Goal: Task Accomplishment & Management: Manage account settings

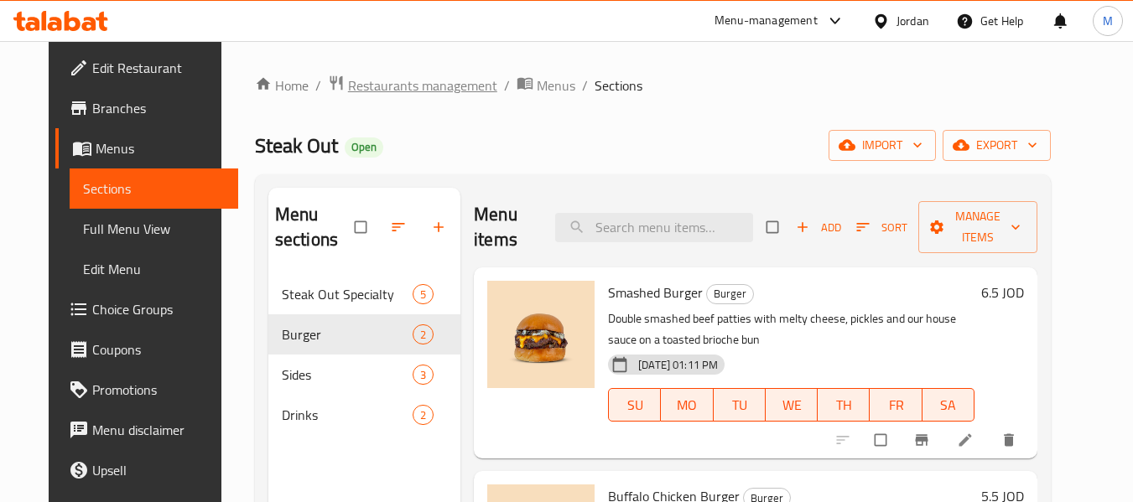
drag, startPoint x: 0, startPoint y: 0, endPoint x: 432, endPoint y: 93, distance: 441.7
click at [432, 93] on span "Restaurants management" at bounding box center [422, 85] width 149 height 20
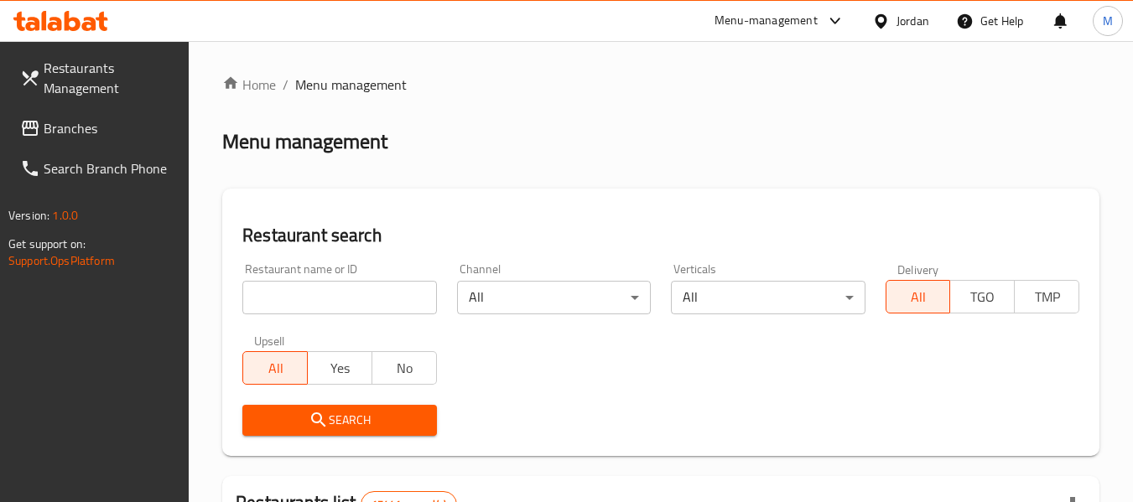
click at [892, 26] on div at bounding box center [884, 21] width 24 height 18
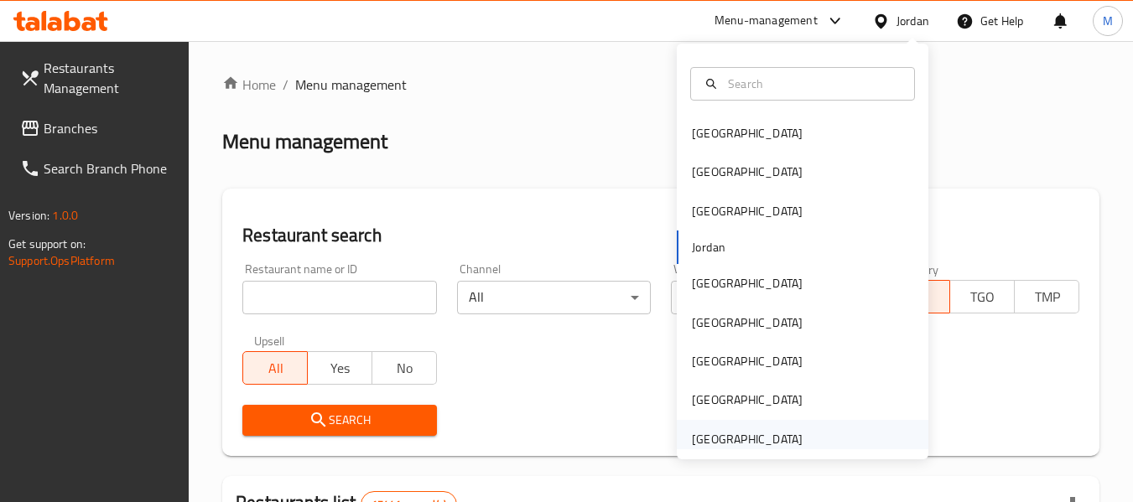
click at [751, 433] on div "[GEOGRAPHIC_DATA]" at bounding box center [747, 439] width 111 height 18
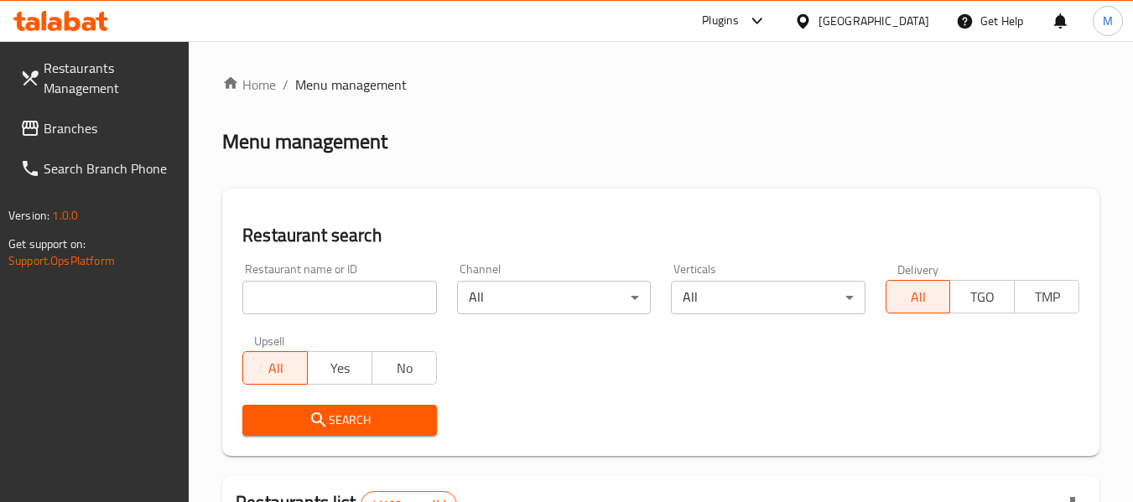
click at [367, 302] on input "search" at bounding box center [339, 298] width 194 height 34
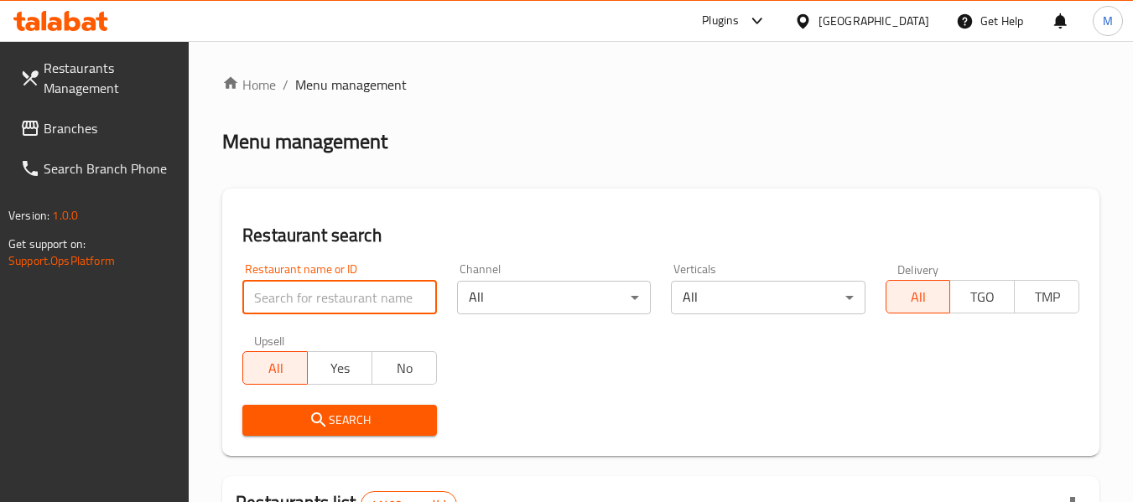
paste input "Sofret Marwa"
type input "Sofret Marwa"
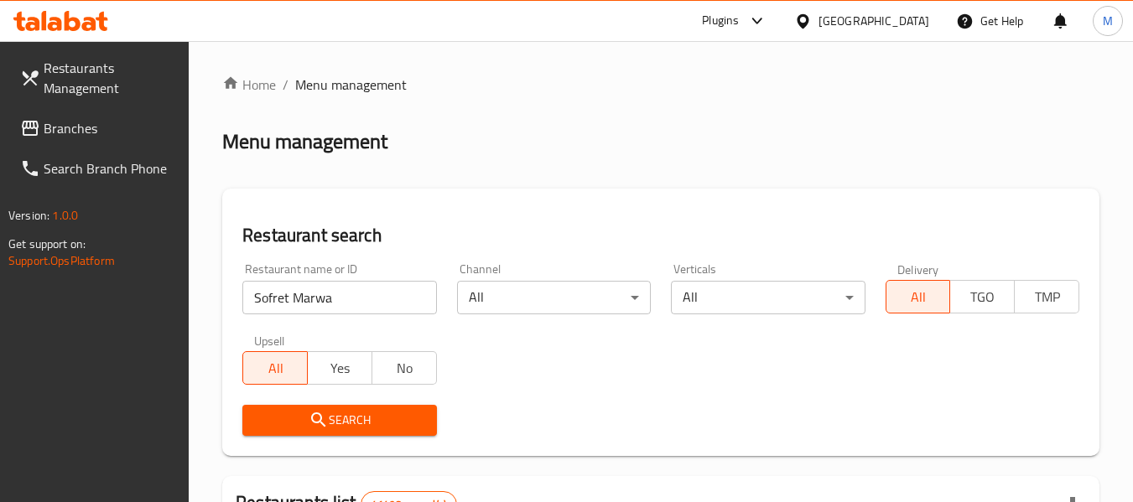
click at [372, 429] on span "Search" at bounding box center [339, 420] width 167 height 21
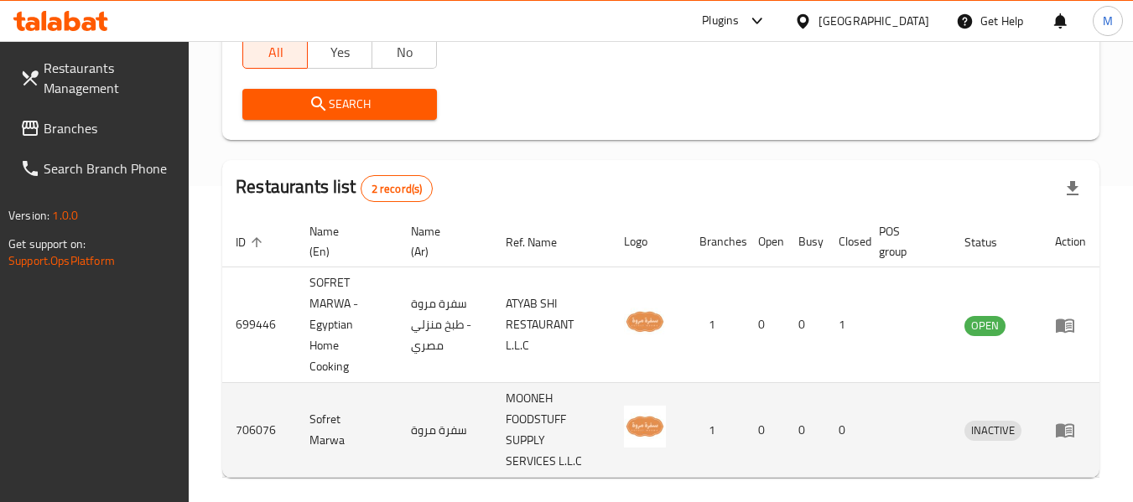
scroll to position [382, 0]
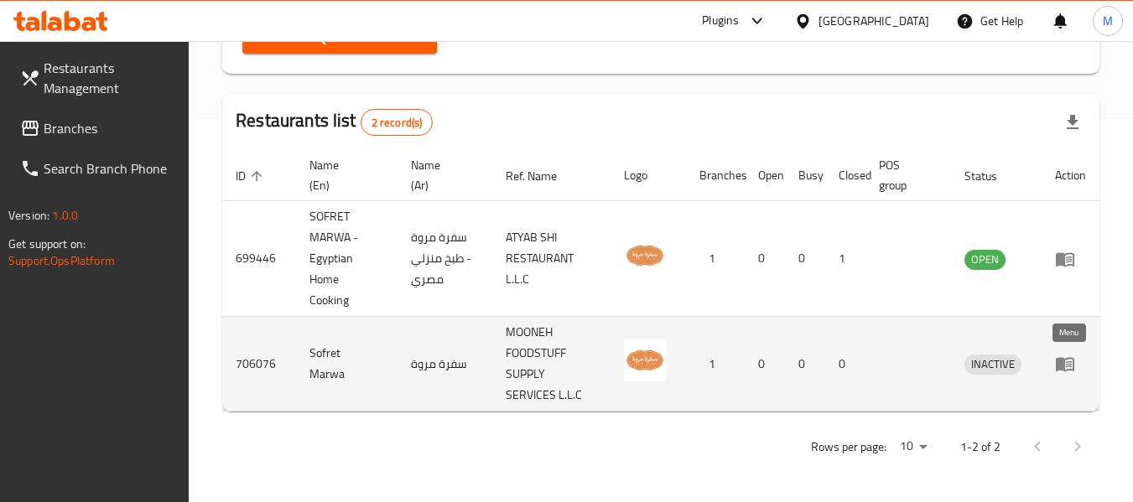
click at [1066, 368] on icon "enhanced table" at bounding box center [1065, 364] width 20 height 20
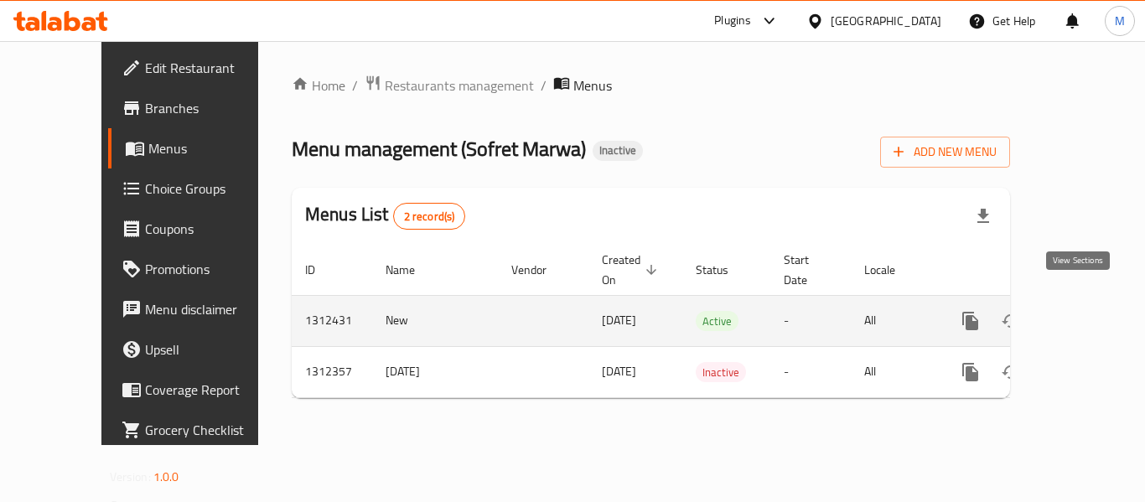
click at [1082, 311] on icon "enhanced table" at bounding box center [1092, 321] width 20 height 20
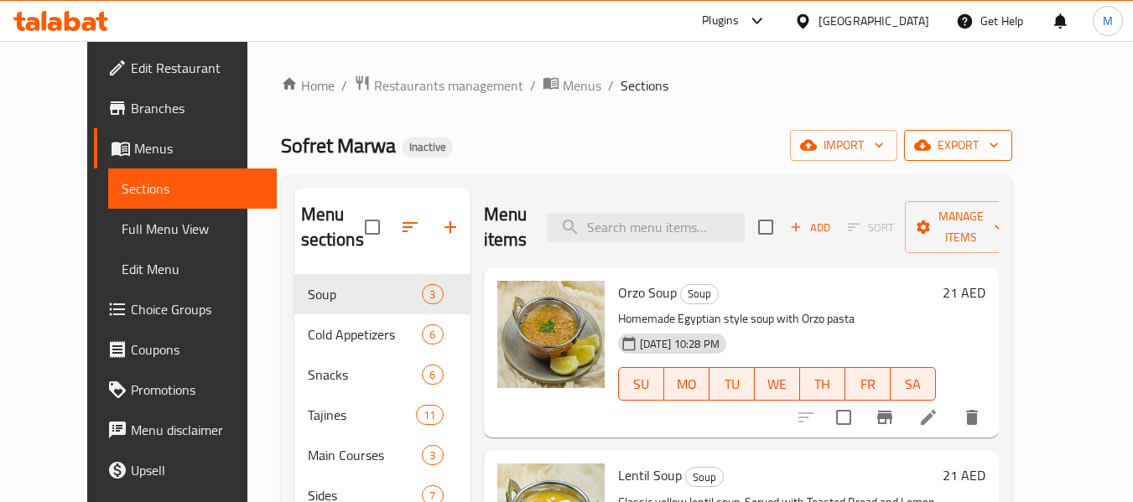
click at [999, 138] on span "export" at bounding box center [957, 145] width 81 height 21
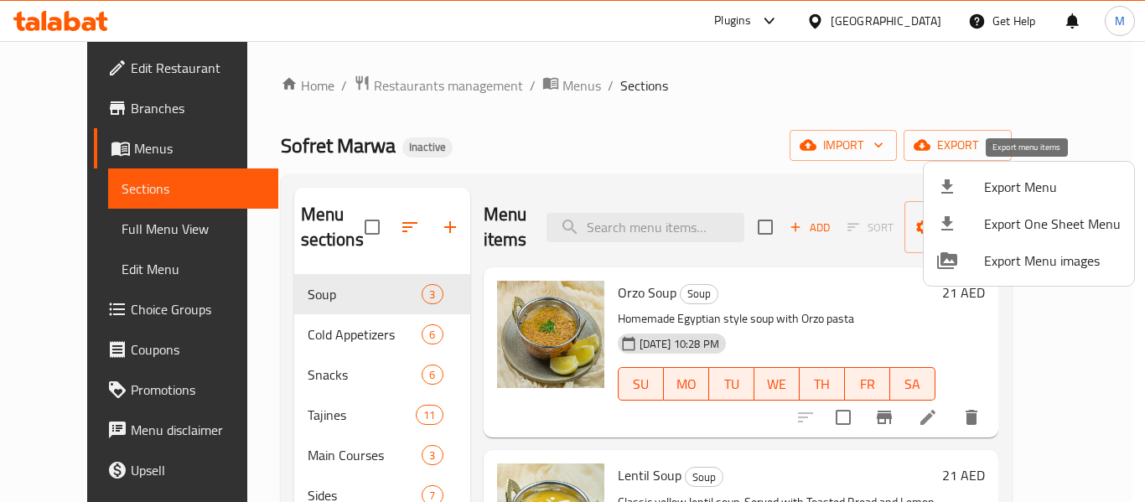
click at [1030, 180] on span "Export Menu" at bounding box center [1052, 187] width 137 height 20
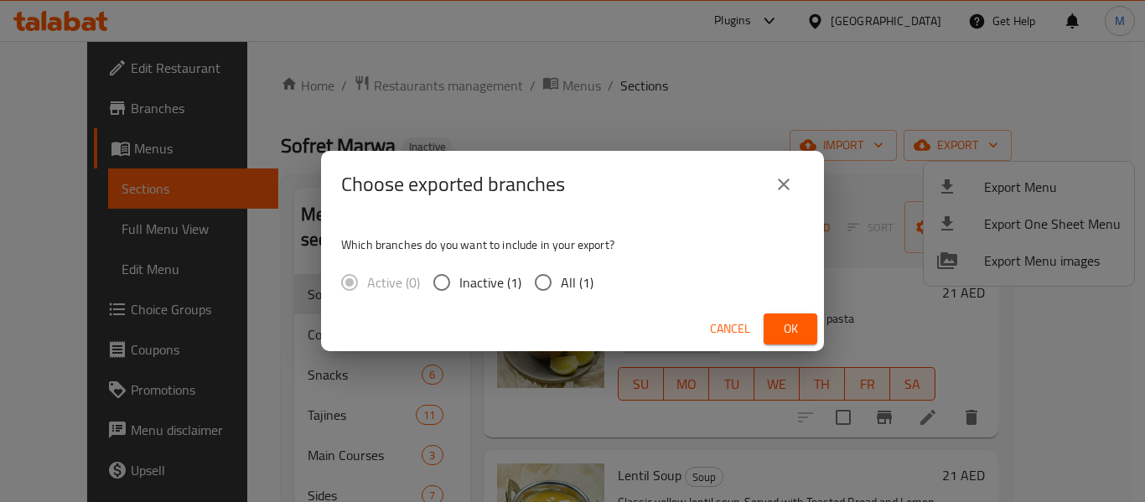
click at [563, 287] on span "All (1)" at bounding box center [577, 282] width 33 height 20
click at [561, 287] on input "All (1)" at bounding box center [543, 282] width 35 height 35
radio input "true"
click at [803, 324] on span "Ok" at bounding box center [790, 329] width 27 height 21
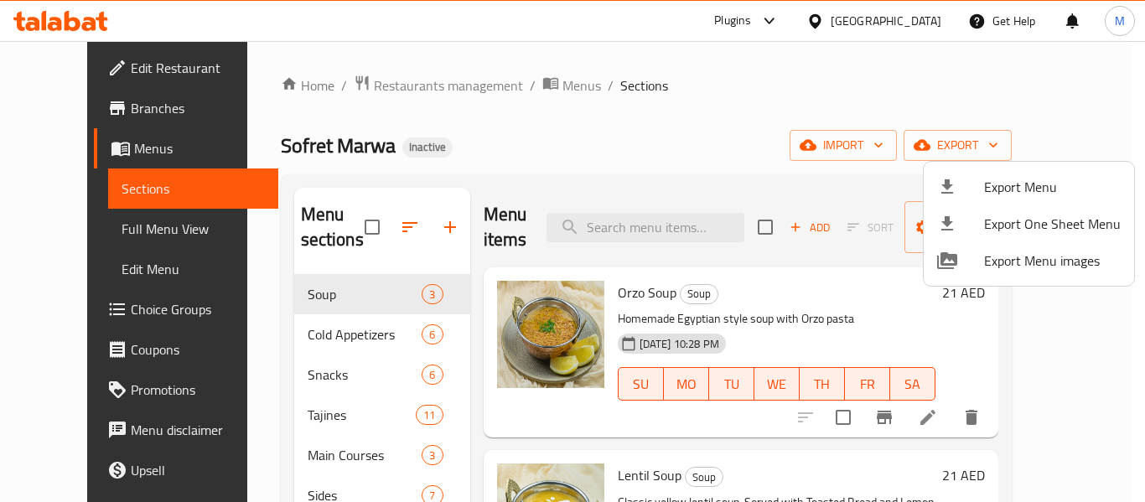
drag, startPoint x: 502, startPoint y: 148, endPoint x: 369, endPoint y: 117, distance: 136.9
click at [502, 148] on div at bounding box center [572, 251] width 1145 height 502
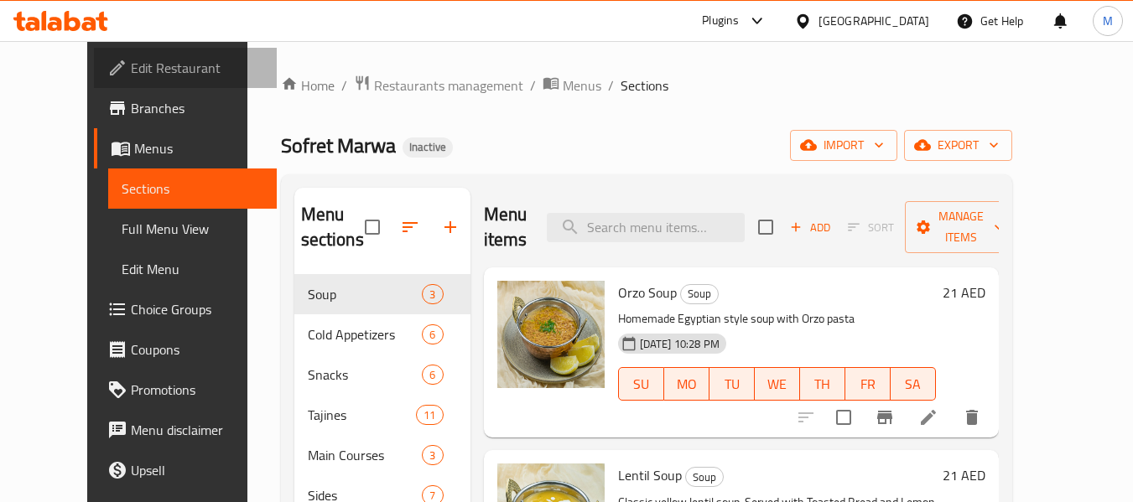
click at [131, 65] on span "Edit Restaurant" at bounding box center [197, 68] width 132 height 20
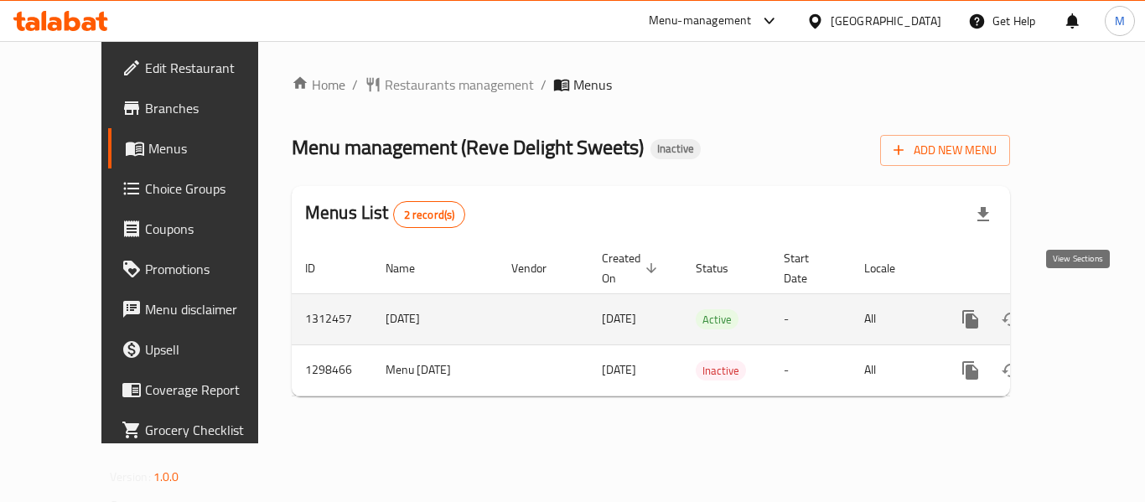
click at [1088, 299] on link "enhanced table" at bounding box center [1092, 319] width 40 height 40
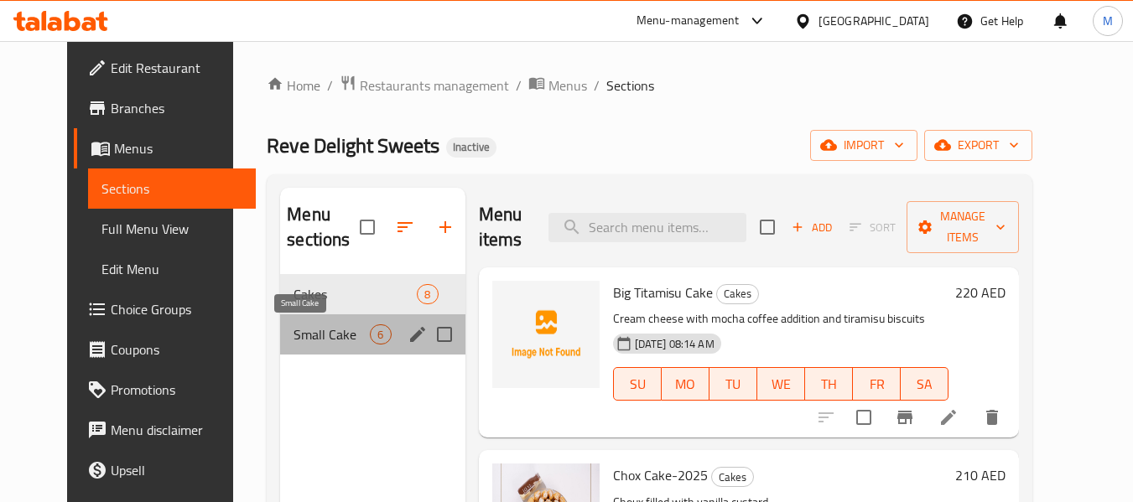
click at [312, 341] on span "Small Cake" at bounding box center [331, 334] width 76 height 20
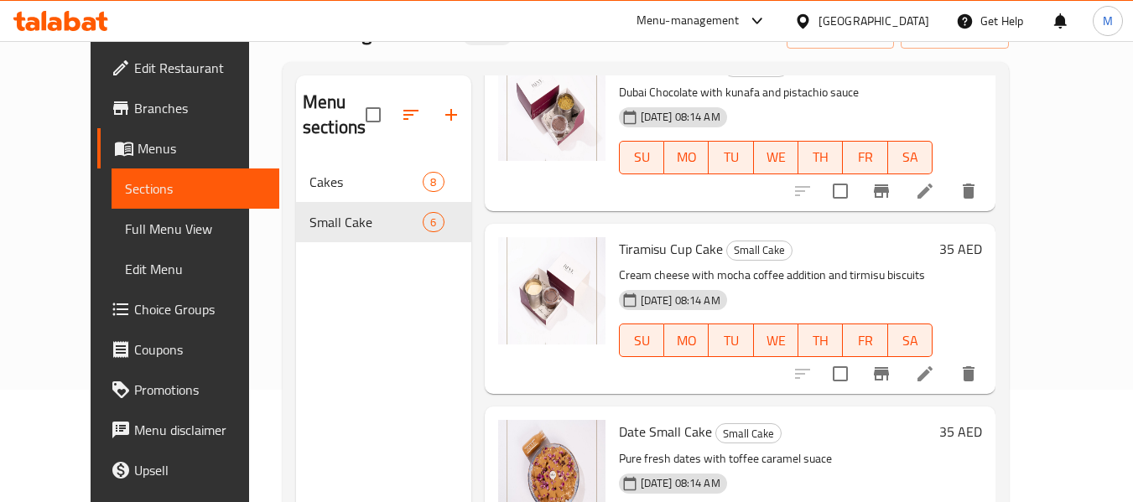
scroll to position [235, 0]
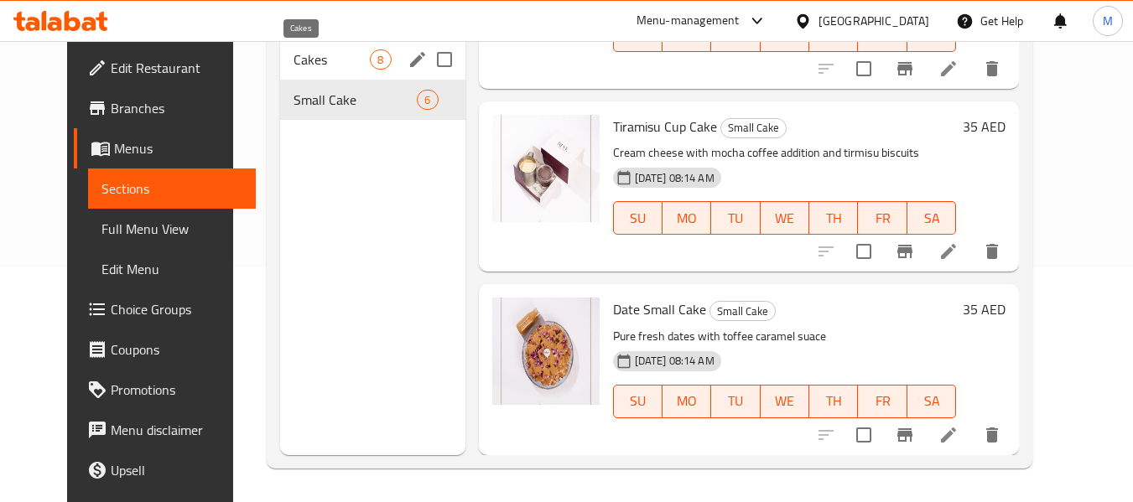
click at [295, 61] on span "Cakes" at bounding box center [331, 59] width 76 height 20
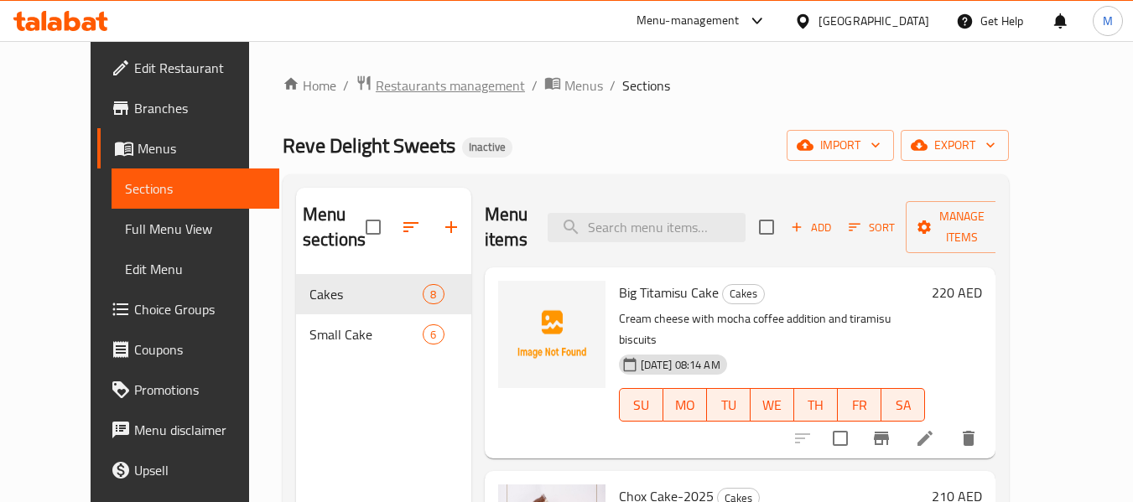
click at [397, 87] on span "Restaurants management" at bounding box center [450, 85] width 149 height 20
click at [1009, 132] on button "export" at bounding box center [954, 145] width 108 height 31
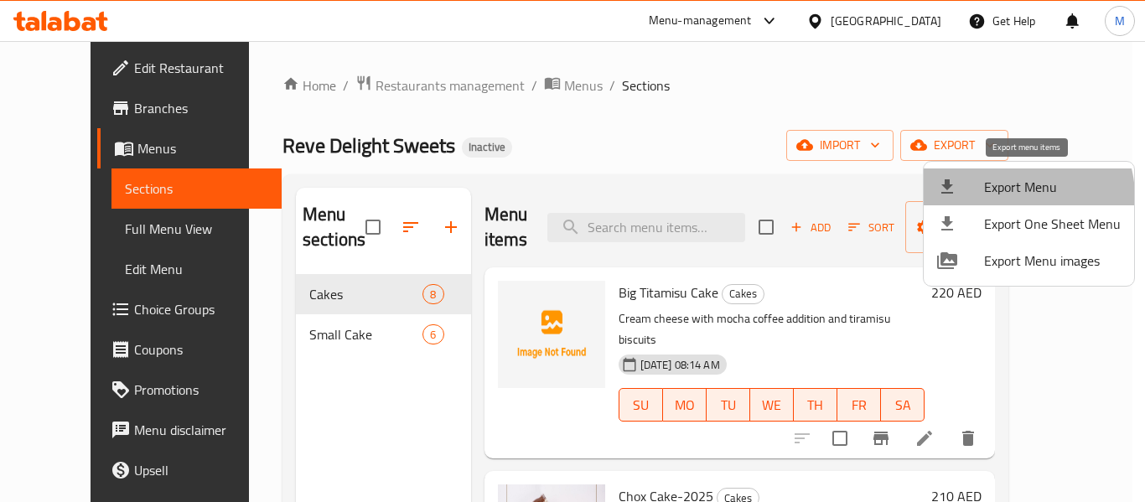
click at [1020, 196] on span "Export Menu" at bounding box center [1052, 187] width 137 height 20
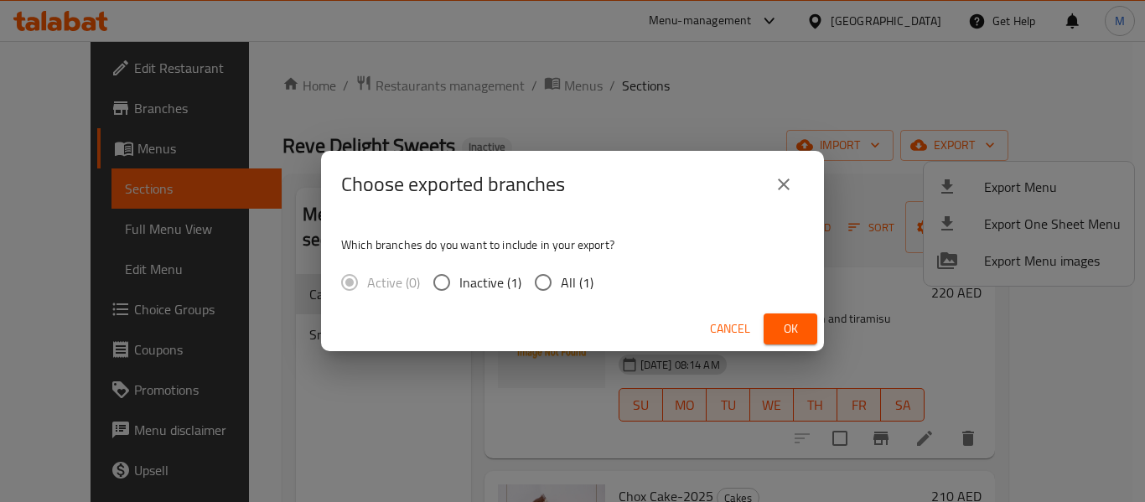
click at [564, 277] on span "All (1)" at bounding box center [577, 282] width 33 height 20
click at [561, 277] on input "All (1)" at bounding box center [543, 282] width 35 height 35
radio input "true"
click at [788, 327] on span "Ok" at bounding box center [790, 329] width 27 height 21
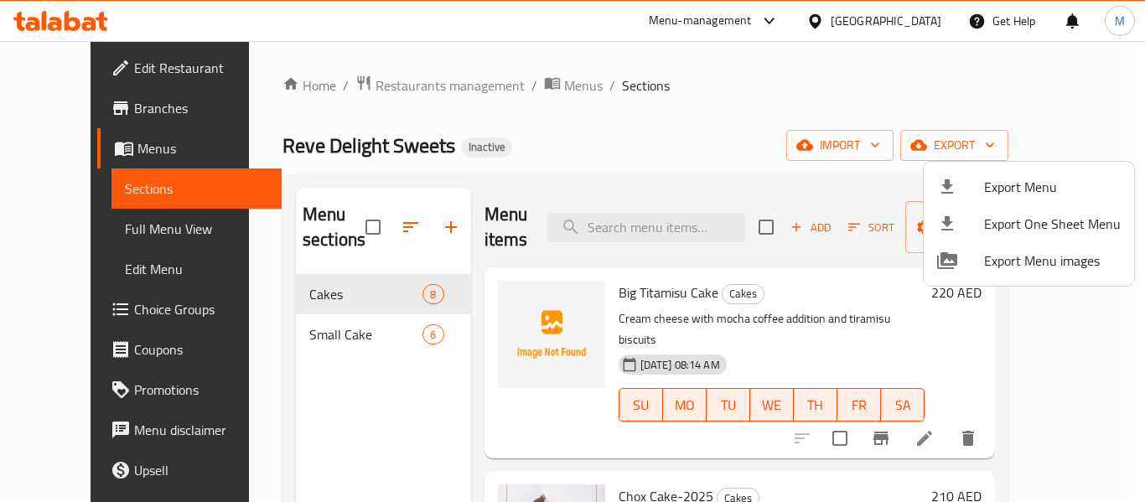
click at [414, 87] on div at bounding box center [572, 251] width 1145 height 502
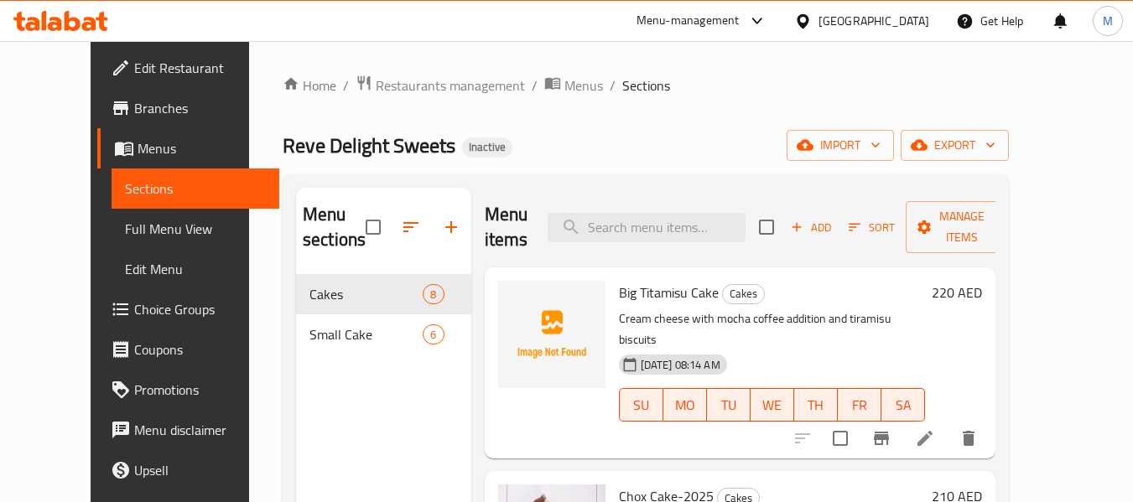
drag, startPoint x: 414, startPoint y: 87, endPoint x: 399, endPoint y: 20, distance: 68.8
click at [414, 87] on span "Restaurants management" at bounding box center [450, 85] width 149 height 20
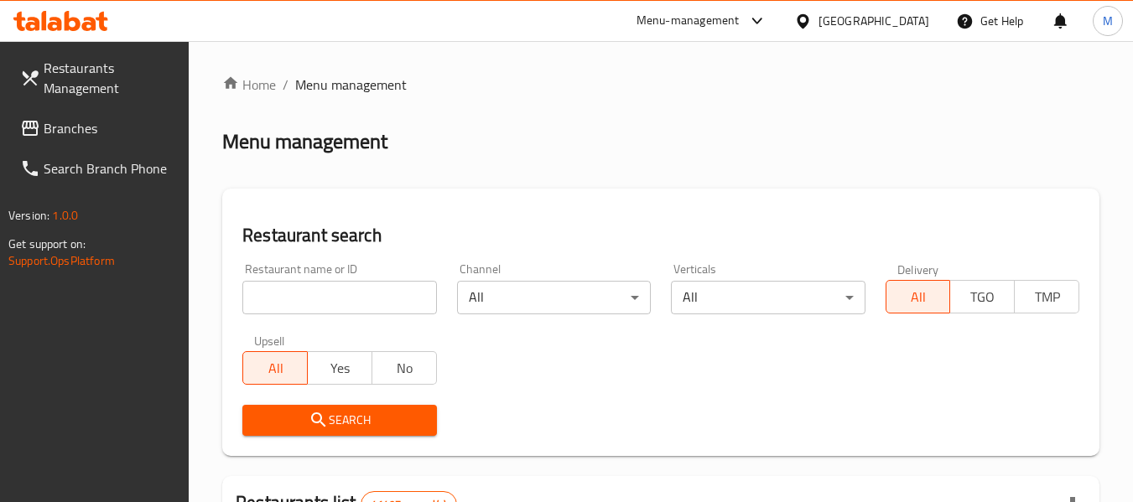
click at [830, 20] on div "[GEOGRAPHIC_DATA]" at bounding box center [873, 21] width 111 height 18
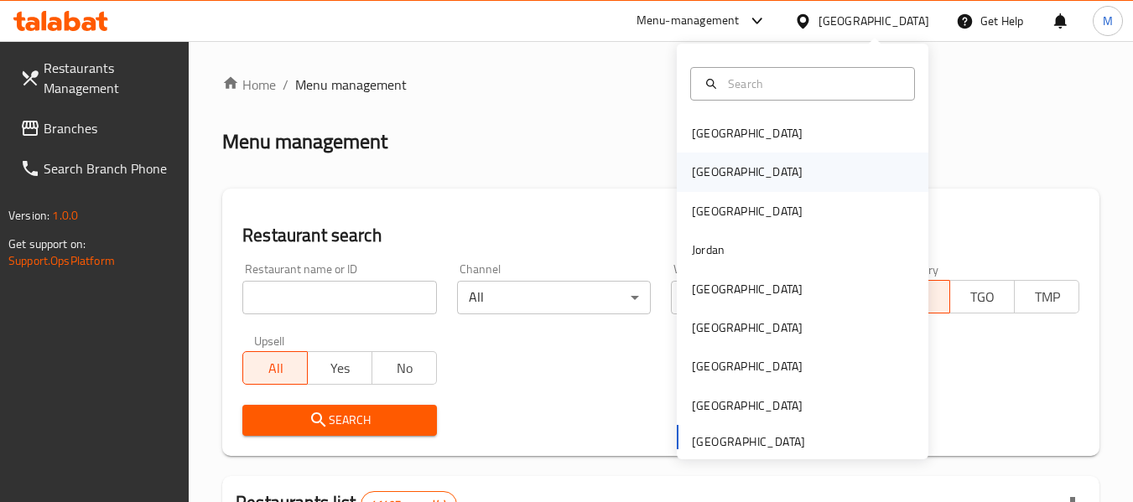
click at [709, 176] on div "[GEOGRAPHIC_DATA]" at bounding box center [747, 172] width 138 height 39
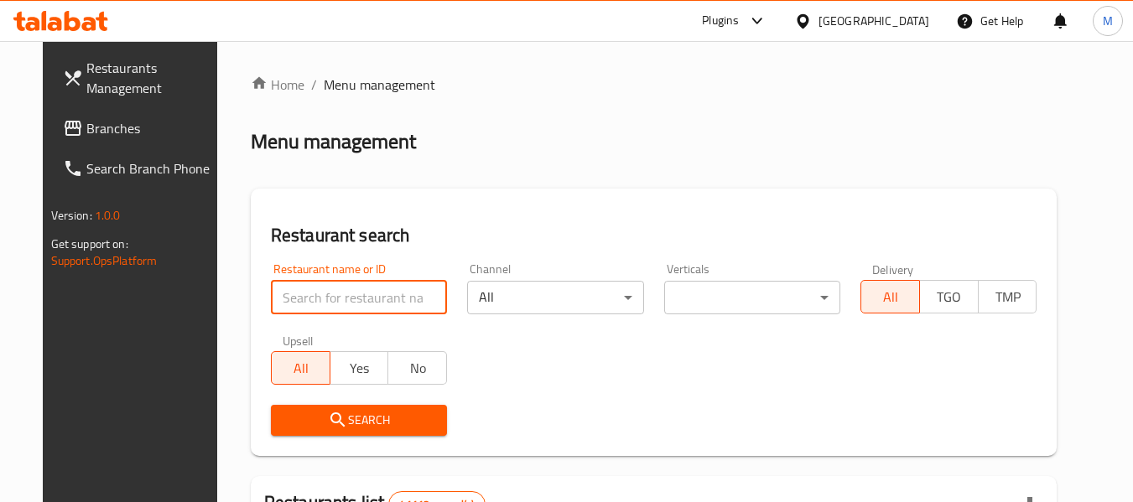
click at [340, 310] on input "search" at bounding box center [359, 298] width 176 height 34
paste input "The brewery specialty coffee"
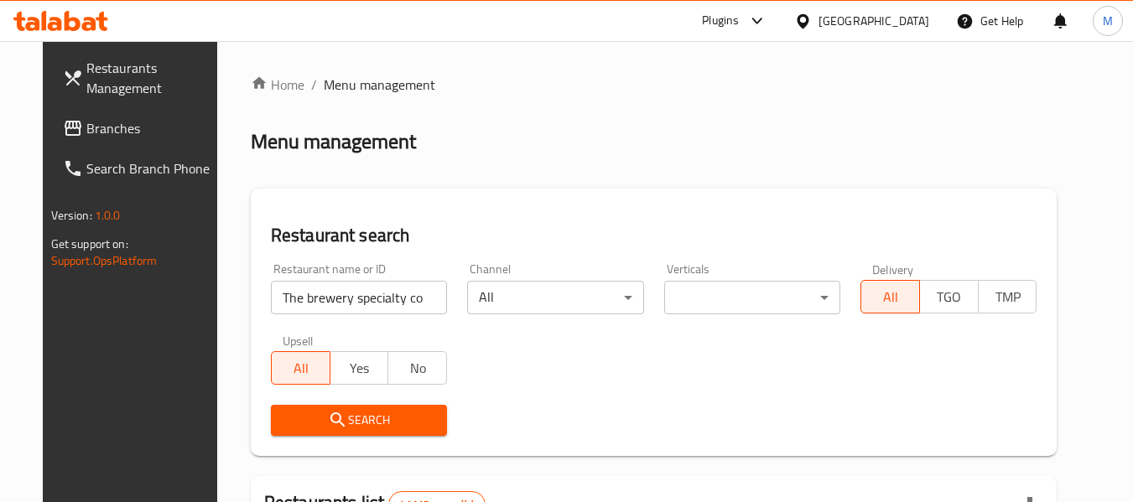
click at [323, 408] on button "Search" at bounding box center [359, 420] width 176 height 31
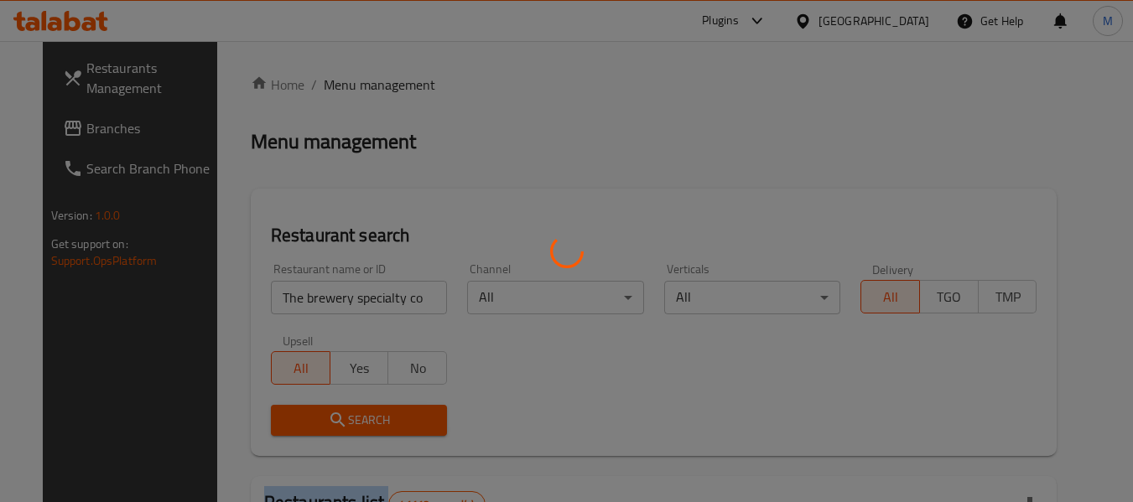
click at [323, 408] on div at bounding box center [566, 251] width 1133 height 502
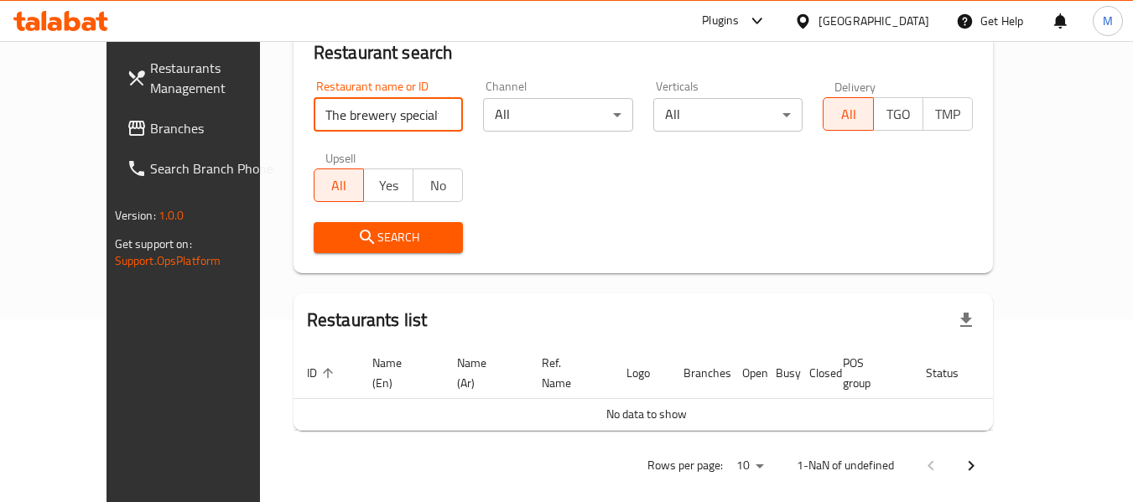
scroll to position [0, 7]
drag, startPoint x: 366, startPoint y: 109, endPoint x: 459, endPoint y: 121, distance: 93.8
click at [459, 121] on div "Restaurant name or ID The brewery specialty coffee Restaurant name or ID Channe…" at bounding box center [643, 166] width 679 height 193
type input "The brewery special"
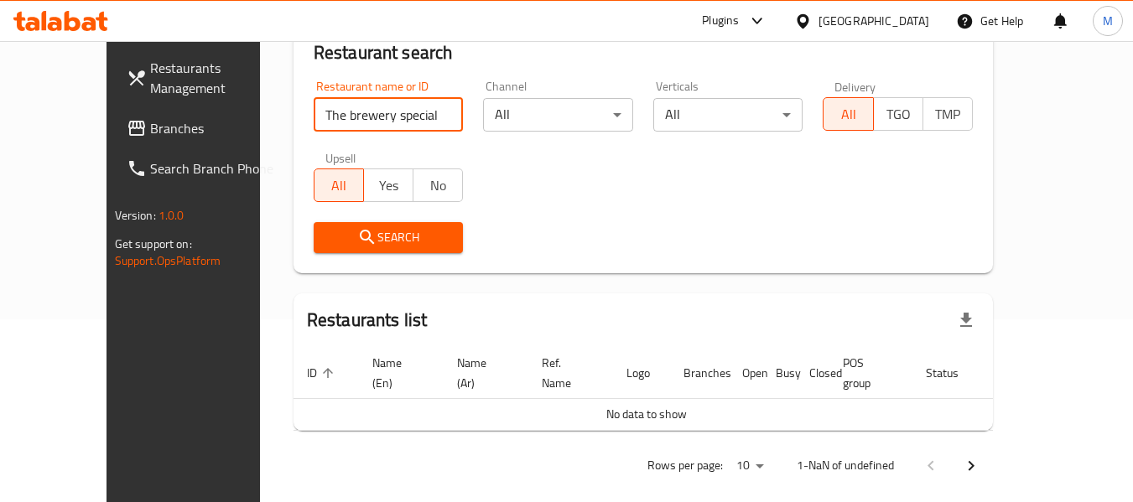
click button "Search" at bounding box center [389, 237] width 150 height 31
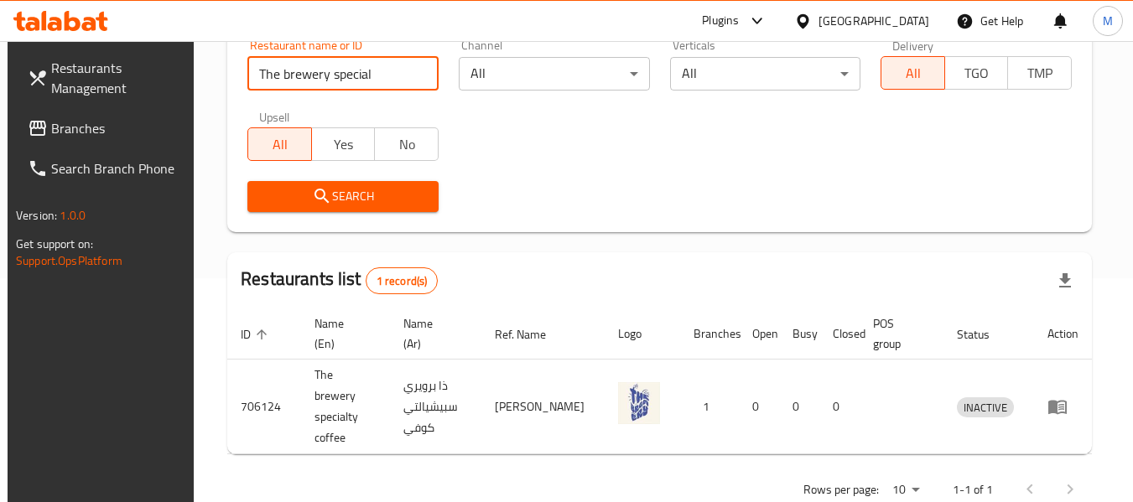
scroll to position [246, 0]
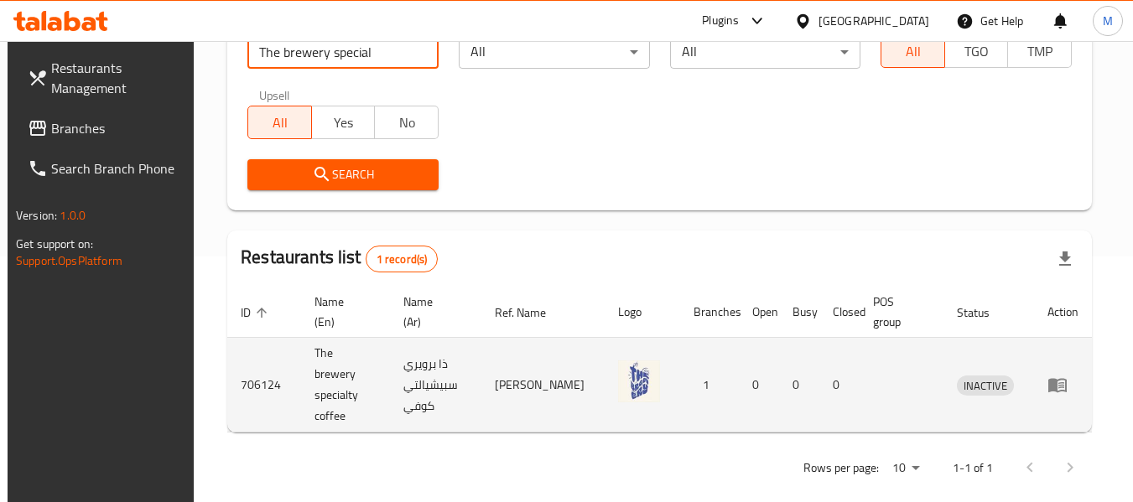
click at [1067, 375] on icon "enhanced table" at bounding box center [1057, 385] width 20 height 20
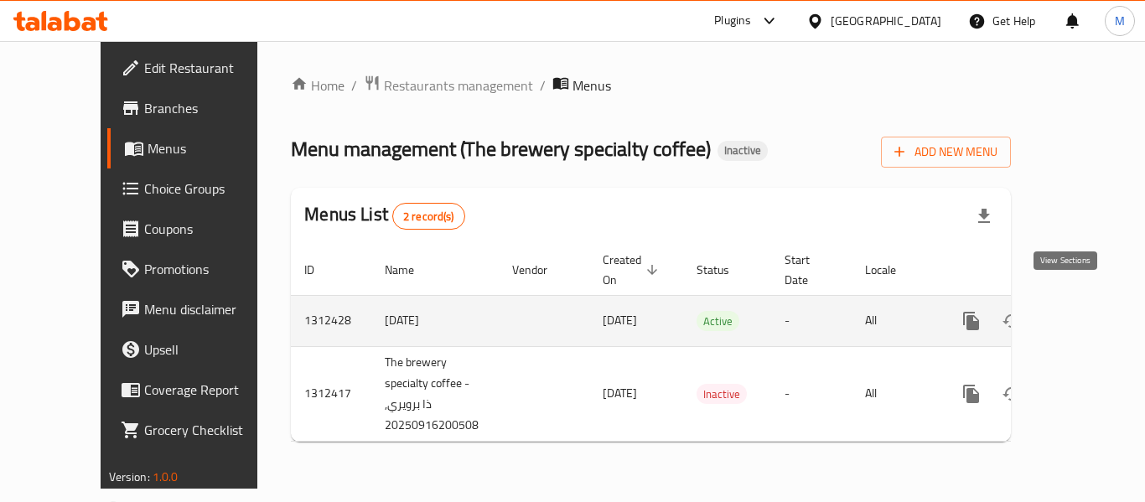
click at [1082, 311] on icon "enhanced table" at bounding box center [1092, 321] width 20 height 20
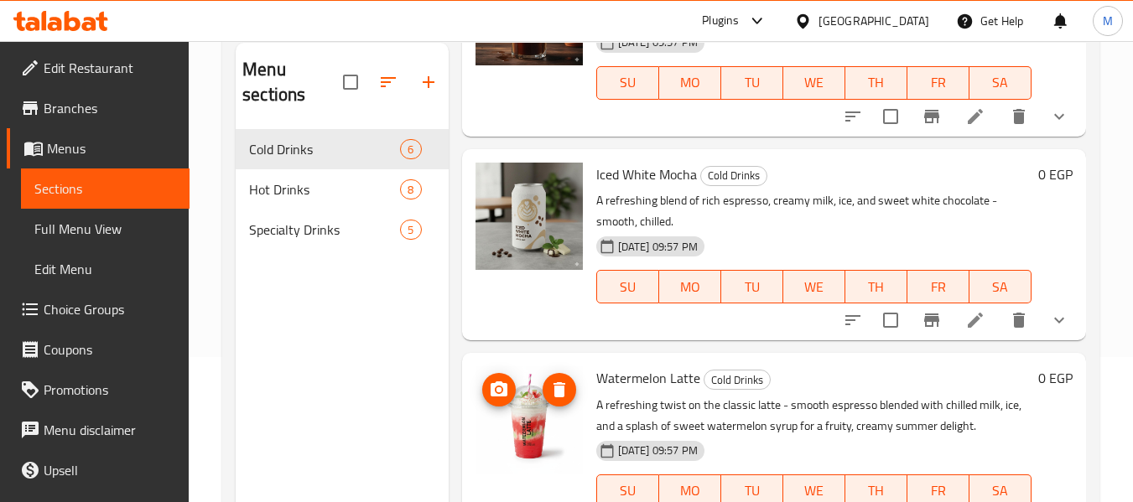
scroll to position [235, 0]
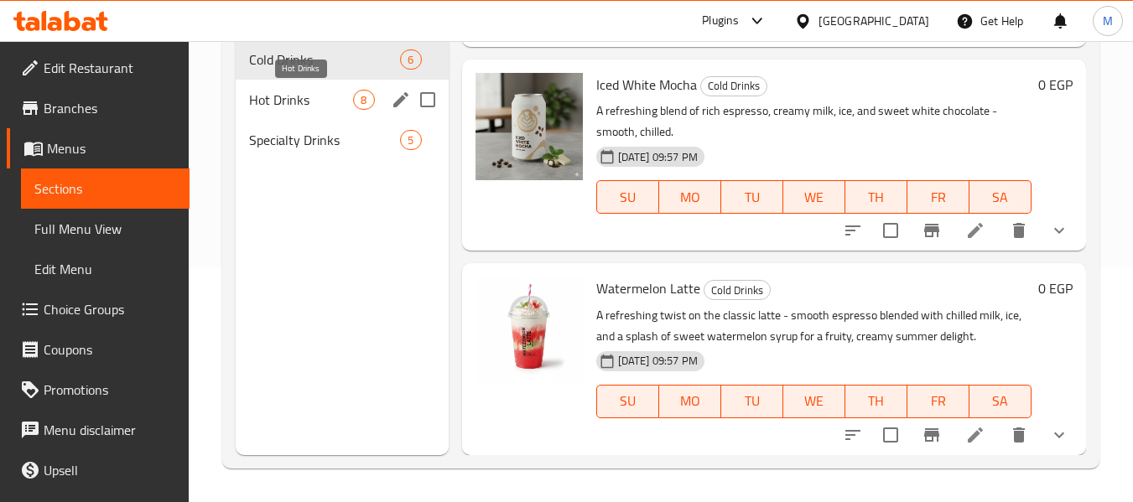
click at [316, 99] on span "Hot Drinks" at bounding box center [301, 100] width 104 height 20
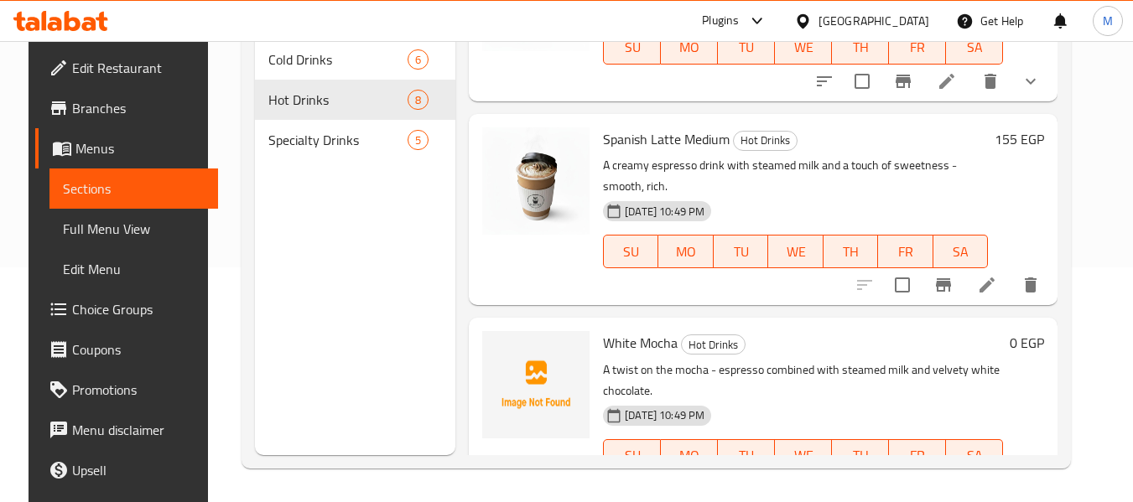
scroll to position [1135, 0]
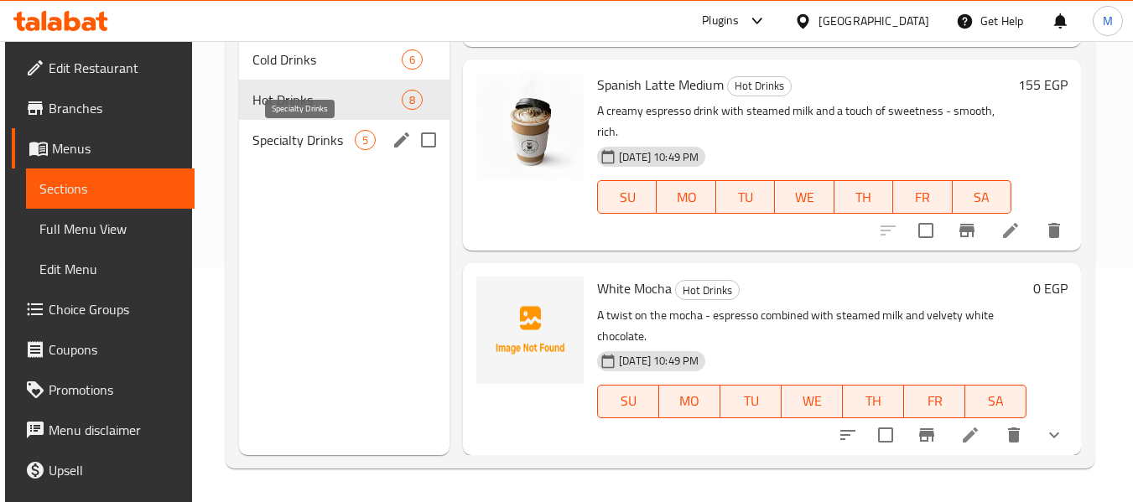
click at [298, 130] on span "Specialty Drinks" at bounding box center [303, 140] width 102 height 20
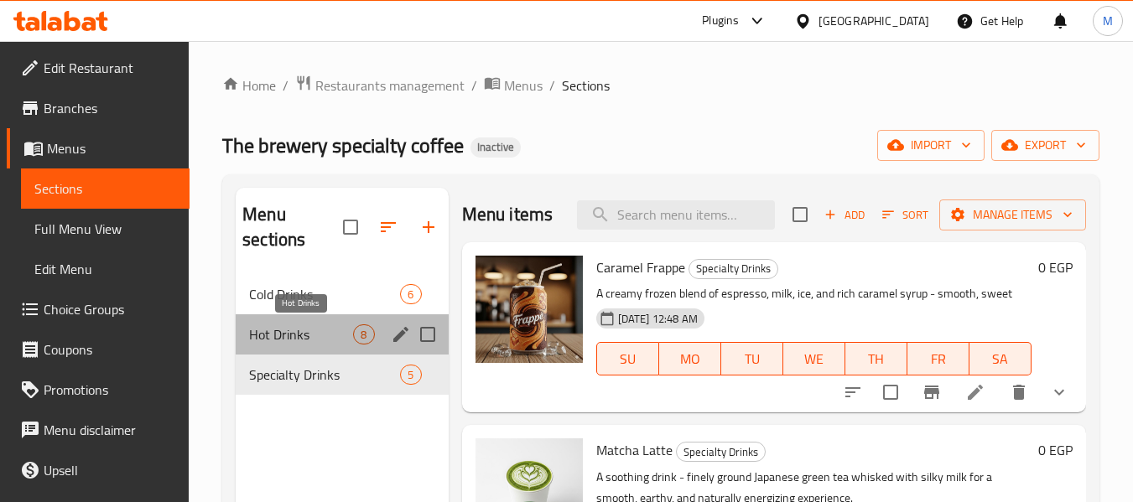
drag, startPoint x: 348, startPoint y: 324, endPoint x: 324, endPoint y: 13, distance: 312.0
click at [348, 321] on div "Hot Drinks 8" at bounding box center [342, 334] width 212 height 40
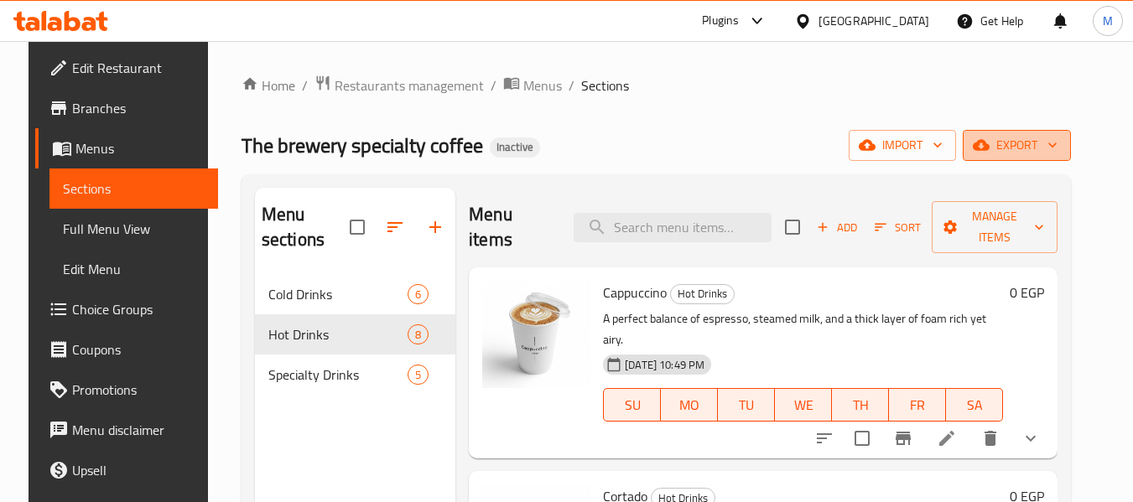
click at [1057, 143] on span "export" at bounding box center [1016, 145] width 81 height 21
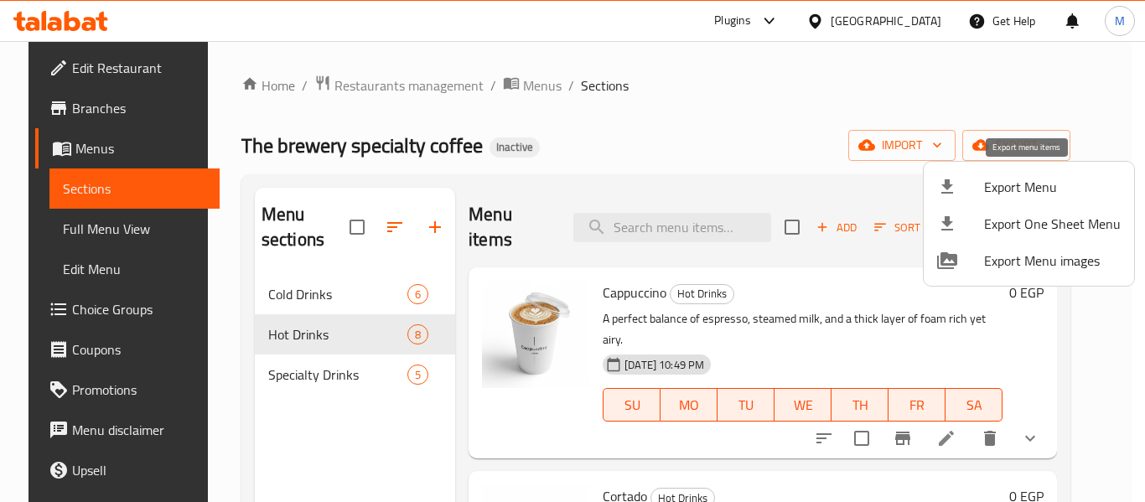
click at [997, 186] on span "Export Menu" at bounding box center [1052, 187] width 137 height 20
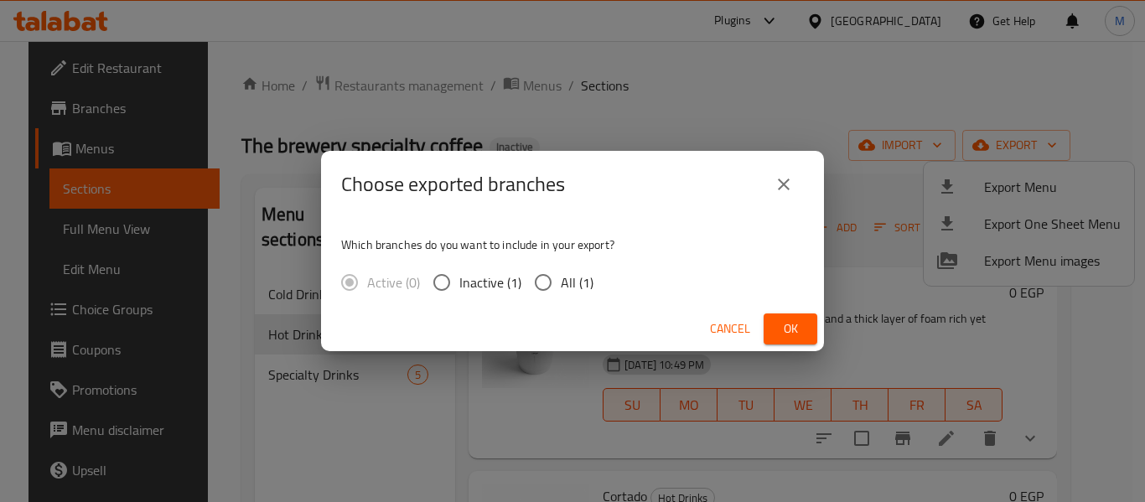
click at [542, 283] on input "All (1)" at bounding box center [543, 282] width 35 height 35
radio input "true"
click at [794, 328] on span "Ok" at bounding box center [790, 329] width 27 height 21
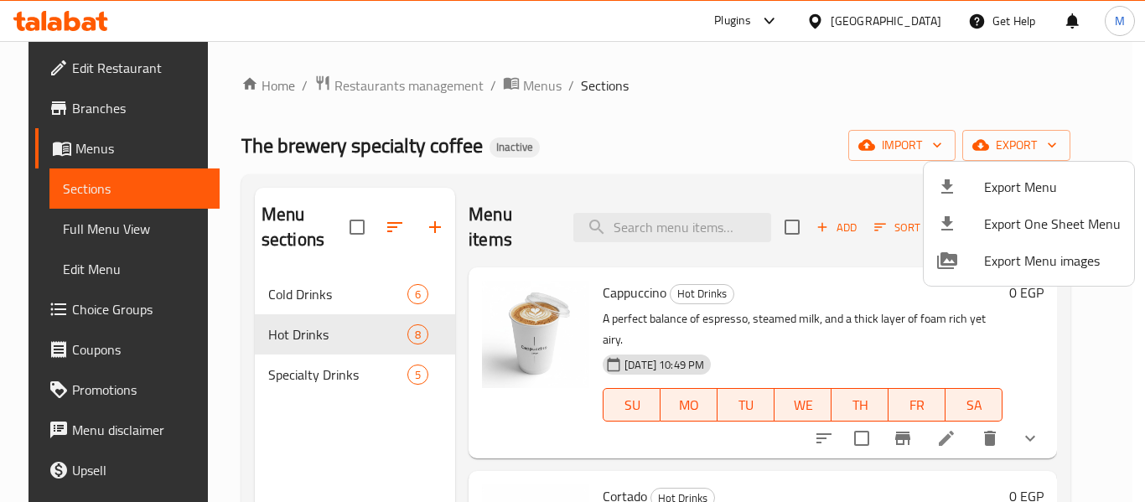
click at [794, 328] on div at bounding box center [572, 251] width 1145 height 502
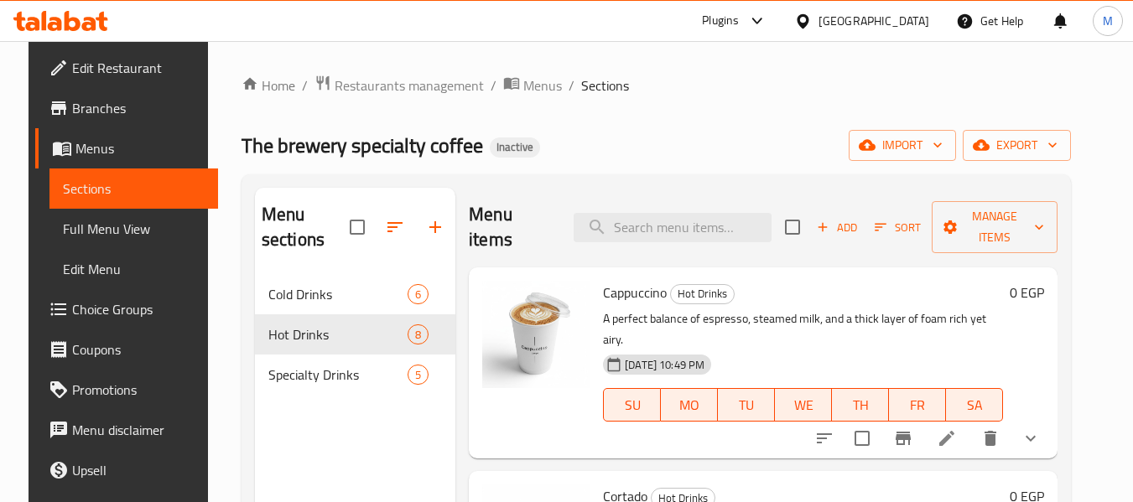
drag, startPoint x: 86, startPoint y: 60, endPoint x: 85, endPoint y: 34, distance: 26.0
click at [86, 60] on span "Edit Restaurant" at bounding box center [138, 68] width 132 height 20
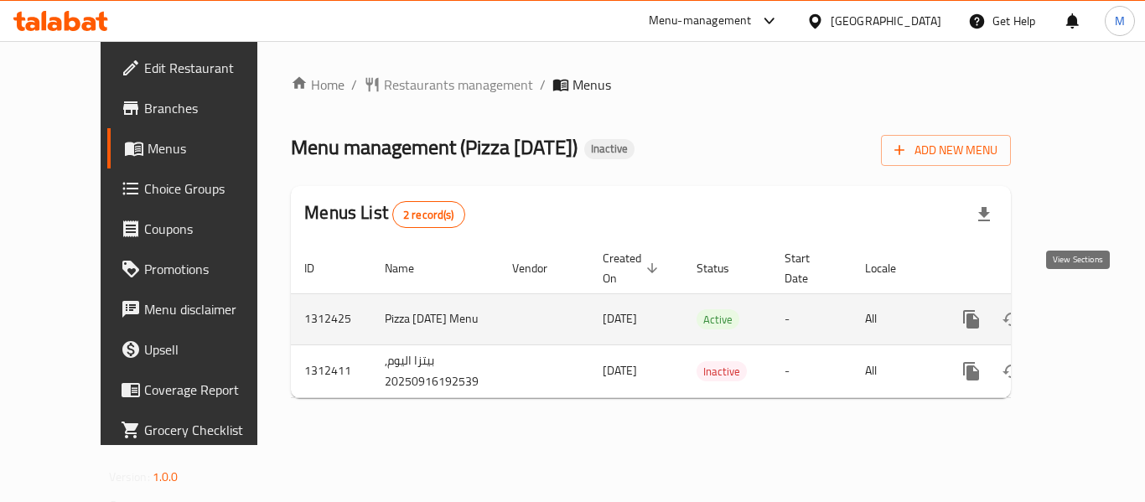
click at [1089, 299] on link "enhanced table" at bounding box center [1092, 319] width 40 height 40
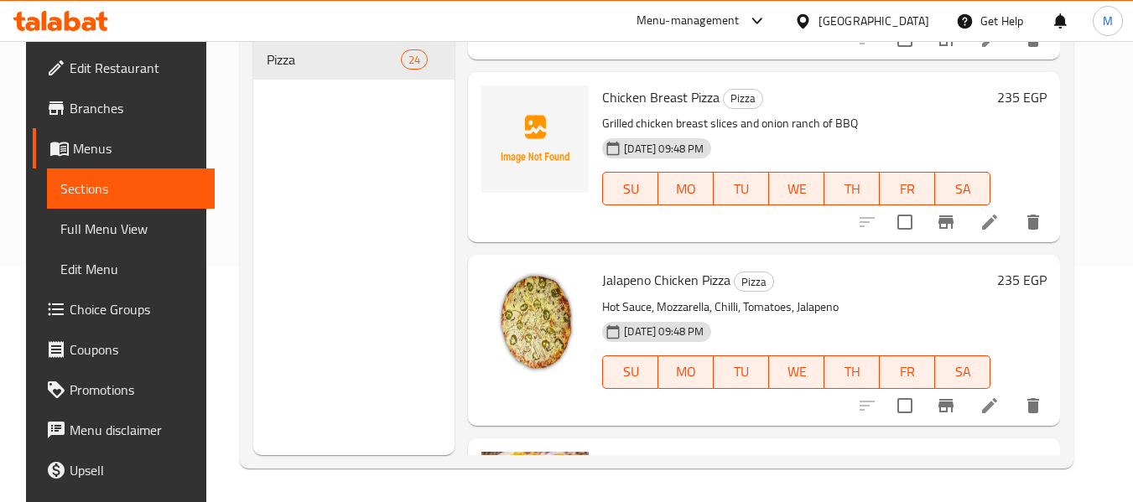
scroll to position [3563, 0]
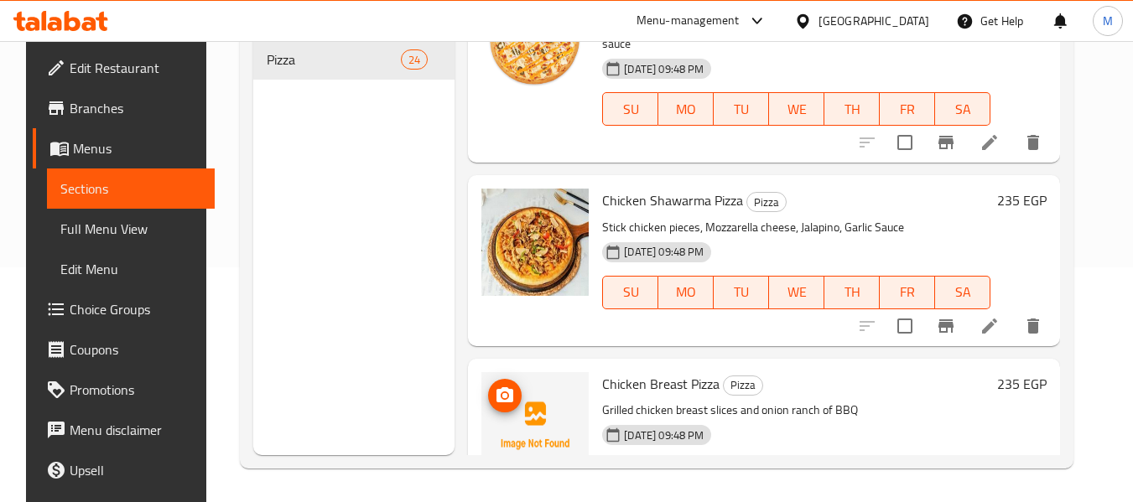
click at [495, 386] on icon "upload picture" at bounding box center [505, 396] width 20 height 20
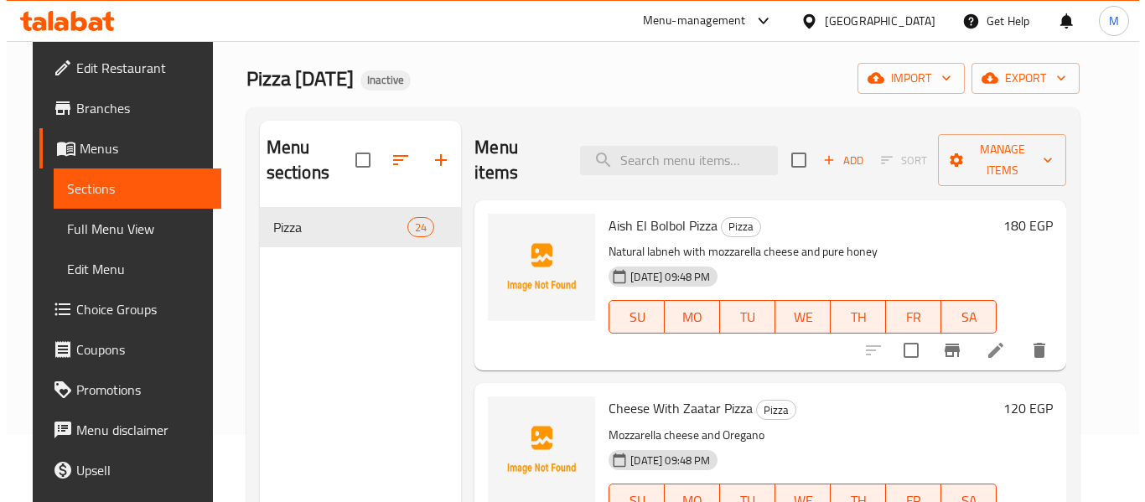
scroll to position [0, 0]
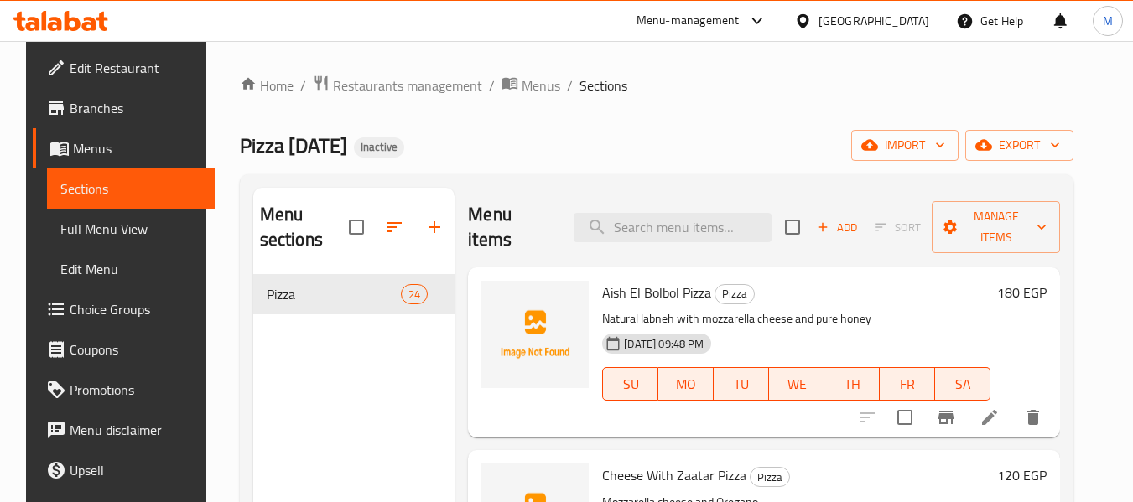
click at [511, 153] on div "Pizza Today Inactive import export" at bounding box center [656, 145] width 833 height 31
click at [1060, 138] on span "export" at bounding box center [1018, 145] width 81 height 21
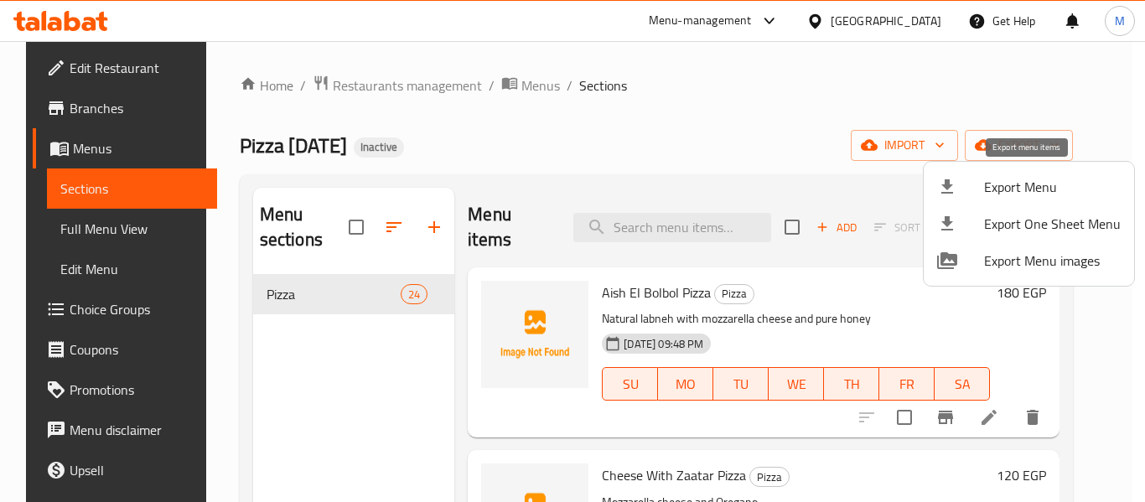
click at [1009, 203] on li "Export Menu" at bounding box center [1029, 187] width 210 height 37
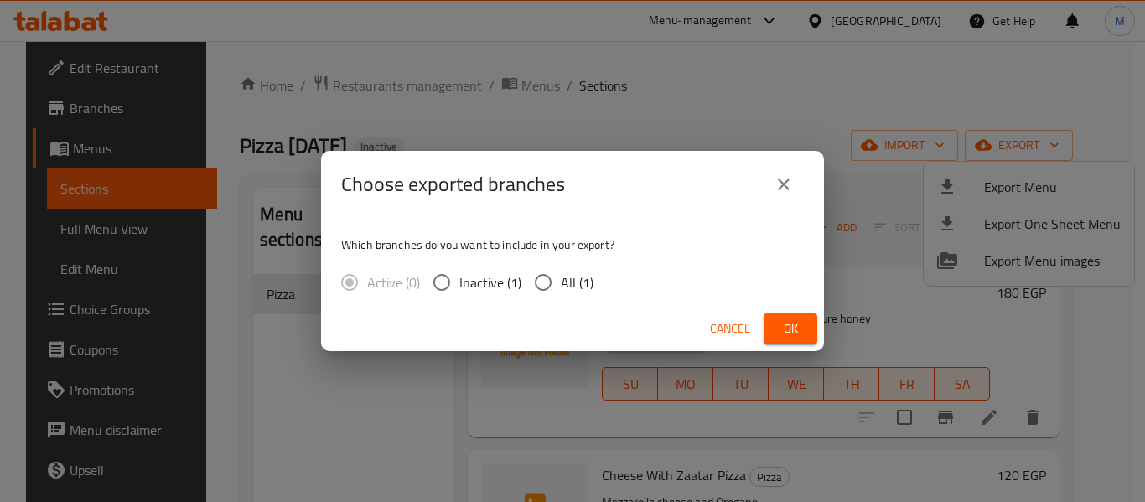
click at [584, 289] on span "All (1)" at bounding box center [577, 282] width 33 height 20
click at [561, 289] on input "All (1)" at bounding box center [543, 282] width 35 height 35
radio input "true"
click at [791, 335] on span "Ok" at bounding box center [790, 329] width 27 height 21
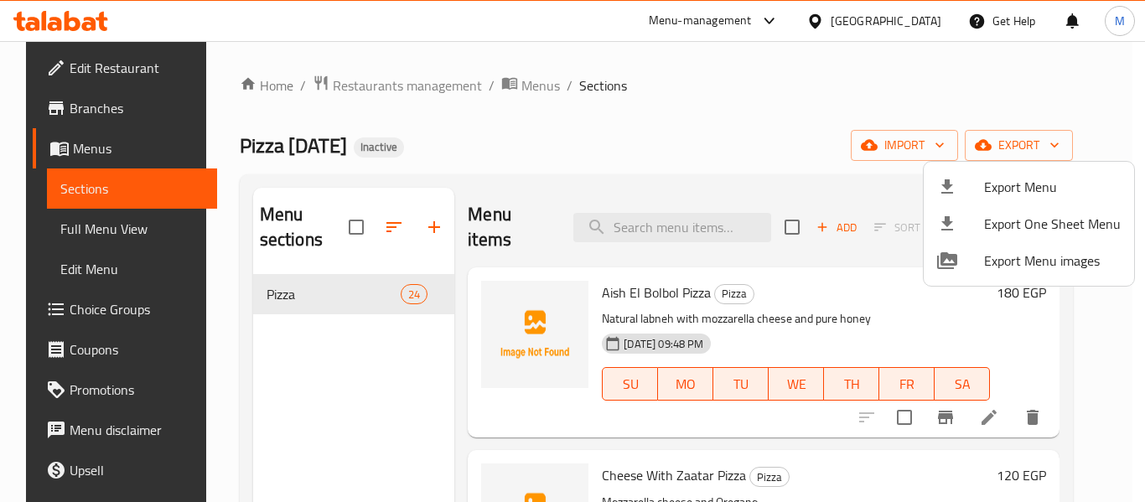
click at [780, 345] on div at bounding box center [572, 251] width 1145 height 502
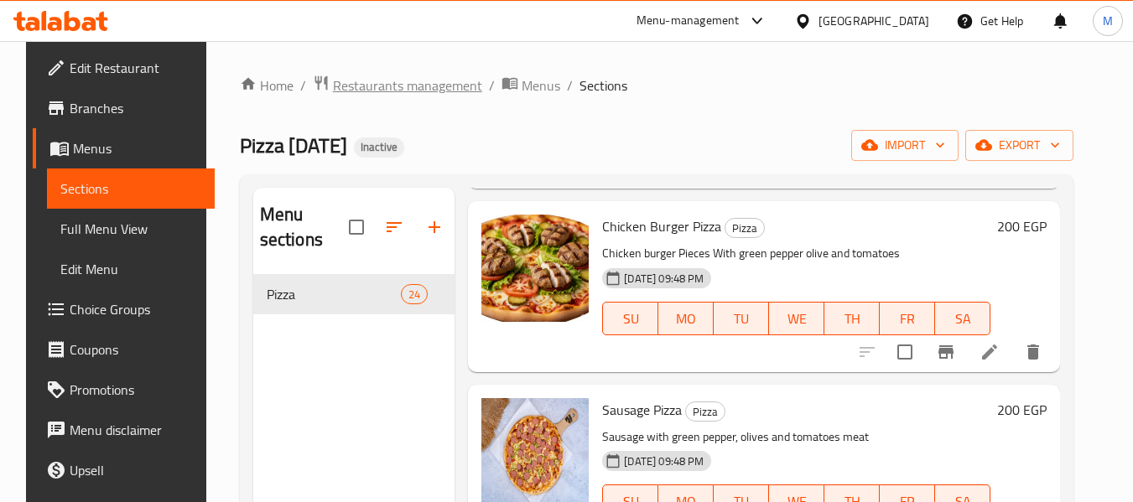
click at [336, 89] on span "Restaurants management" at bounding box center [407, 85] width 149 height 20
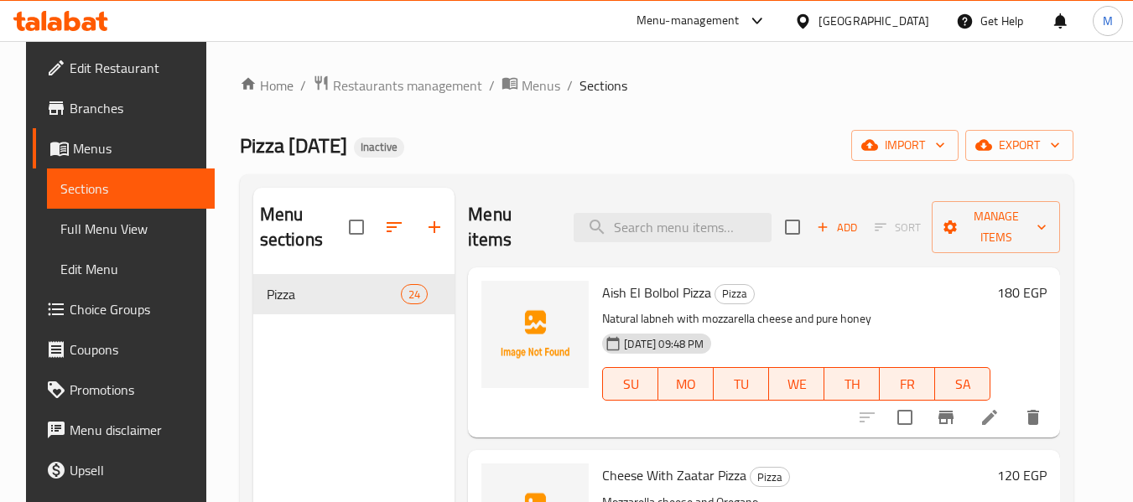
drag, startPoint x: 425, startPoint y: 85, endPoint x: 400, endPoint y: 12, distance: 77.2
click at [425, 84] on span "Restaurants management" at bounding box center [407, 85] width 149 height 20
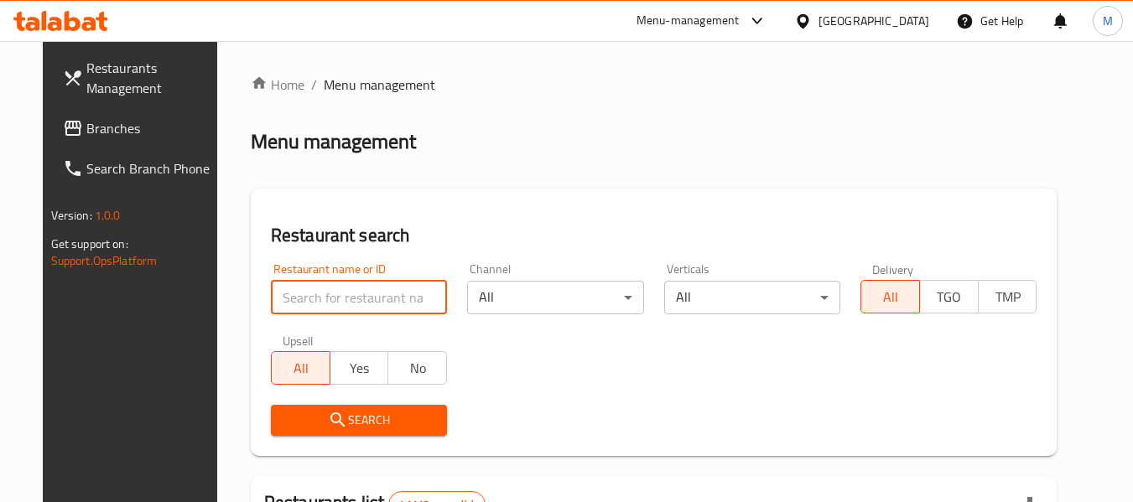
click at [402, 297] on input "search" at bounding box center [359, 298] width 176 height 34
paste input "Amici Restaurant & Cafe"
type input "Amici Restaurant & Cafe"
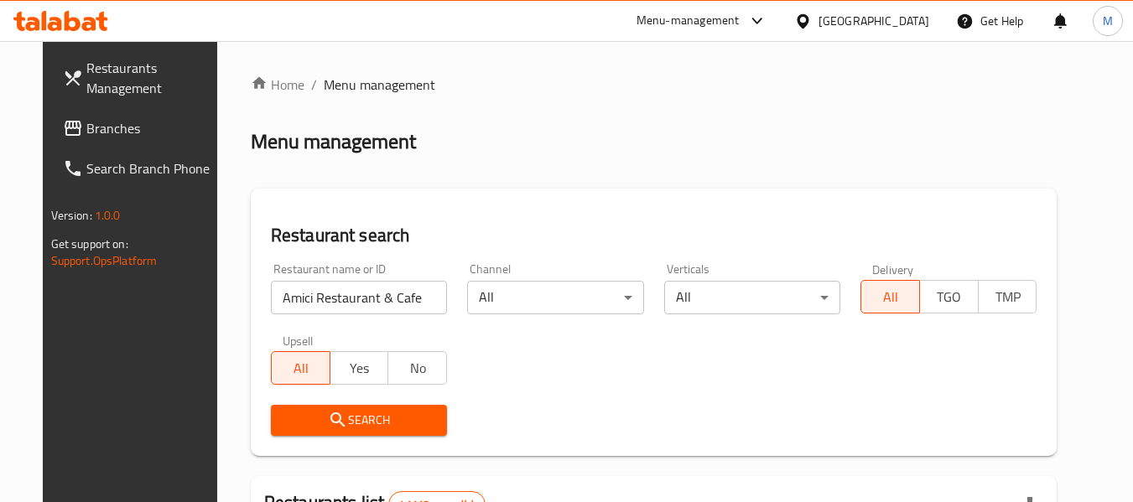
click at [379, 423] on span "Search" at bounding box center [358, 420] width 149 height 21
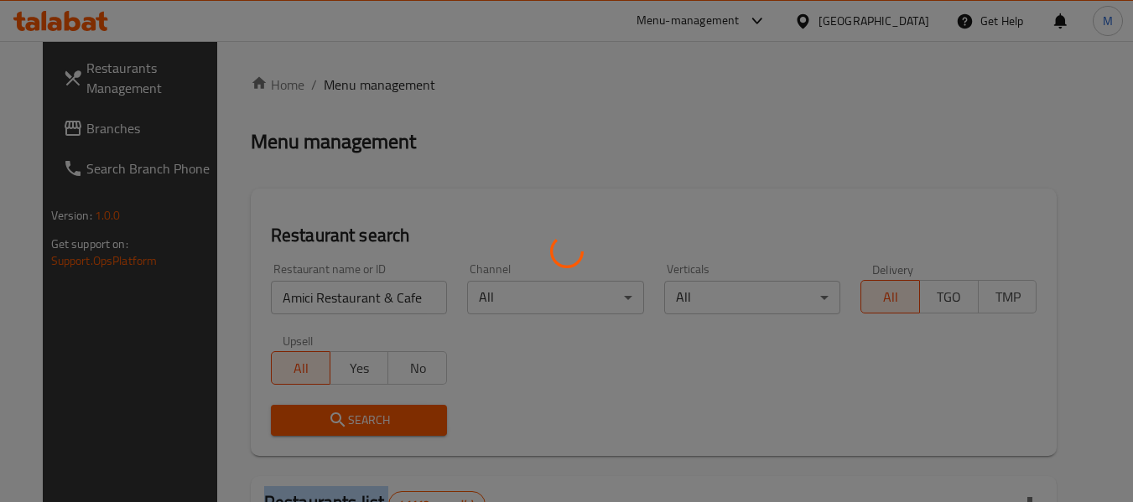
click at [379, 423] on div at bounding box center [566, 251] width 1133 height 502
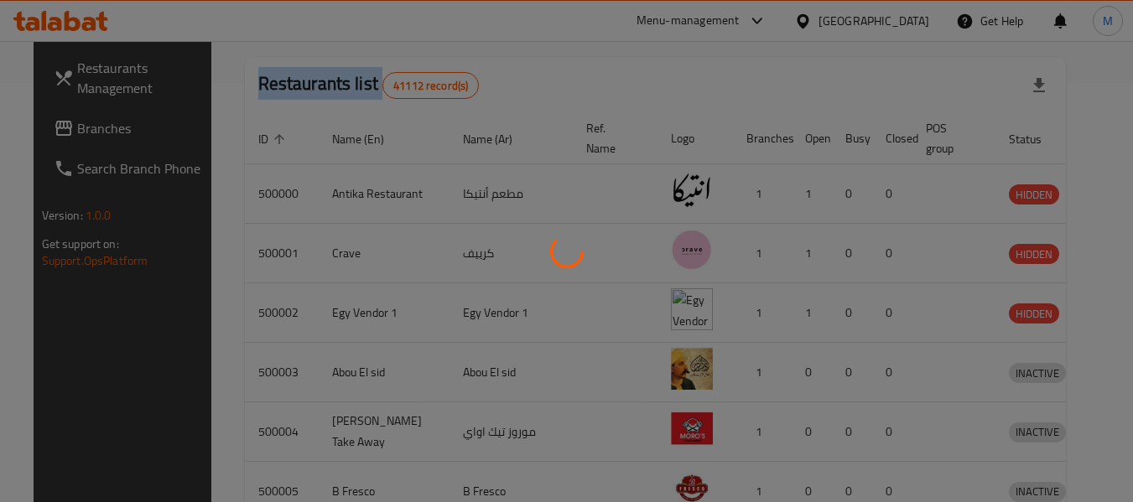
scroll to position [267, 0]
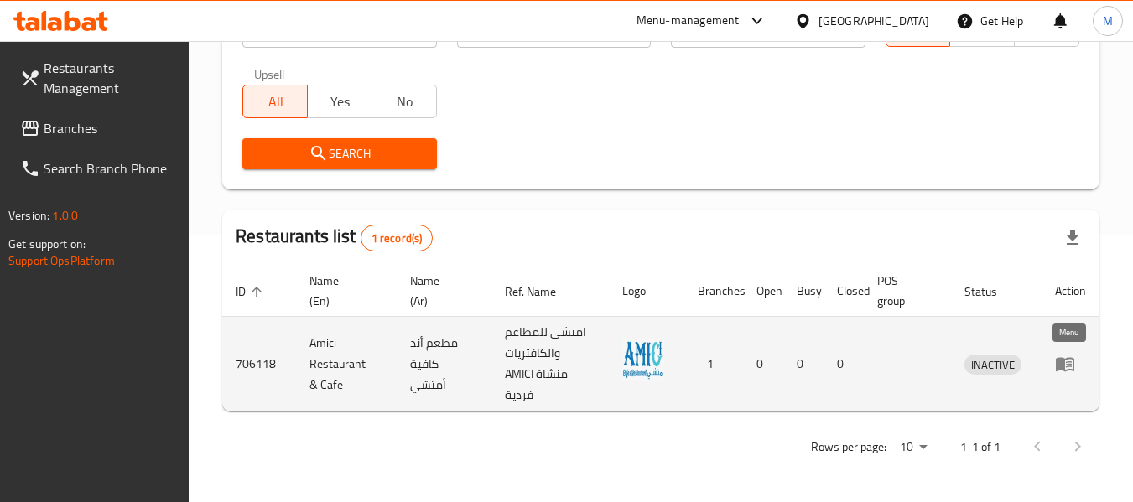
click at [1072, 353] on td "enhanced table" at bounding box center [1070, 364] width 58 height 95
click at [1072, 371] on icon "enhanced table" at bounding box center [1065, 365] width 18 height 14
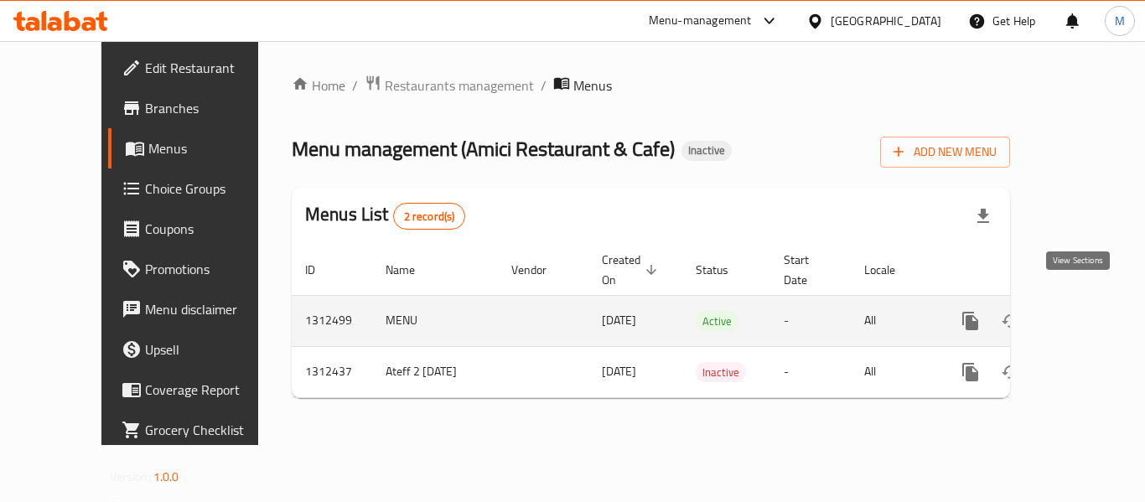
click at [1084, 314] on icon "enhanced table" at bounding box center [1091, 321] width 15 height 15
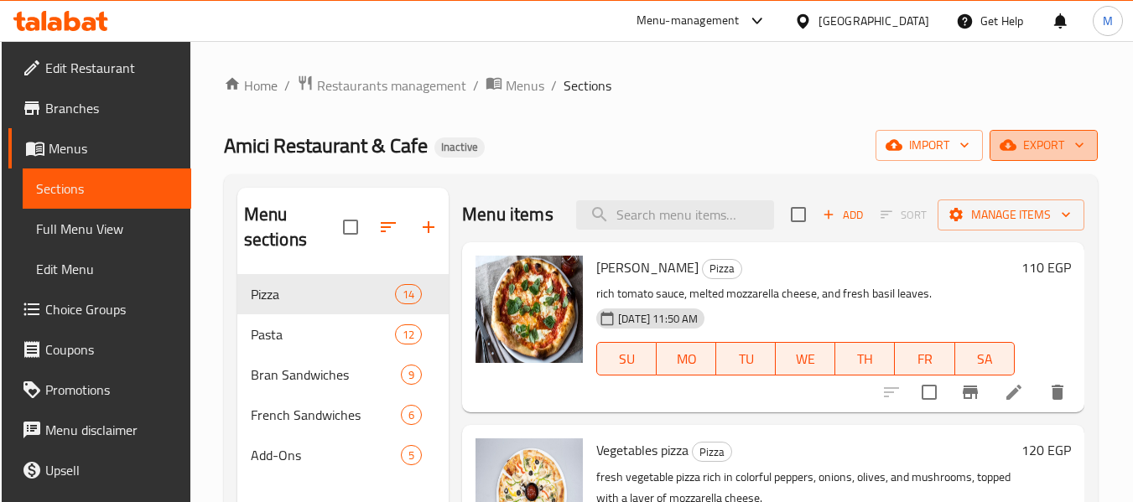
click at [1058, 153] on span "export" at bounding box center [1043, 145] width 81 height 21
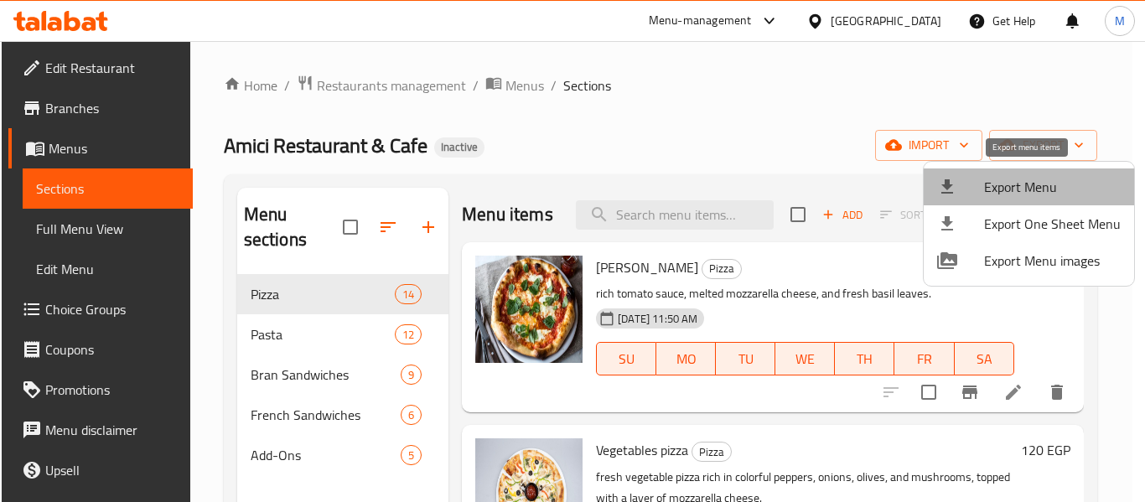
click at [1041, 180] on span "Export Menu" at bounding box center [1052, 187] width 137 height 20
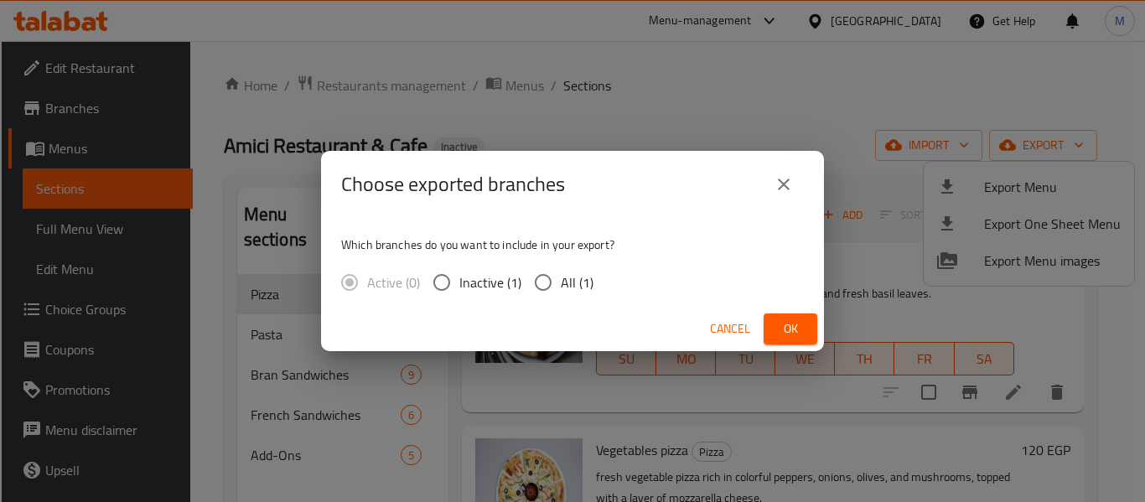
click at [558, 283] on input "All (1)" at bounding box center [543, 282] width 35 height 35
radio input "true"
click at [800, 336] on span "Ok" at bounding box center [790, 329] width 27 height 21
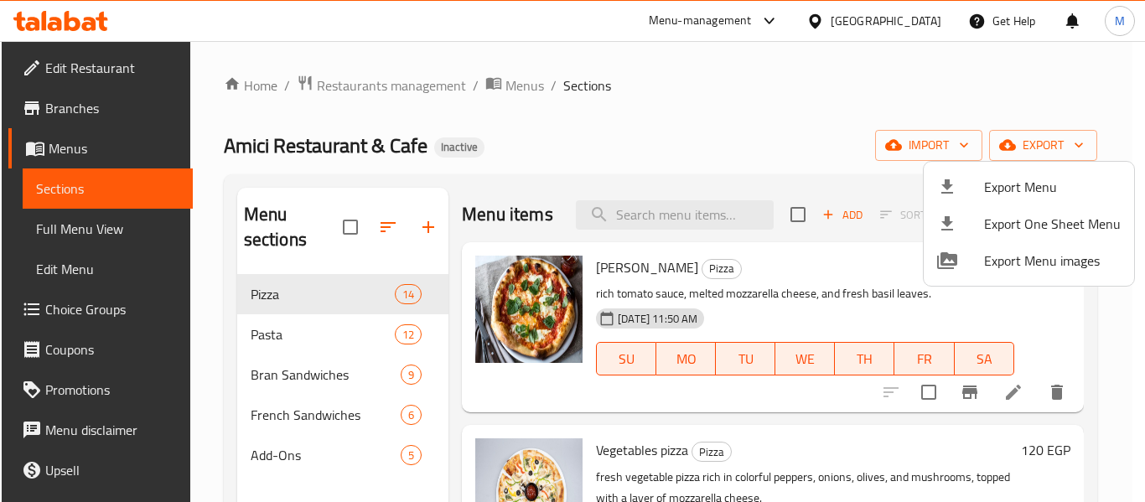
click at [289, 452] on div at bounding box center [572, 251] width 1145 height 502
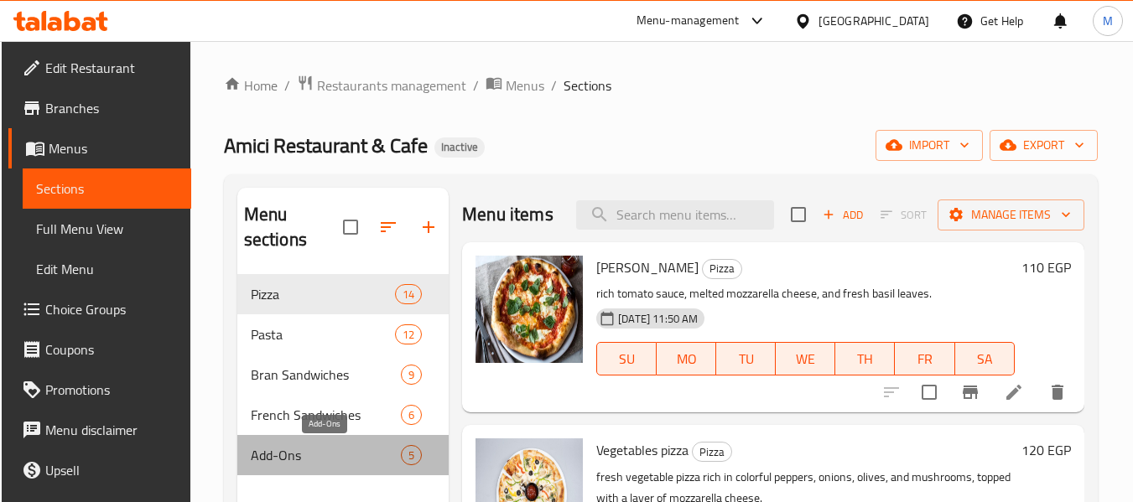
click at [289, 452] on span "Add-Ons" at bounding box center [326, 455] width 150 height 20
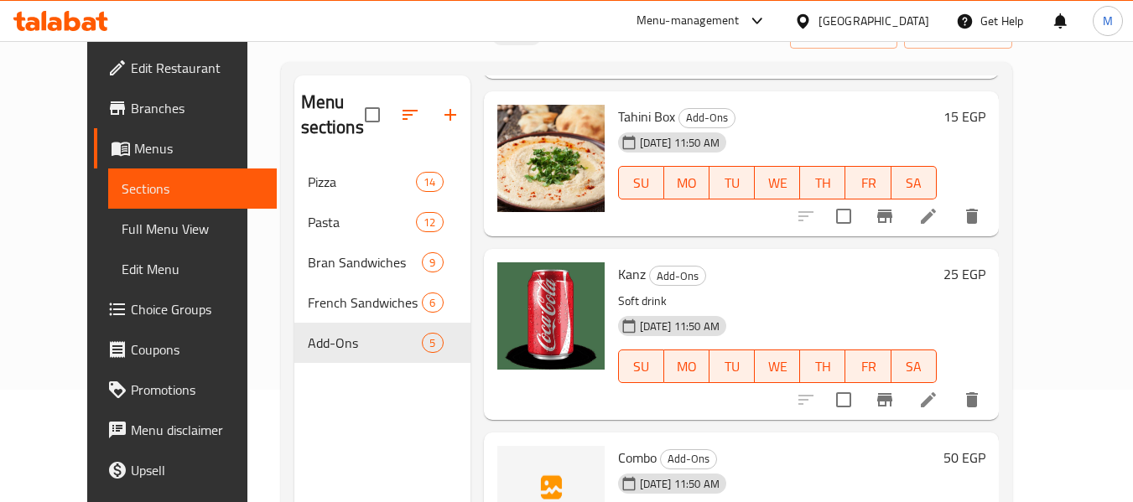
scroll to position [235, 0]
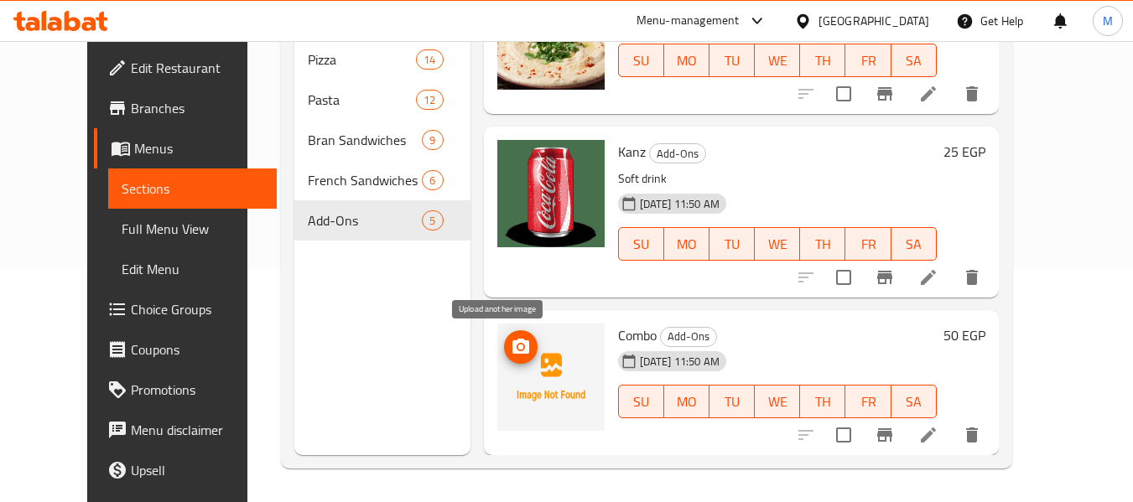
click at [512, 350] on icon "upload picture" at bounding box center [520, 346] width 17 height 15
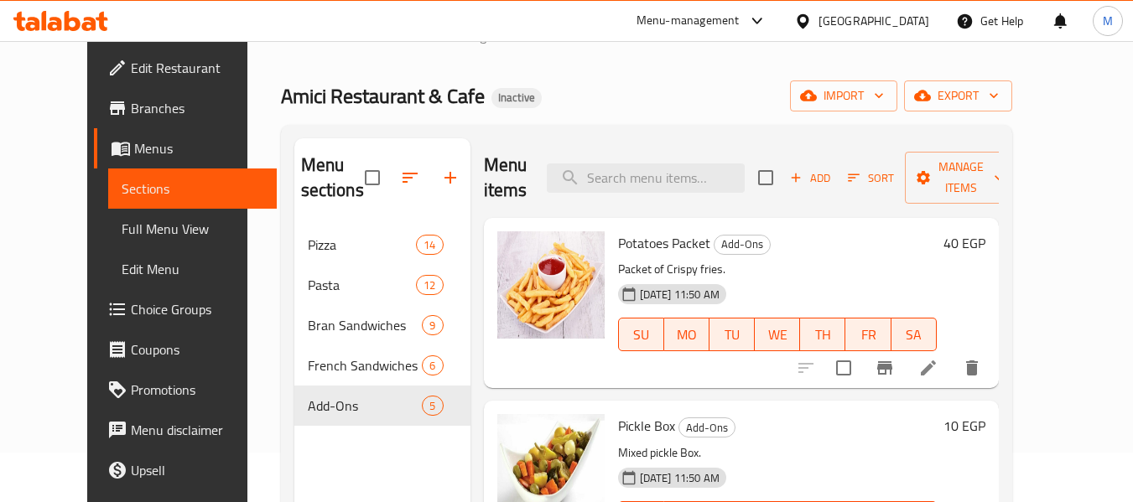
scroll to position [0, 0]
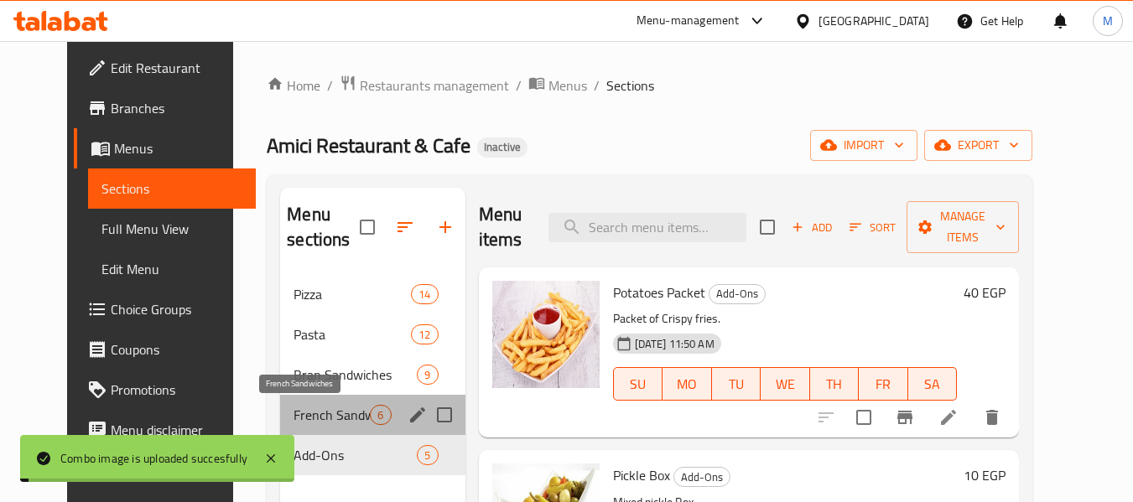
click at [307, 414] on span "French Sandwiches" at bounding box center [331, 415] width 76 height 20
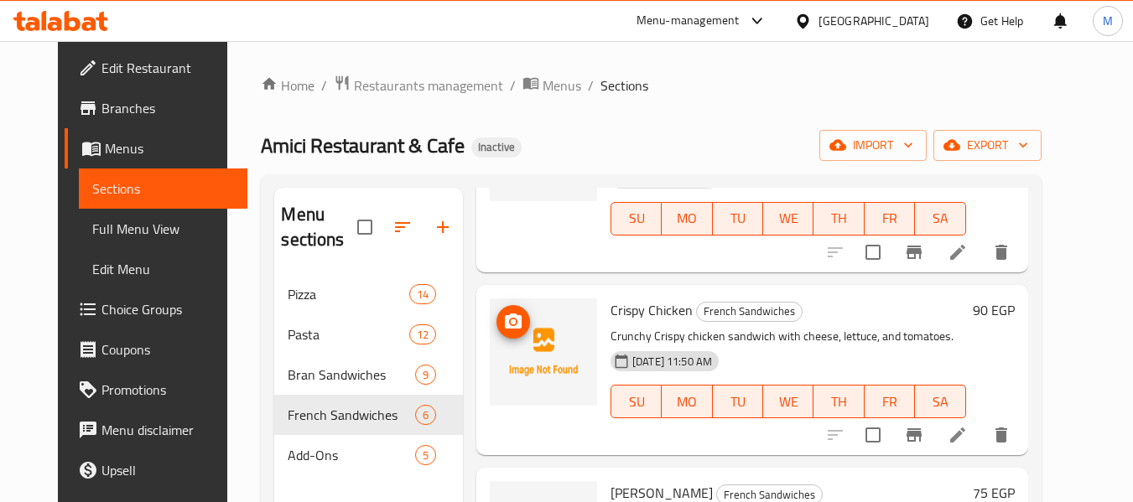
scroll to position [419, 0]
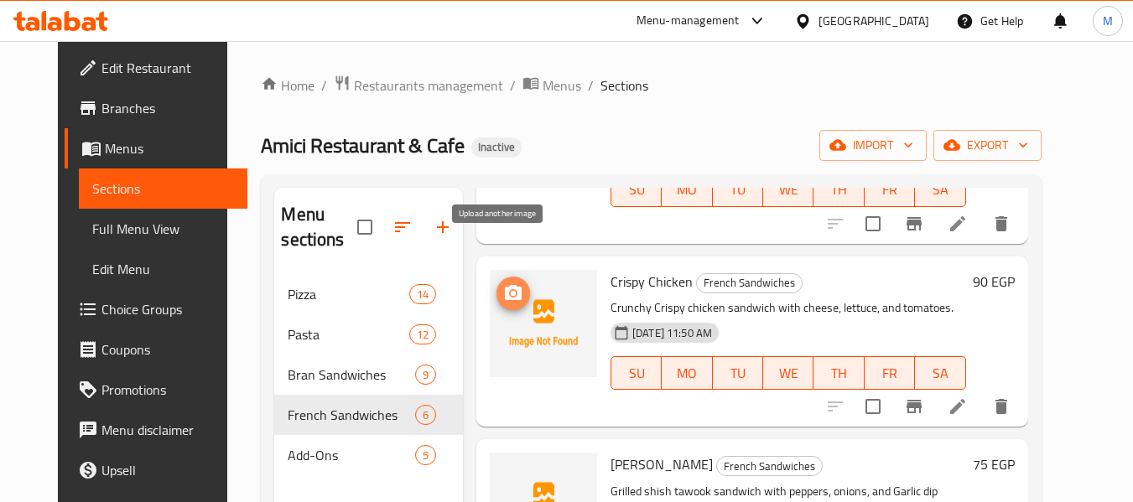
click at [503, 283] on icon "upload picture" at bounding box center [513, 293] width 20 height 20
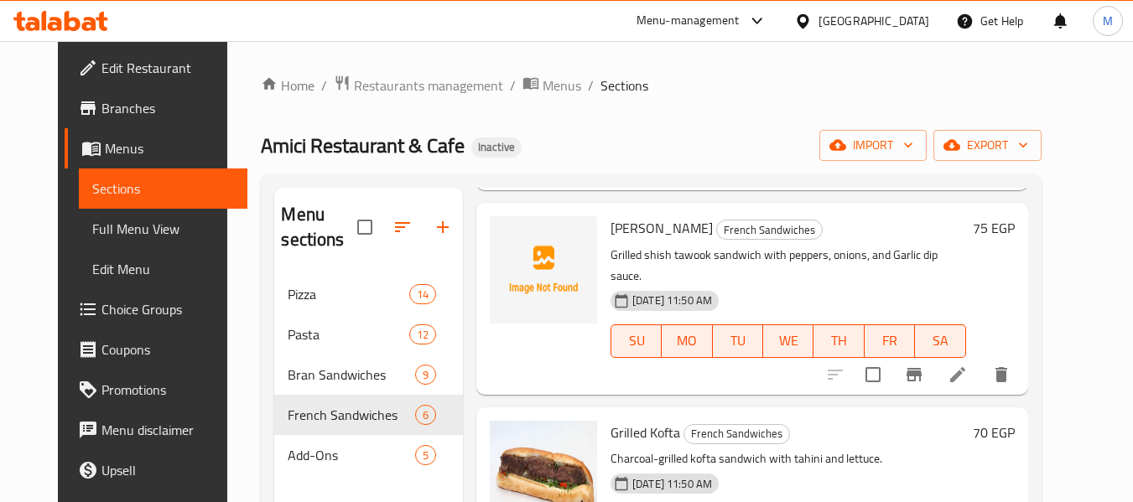
scroll to position [664, 0]
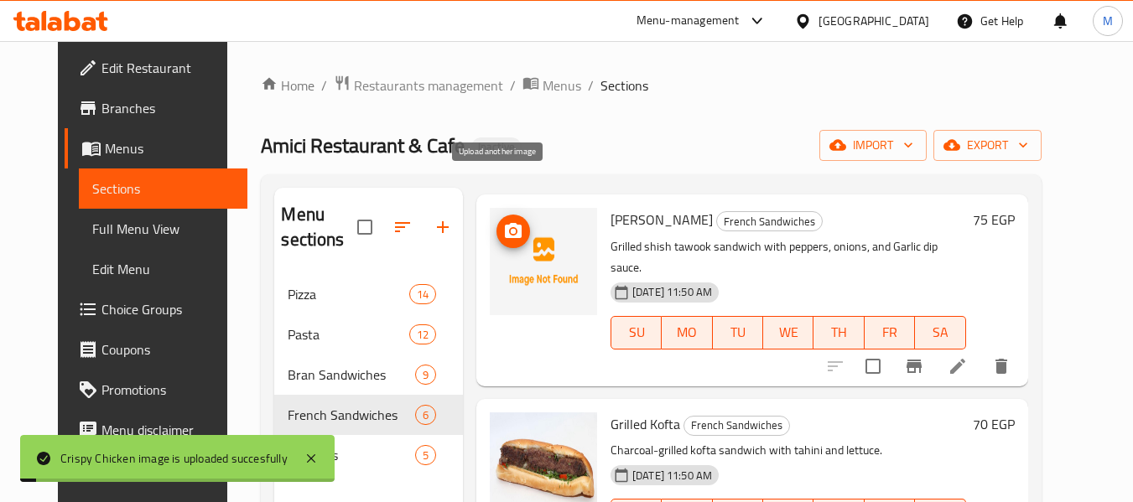
click at [507, 221] on icon "upload picture" at bounding box center [513, 231] width 20 height 20
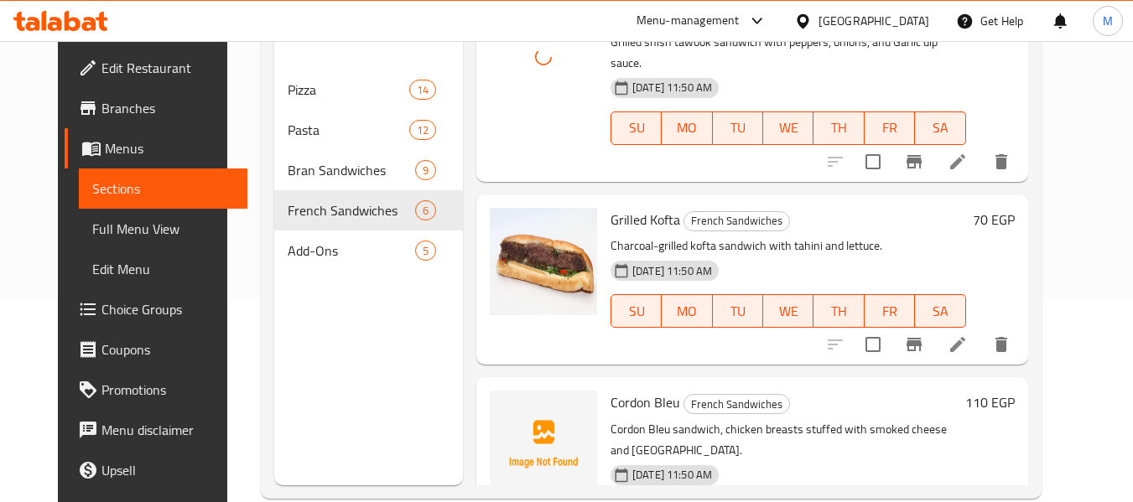
scroll to position [235, 0]
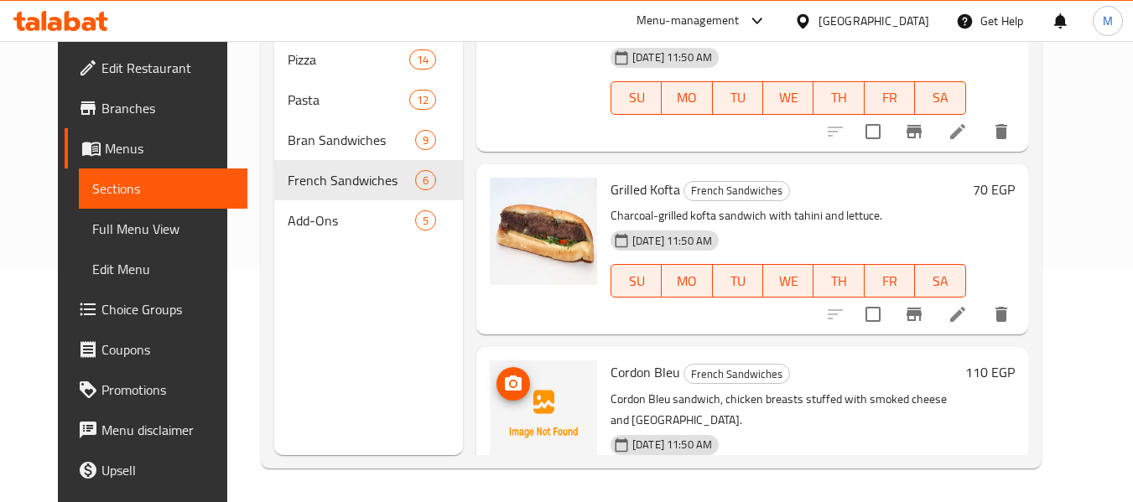
click at [503, 374] on icon "upload picture" at bounding box center [513, 384] width 20 height 20
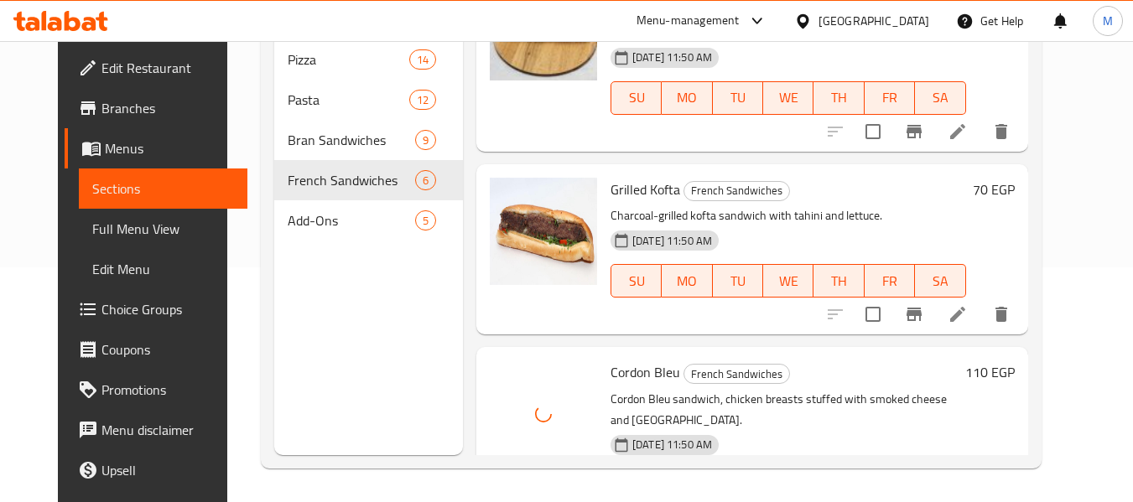
click at [657, 360] on span "Cordon Bleu" at bounding box center [645, 372] width 70 height 25
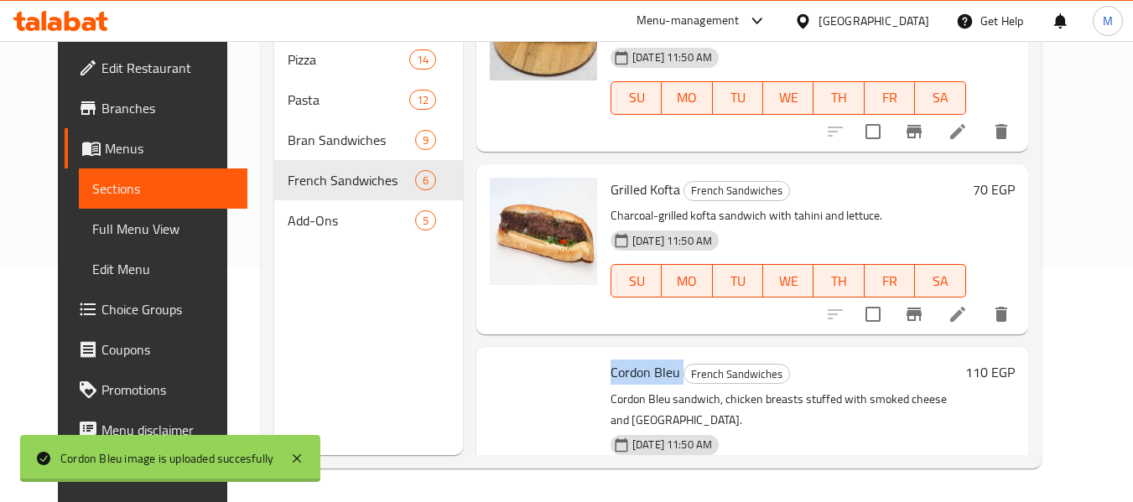
click at [657, 360] on span "Cordon Bleu" at bounding box center [645, 372] width 70 height 25
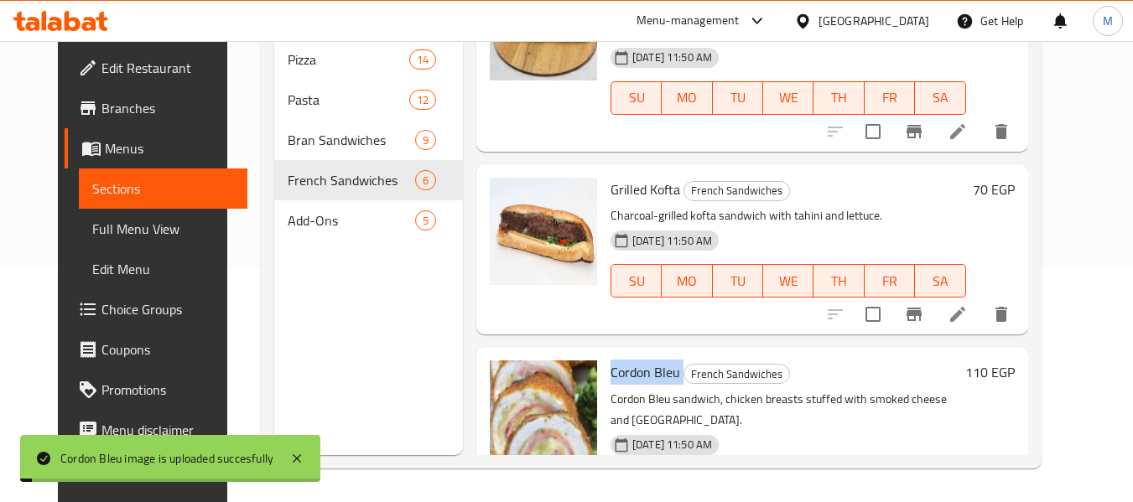
copy h6 "Cordon Bleu"
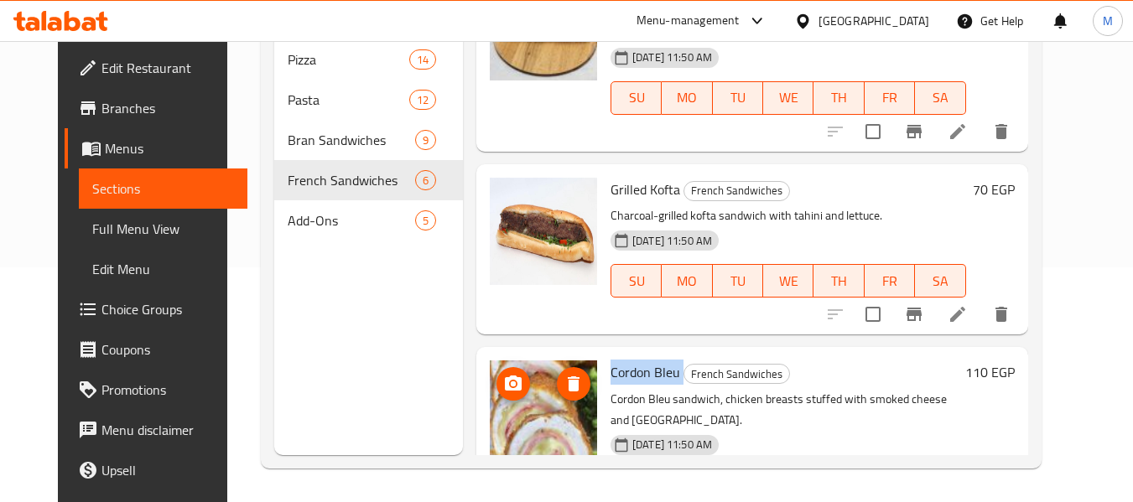
click at [503, 374] on icon "upload picture" at bounding box center [513, 384] width 20 height 20
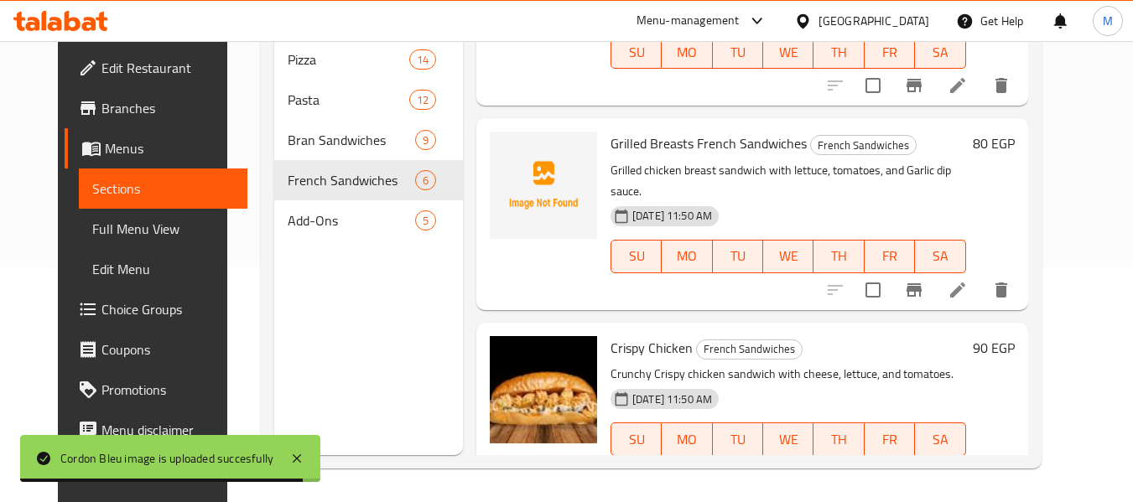
scroll to position [77, 0]
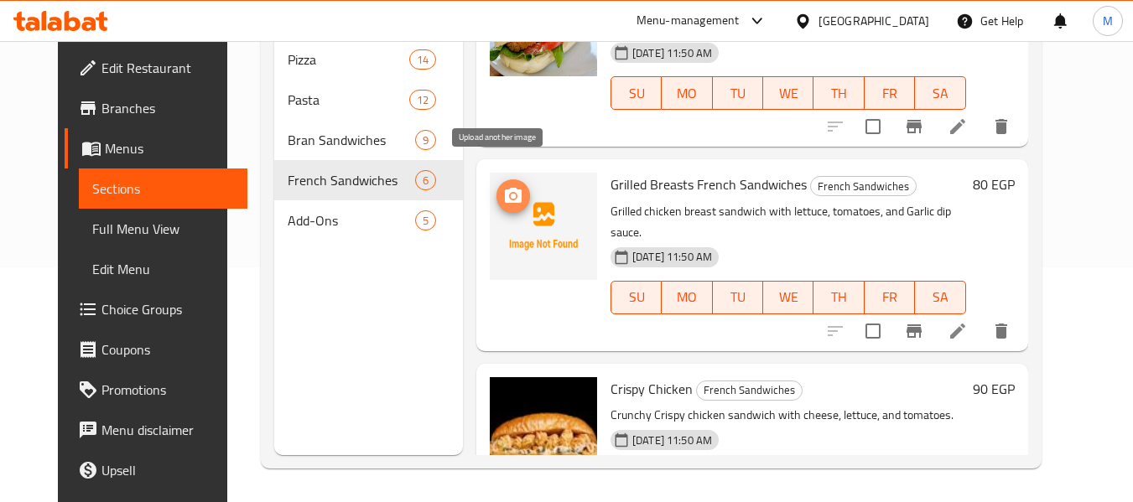
click at [505, 188] on icon "upload picture" at bounding box center [513, 195] width 17 height 15
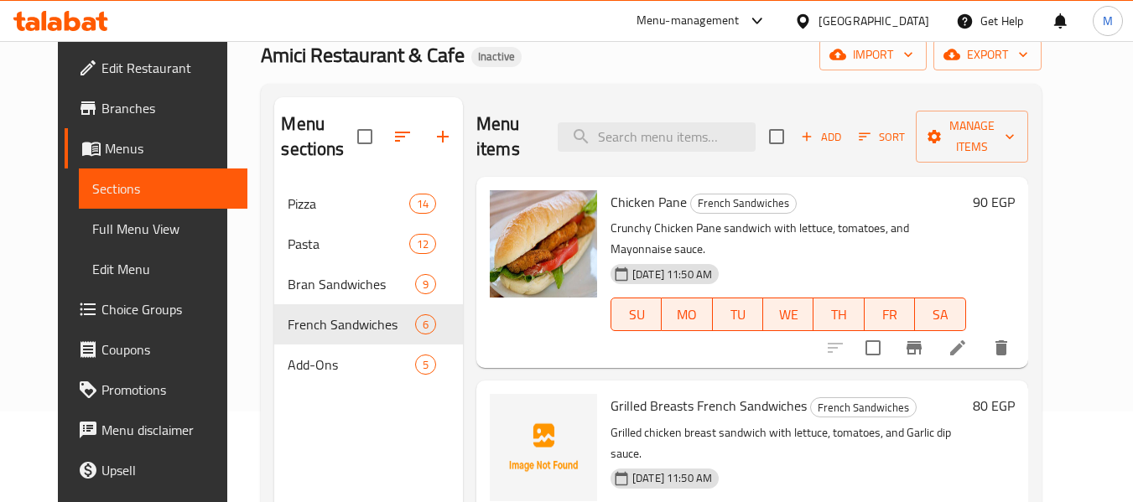
scroll to position [0, 0]
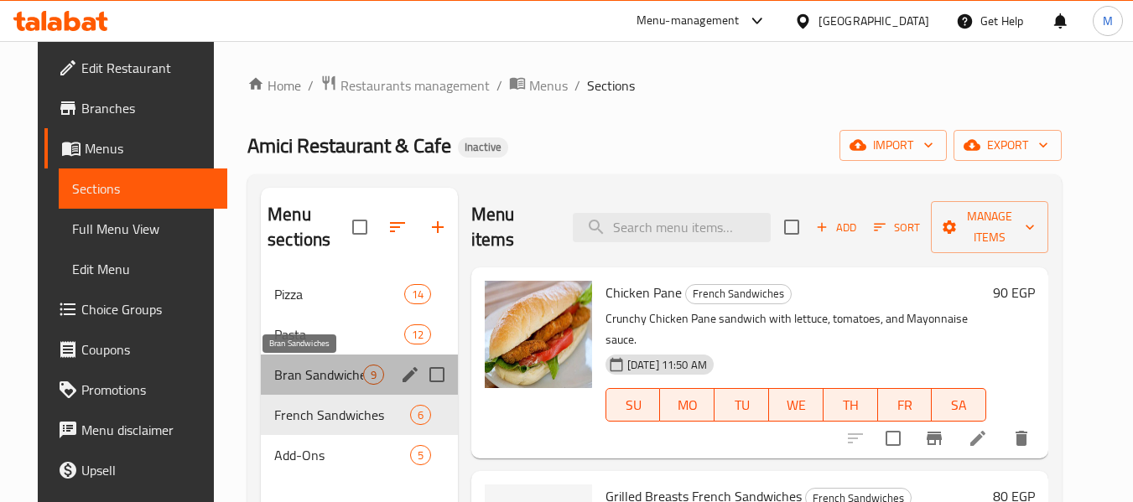
click at [306, 372] on span "Bran Sandwiches" at bounding box center [318, 375] width 89 height 20
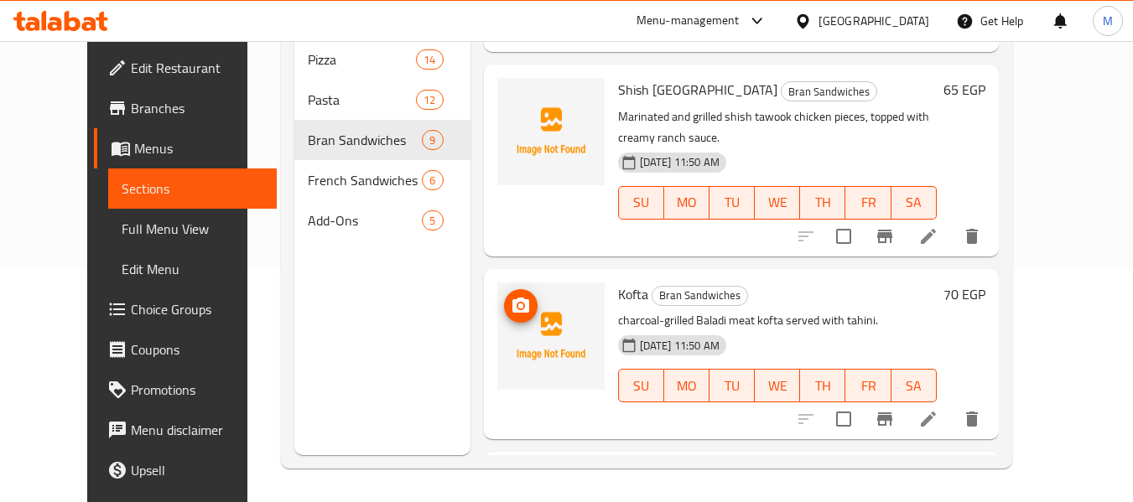
scroll to position [587, 0]
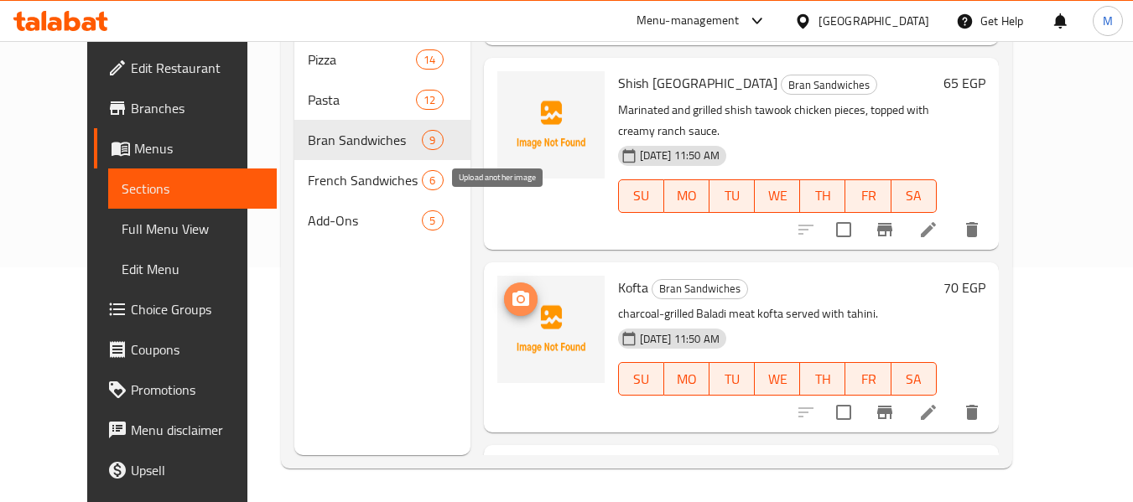
click at [517, 296] on circle "upload picture" at bounding box center [519, 298] width 5 height 5
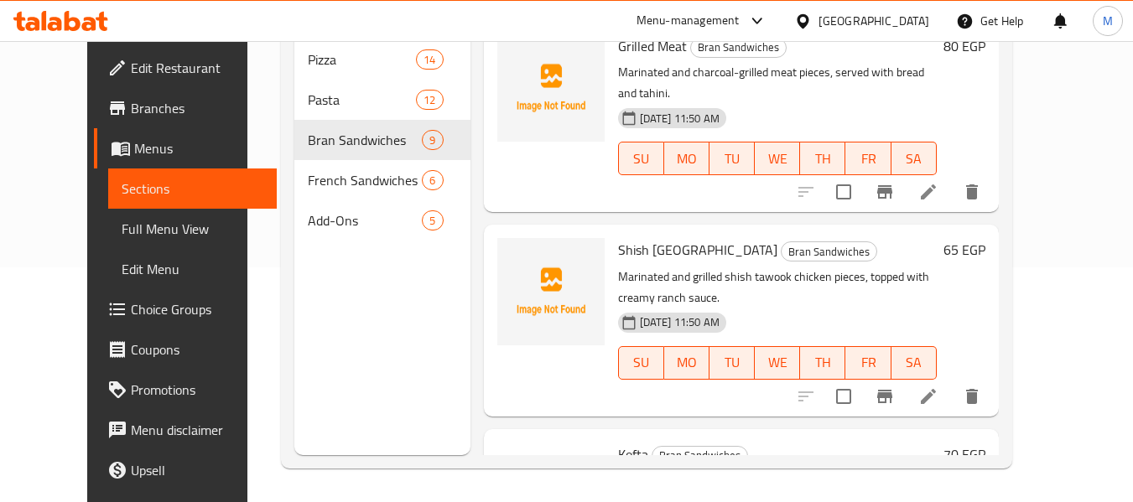
scroll to position [419, 0]
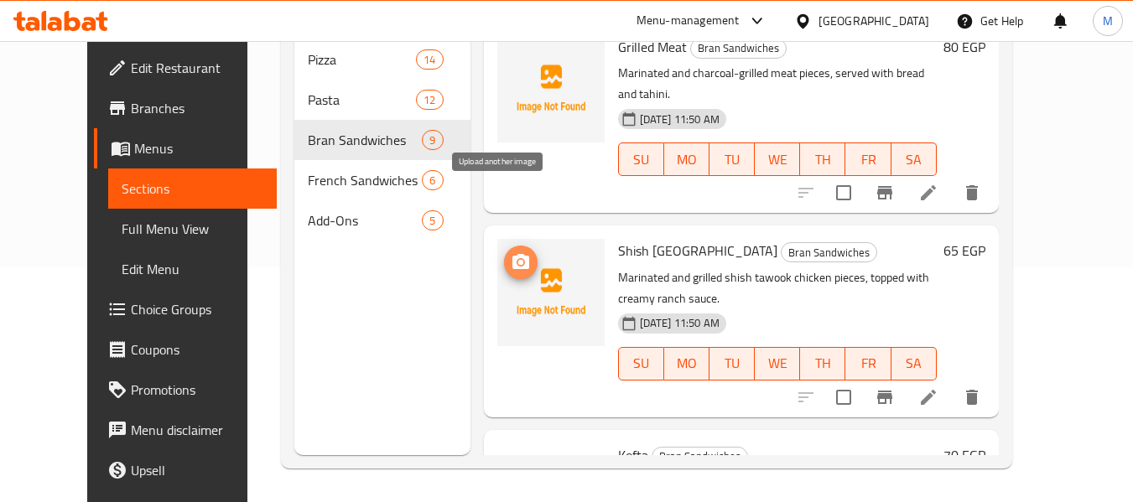
click at [511, 252] on icon "upload picture" at bounding box center [521, 262] width 20 height 20
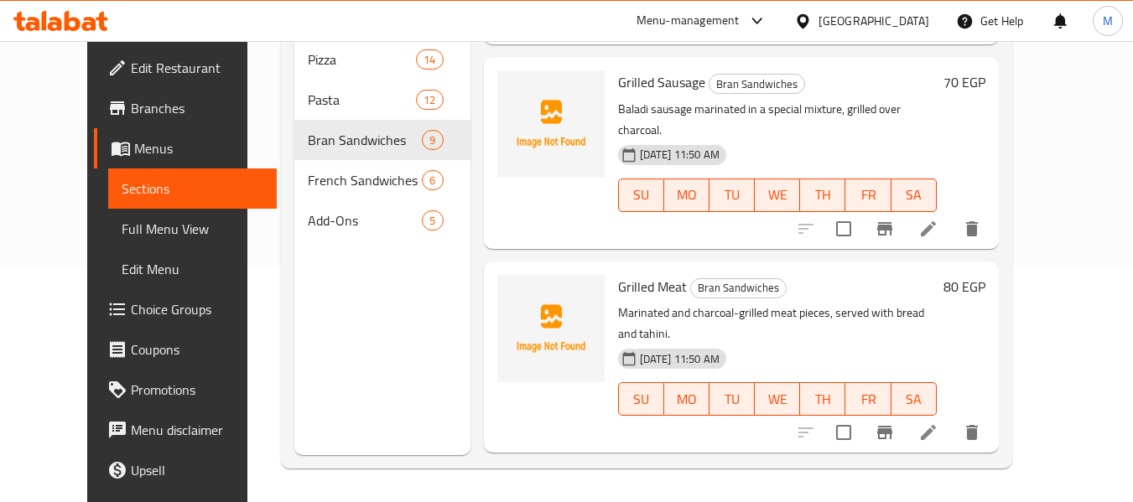
scroll to position [168, 0]
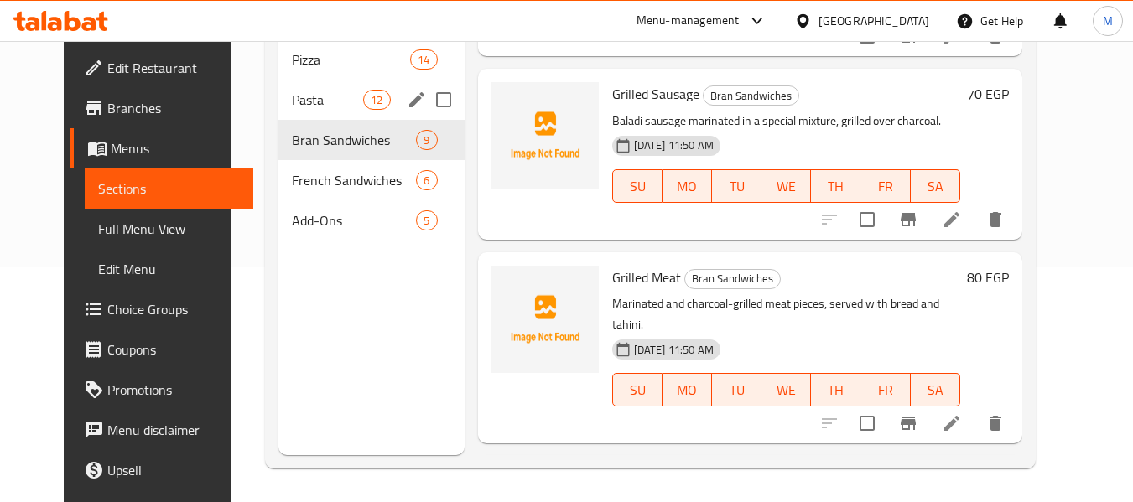
click at [292, 106] on span "Pasta" at bounding box center [327, 100] width 71 height 20
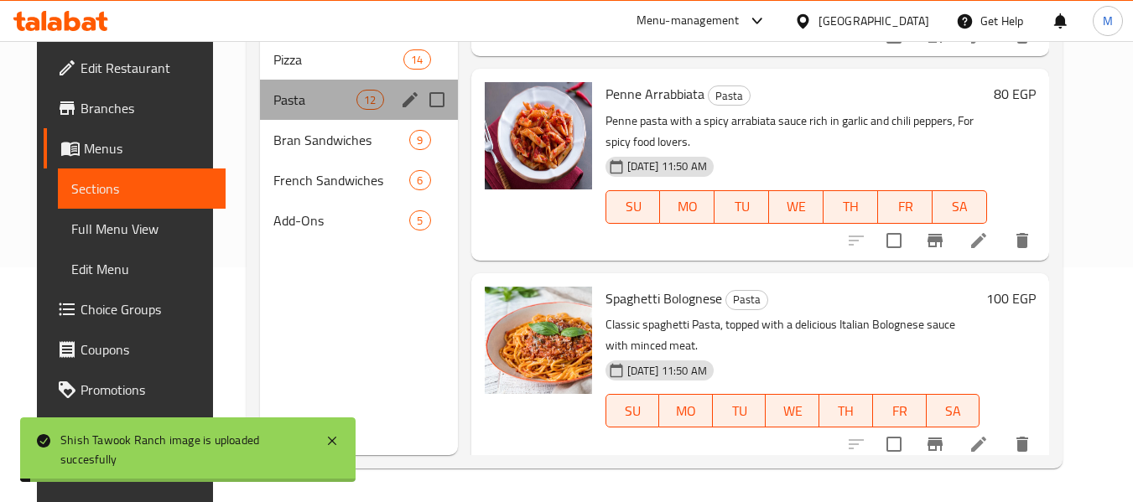
click at [300, 83] on div "Pasta 12" at bounding box center [358, 100] width 197 height 40
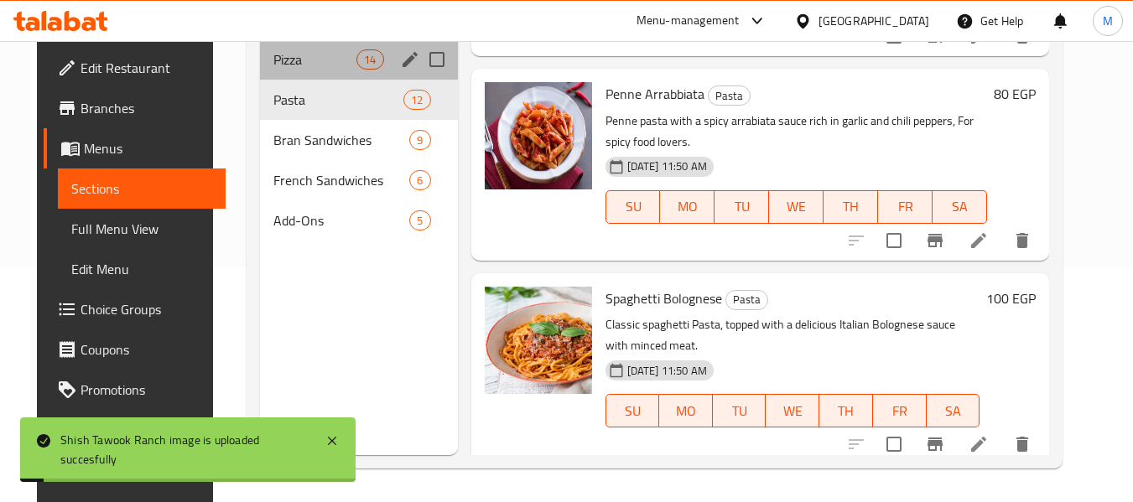
click at [300, 70] on div "Pizza 14" at bounding box center [358, 59] width 197 height 40
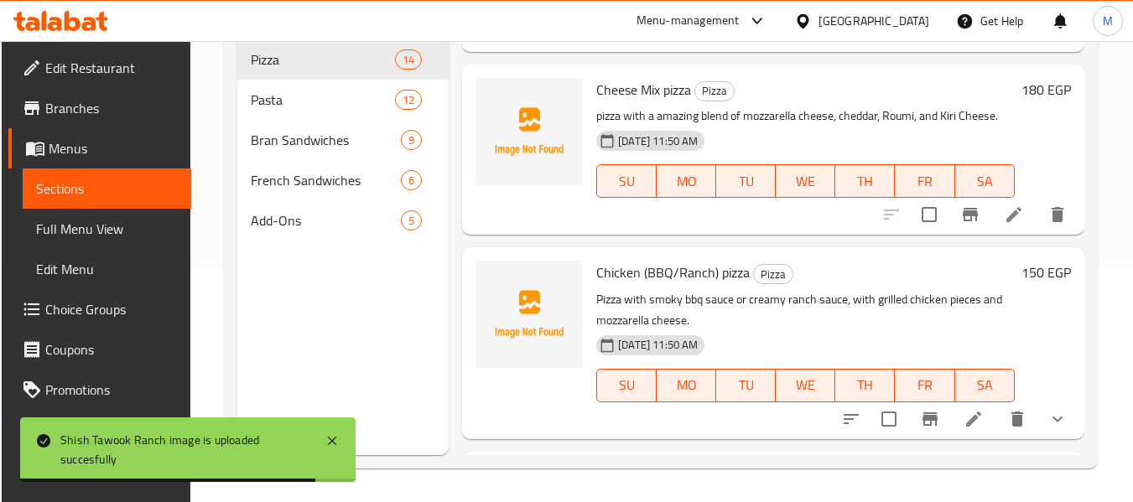
scroll to position [1509, 0]
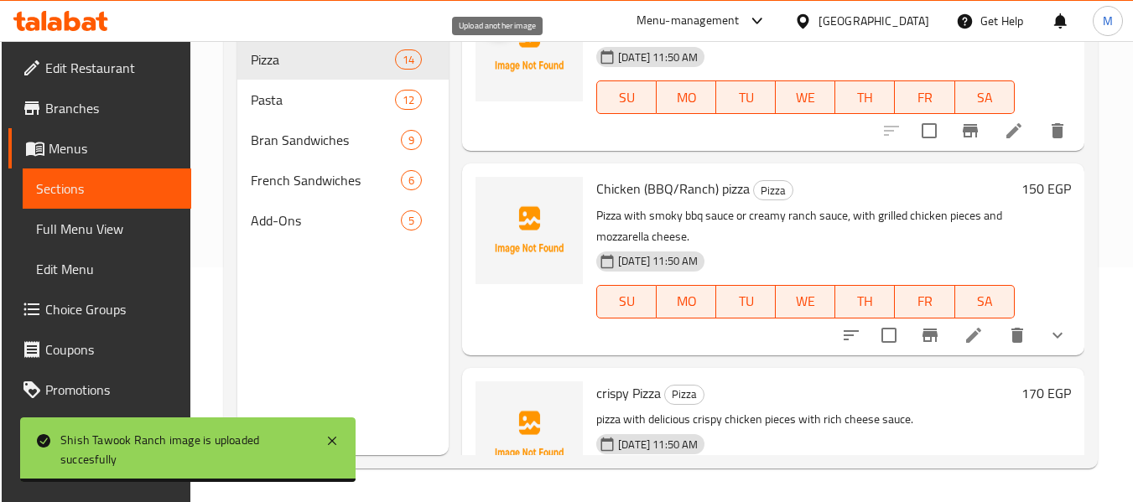
click at [503, 24] on icon "upload picture" at bounding box center [498, 16] width 17 height 15
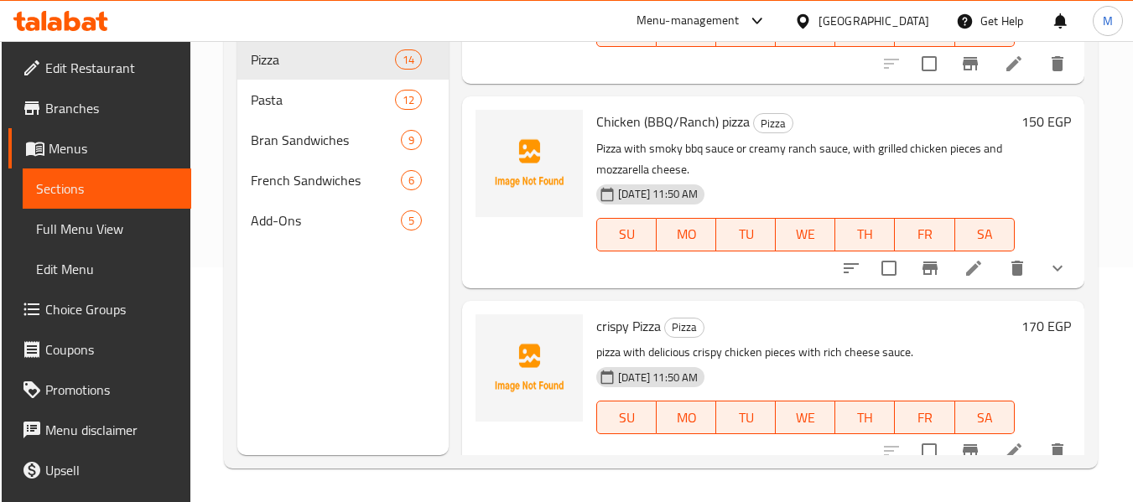
scroll to position [1677, 0]
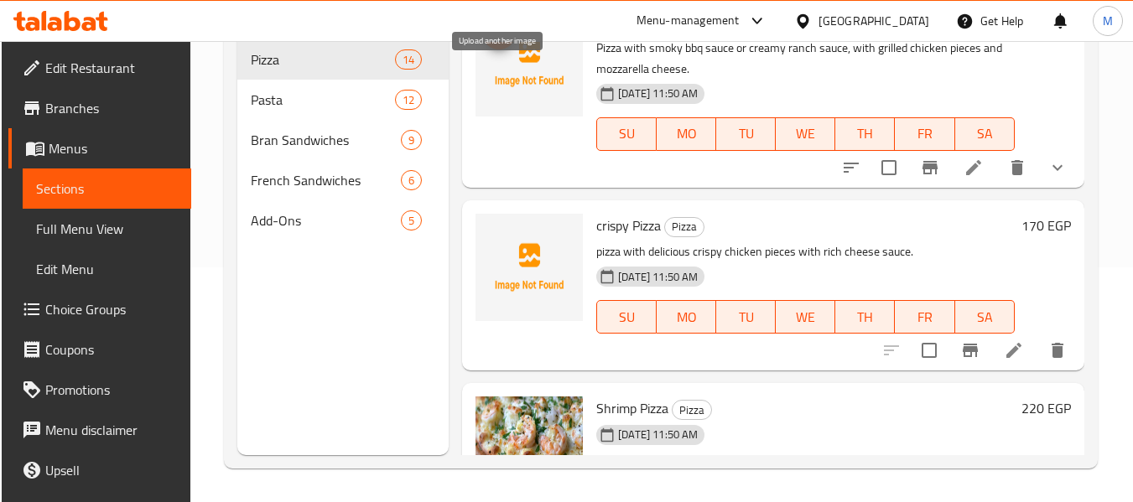
click at [507, 43] on icon "upload picture" at bounding box center [499, 33] width 20 height 20
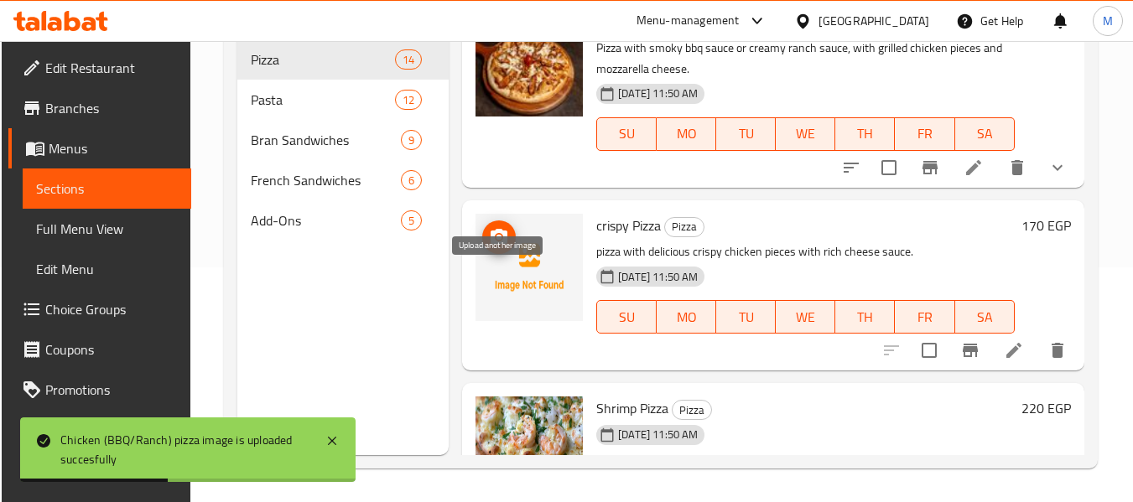
click at [509, 247] on span "upload picture" at bounding box center [499, 237] width 34 height 20
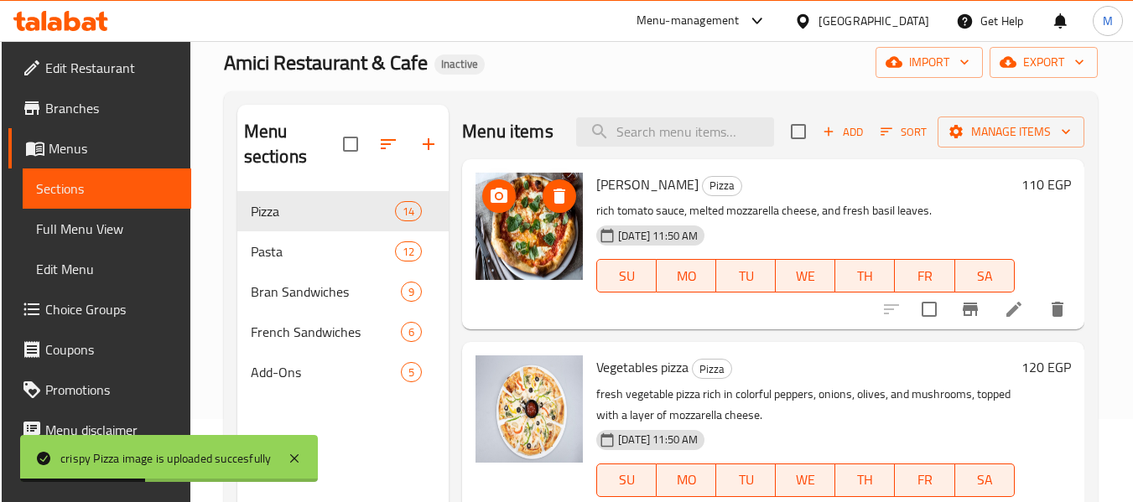
scroll to position [0, 0]
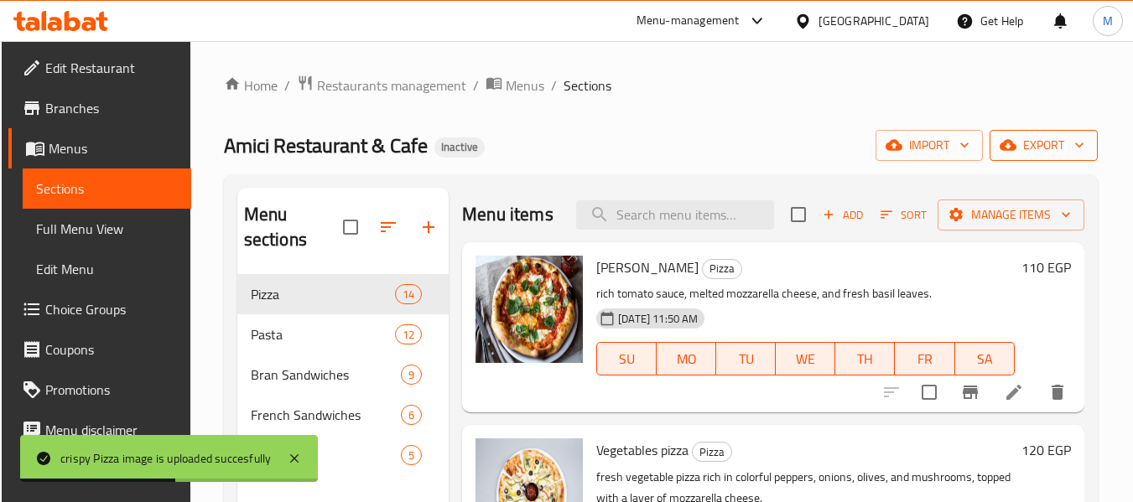
click at [1009, 149] on icon "button" at bounding box center [1007, 145] width 17 height 17
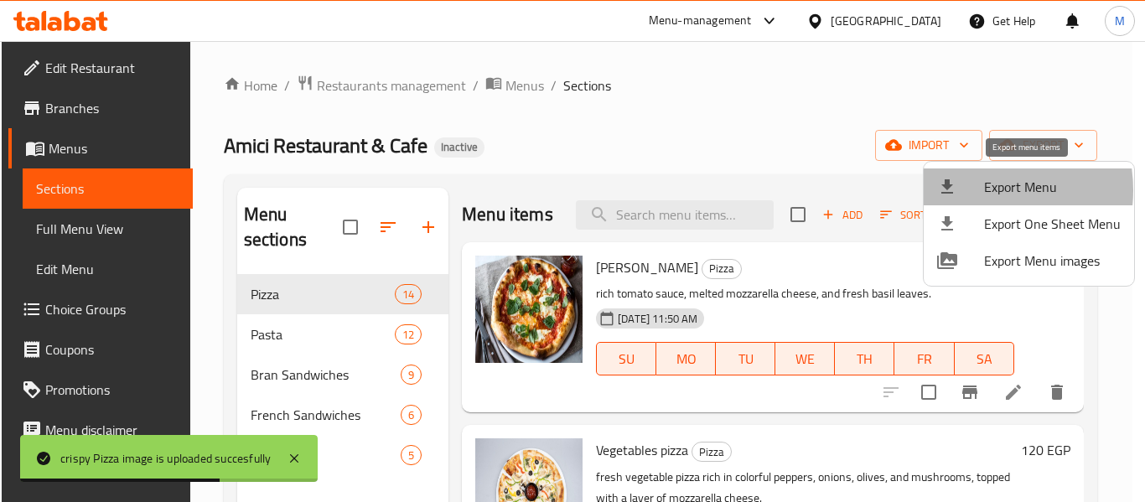
click at [976, 190] on div at bounding box center [960, 187] width 47 height 20
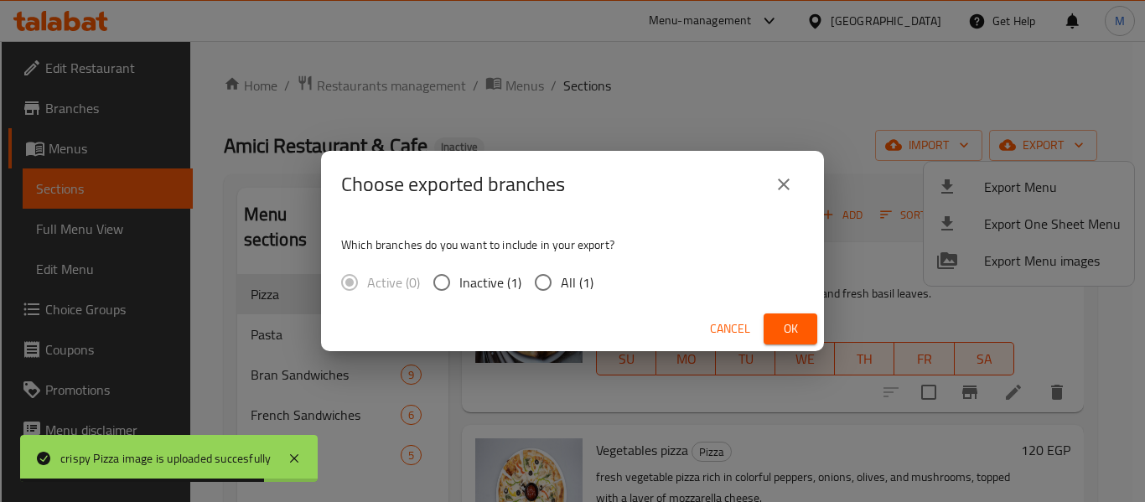
click at [567, 284] on span "All (1)" at bounding box center [577, 282] width 33 height 20
click at [561, 284] on input "All (1)" at bounding box center [543, 282] width 35 height 35
radio input "true"
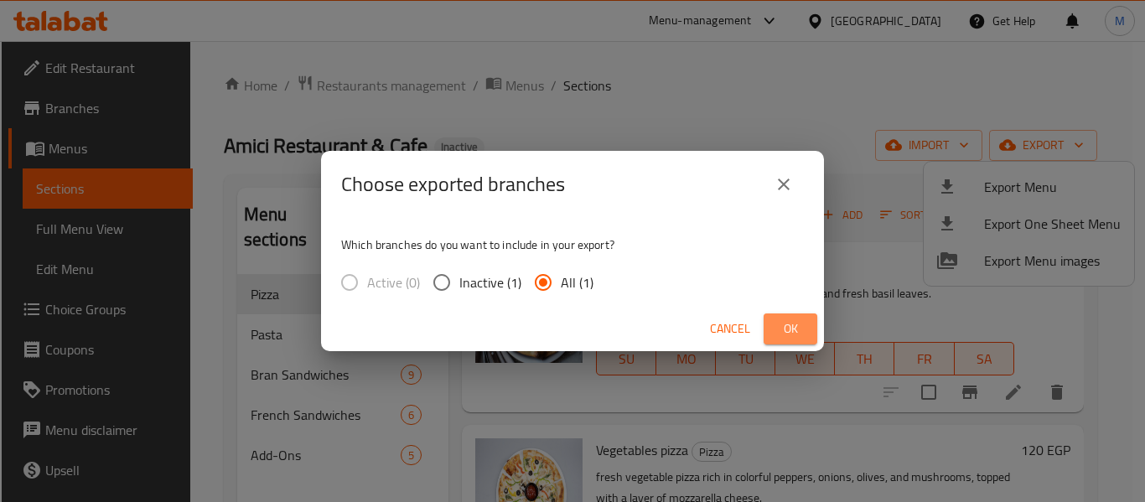
click at [786, 335] on span "Ok" at bounding box center [790, 329] width 27 height 21
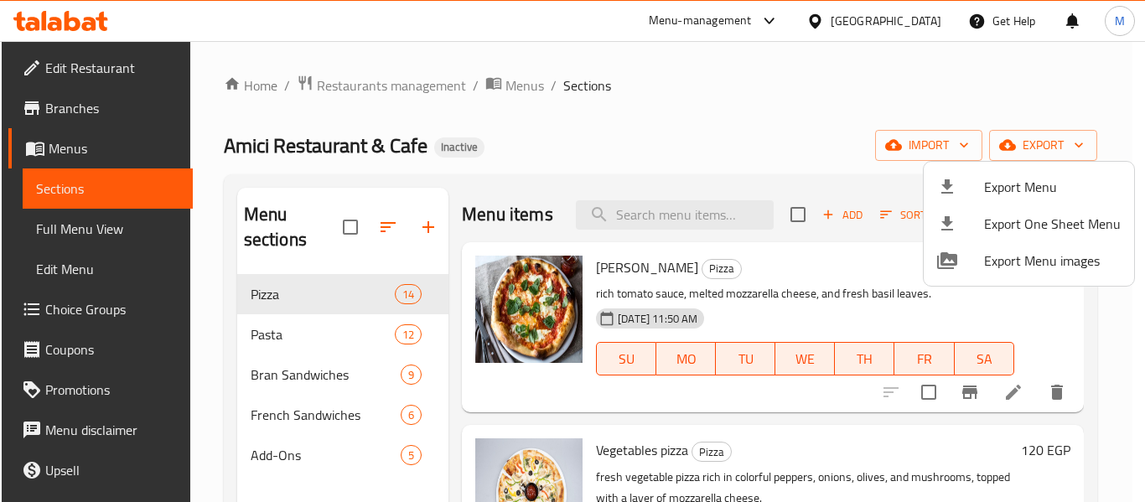
drag, startPoint x: 97, startPoint y: 56, endPoint x: 96, endPoint y: 69, distance: 12.7
click at [97, 57] on div at bounding box center [572, 251] width 1145 height 502
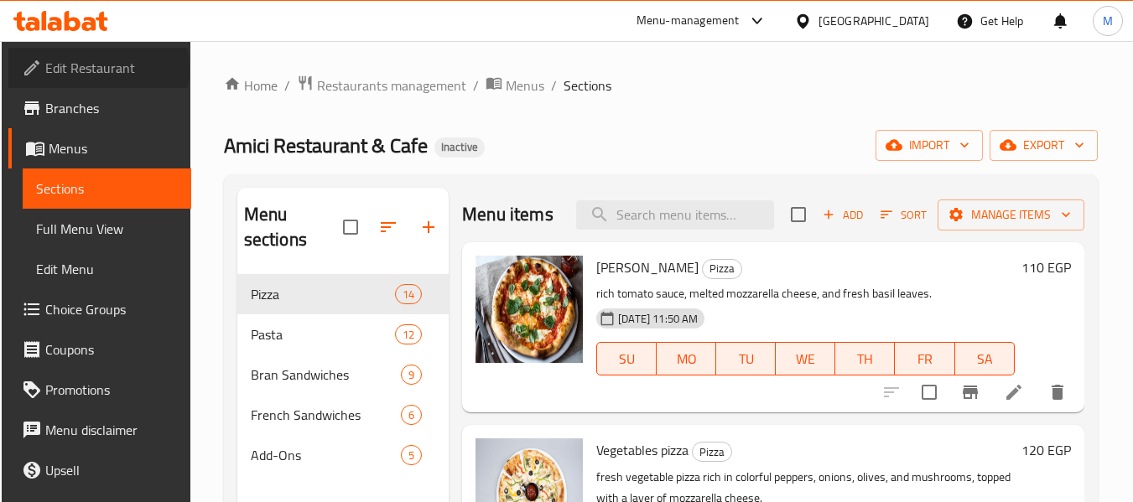
click at [96, 70] on span "Edit Restaurant" at bounding box center [111, 68] width 132 height 20
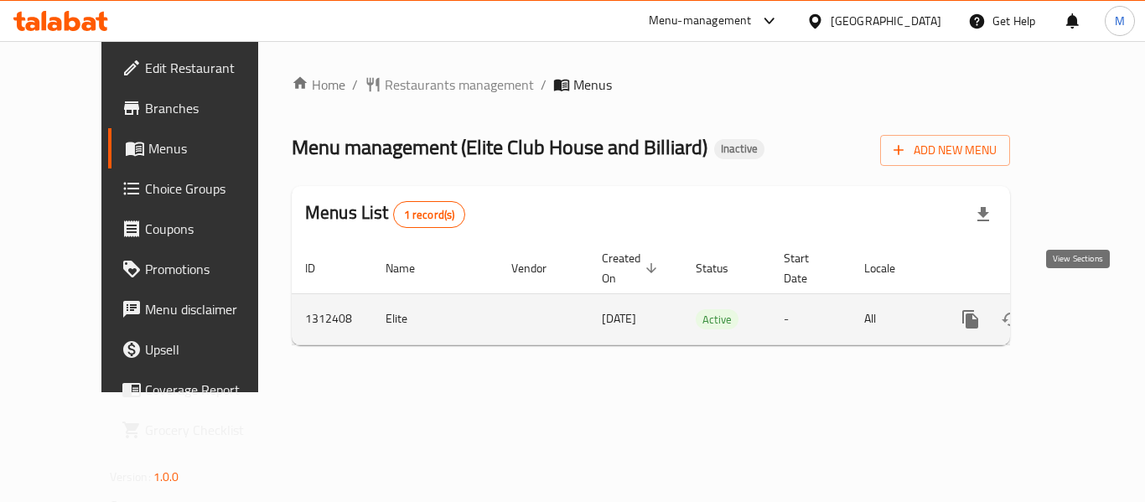
click at [1082, 309] on icon "enhanced table" at bounding box center [1092, 319] width 20 height 20
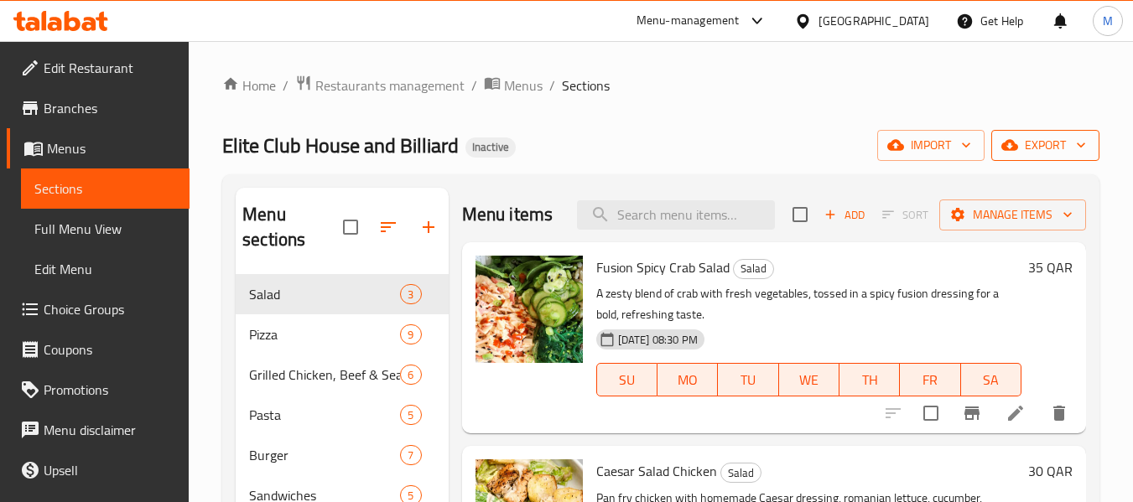
click at [1025, 135] on span "export" at bounding box center [1044, 145] width 81 height 21
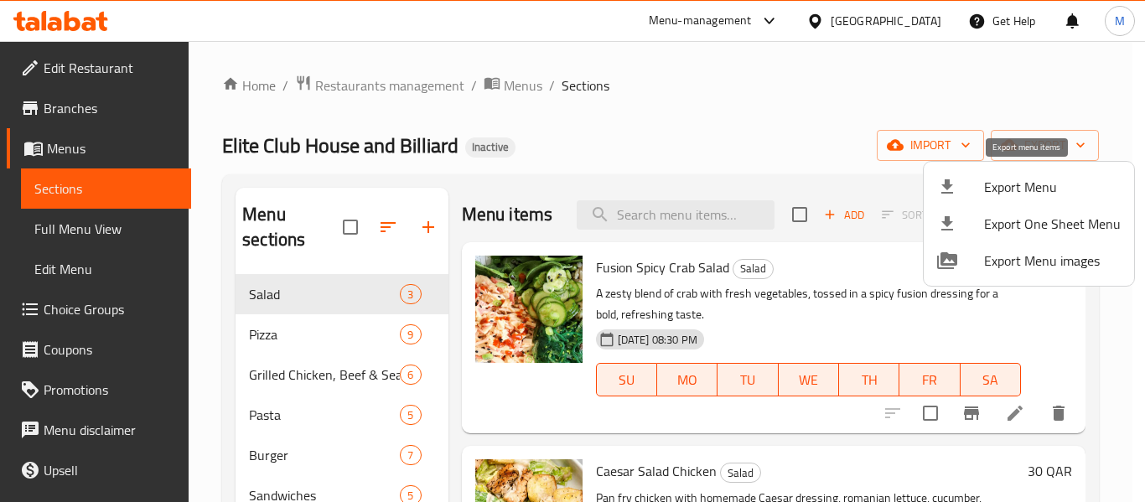
click at [1008, 179] on span "Export Menu" at bounding box center [1052, 187] width 137 height 20
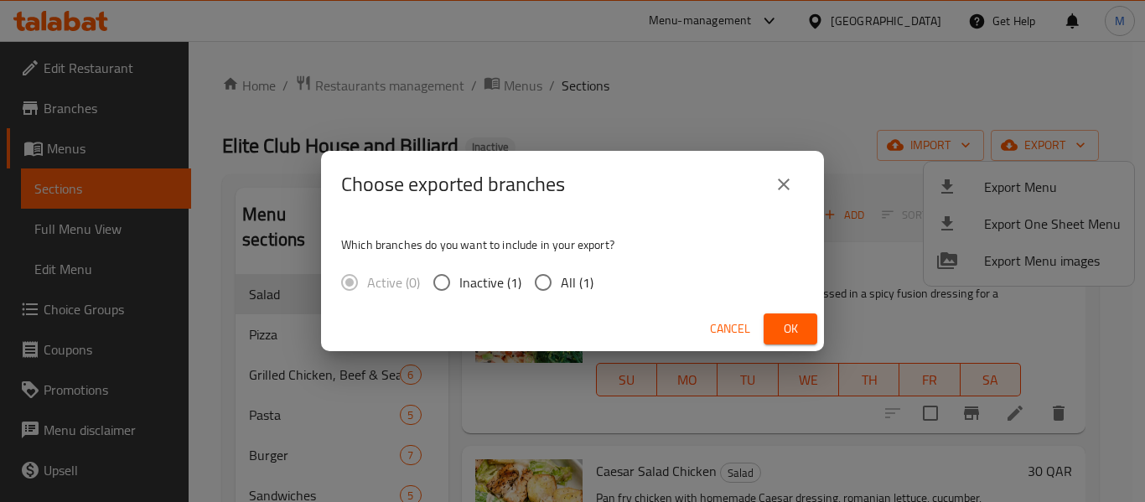
click at [546, 281] on input "All (1)" at bounding box center [543, 282] width 35 height 35
radio input "true"
click at [783, 329] on span "Ok" at bounding box center [790, 329] width 27 height 21
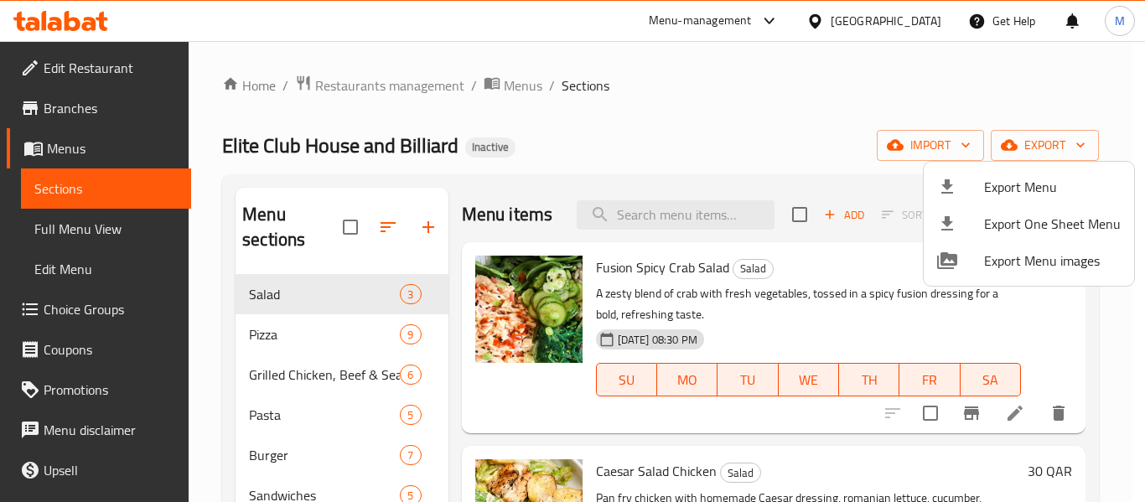
click at [924, 18] on div at bounding box center [572, 251] width 1145 height 502
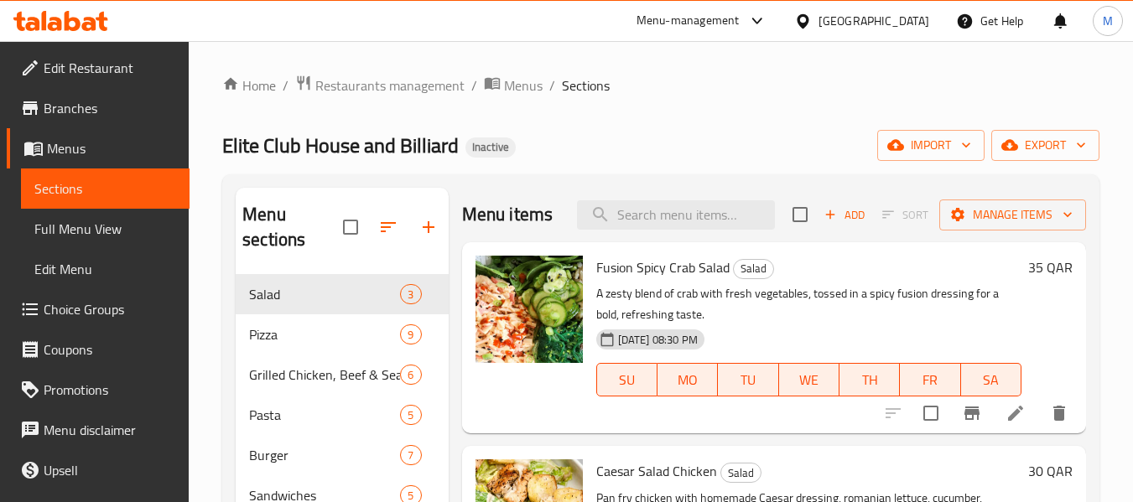
click at [906, 25] on div "[GEOGRAPHIC_DATA]" at bounding box center [873, 21] width 111 height 18
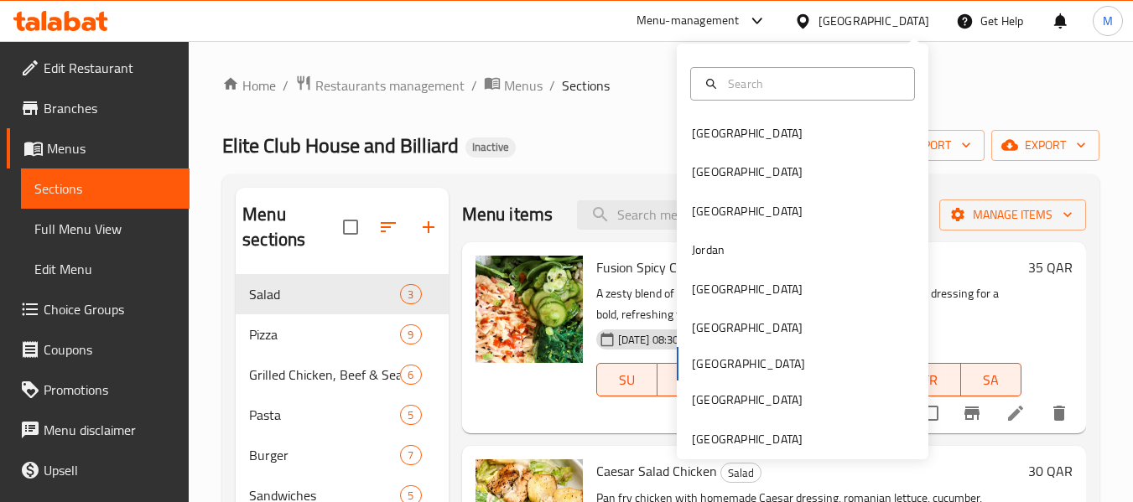
click at [724, 451] on div "[GEOGRAPHIC_DATA] [GEOGRAPHIC_DATA] [GEOGRAPHIC_DATA] [GEOGRAPHIC_DATA] [GEOGRA…" at bounding box center [803, 252] width 252 height 416
click at [771, 437] on div "[GEOGRAPHIC_DATA]" at bounding box center [747, 439] width 111 height 18
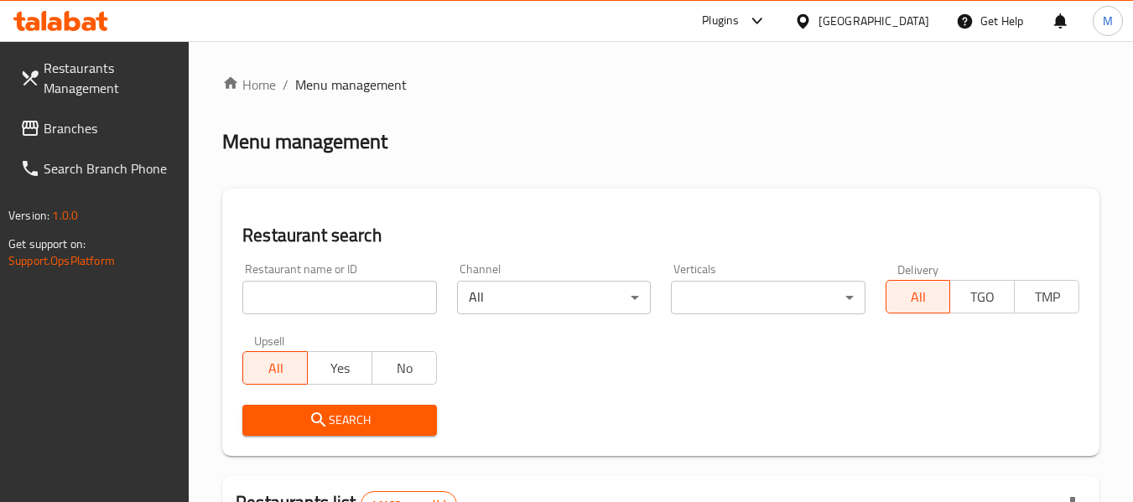
click at [353, 304] on input "search" at bounding box center [339, 298] width 194 height 34
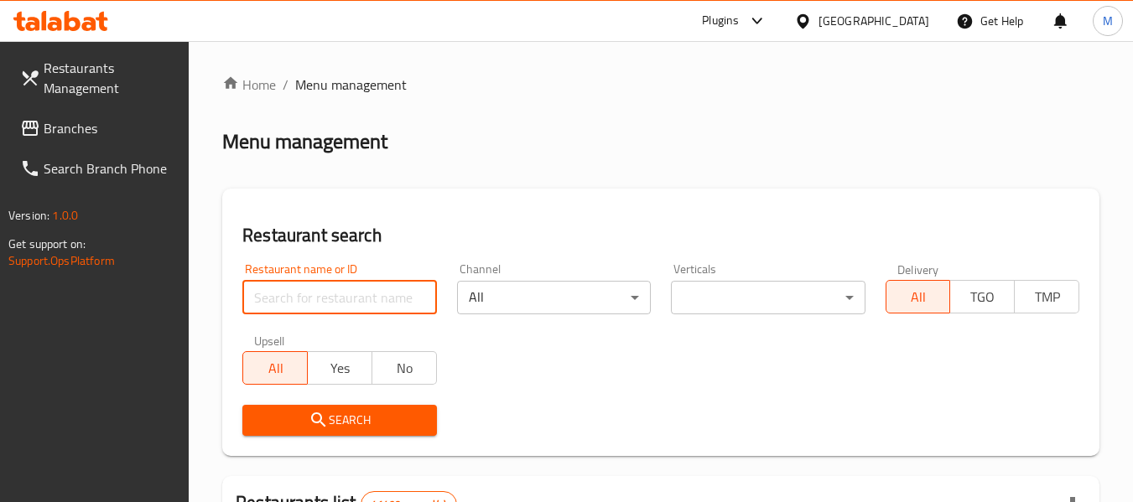
paste input "Fish & Chips - Loved UK D"
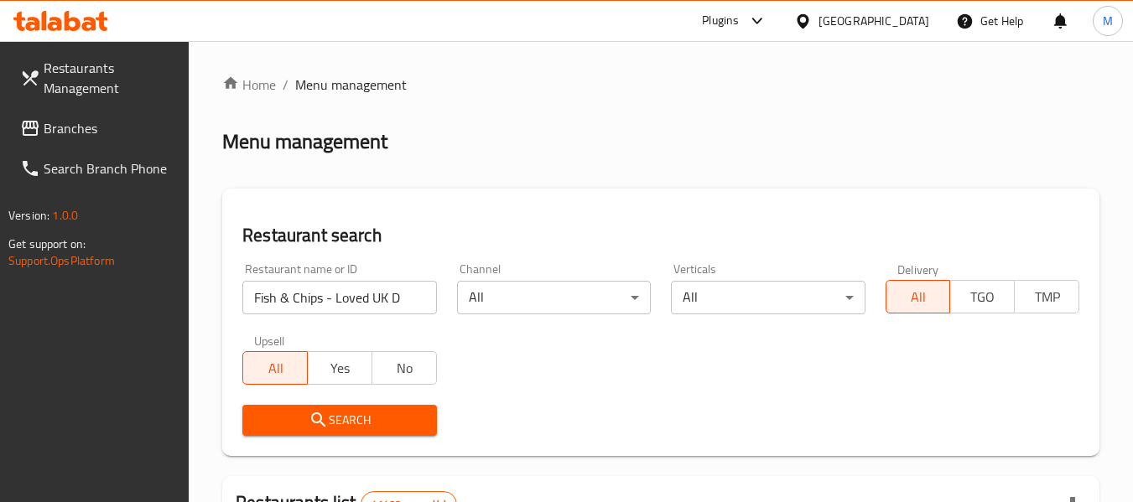
click at [388, 428] on span "Search" at bounding box center [339, 420] width 167 height 21
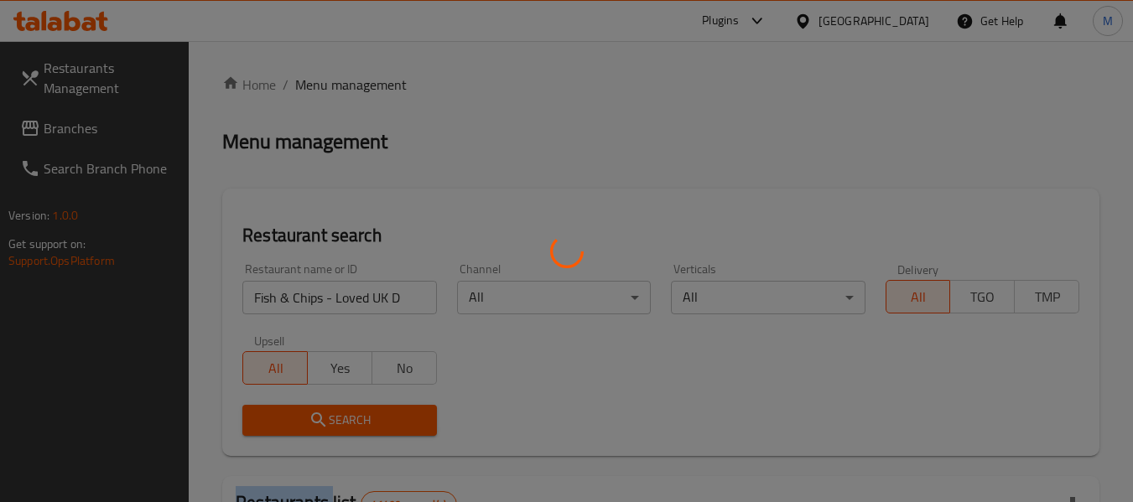
click at [388, 428] on div at bounding box center [566, 251] width 1133 height 502
drag, startPoint x: 388, startPoint y: 428, endPoint x: 356, endPoint y: 386, distance: 53.3
click at [373, 402] on div at bounding box center [566, 251] width 1133 height 502
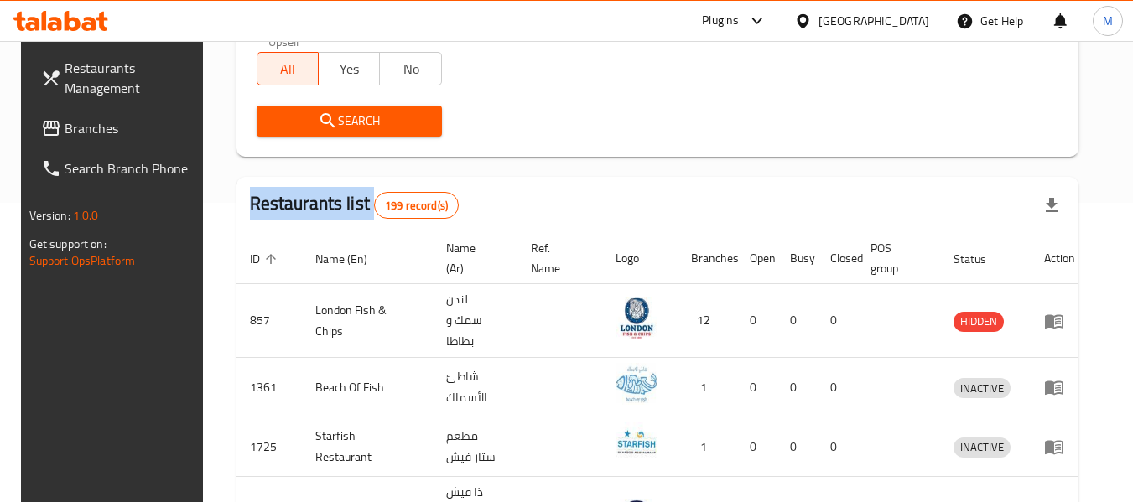
scroll to position [252, 0]
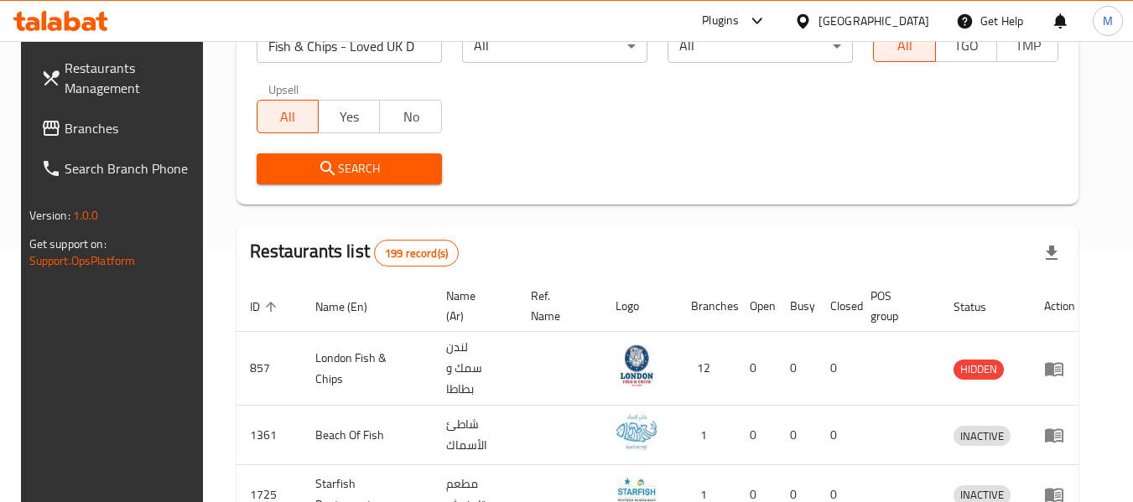
click at [344, 152] on div "Search" at bounding box center [349, 168] width 205 height 51
click at [340, 164] on span "Search" at bounding box center [349, 168] width 158 height 21
drag, startPoint x: 374, startPoint y: 52, endPoint x: 457, endPoint y: 58, distance: 83.2
click at [457, 58] on div "Restaurant name or ID Fish & Chips - Loved UK D Restaurant name or ID Channel A…" at bounding box center [658, 98] width 823 height 193
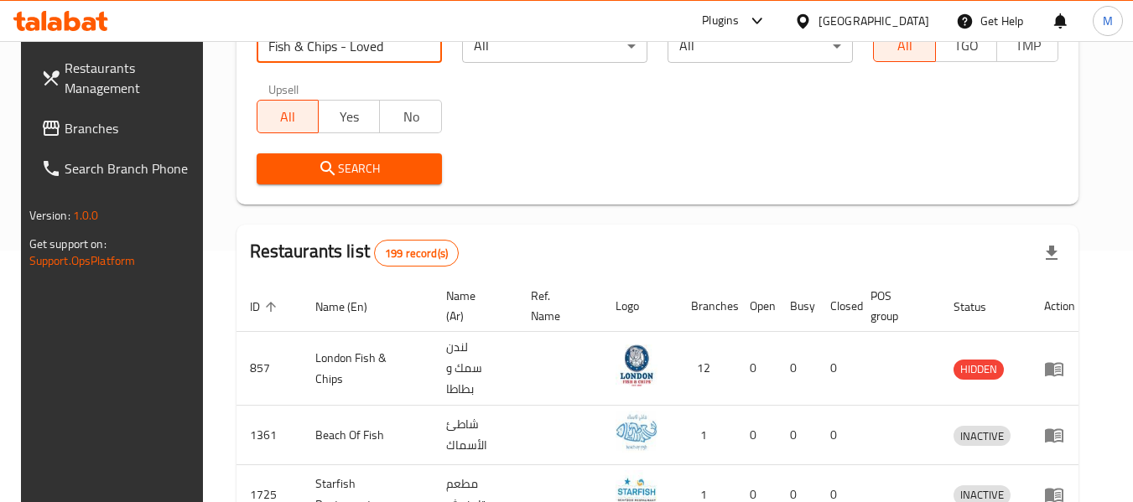
type input "Fish & Chips - Loved"
click button "Search" at bounding box center [349, 168] width 185 height 31
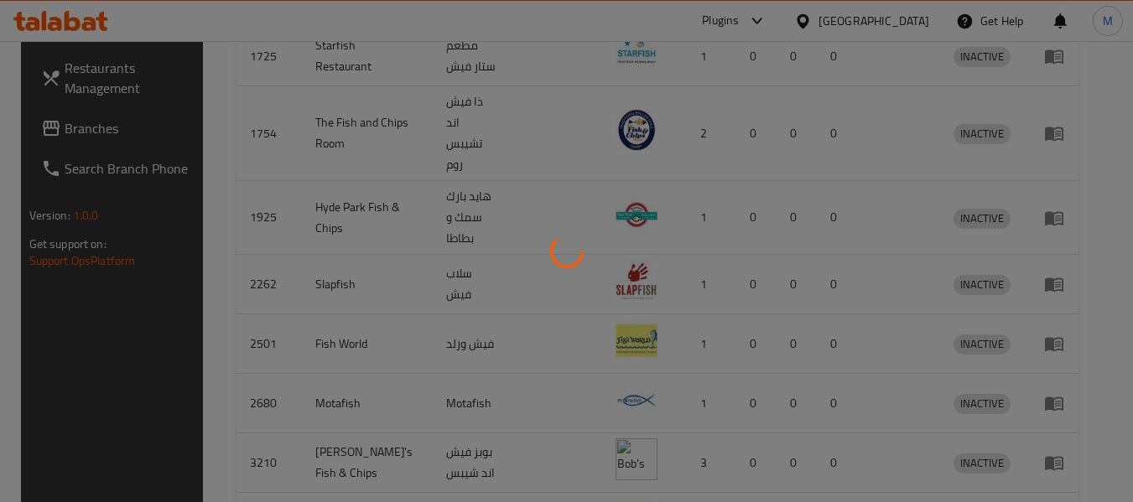
scroll to position [767, 0]
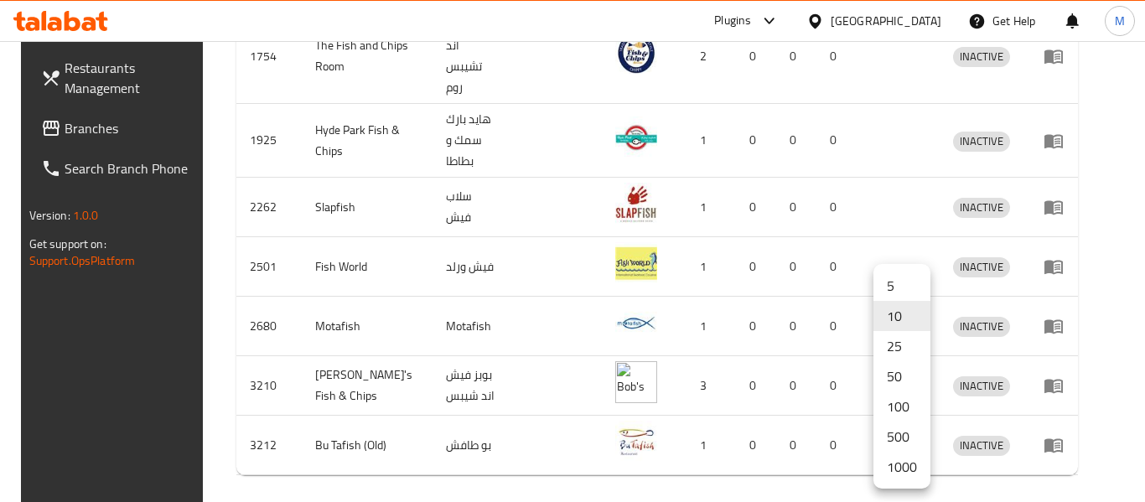
click at [891, 466] on li "1000" at bounding box center [902, 467] width 57 height 30
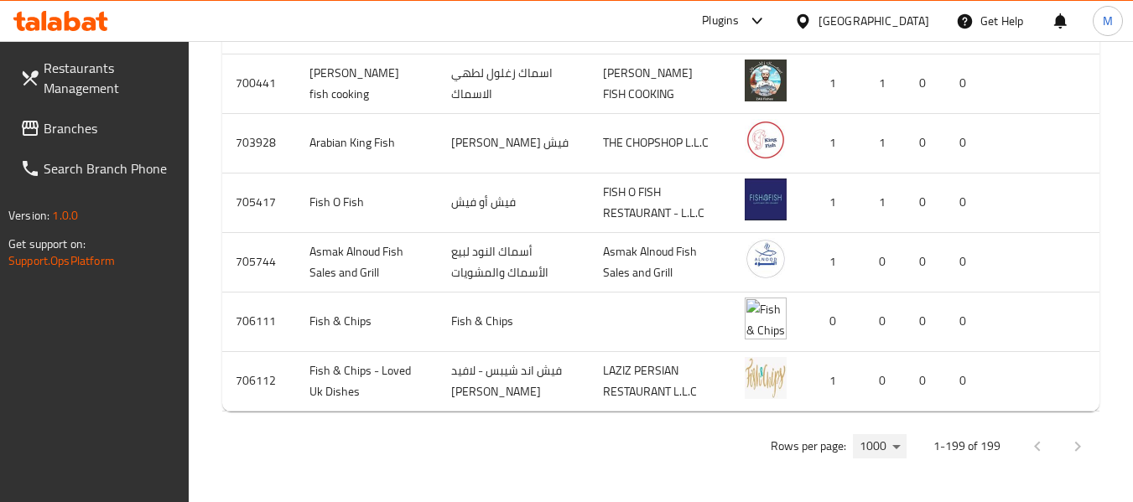
scroll to position [0, 40]
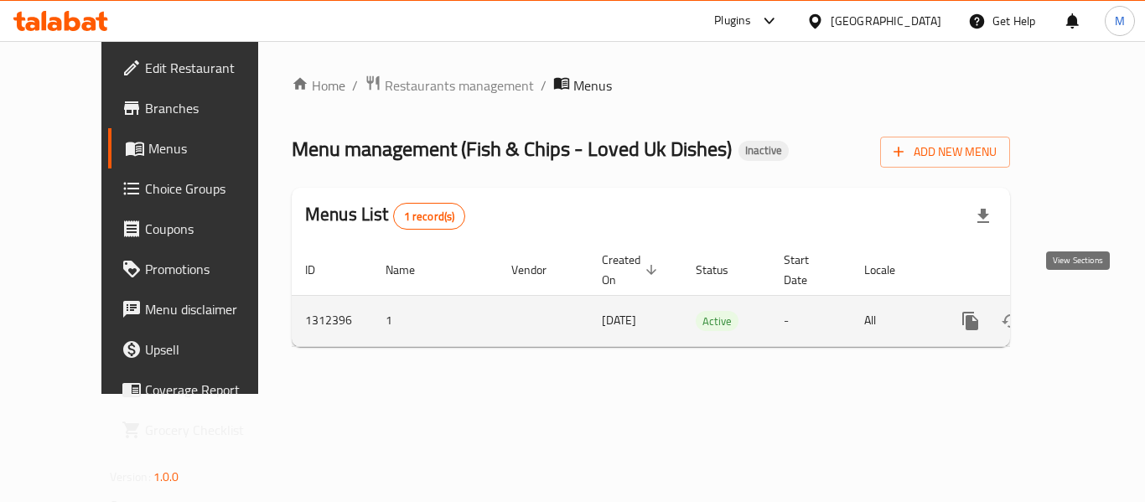
click at [1084, 314] on icon "enhanced table" at bounding box center [1091, 321] width 15 height 15
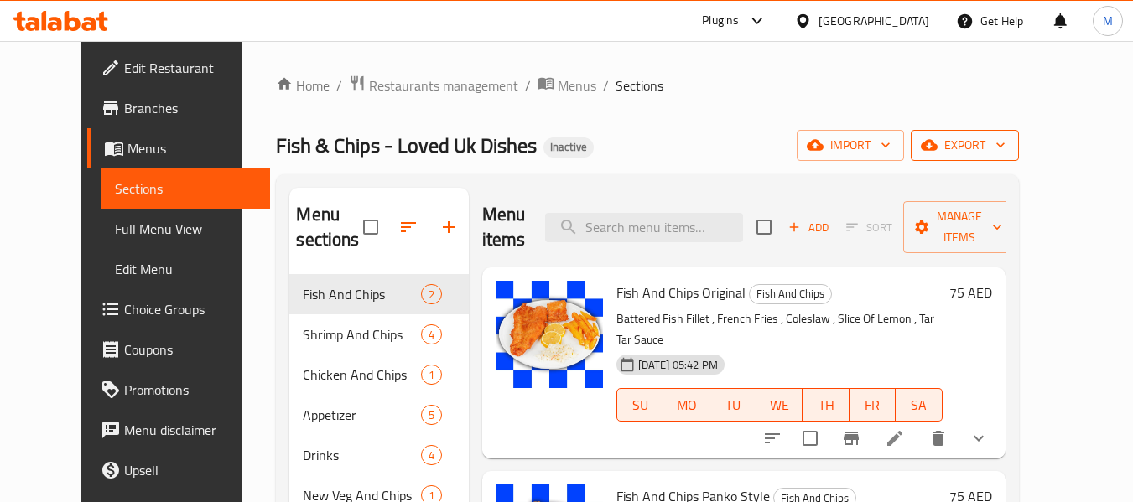
click at [1005, 138] on span "export" at bounding box center [964, 145] width 81 height 21
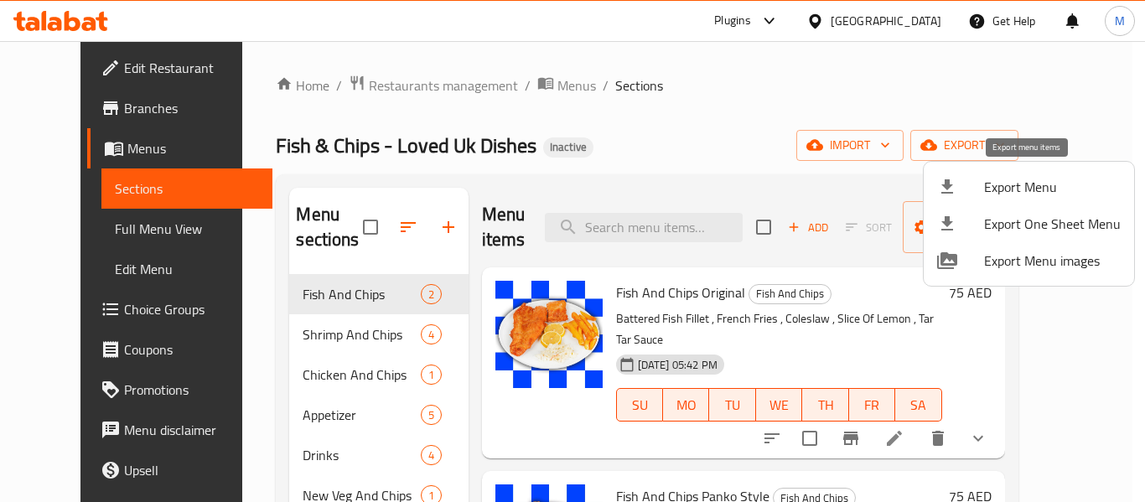
click at [1032, 181] on span "Export Menu" at bounding box center [1052, 187] width 137 height 20
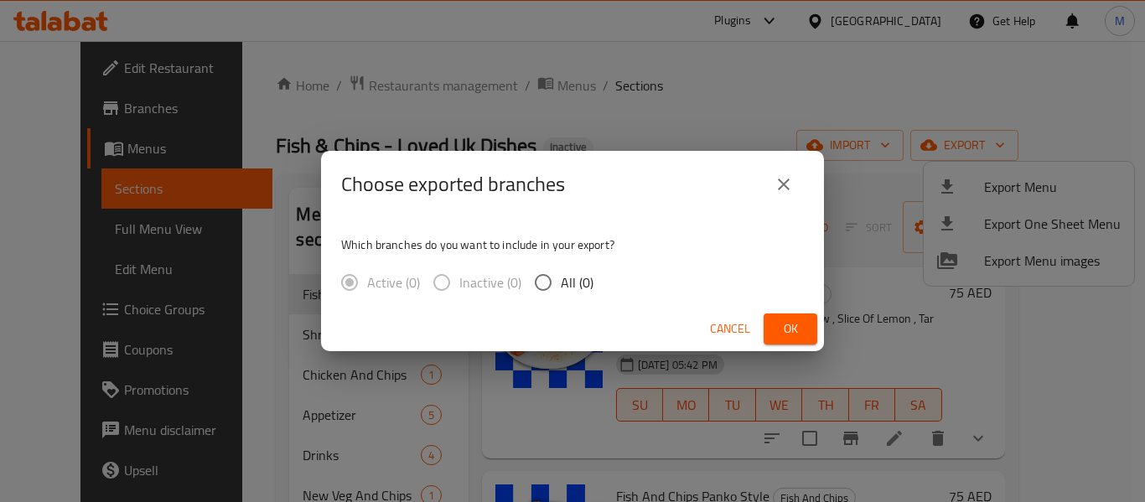
click at [730, 326] on span "Cancel" at bounding box center [730, 329] width 40 height 21
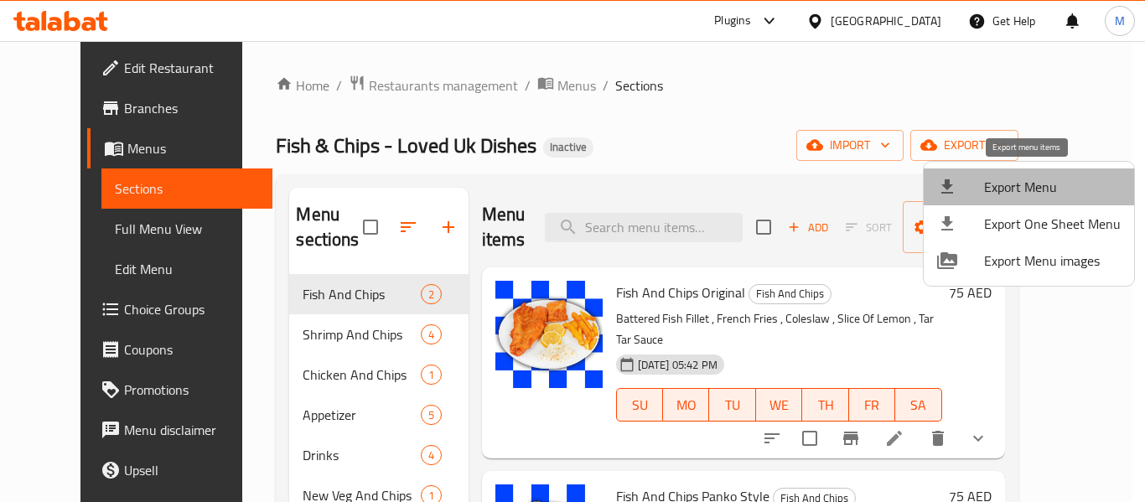
click at [1032, 186] on span "Export Menu" at bounding box center [1052, 187] width 137 height 20
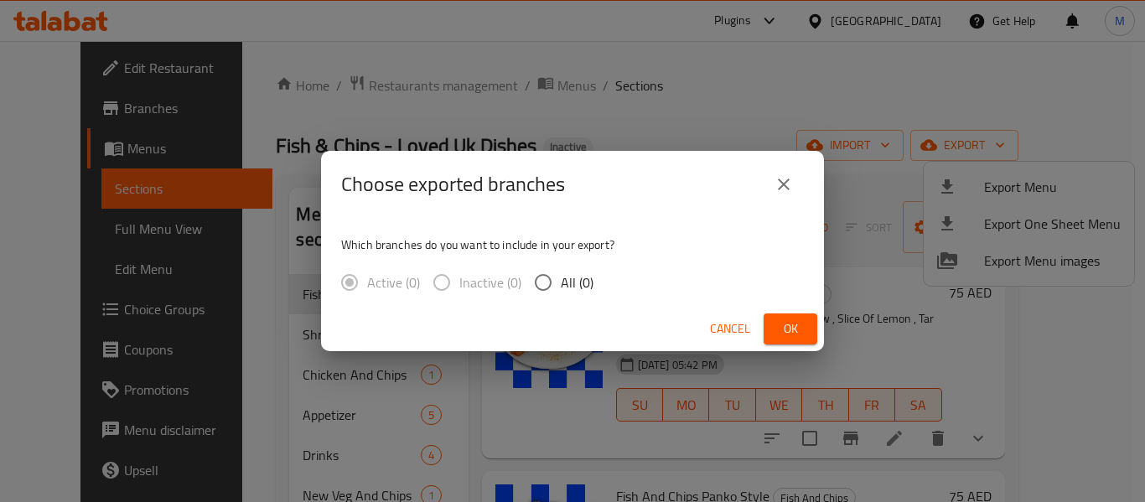
click at [565, 275] on span "All (0)" at bounding box center [577, 282] width 33 height 20
click at [561, 275] on input "All (0)" at bounding box center [543, 282] width 35 height 35
radio input "true"
click at [793, 319] on span "Ok" at bounding box center [790, 329] width 27 height 21
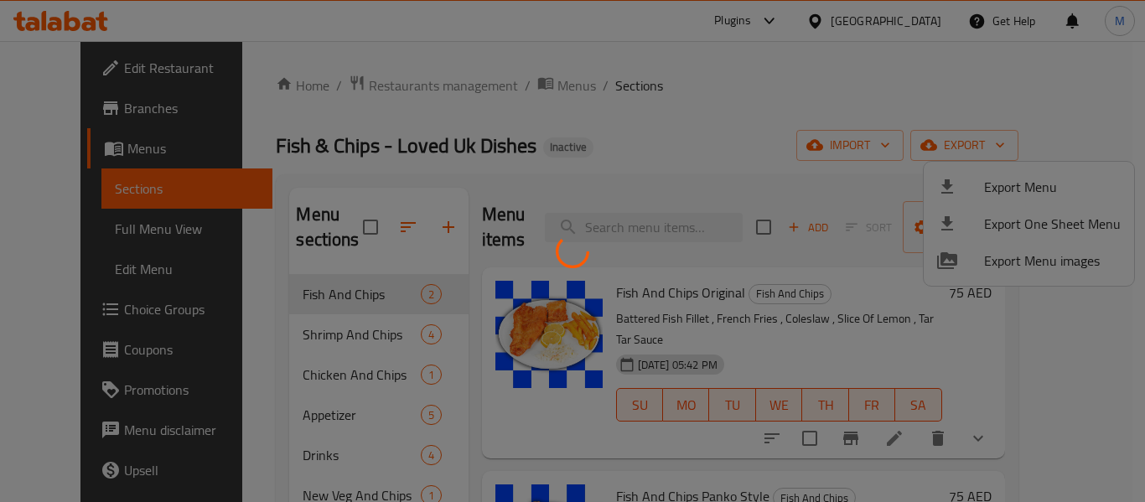
click at [48, 59] on div at bounding box center [572, 251] width 1145 height 502
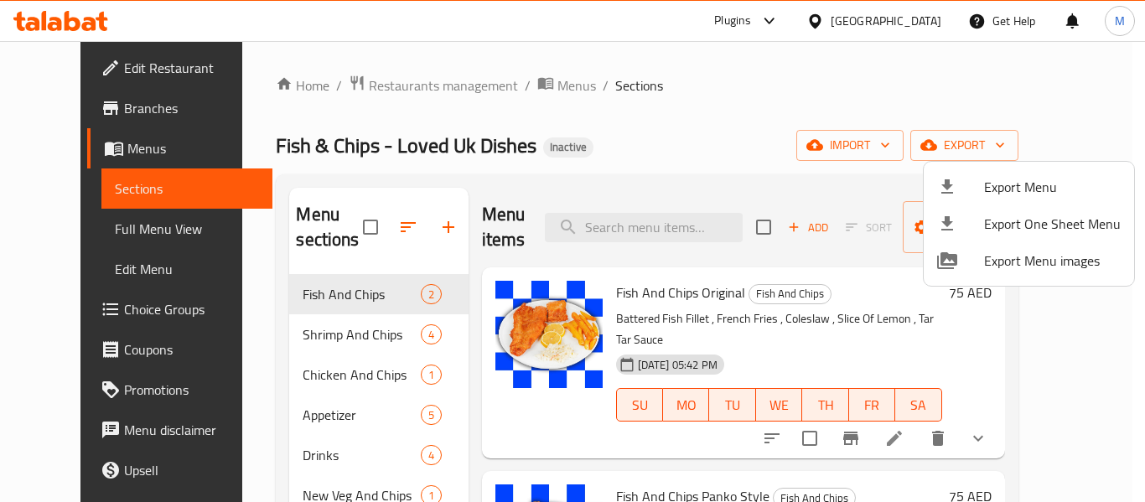
click at [57, 65] on div at bounding box center [572, 251] width 1145 height 502
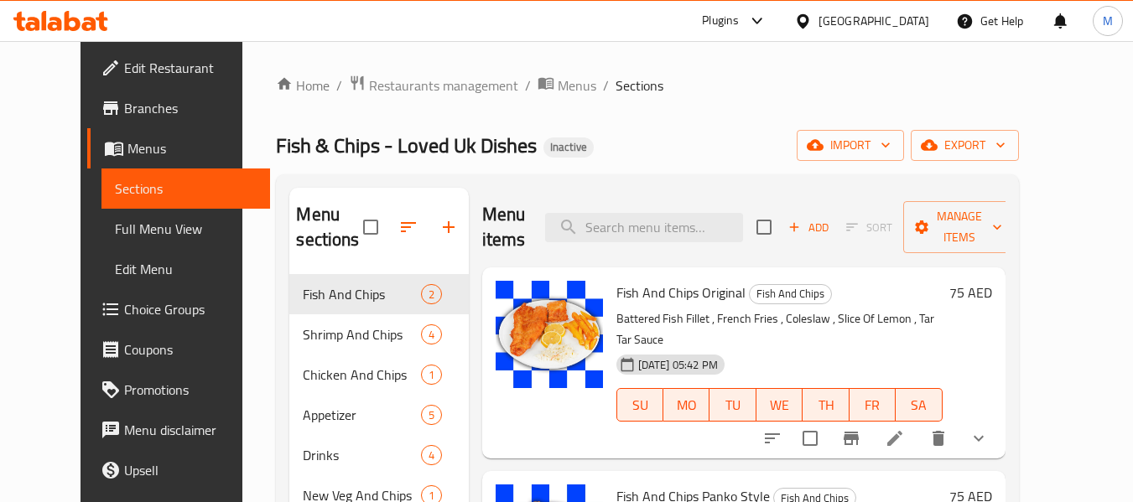
click at [124, 68] on span "Edit Restaurant" at bounding box center [190, 68] width 132 height 20
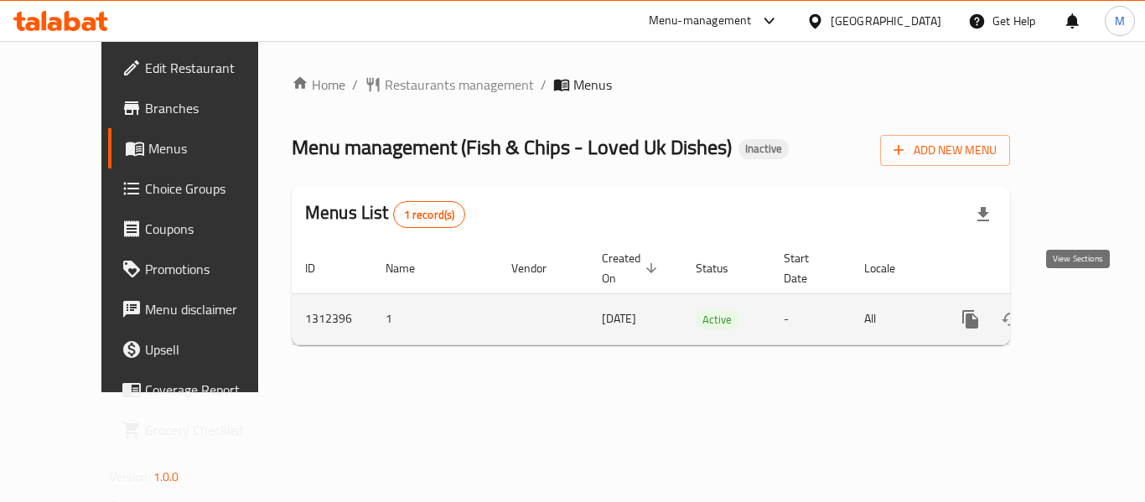
click at [1079, 299] on link "enhanced table" at bounding box center [1092, 319] width 40 height 40
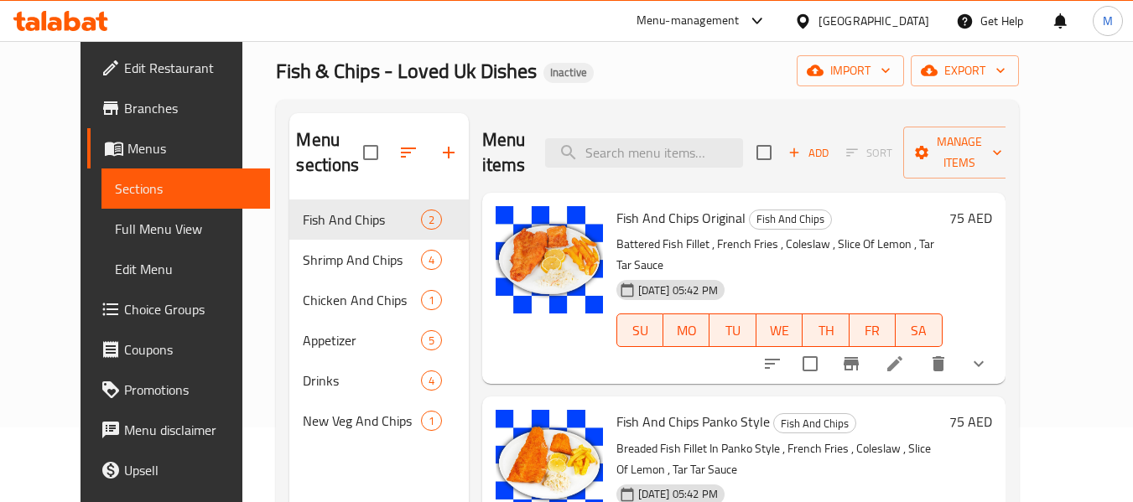
scroll to position [235, 0]
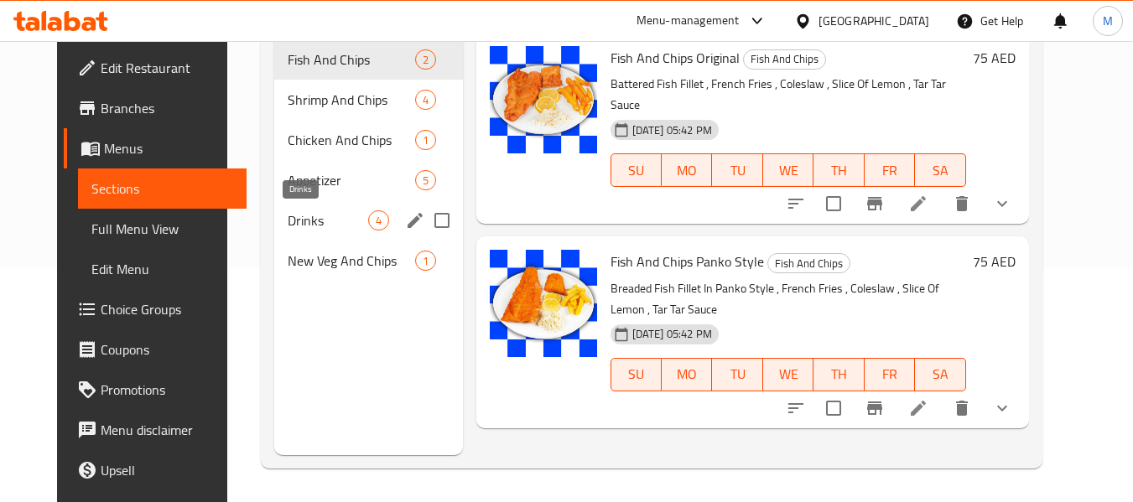
click at [288, 230] on span "Drinks" at bounding box center [328, 220] width 80 height 20
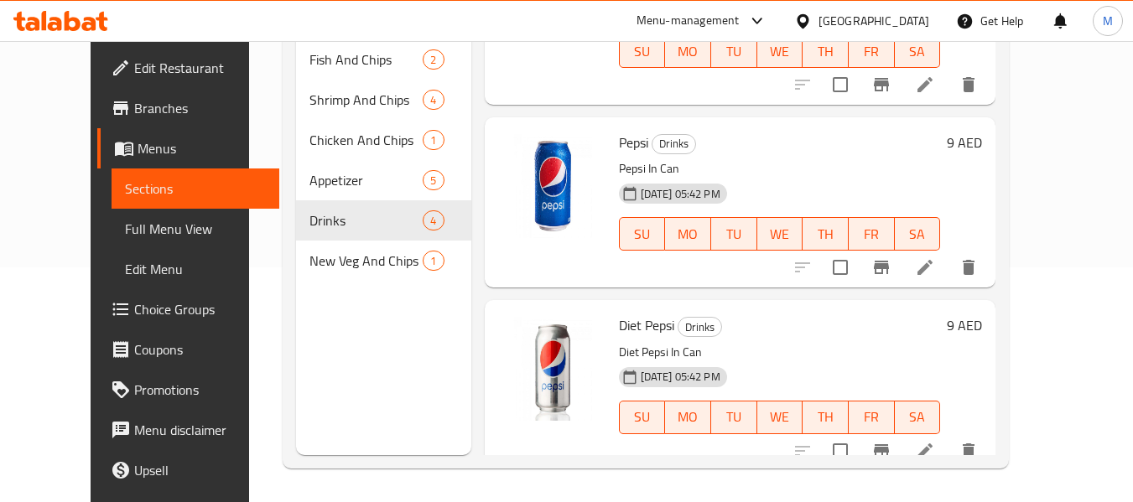
scroll to position [298, 0]
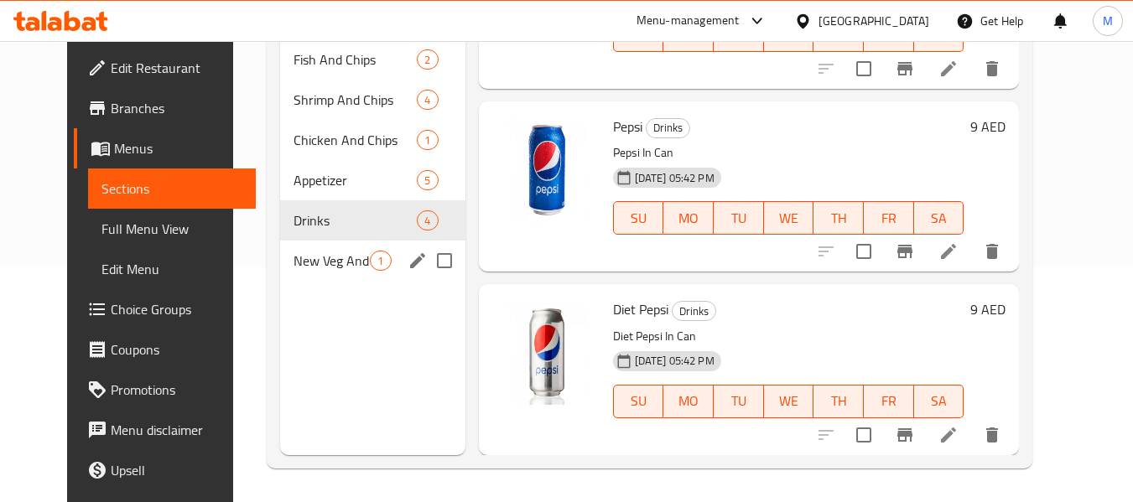
click at [293, 255] on span "New Veg And Chips" at bounding box center [331, 261] width 76 height 20
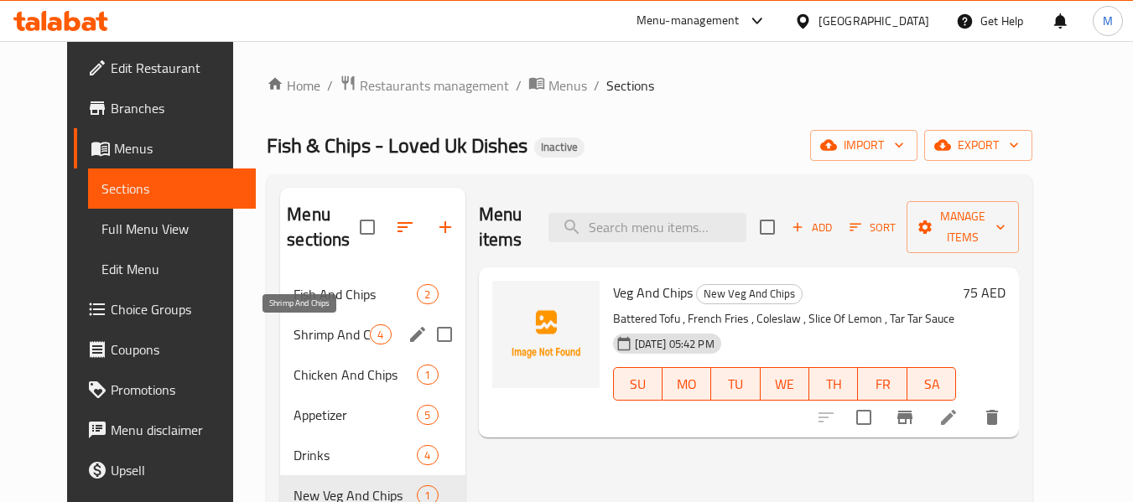
click at [293, 328] on span "Shrimp And Chips" at bounding box center [331, 334] width 76 height 20
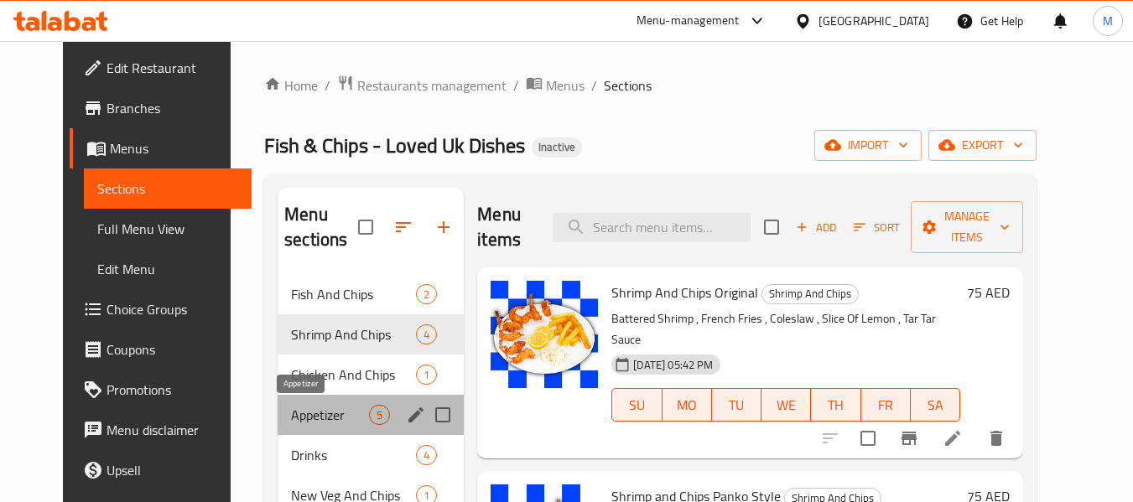
click at [311, 413] on span "Appetizer" at bounding box center [330, 415] width 78 height 20
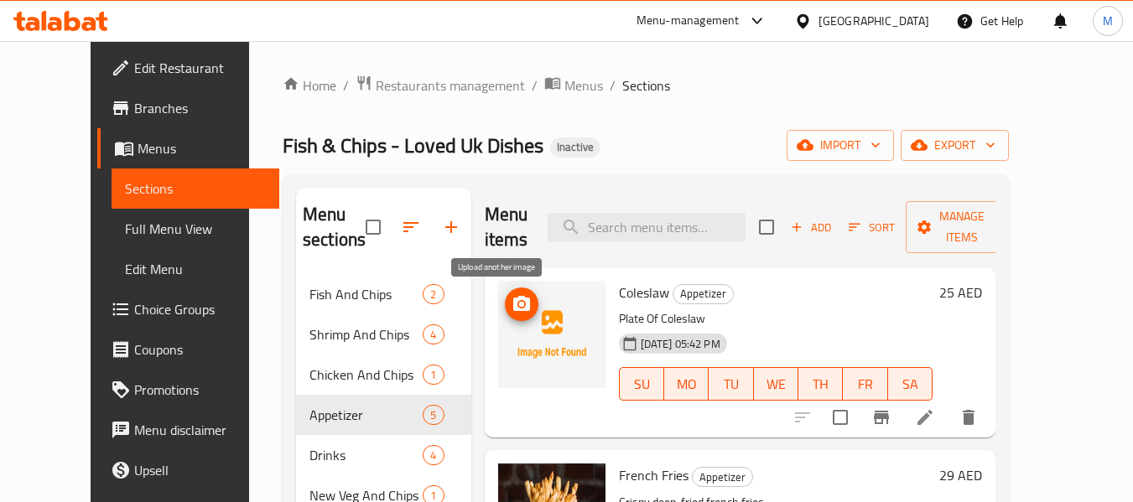
click at [511, 294] on icon "upload picture" at bounding box center [521, 304] width 20 height 20
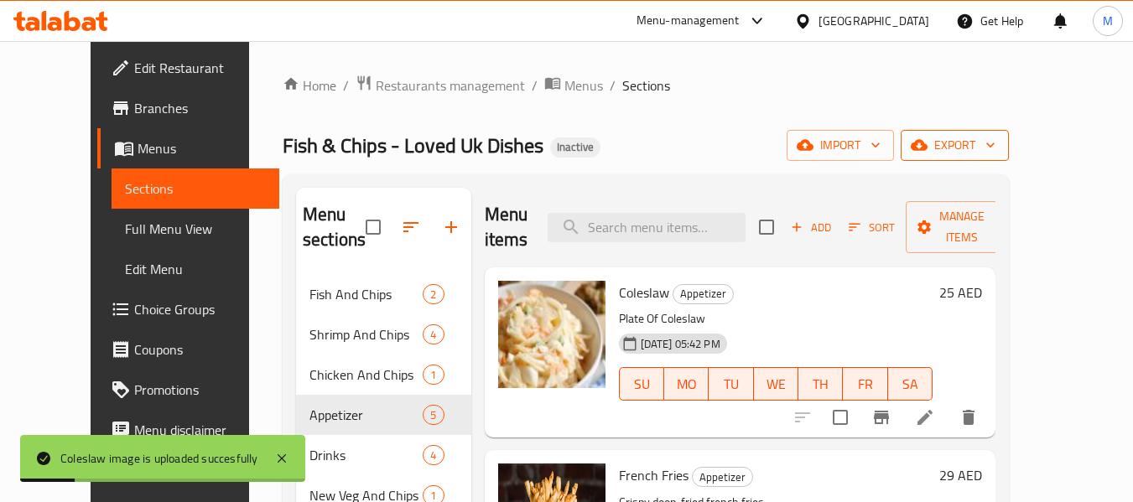
click at [995, 141] on span "export" at bounding box center [954, 145] width 81 height 21
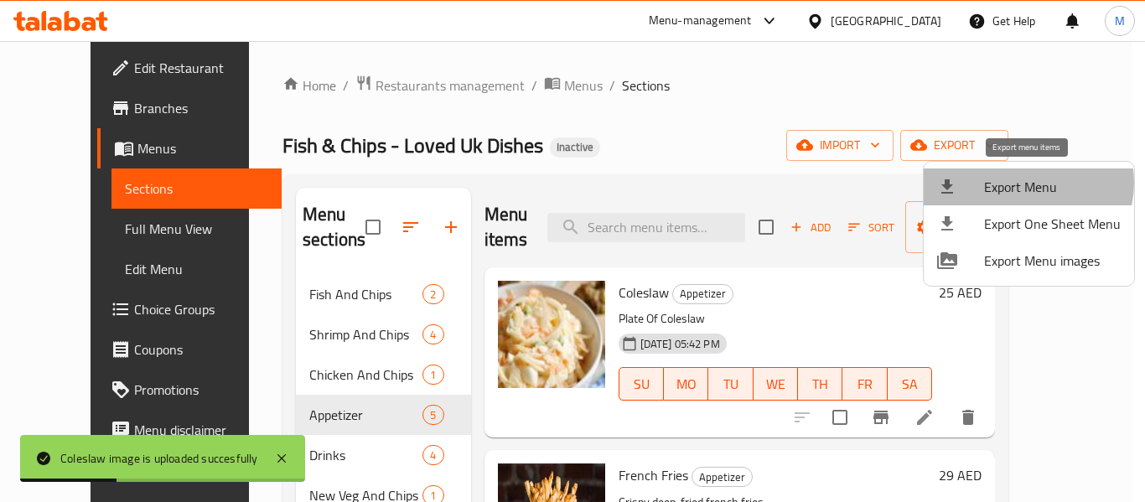
click at [1025, 183] on span "Export Menu" at bounding box center [1052, 187] width 137 height 20
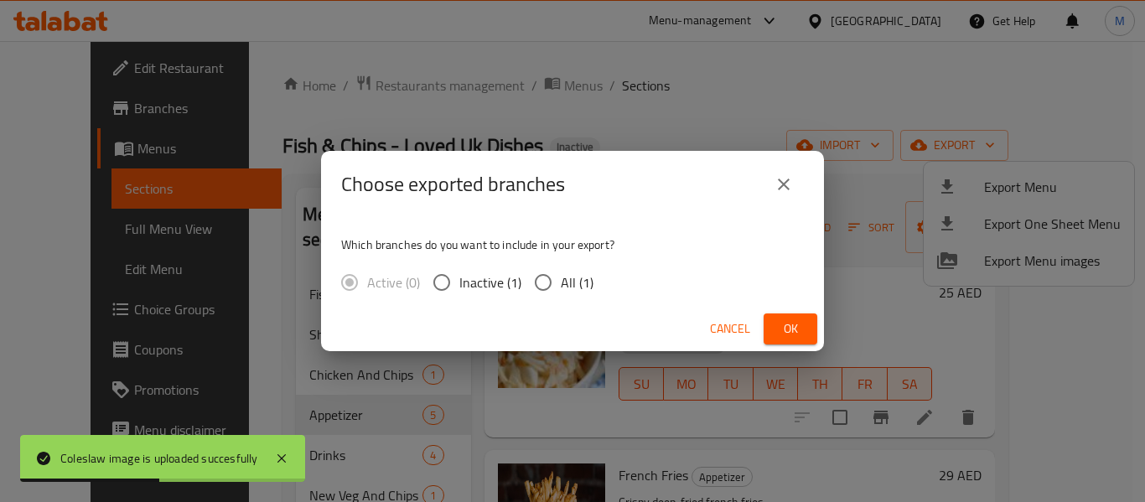
click at [582, 279] on span "All (1)" at bounding box center [577, 282] width 33 height 20
click at [561, 279] on input "All (1)" at bounding box center [543, 282] width 35 height 35
radio input "true"
click at [783, 324] on span "Ok" at bounding box center [790, 329] width 27 height 21
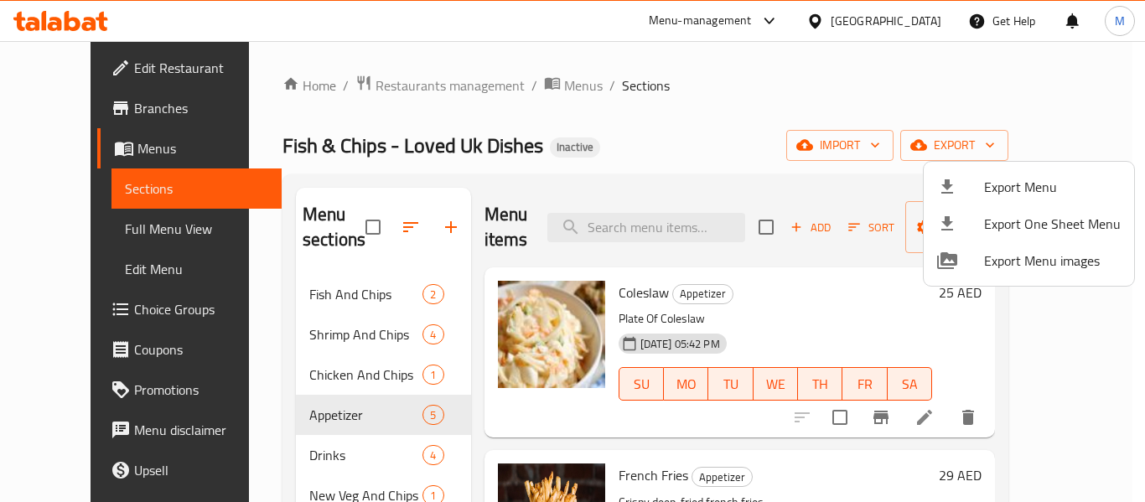
click at [351, 89] on div at bounding box center [572, 251] width 1145 height 502
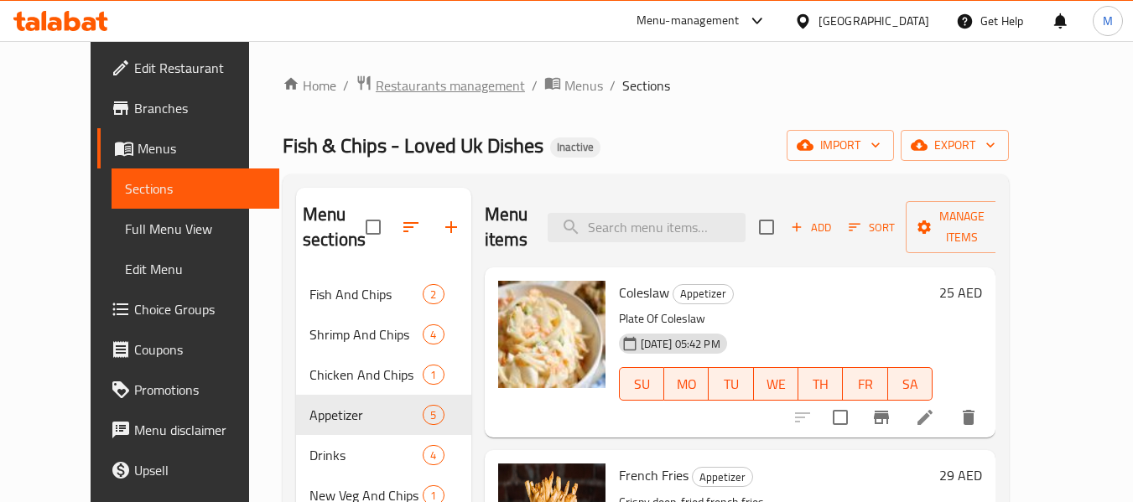
click at [376, 89] on span "Restaurants management" at bounding box center [450, 85] width 149 height 20
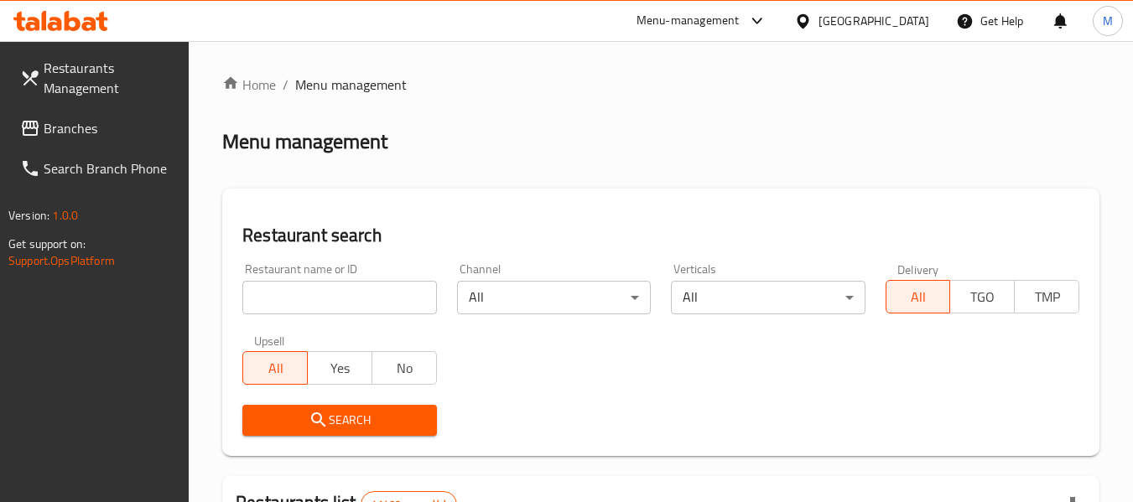
click at [87, 132] on span "Branches" at bounding box center [110, 128] width 132 height 20
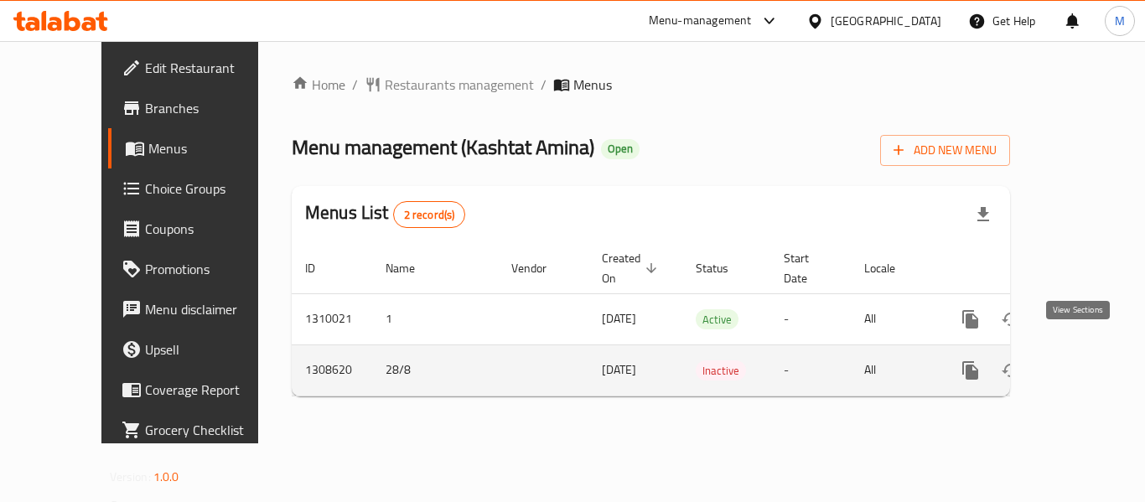
click at [1088, 350] on link "enhanced table" at bounding box center [1092, 370] width 40 height 40
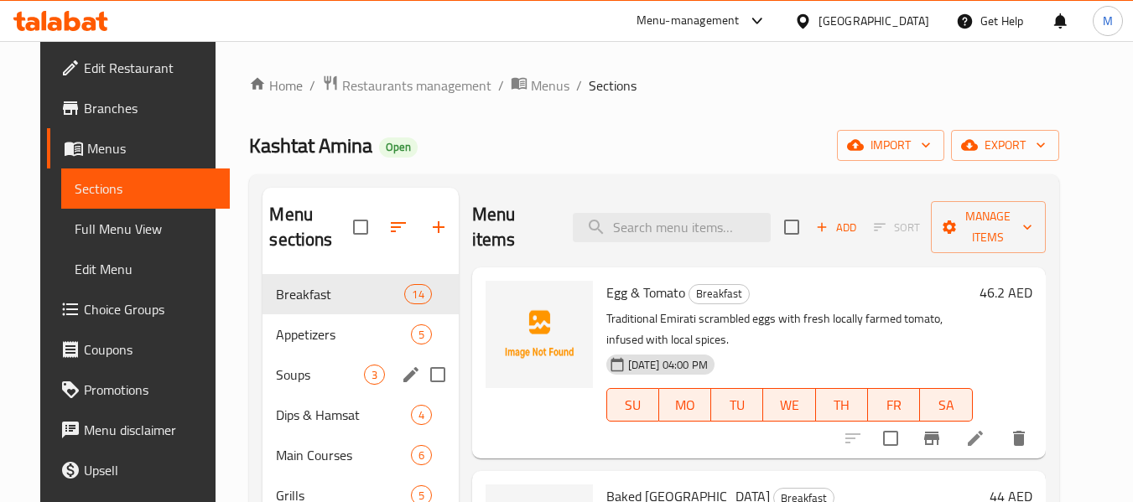
click at [283, 363] on div "Soups 3" at bounding box center [359, 375] width 195 height 40
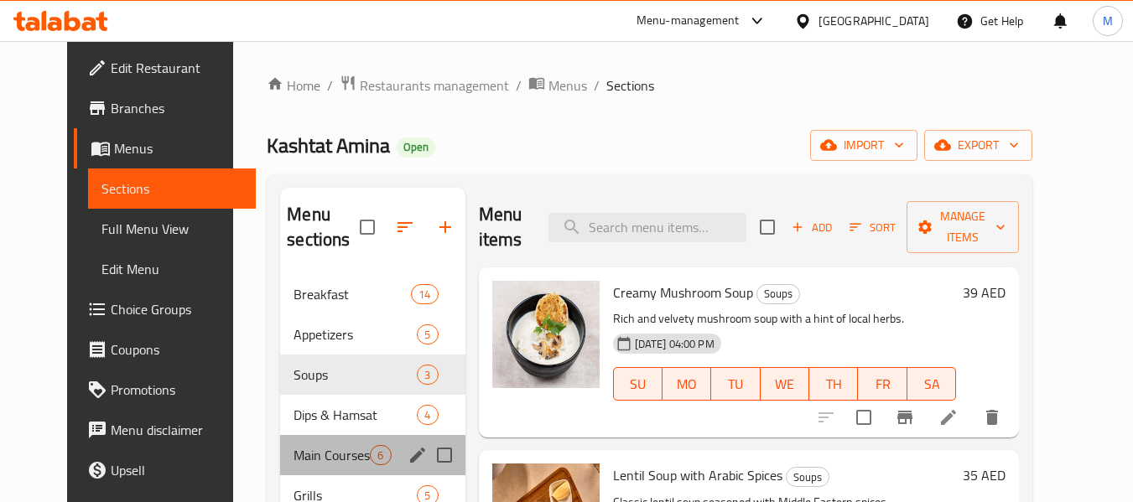
click at [286, 437] on div "Main Courses 6" at bounding box center [372, 455] width 184 height 40
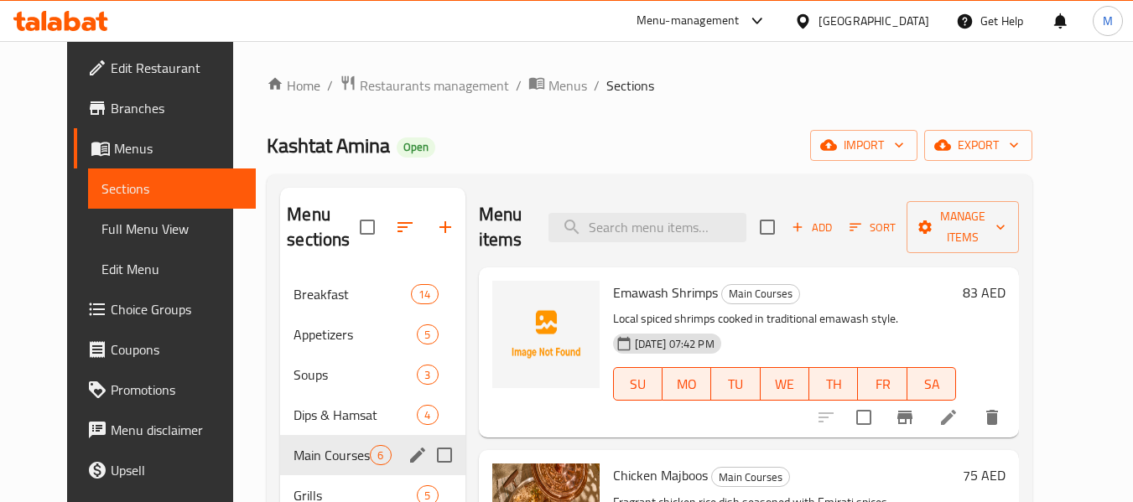
scroll to position [503, 0]
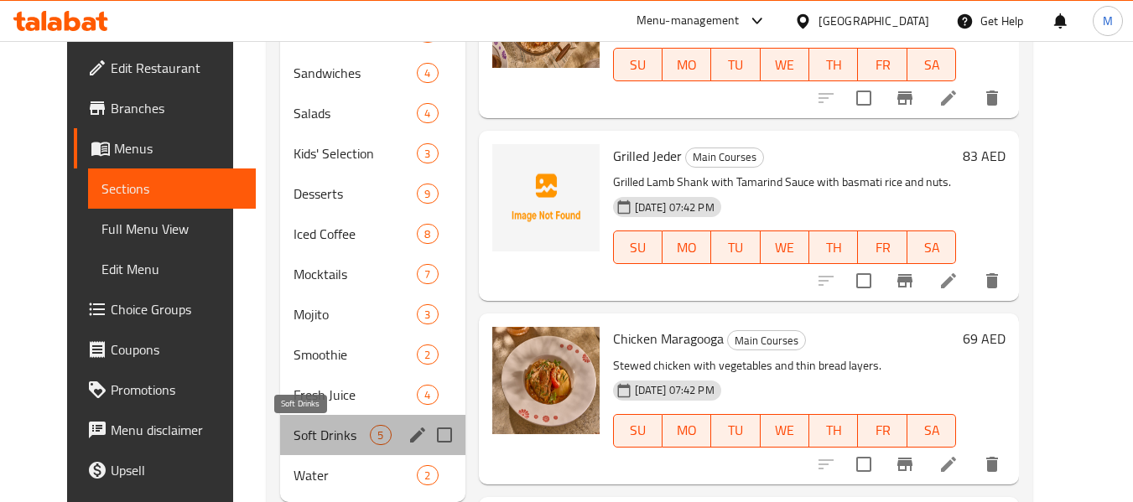
click at [293, 436] on span "Soft Drinks" at bounding box center [331, 435] width 76 height 20
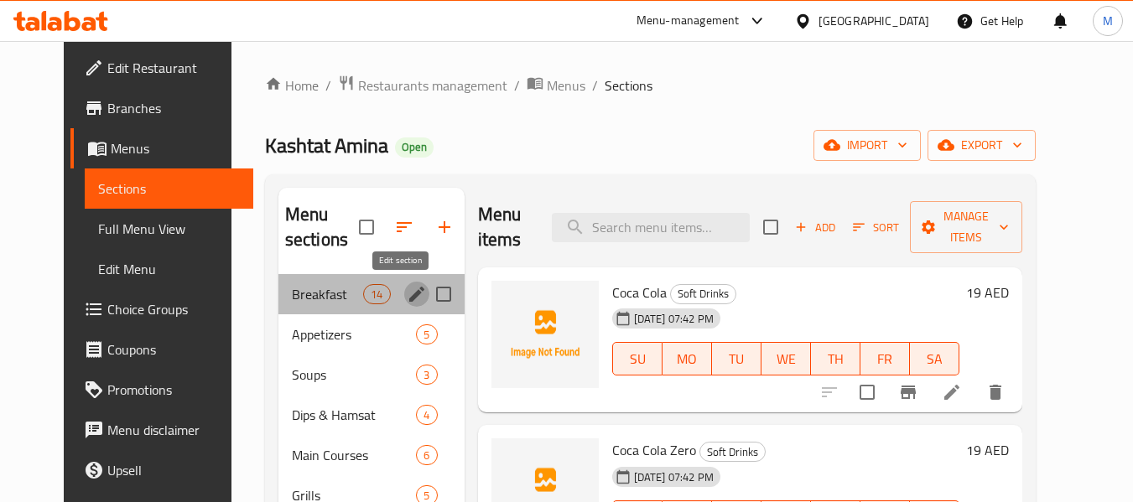
click at [407, 288] on icon "edit" at bounding box center [417, 294] width 20 height 20
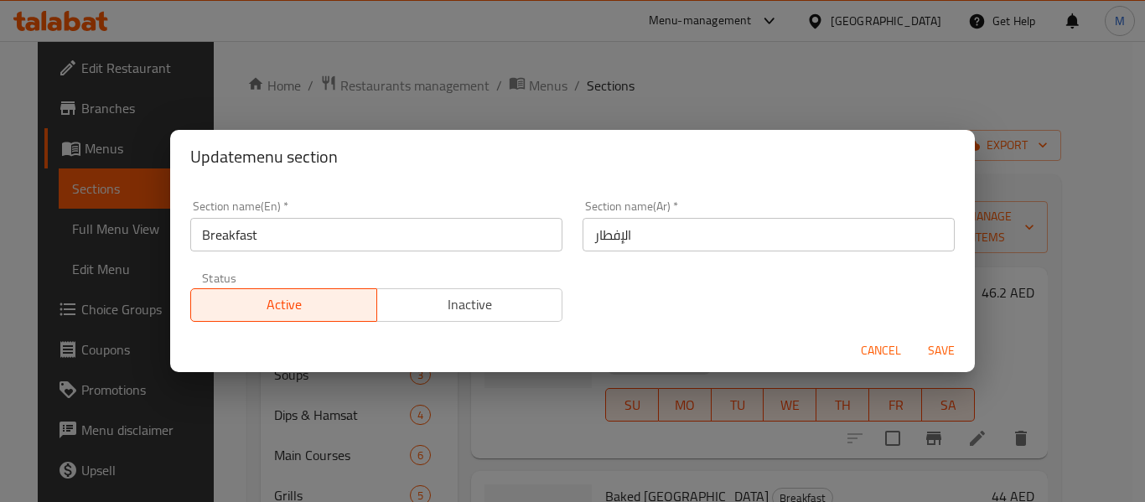
click at [883, 353] on span "Cancel" at bounding box center [881, 350] width 40 height 21
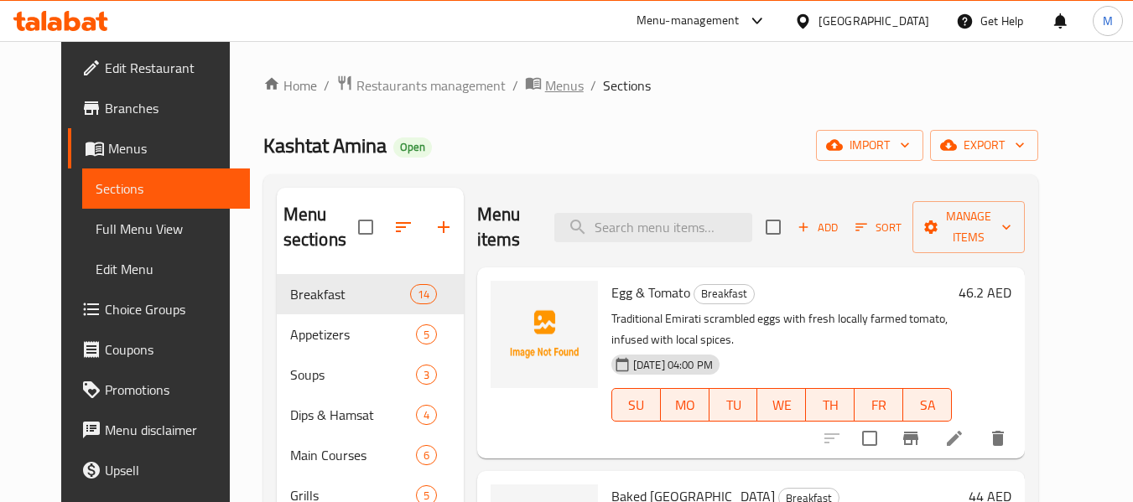
click at [545, 84] on span "Menus" at bounding box center [564, 85] width 39 height 20
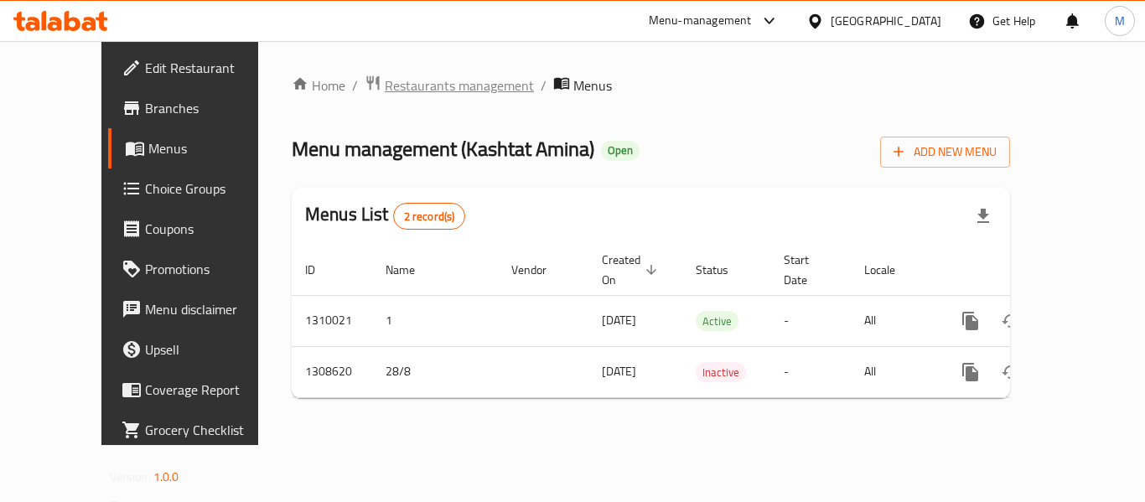
click at [385, 86] on span "Restaurants management" at bounding box center [459, 85] width 149 height 20
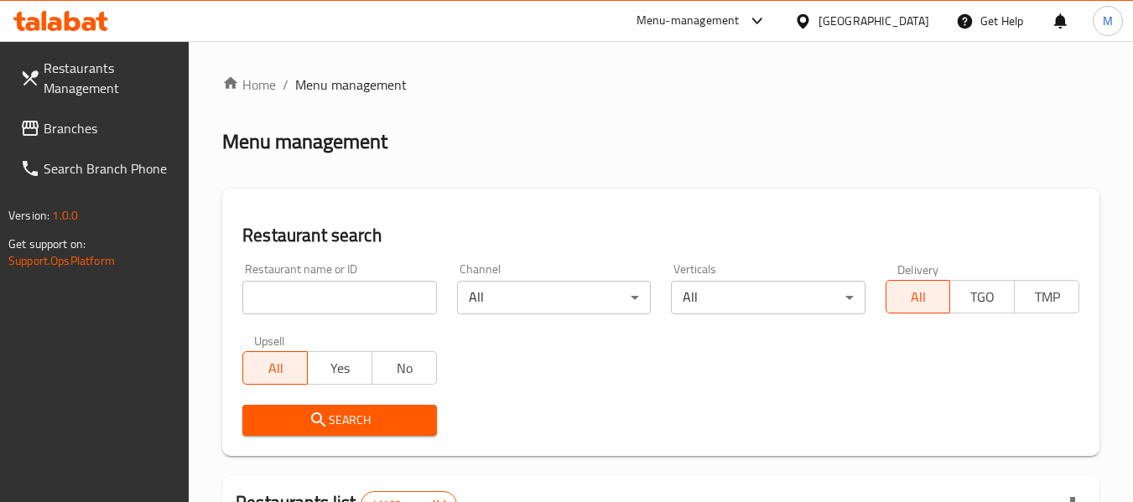
click at [875, 23] on div "[GEOGRAPHIC_DATA]" at bounding box center [873, 21] width 111 height 18
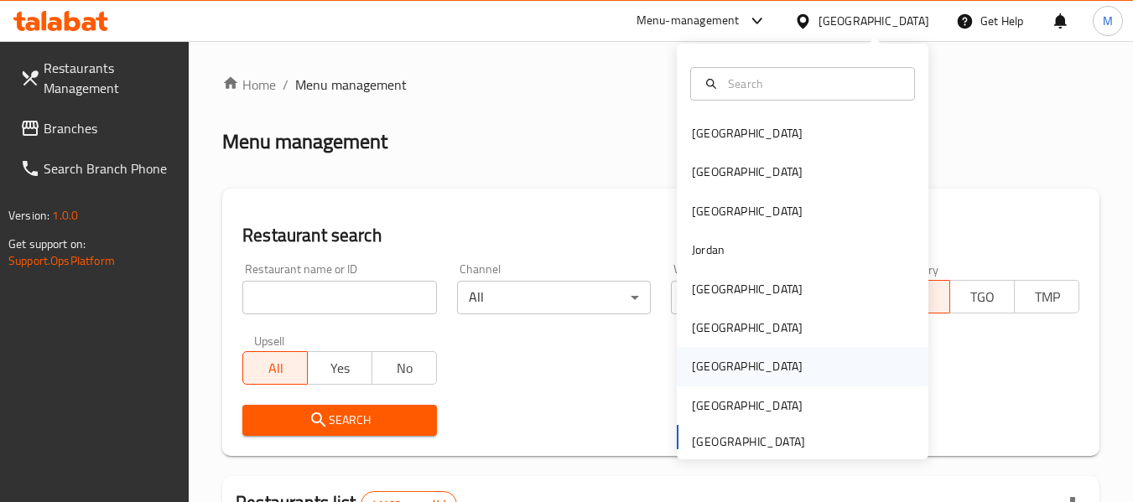
click at [706, 367] on div "Qatar" at bounding box center [747, 366] width 111 height 18
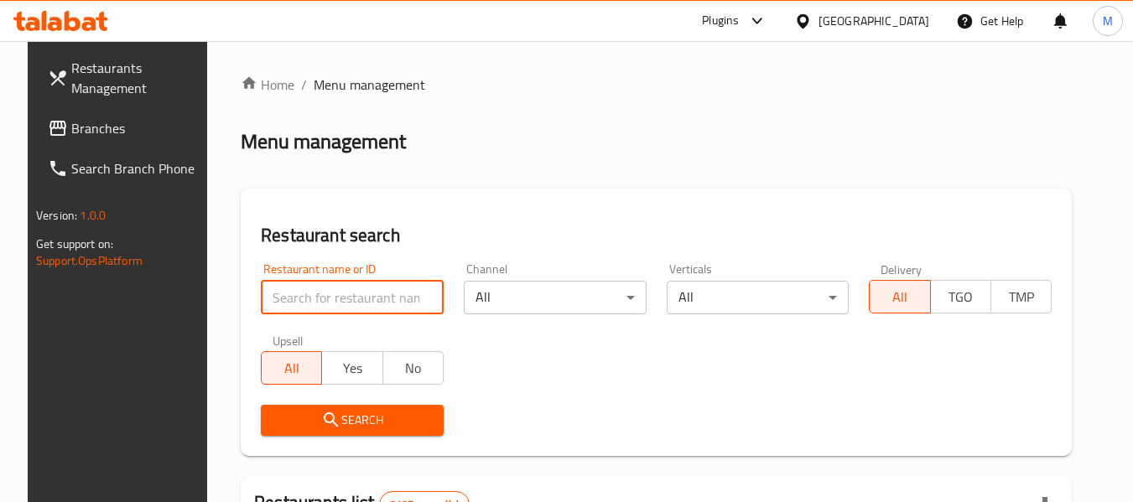
click at [362, 294] on input "search" at bounding box center [352, 298] width 183 height 34
paste input "اهلا مندي"
type input "اهلا مندي"
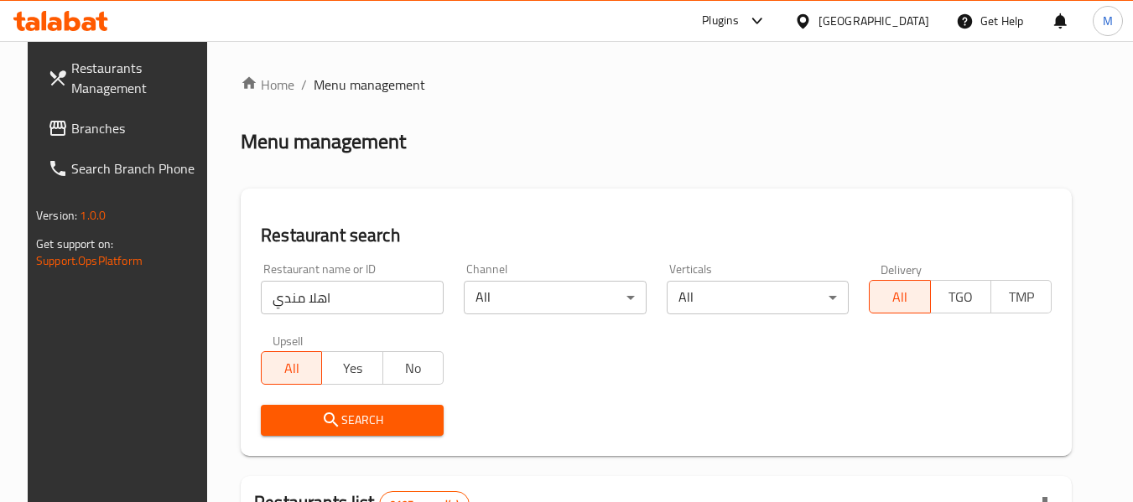
click at [321, 422] on icon "submit" at bounding box center [331, 420] width 20 height 20
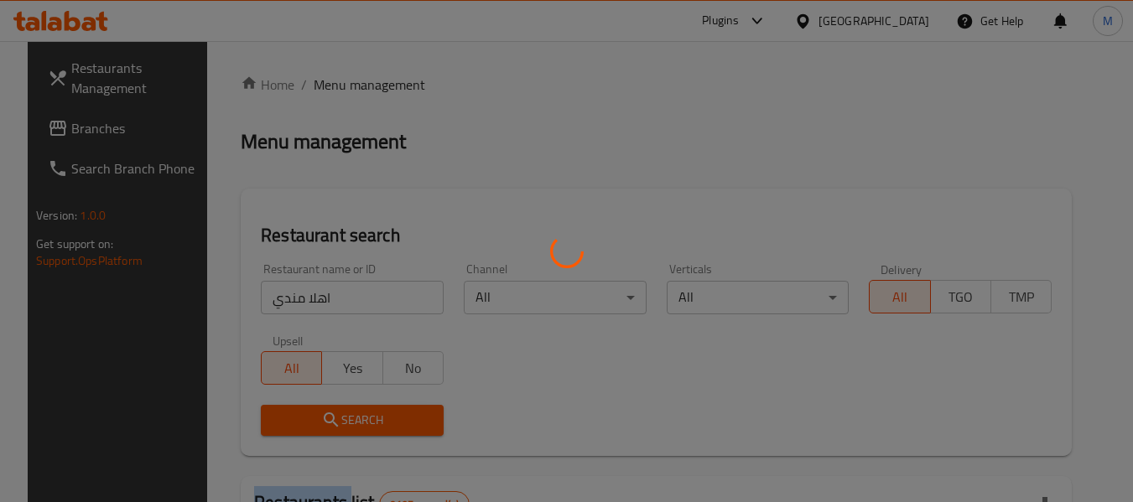
click at [321, 422] on div at bounding box center [566, 251] width 1133 height 502
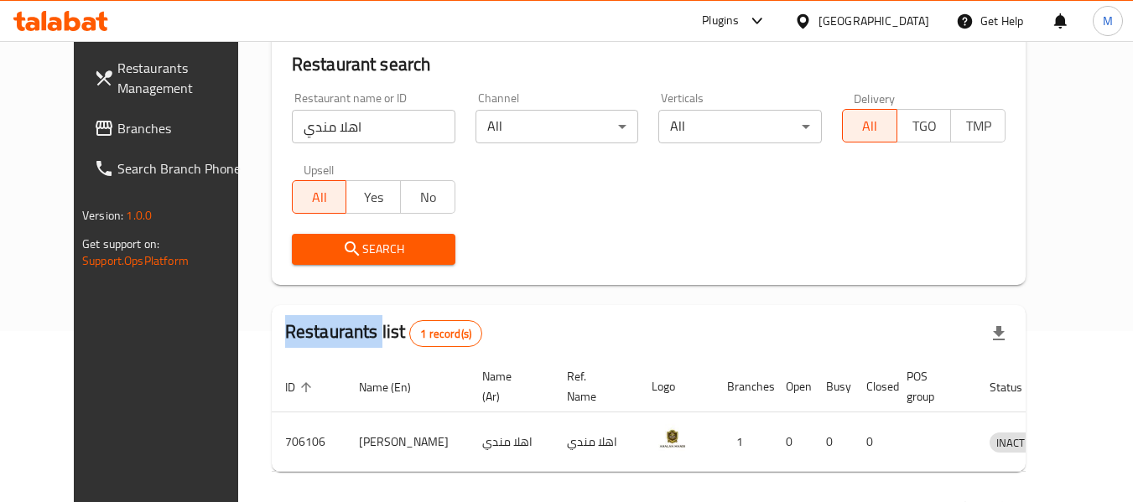
scroll to position [231, 0]
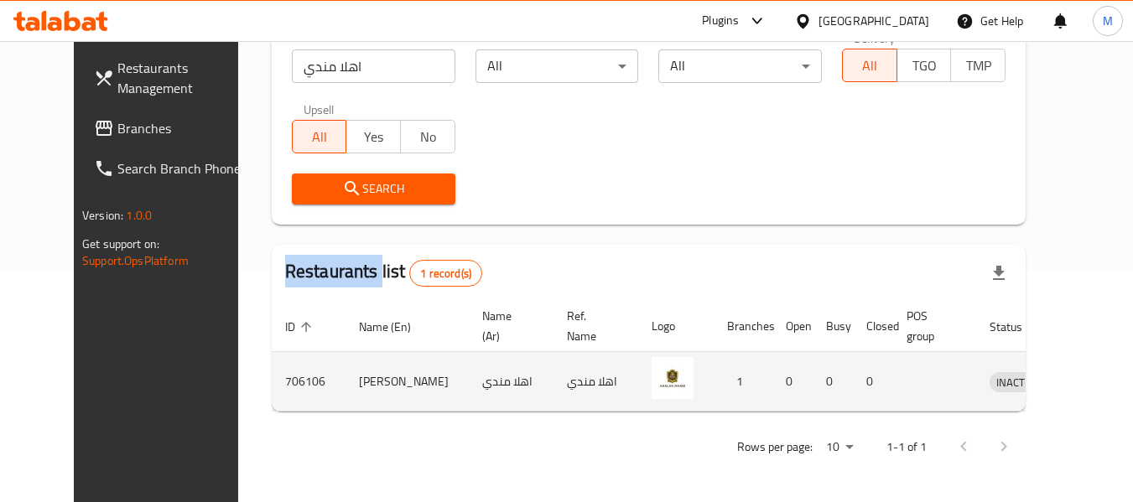
click at [1081, 379] on icon "enhanced table" at bounding box center [1090, 383] width 18 height 14
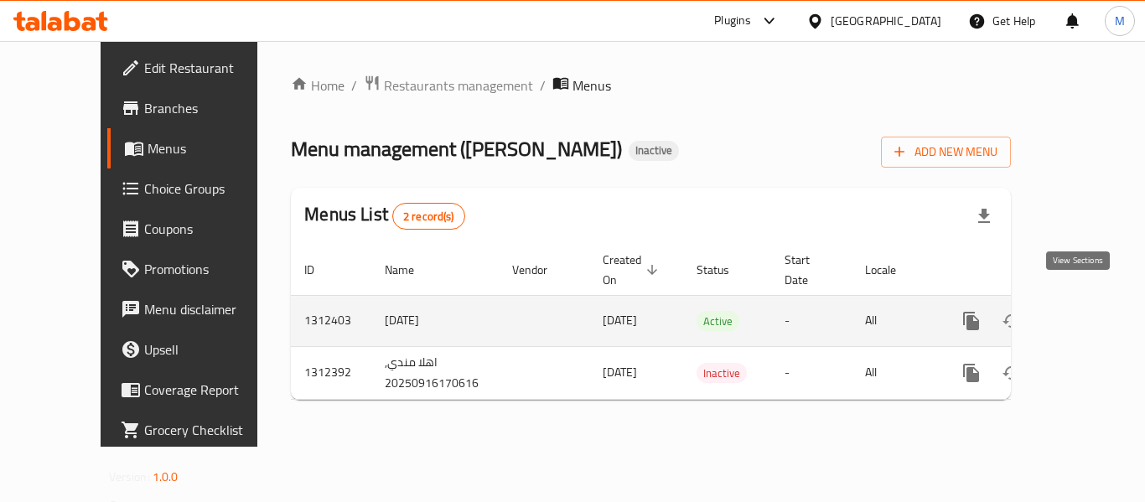
click at [1082, 311] on icon "enhanced table" at bounding box center [1092, 321] width 20 height 20
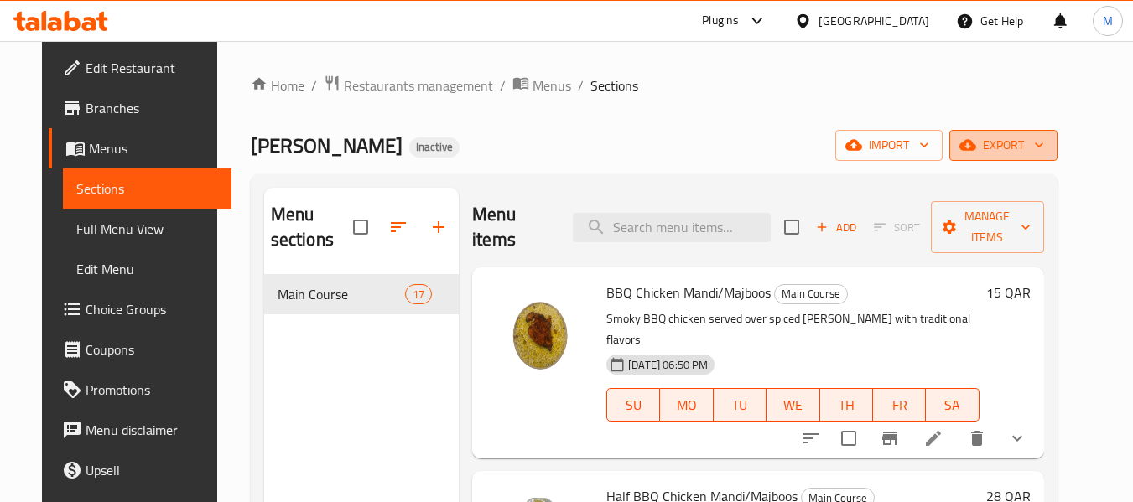
click at [1034, 141] on span "export" at bounding box center [1003, 145] width 81 height 21
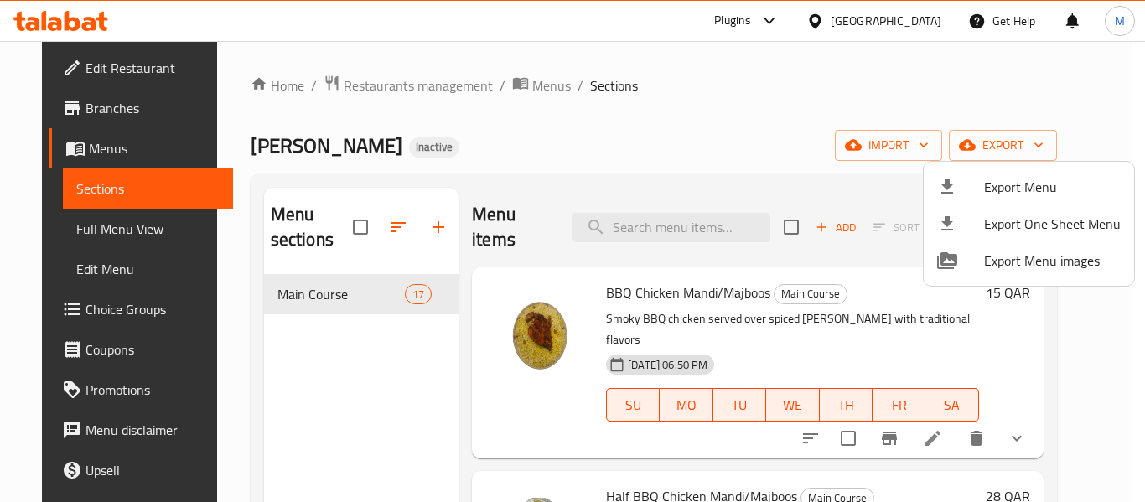
click at [994, 181] on span "Export Menu" at bounding box center [1052, 187] width 137 height 20
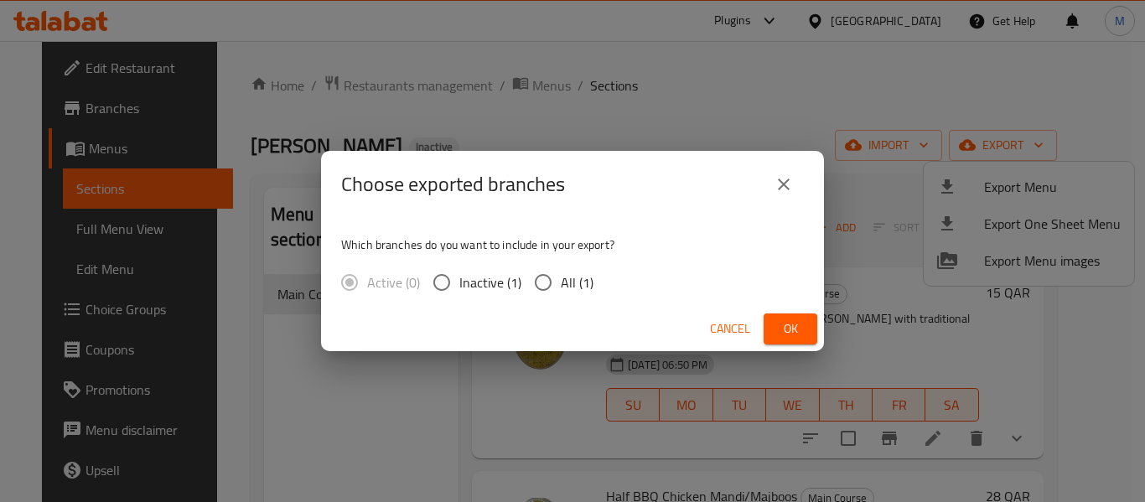
click at [562, 288] on span "All (1)" at bounding box center [577, 282] width 33 height 20
click at [561, 288] on input "All (1)" at bounding box center [543, 282] width 35 height 35
radio input "true"
click at [799, 322] on span "Ok" at bounding box center [790, 329] width 27 height 21
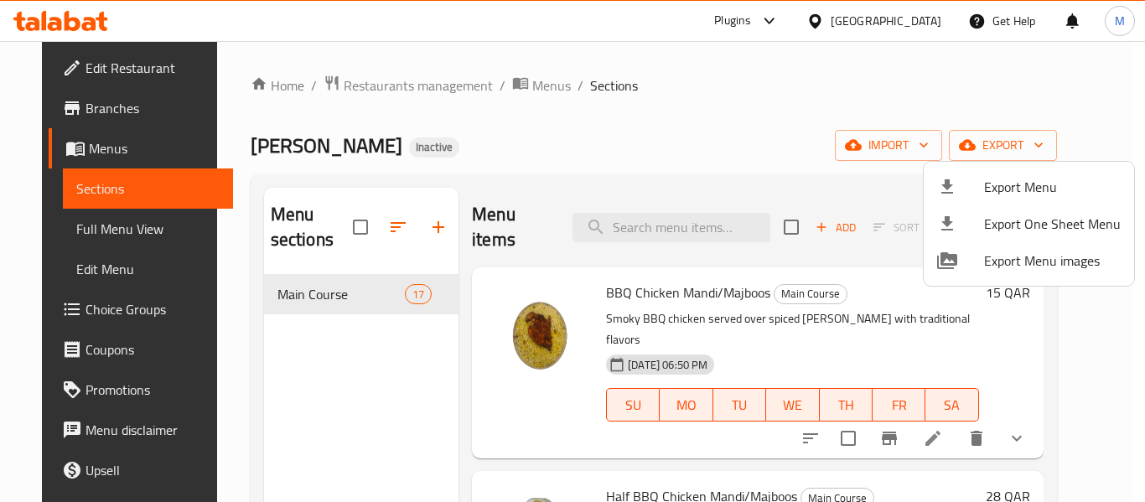
click at [662, 428] on div at bounding box center [572, 251] width 1145 height 502
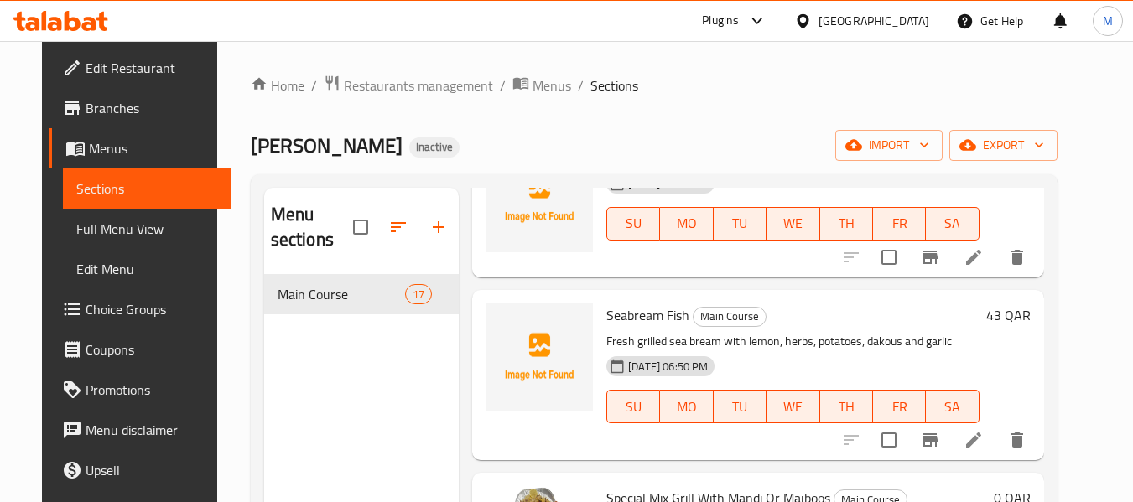
scroll to position [1845, 0]
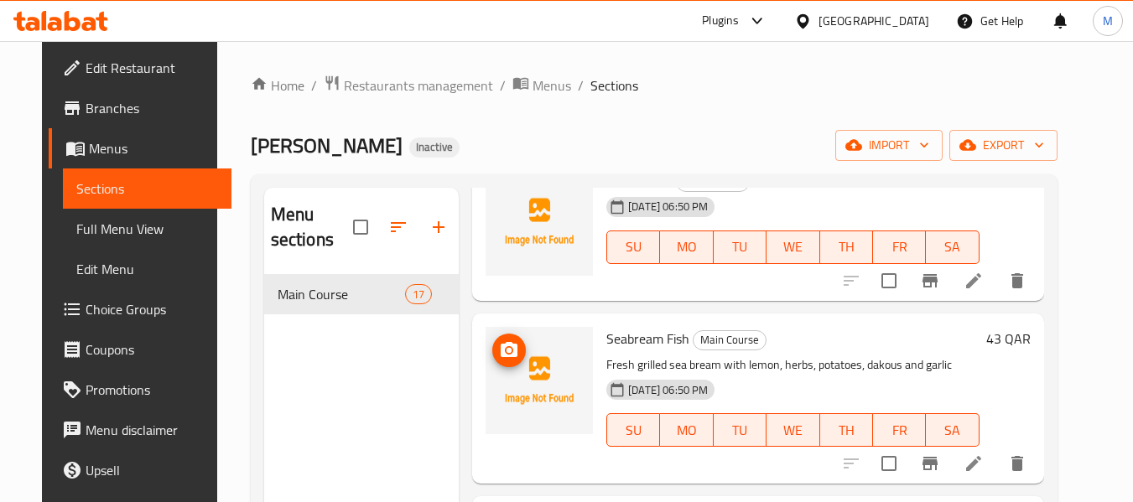
click at [501, 342] on icon "upload picture" at bounding box center [509, 349] width 17 height 15
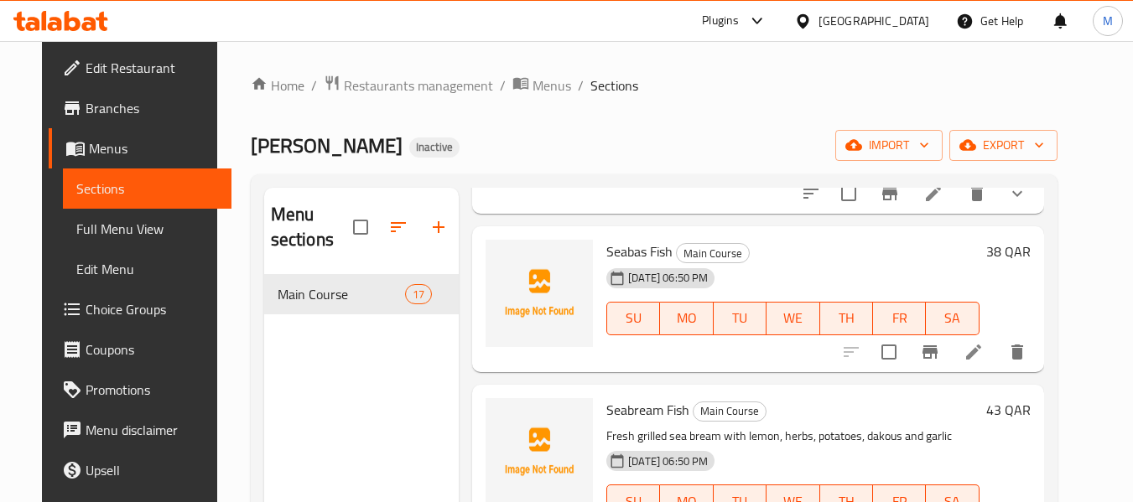
scroll to position [1677, 0]
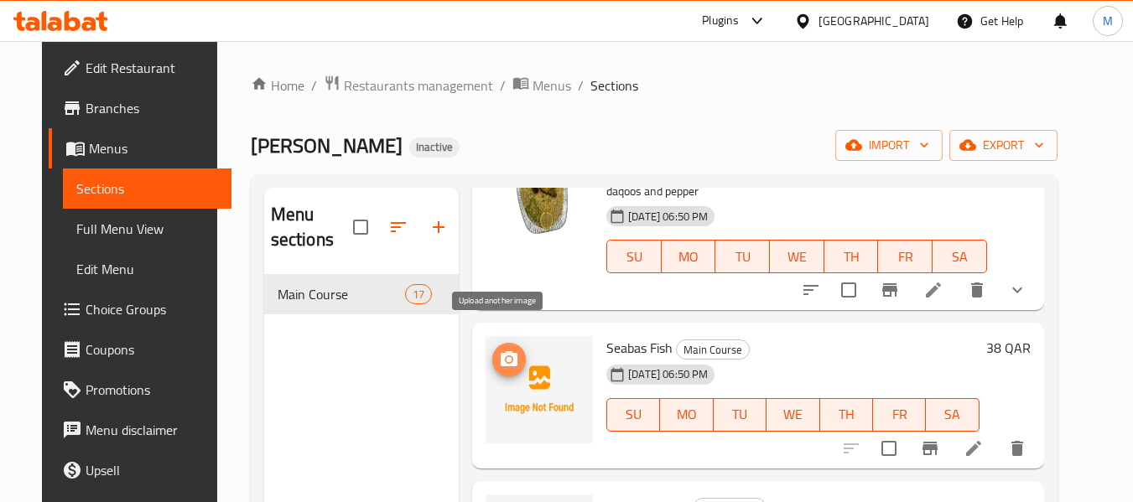
click at [506, 357] on circle "upload picture" at bounding box center [508, 359] width 5 height 5
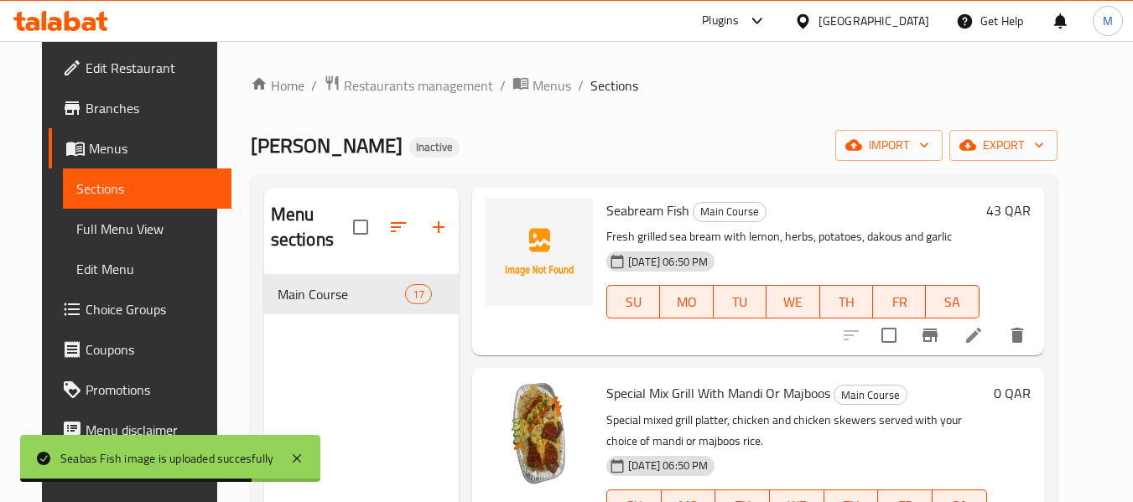
scroll to position [1941, 0]
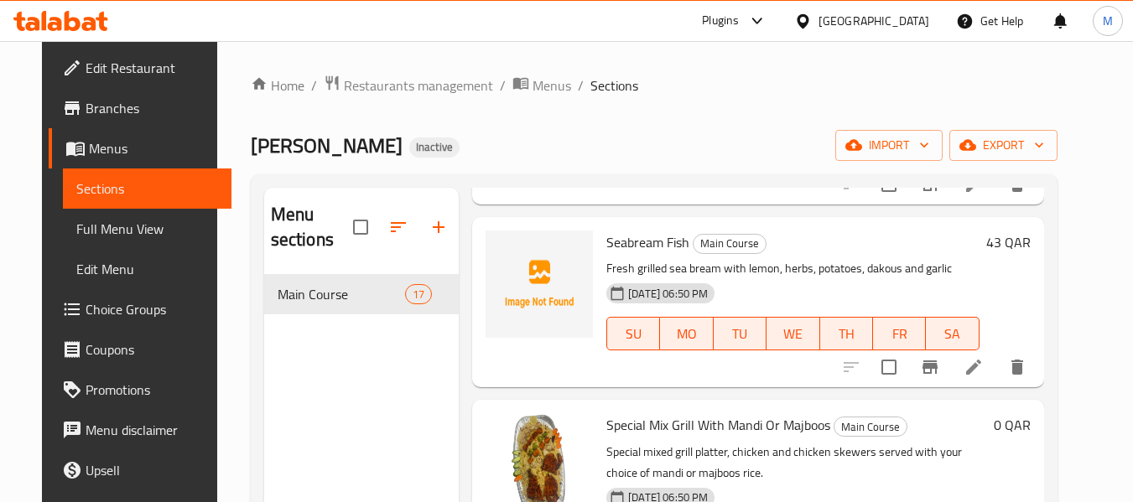
click at [644, 230] on span "Seabream Fish" at bounding box center [647, 242] width 83 height 25
copy h6 "Seabream Fish"
click at [499, 244] on icon "upload picture" at bounding box center [509, 254] width 20 height 20
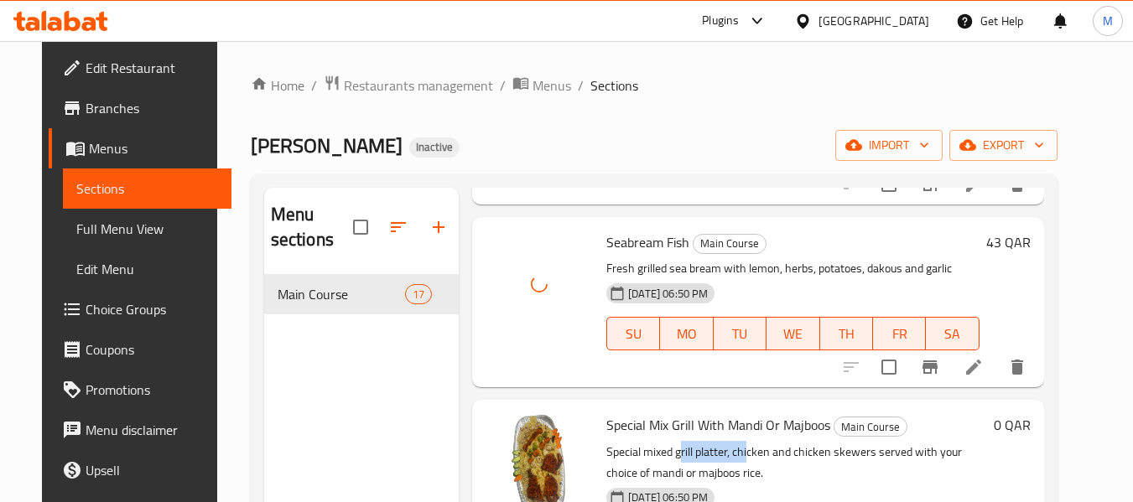
drag, startPoint x: 686, startPoint y: 437, endPoint x: 777, endPoint y: 437, distance: 91.4
click at [757, 442] on p "Special mixed grill platter, chicken and chicken skewers served with your choic…" at bounding box center [796, 463] width 380 height 42
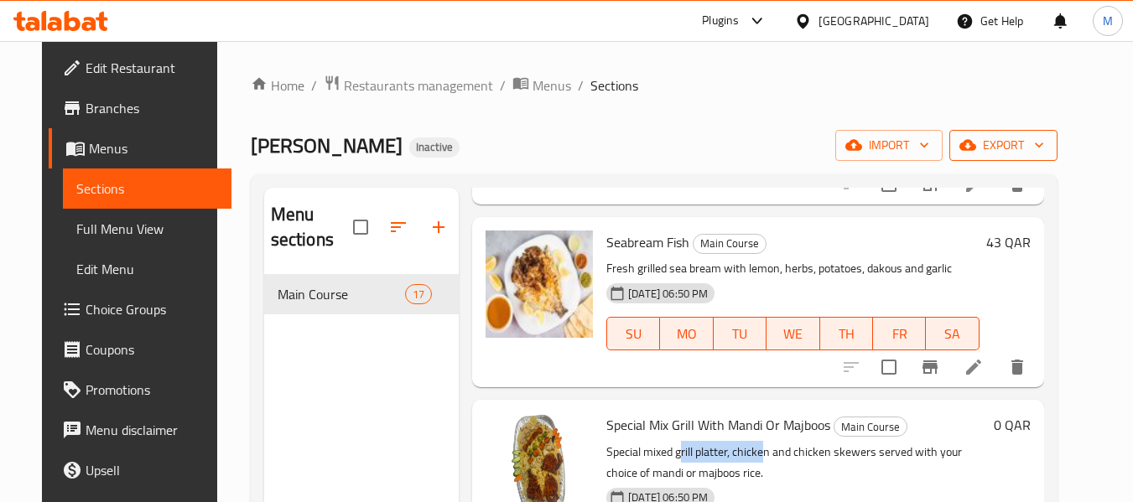
click at [1057, 132] on button "export" at bounding box center [1003, 145] width 108 height 31
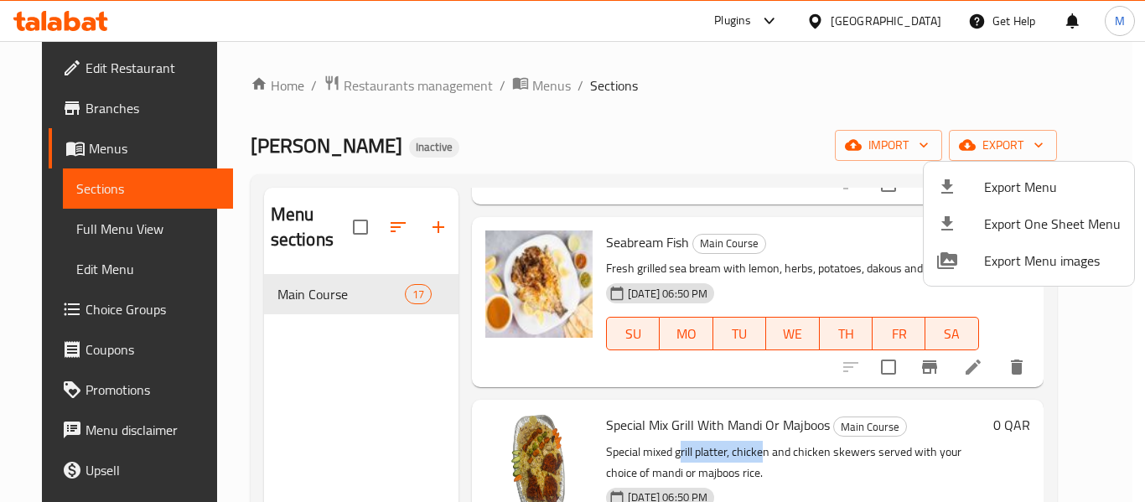
click at [985, 195] on span "Export Menu" at bounding box center [1052, 187] width 137 height 20
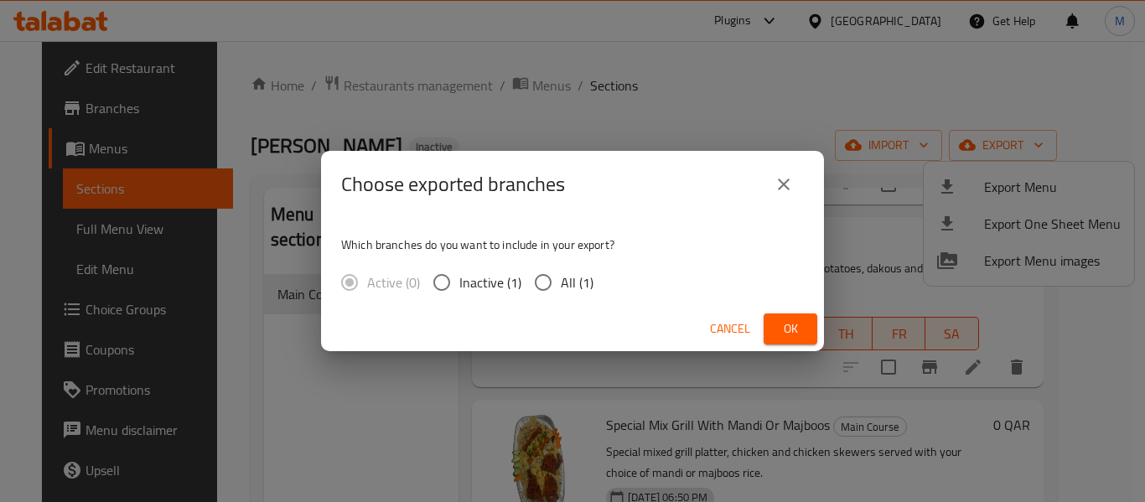
click at [563, 281] on span "All (1)" at bounding box center [577, 282] width 33 height 20
click at [561, 281] on input "All (1)" at bounding box center [543, 282] width 35 height 35
radio input "true"
click at [778, 328] on span "Ok" at bounding box center [790, 329] width 27 height 21
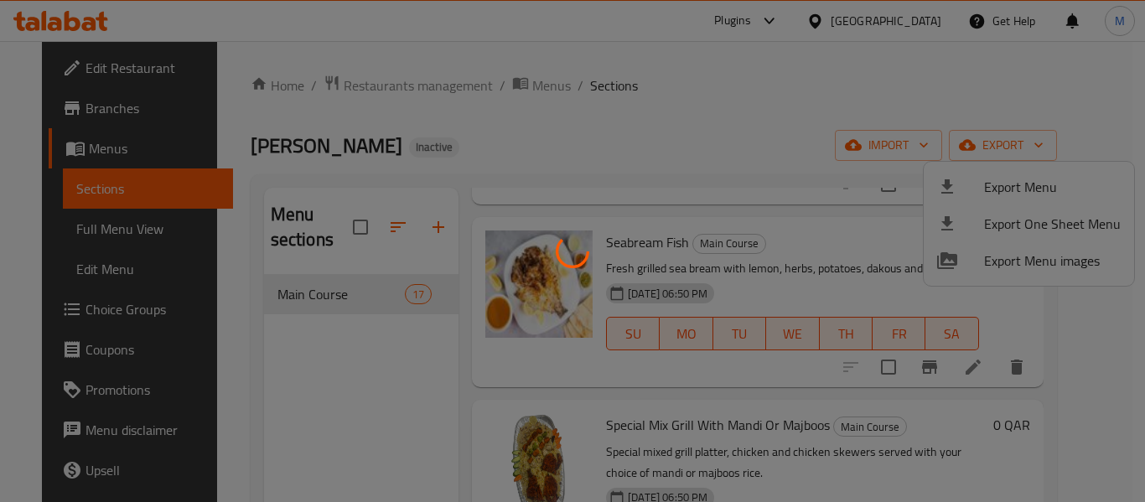
click at [116, 69] on div at bounding box center [572, 251] width 1145 height 502
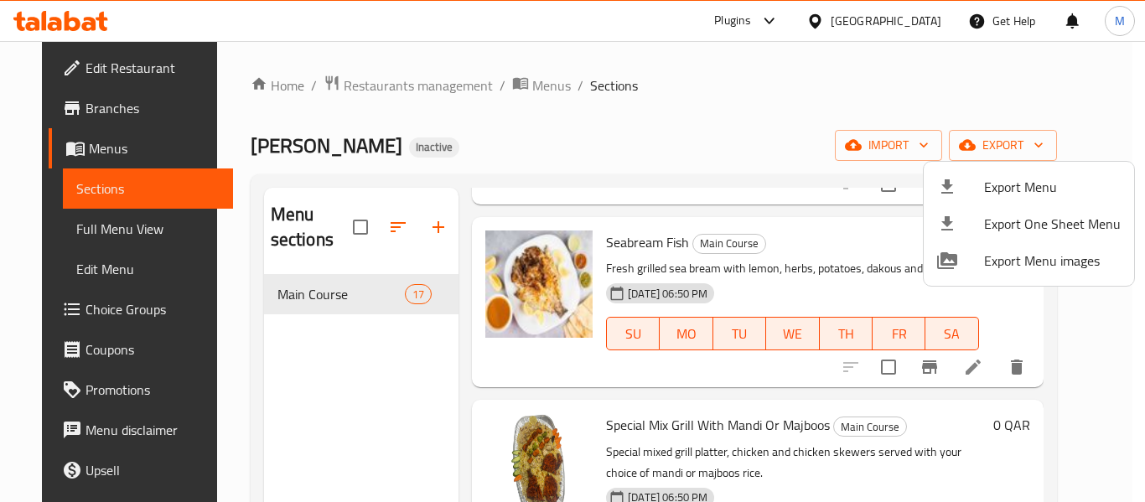
click at [116, 69] on div at bounding box center [572, 251] width 1145 height 502
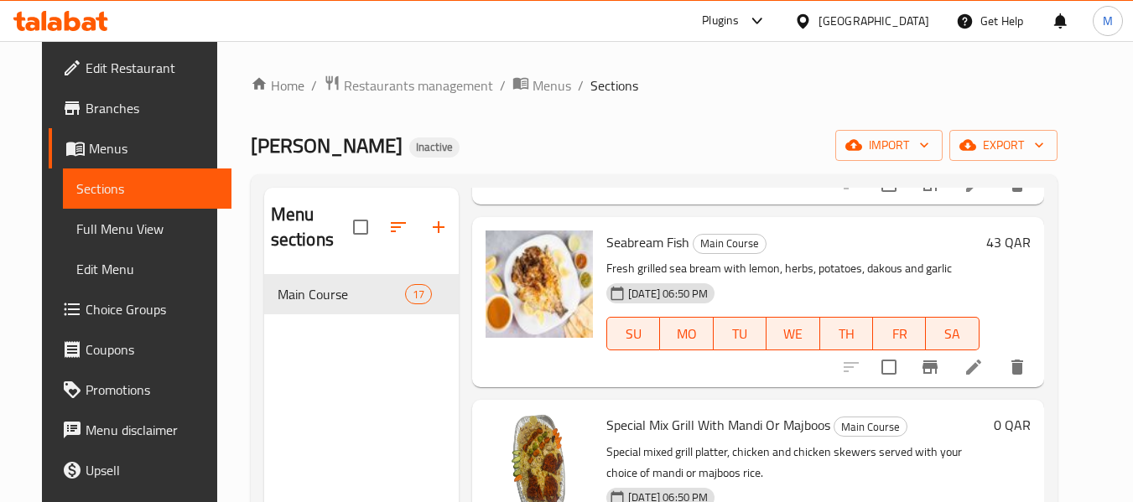
click at [116, 68] on span "Edit Restaurant" at bounding box center [152, 68] width 132 height 20
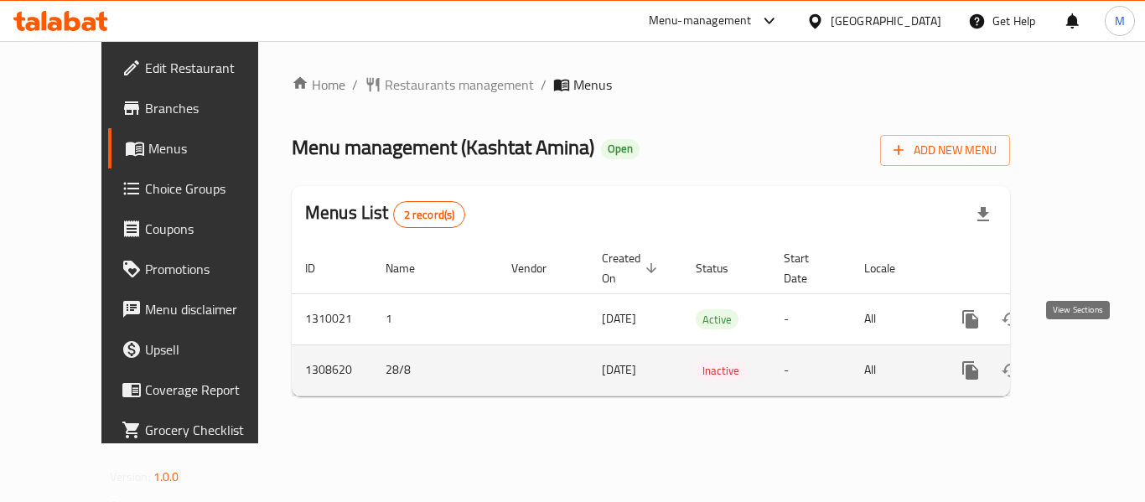
click at [1082, 361] on icon "enhanced table" at bounding box center [1092, 371] width 20 height 20
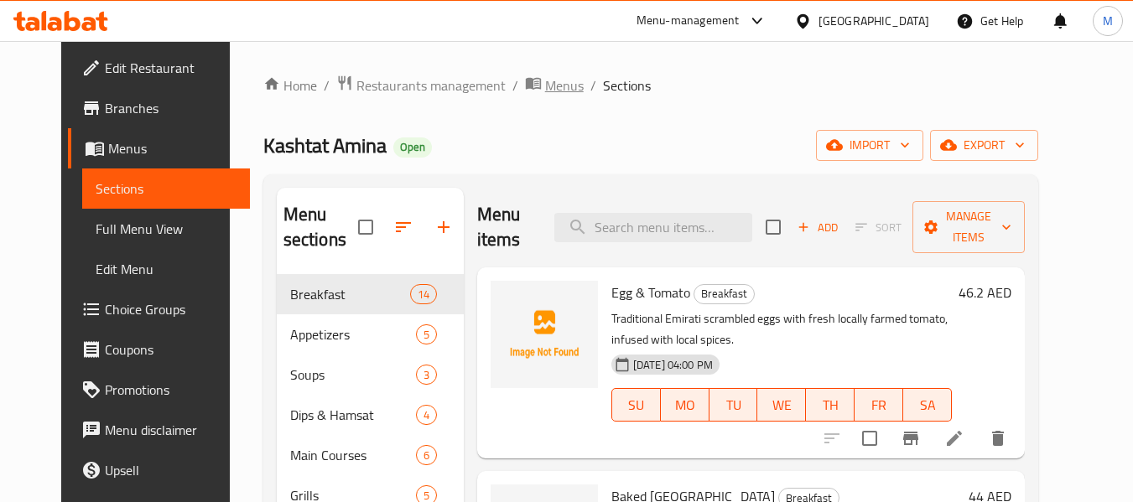
click at [545, 77] on span "Menus" at bounding box center [564, 85] width 39 height 20
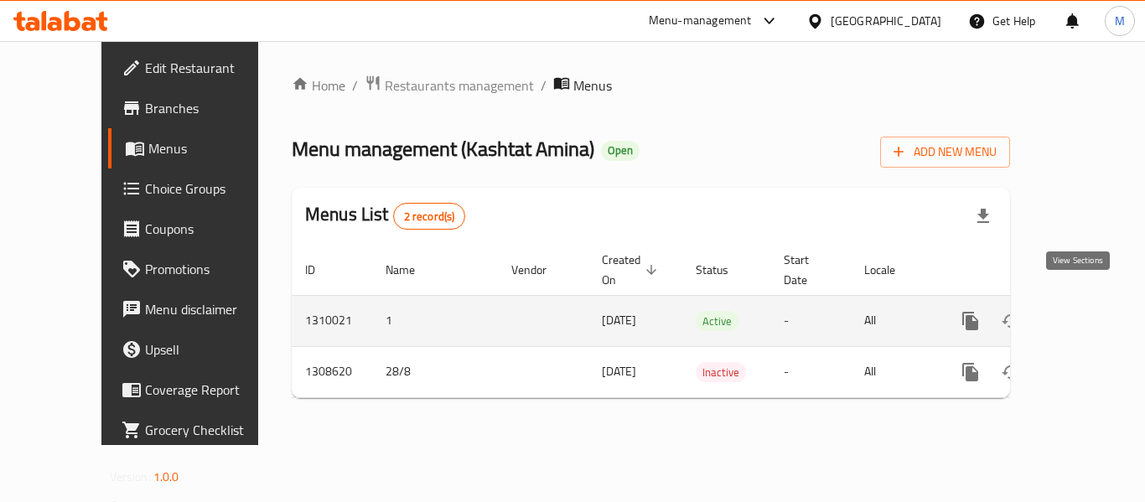
click at [1085, 311] on icon "enhanced table" at bounding box center [1092, 321] width 20 height 20
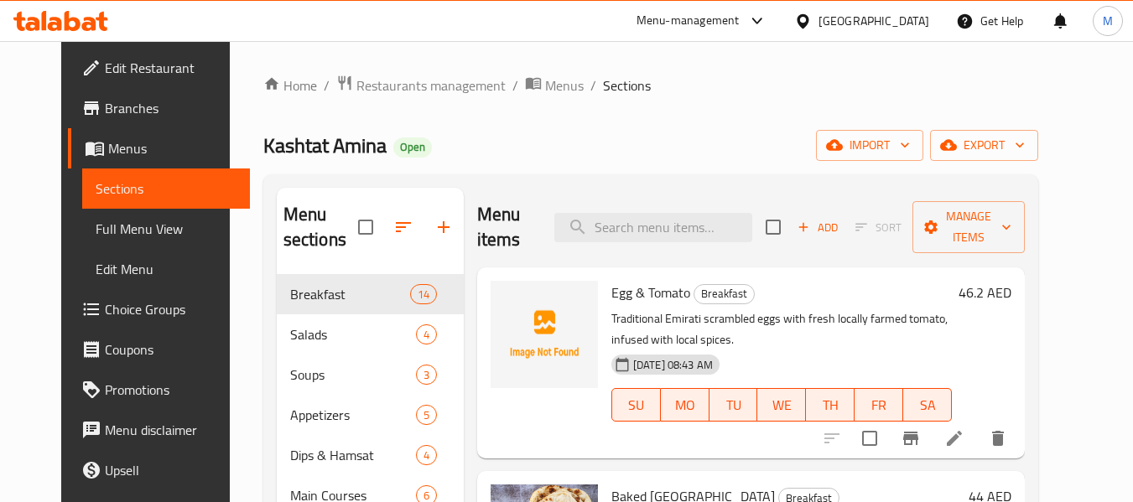
click at [100, 227] on span "Full Menu View" at bounding box center [167, 229] width 142 height 20
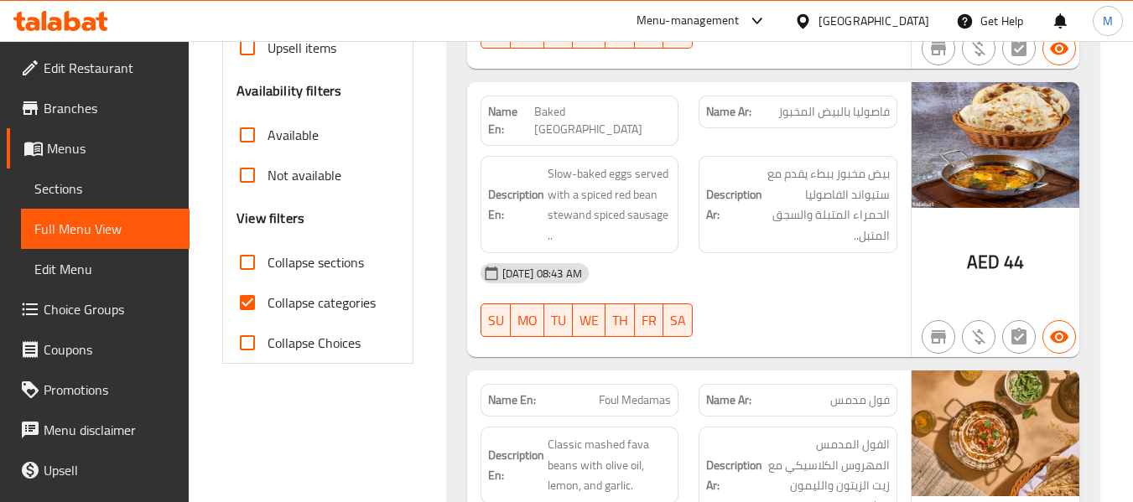
scroll to position [503, 0]
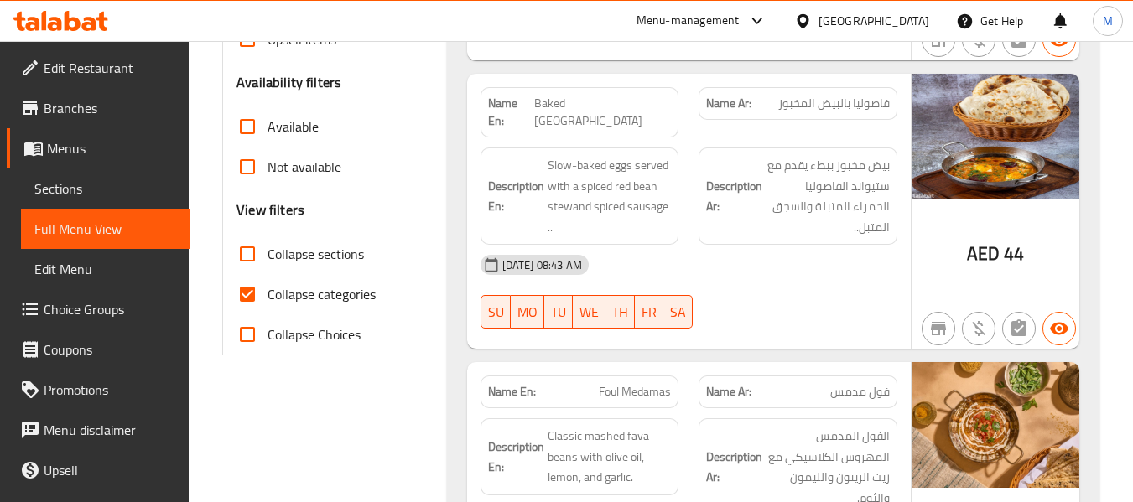
click at [300, 301] on span "Collapse categories" at bounding box center [321, 294] width 108 height 20
click at [267, 301] on input "Collapse categories" at bounding box center [247, 294] width 40 height 40
checkbox input "false"
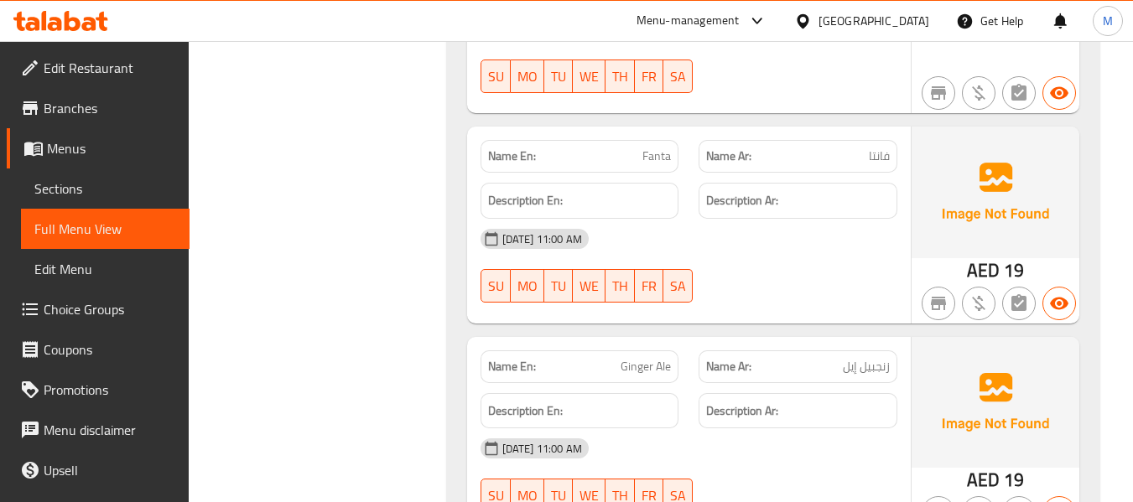
scroll to position [0, 0]
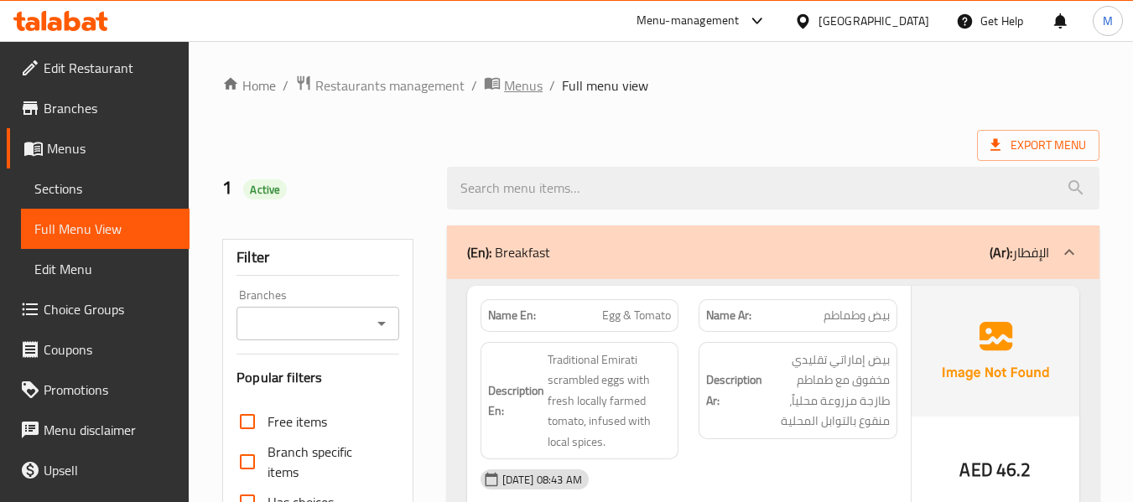
click at [537, 89] on span "Menus" at bounding box center [523, 85] width 39 height 20
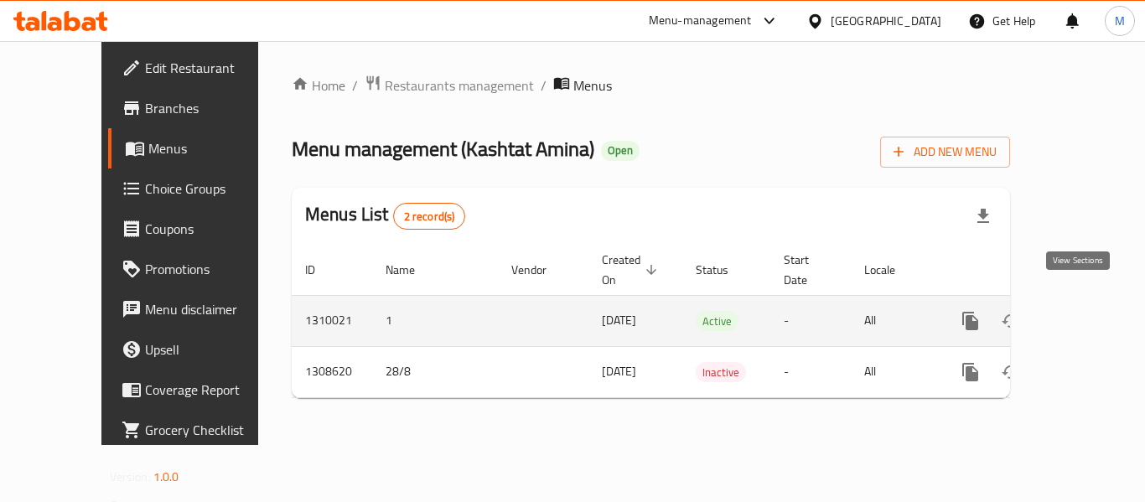
click at [1085, 314] on icon "enhanced table" at bounding box center [1091, 321] width 15 height 15
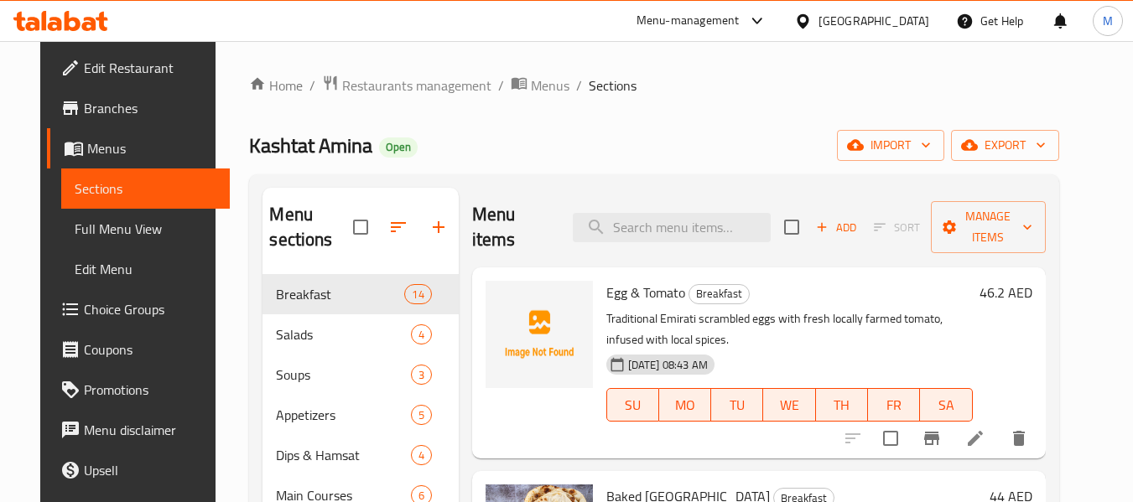
scroll to position [587, 0]
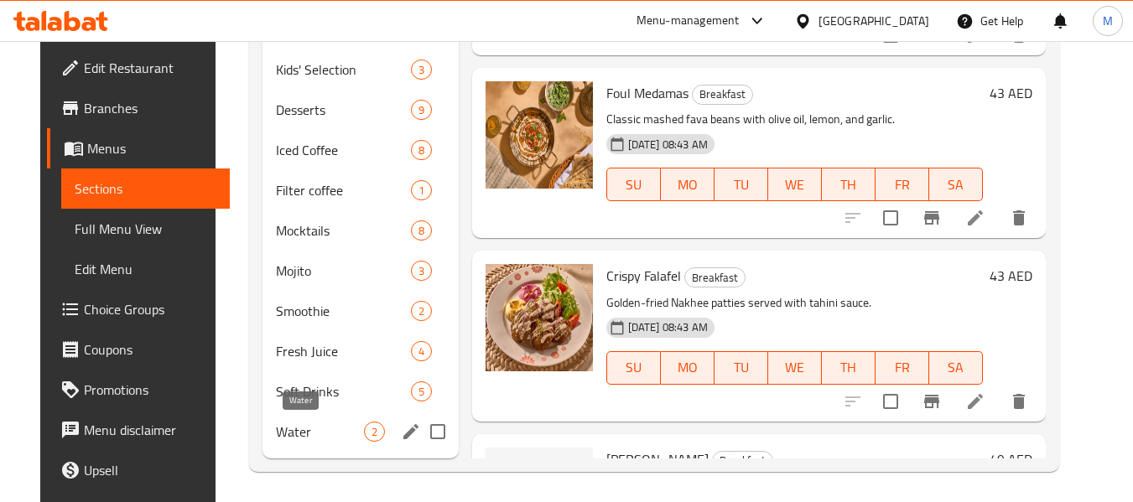
click at [287, 423] on span "Water" at bounding box center [319, 432] width 87 height 20
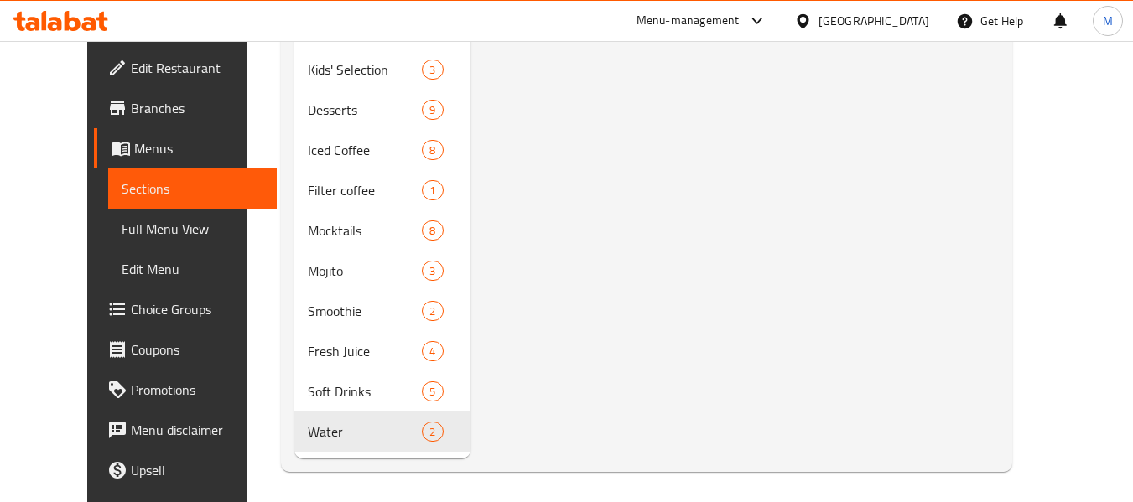
click at [889, 14] on div "United Arab Emirates" at bounding box center [873, 21] width 111 height 18
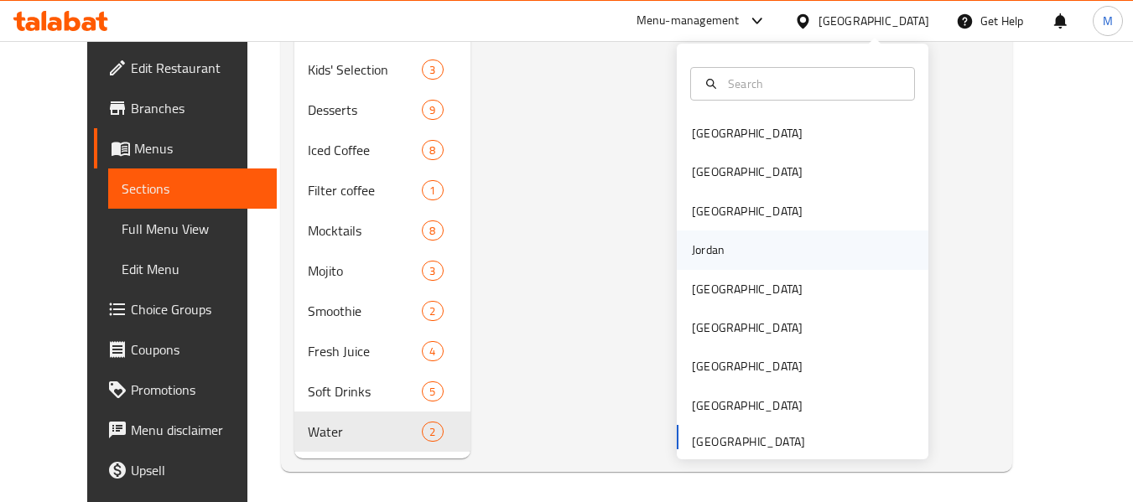
click at [717, 253] on div "Jordan" at bounding box center [708, 250] width 60 height 39
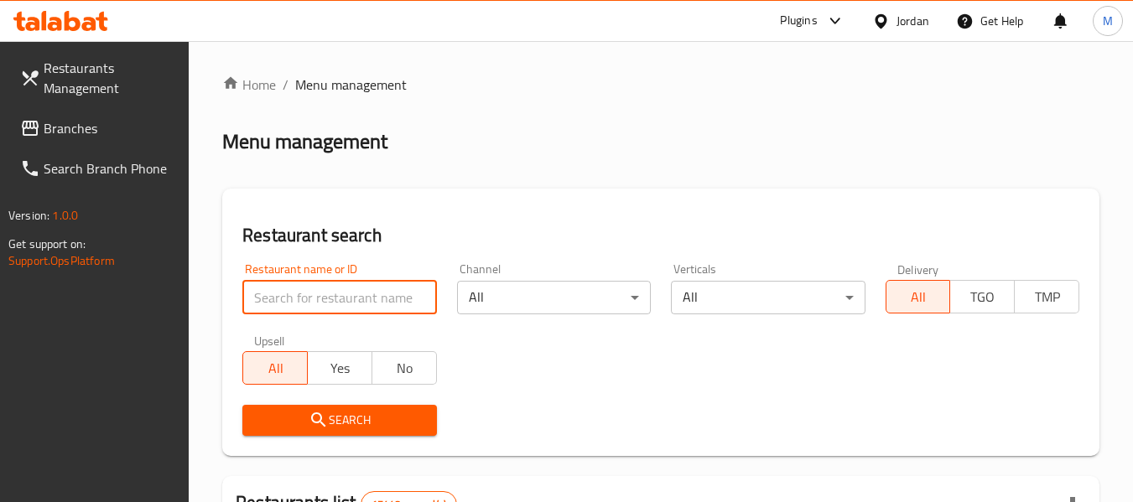
click at [324, 294] on input "search" at bounding box center [339, 298] width 194 height 34
paste input "عابدين"
type input "عابدين"
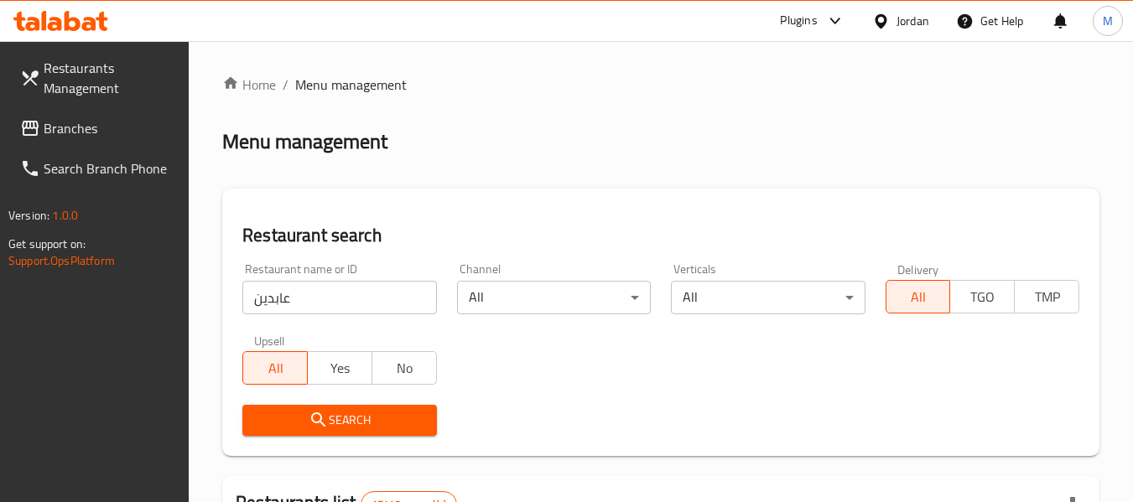
click at [319, 410] on span "Search" at bounding box center [339, 420] width 167 height 21
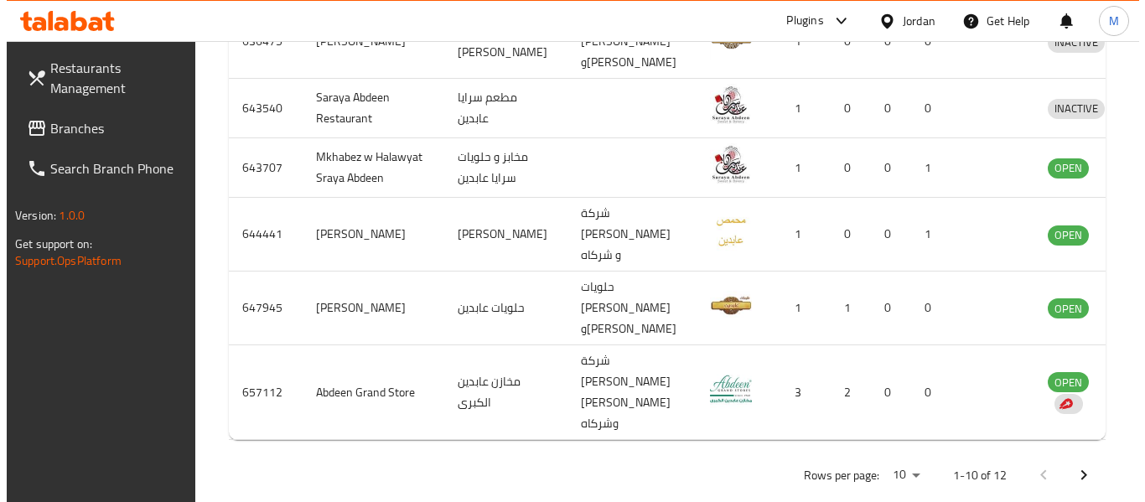
scroll to position [824, 0]
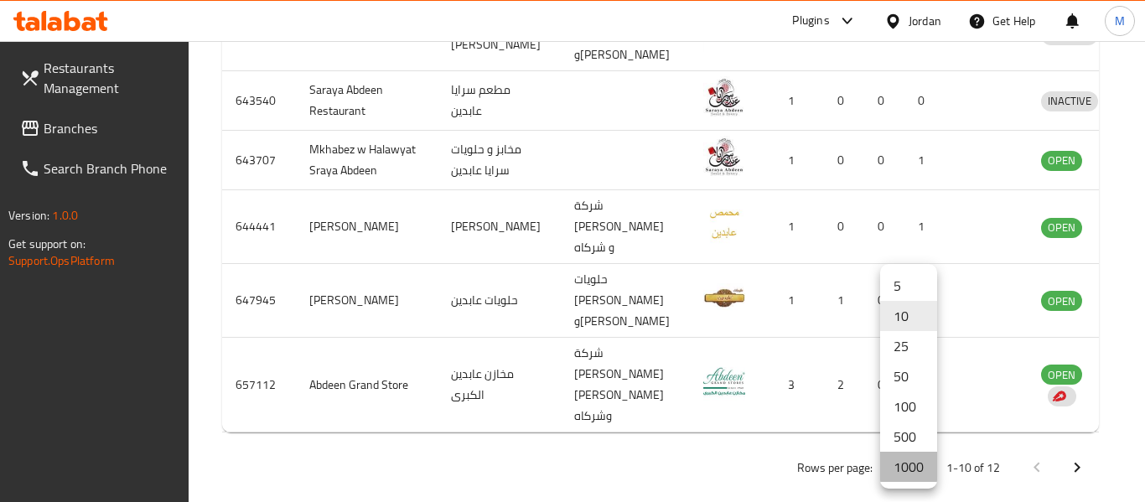
click at [903, 462] on li "1000" at bounding box center [908, 467] width 57 height 30
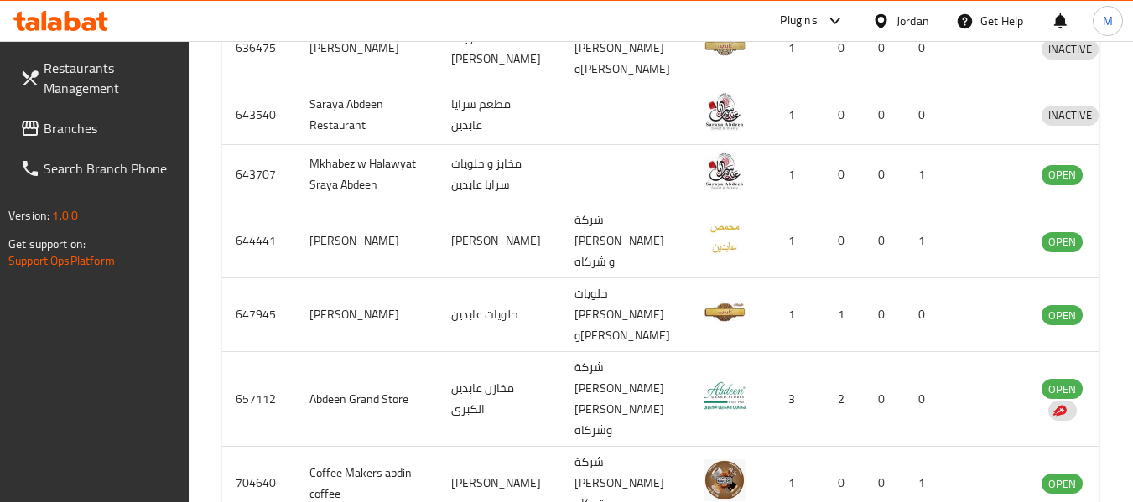
scroll to position [958, 0]
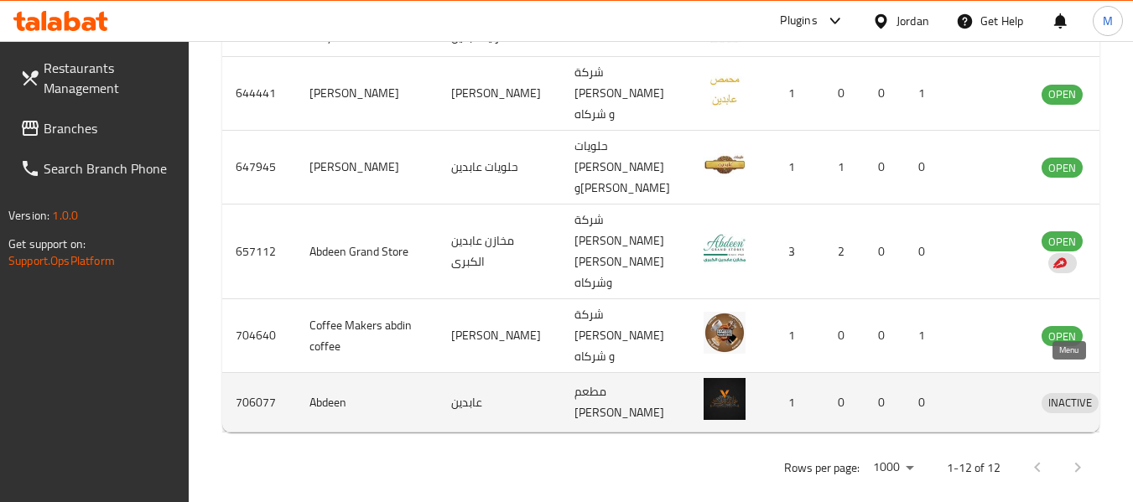
click at [1133, 397] on icon "enhanced table" at bounding box center [1142, 404] width 18 height 14
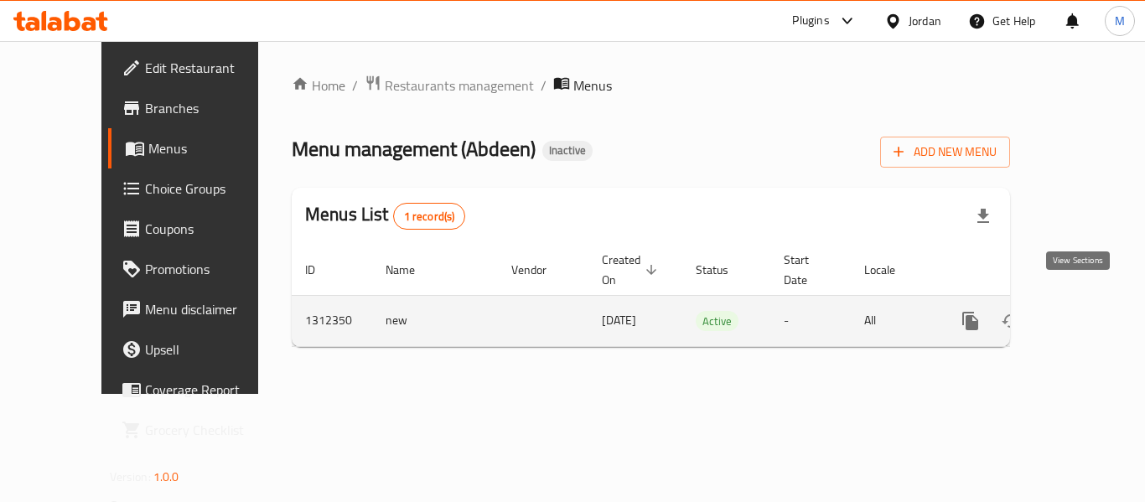
click at [1082, 311] on icon "enhanced table" at bounding box center [1092, 321] width 20 height 20
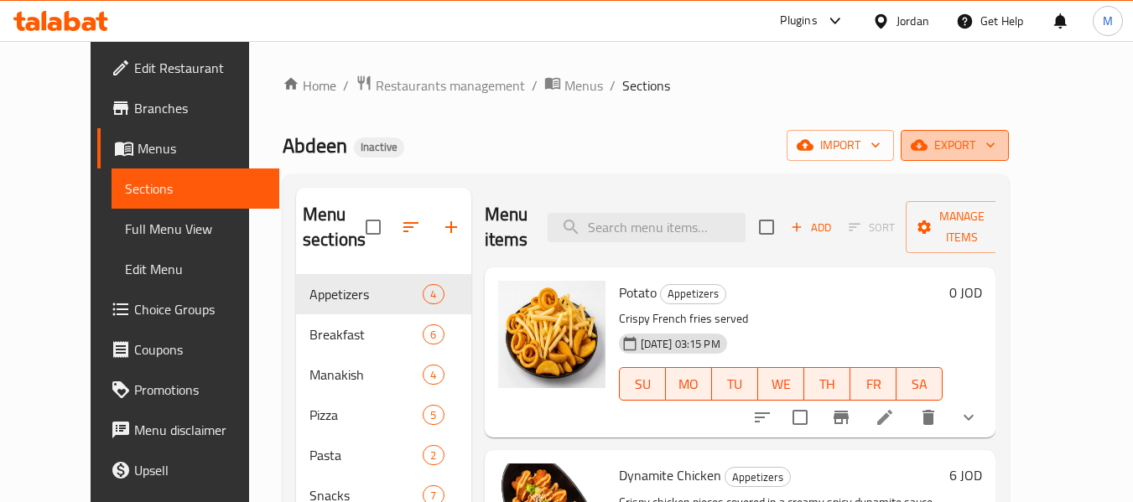
click at [995, 154] on span "export" at bounding box center [954, 145] width 81 height 21
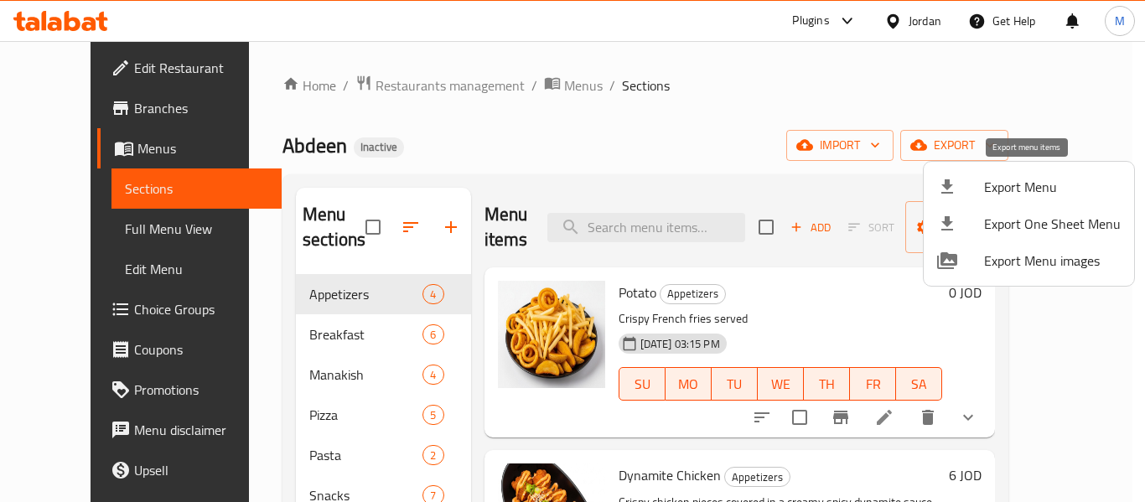
click at [1035, 179] on span "Export Menu" at bounding box center [1052, 187] width 137 height 20
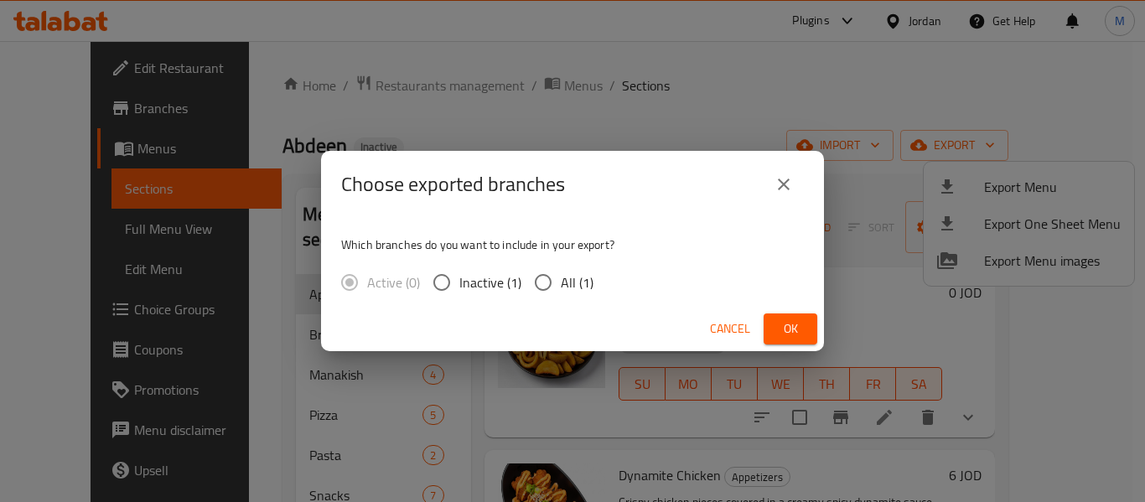
click at [537, 284] on input "All (1)" at bounding box center [543, 282] width 35 height 35
radio input "true"
click at [793, 320] on span "Ok" at bounding box center [790, 329] width 27 height 21
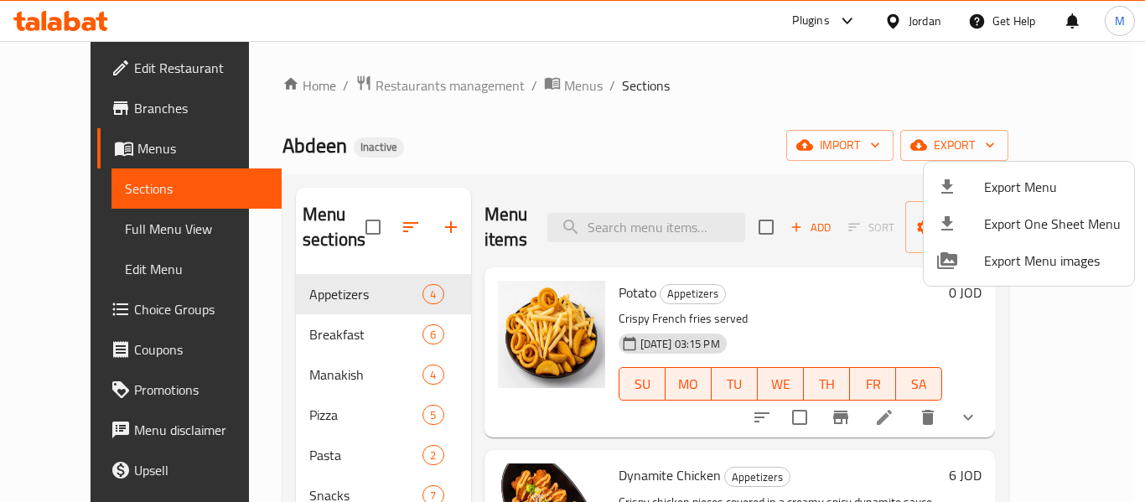
click at [376, 81] on div at bounding box center [572, 251] width 1145 height 502
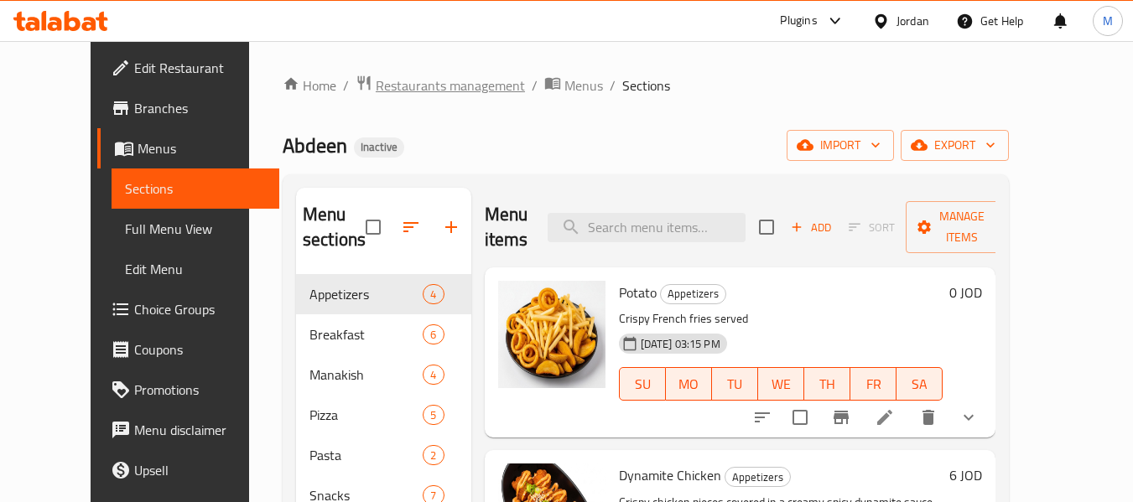
click at [376, 81] on span "Restaurants management" at bounding box center [450, 85] width 149 height 20
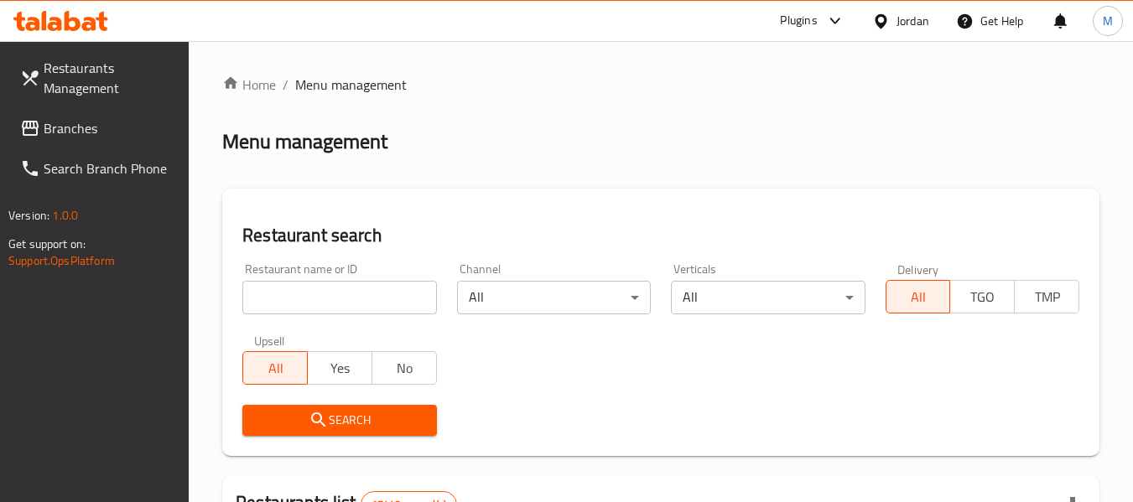
click at [46, 127] on span "Branches" at bounding box center [110, 128] width 132 height 20
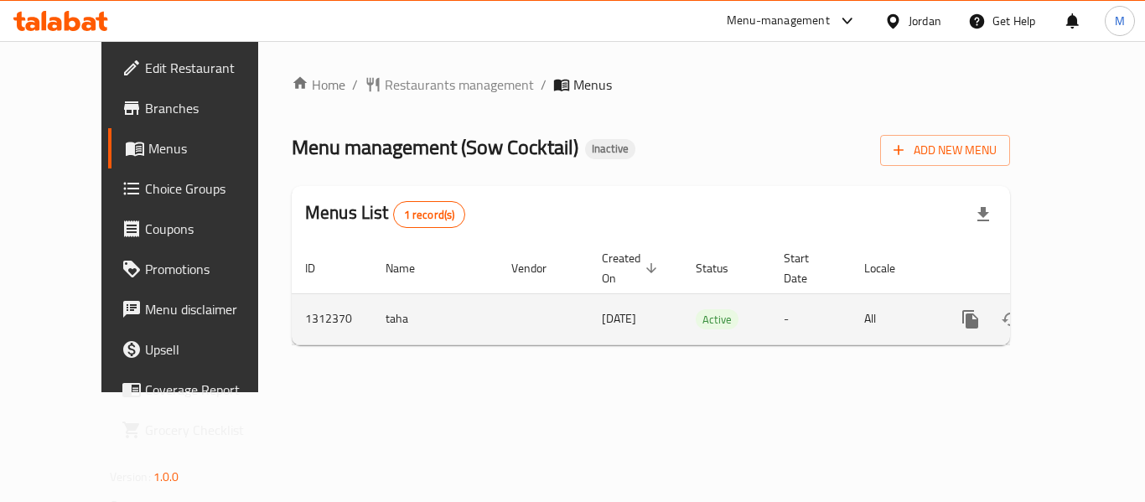
click at [1084, 312] on icon "enhanced table" at bounding box center [1091, 319] width 15 height 15
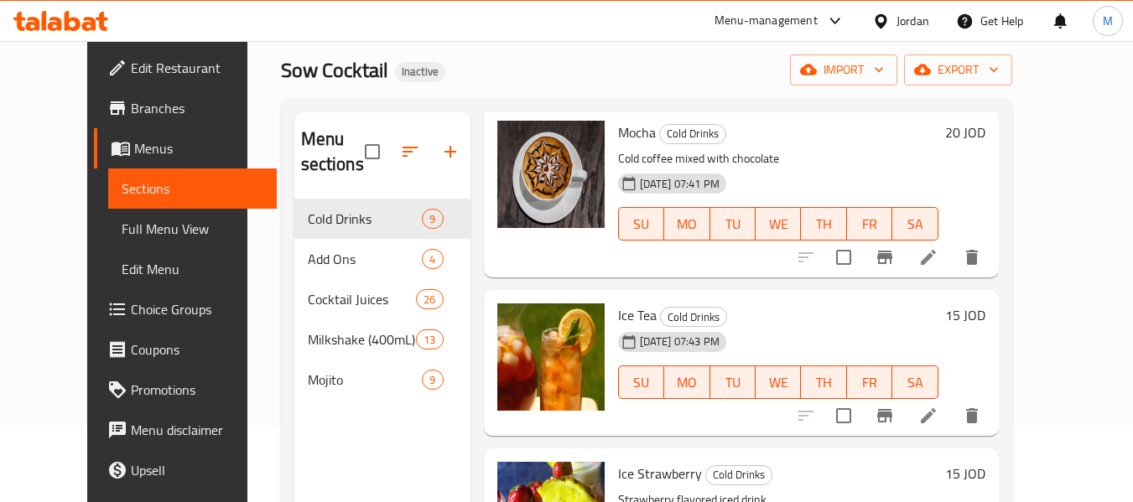
scroll to position [168, 0]
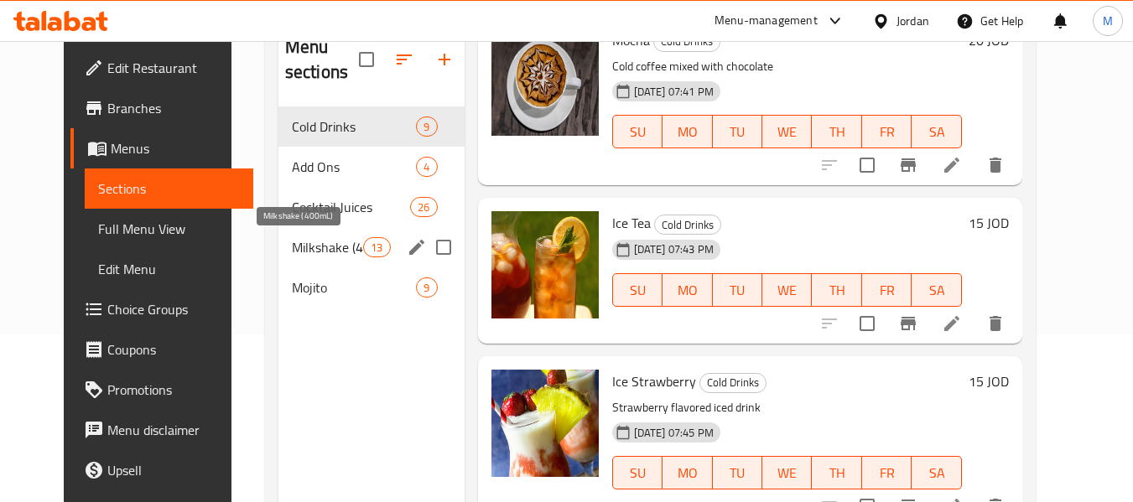
click at [338, 237] on span "Milkshake (400mL)" at bounding box center [327, 247] width 71 height 20
click at [323, 181] on div "Add Ons 4" at bounding box center [371, 167] width 186 height 40
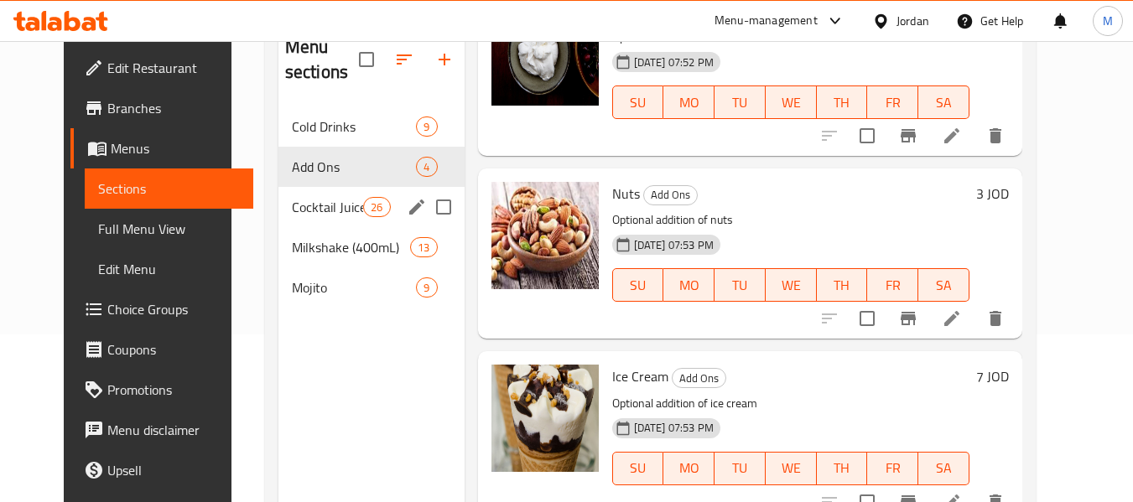
scroll to position [298, 0]
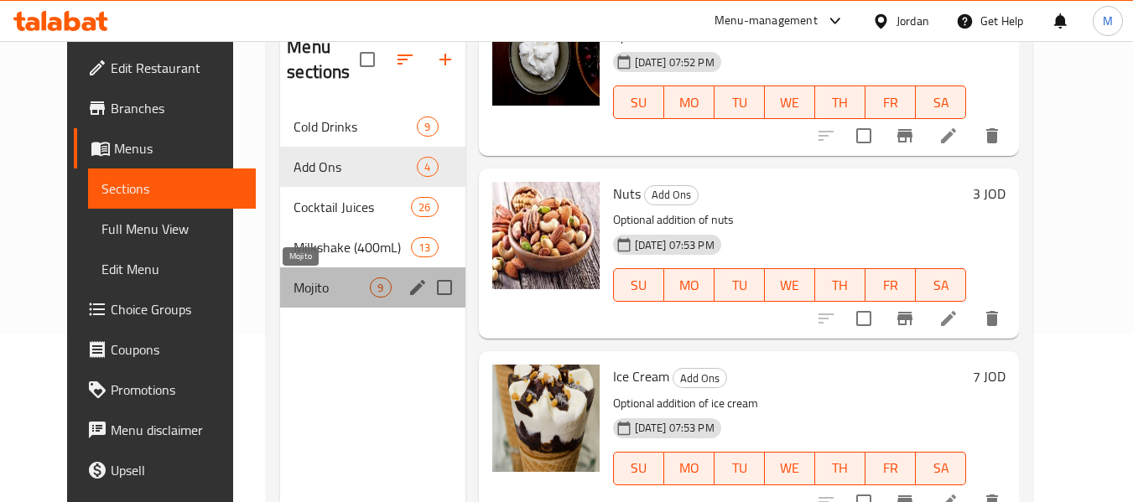
click at [293, 287] on span "Mojito" at bounding box center [331, 288] width 76 height 20
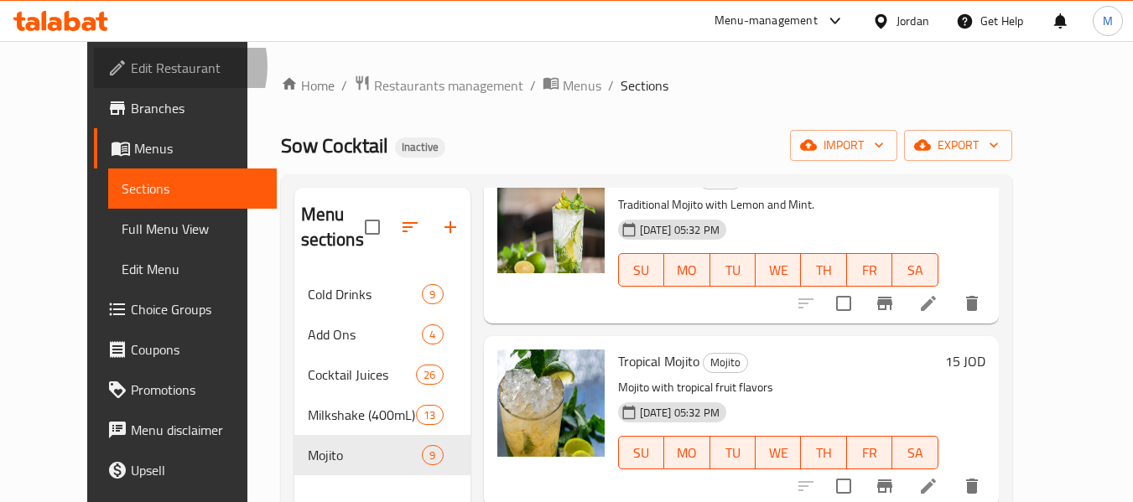
click at [131, 66] on span "Edit Restaurant" at bounding box center [197, 68] width 132 height 20
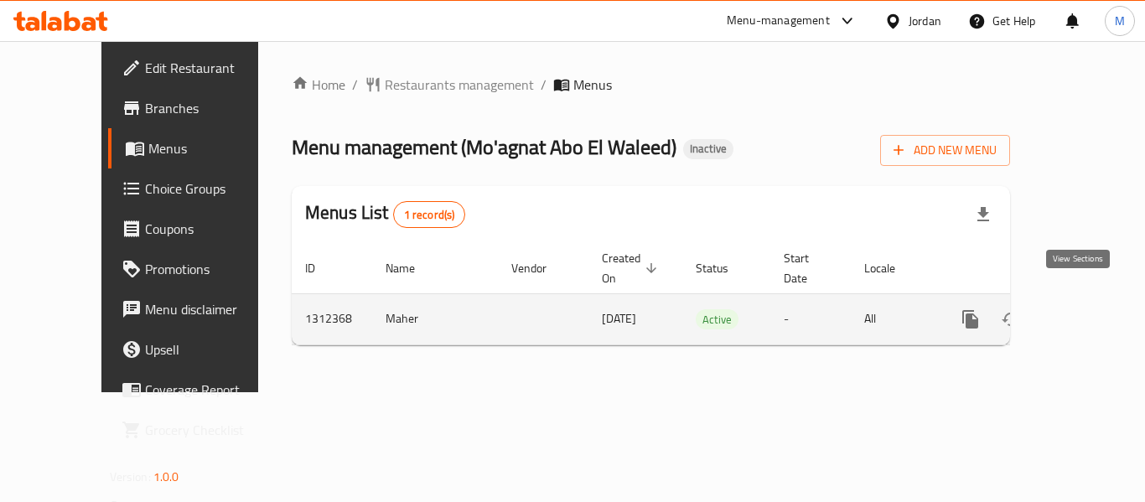
click at [1084, 312] on icon "enhanced table" at bounding box center [1091, 319] width 15 height 15
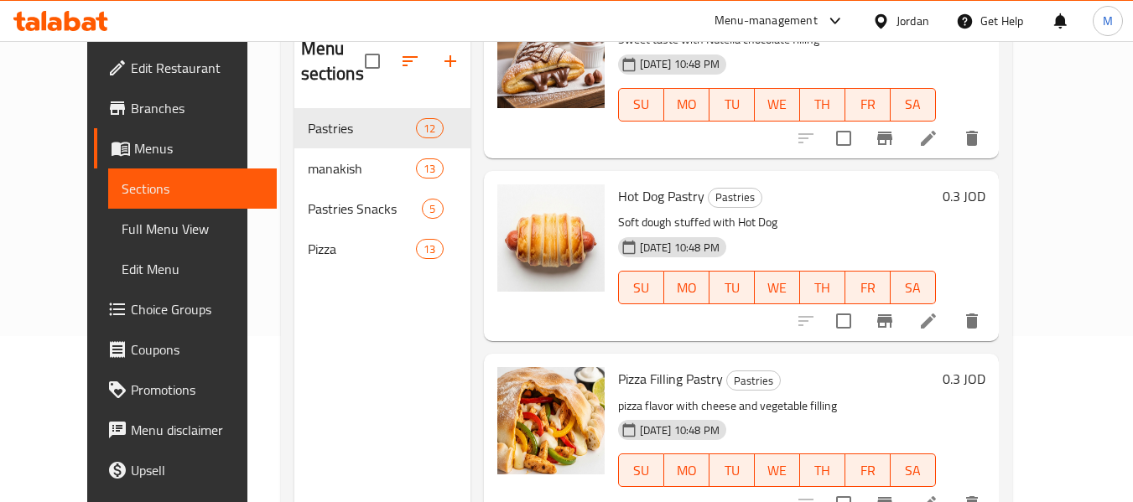
scroll to position [168, 0]
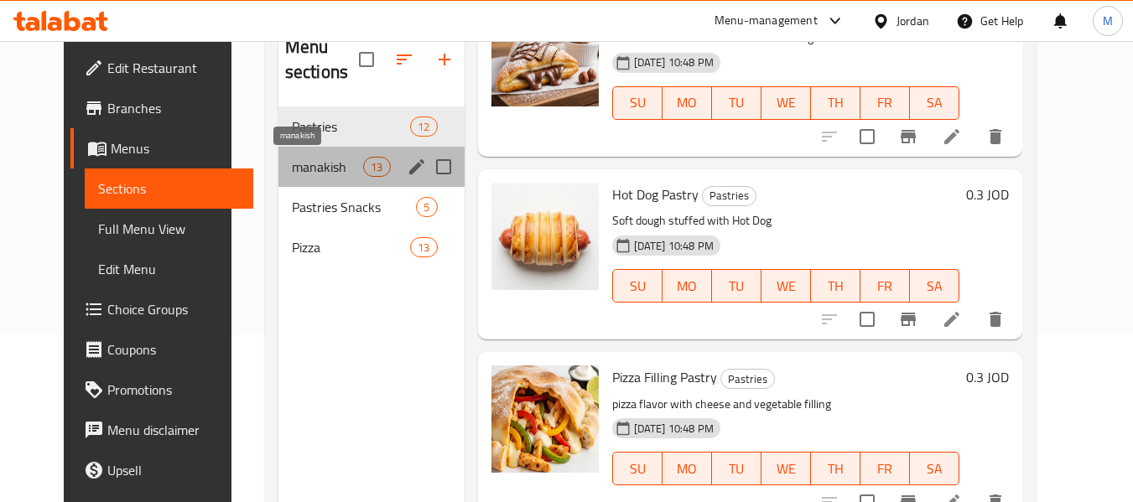
click at [292, 174] on span "manakish" at bounding box center [327, 167] width 71 height 20
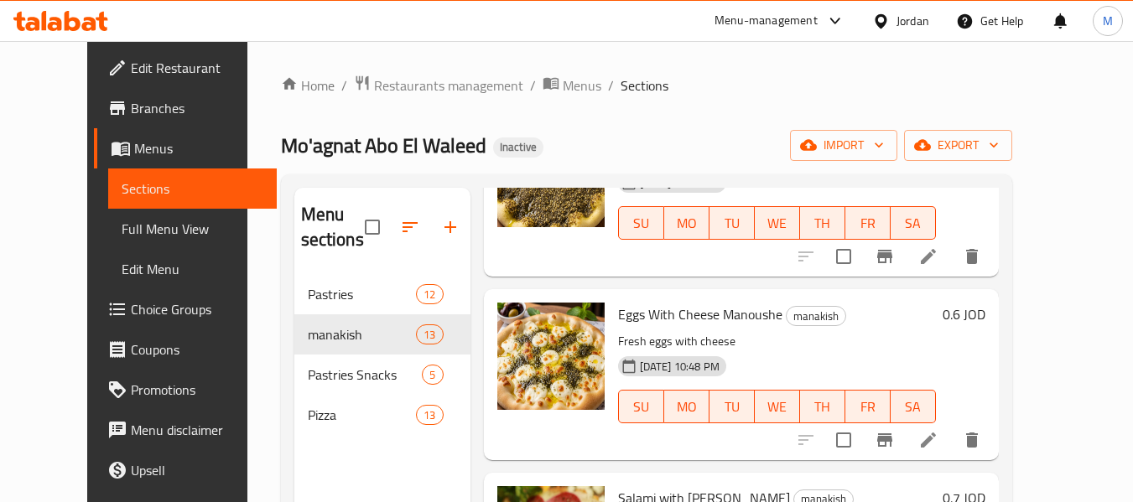
scroll to position [168, 0]
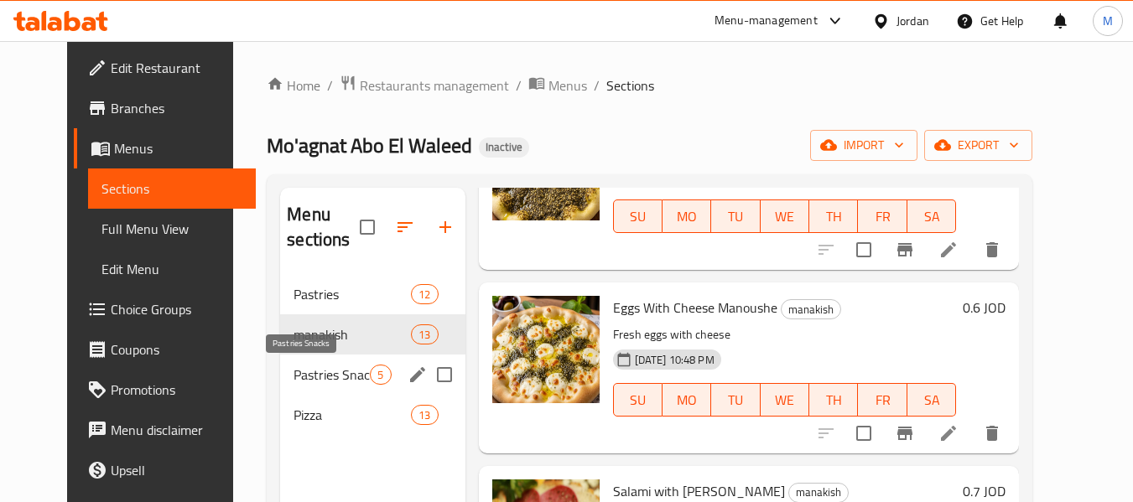
drag, startPoint x: 307, startPoint y: 373, endPoint x: 449, endPoint y: 33, distance: 369.0
click at [307, 373] on span "Pastries Snacks" at bounding box center [331, 375] width 76 height 20
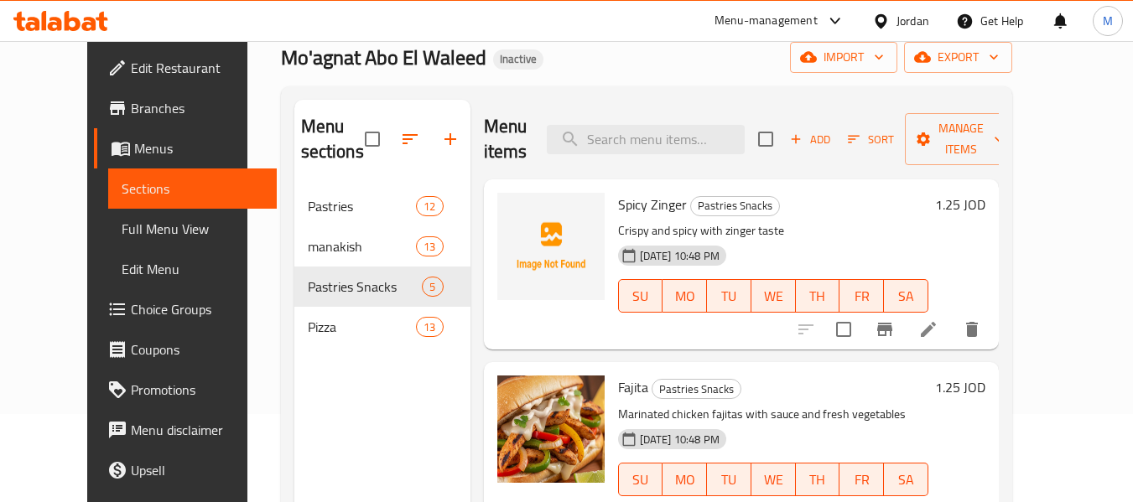
scroll to position [67, 0]
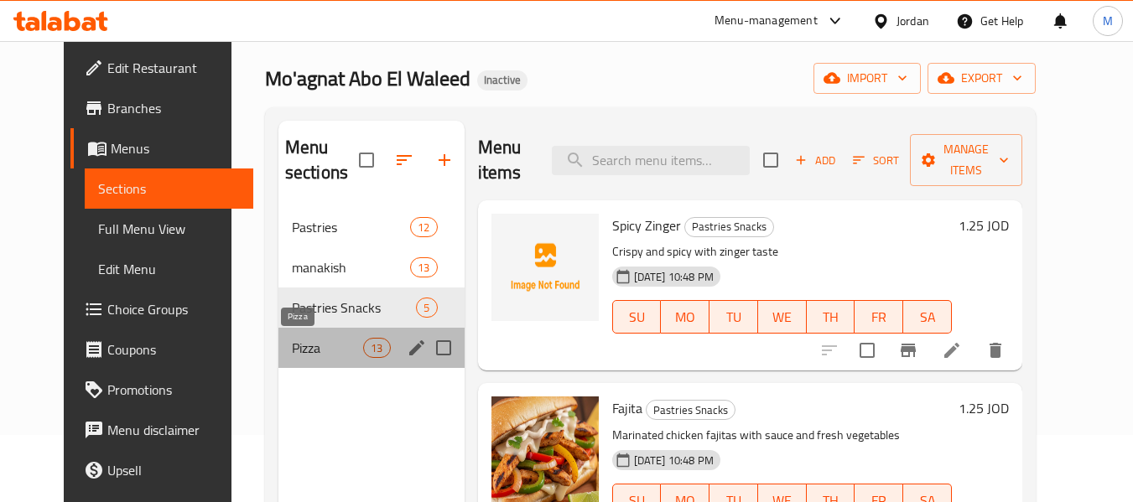
click at [292, 345] on span "Pizza" at bounding box center [327, 348] width 71 height 20
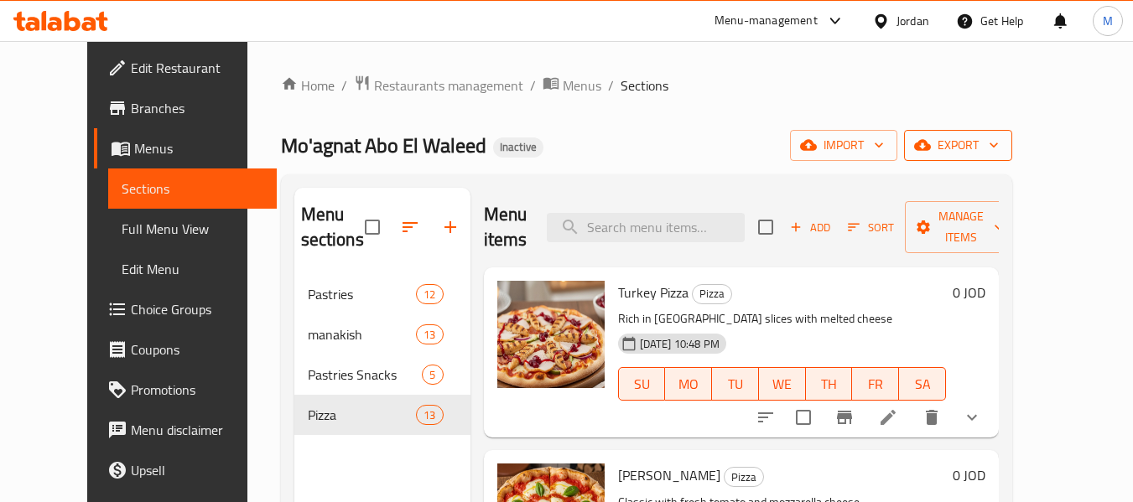
click at [1012, 158] on button "export" at bounding box center [958, 145] width 108 height 31
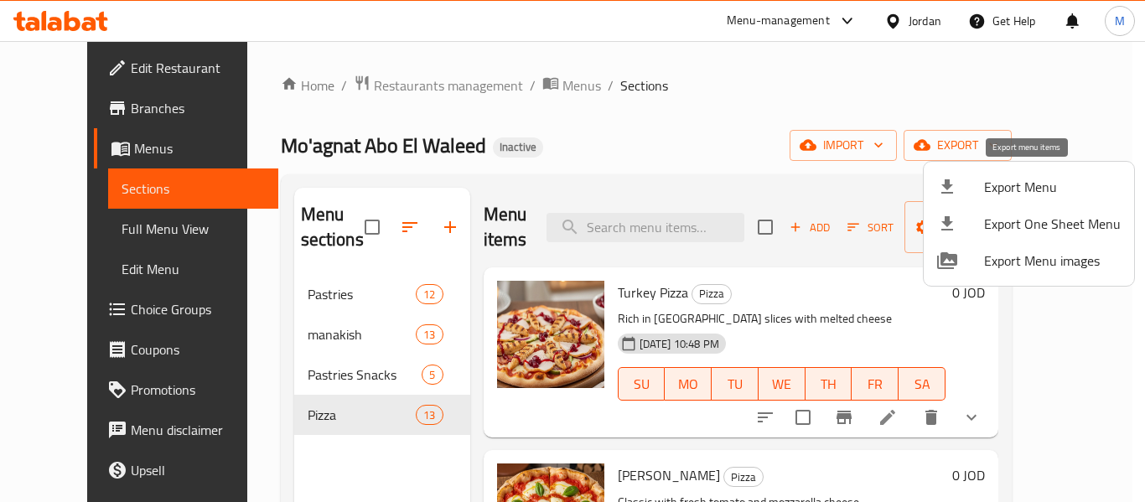
click at [1018, 192] on span "Export Menu" at bounding box center [1052, 187] width 137 height 20
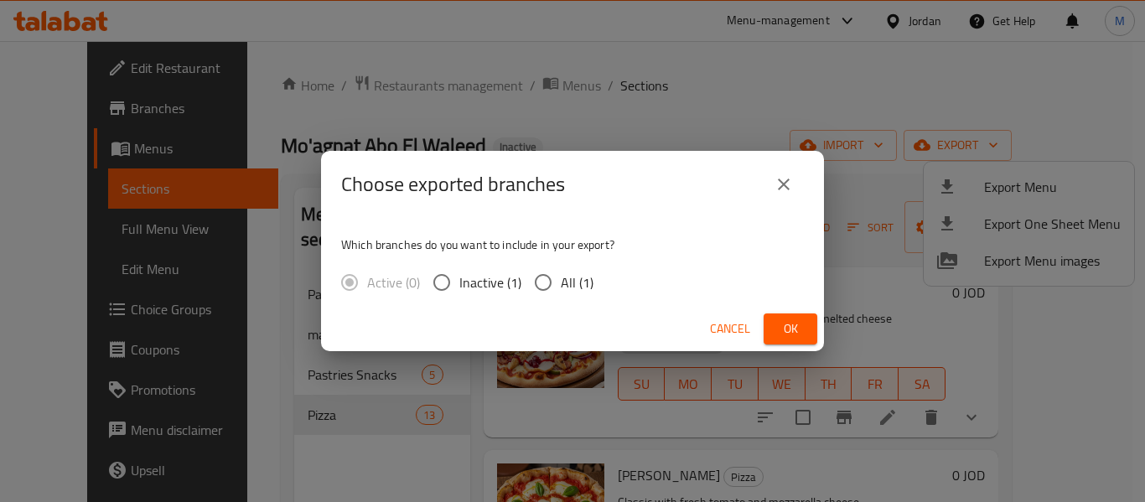
click at [728, 330] on span "Cancel" at bounding box center [730, 329] width 40 height 21
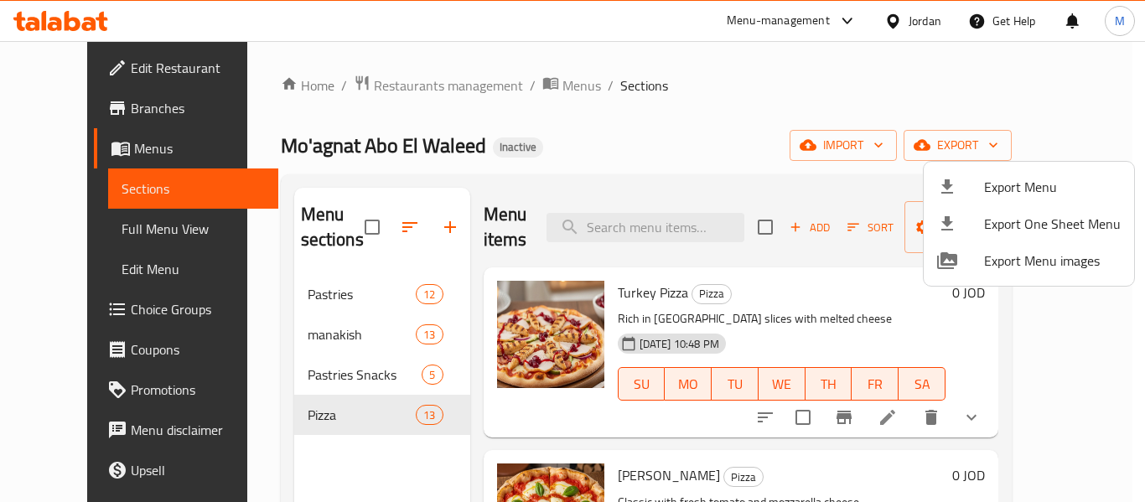
click at [314, 325] on div at bounding box center [572, 251] width 1145 height 502
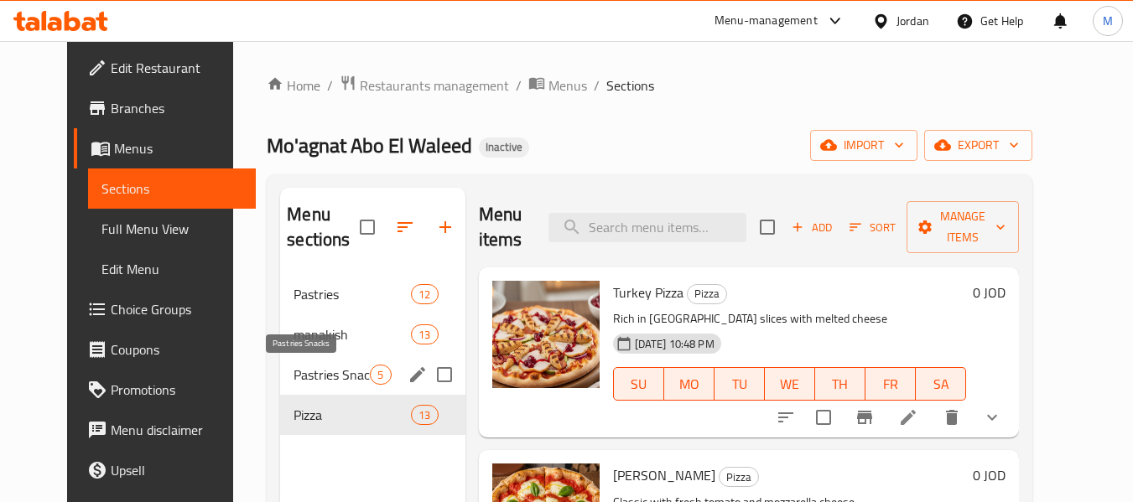
drag, startPoint x: 294, startPoint y: 373, endPoint x: 308, endPoint y: 372, distance: 13.4
click at [294, 374] on span "Pastries Snacks" at bounding box center [331, 375] width 76 height 20
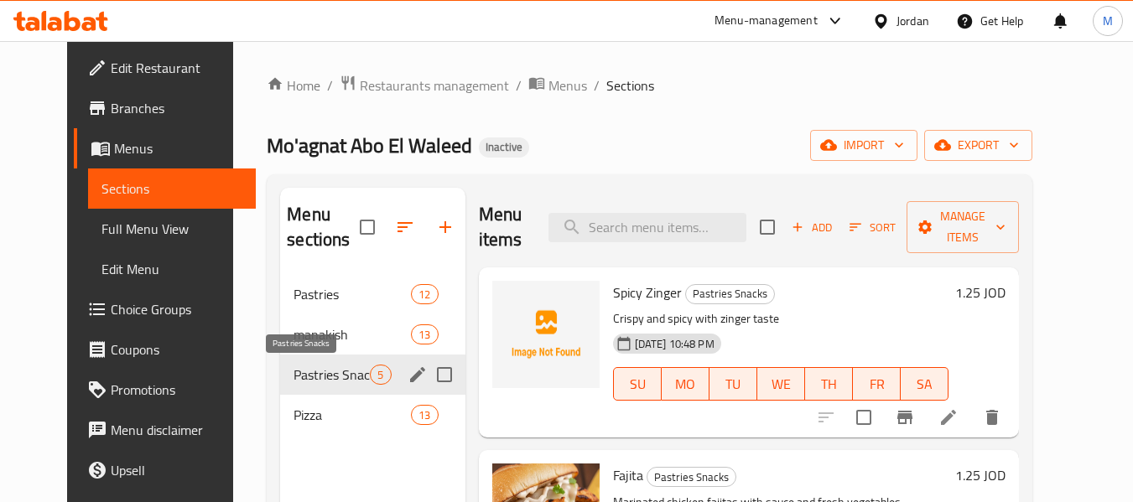
click at [304, 373] on span "Pastries Snacks" at bounding box center [331, 375] width 76 height 20
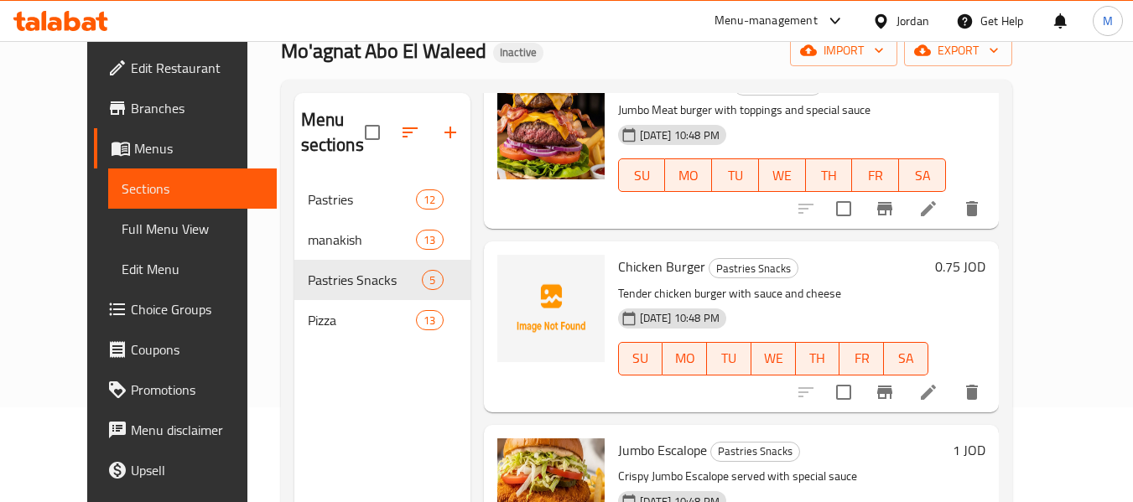
scroll to position [168, 0]
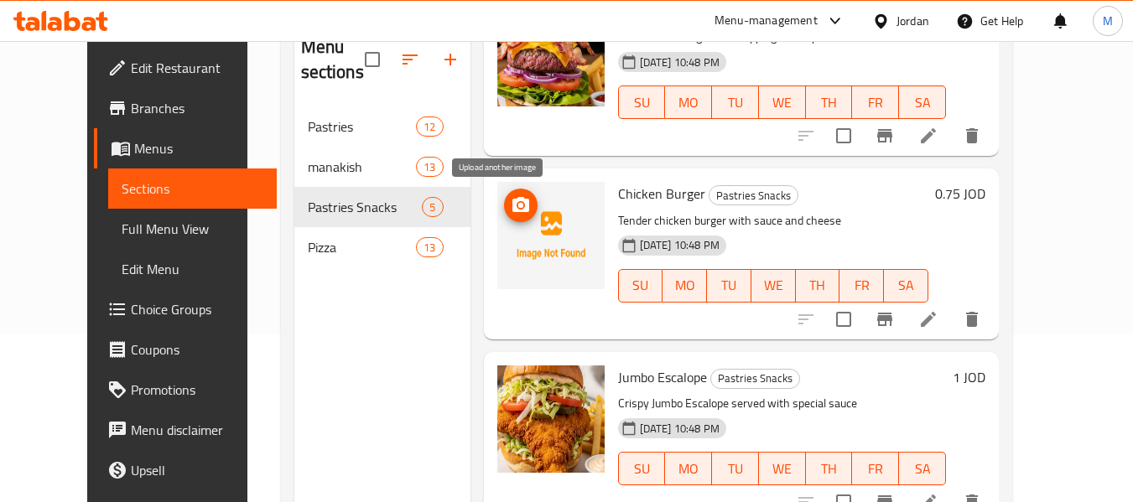
click at [511, 205] on icon "upload picture" at bounding box center [521, 205] width 20 height 20
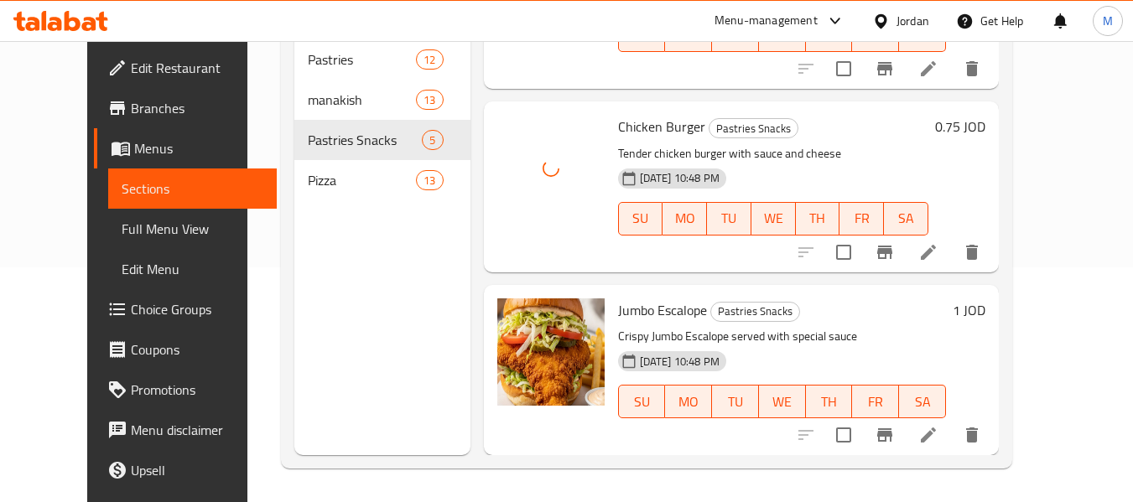
scroll to position [0, 0]
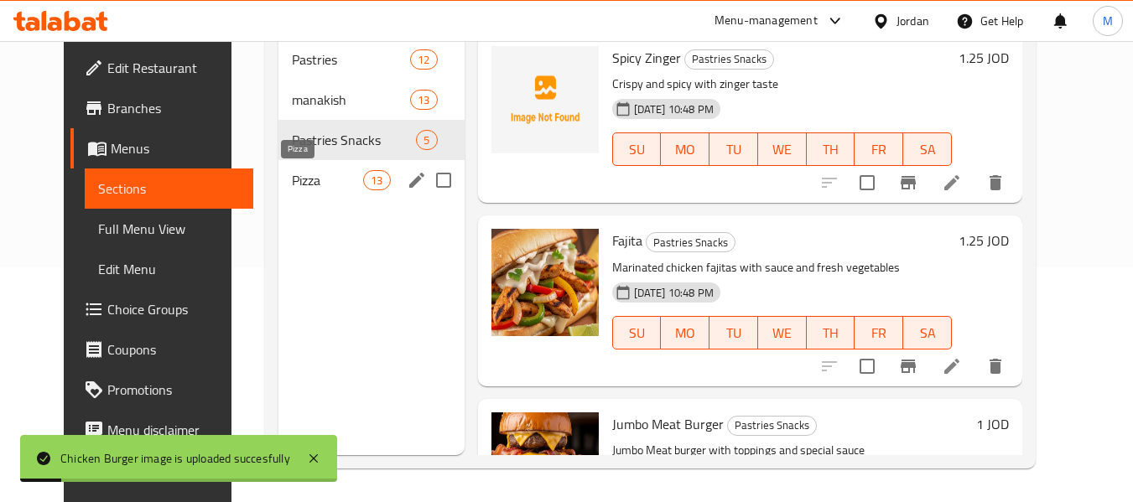
click at [293, 183] on span "Pizza" at bounding box center [327, 180] width 71 height 20
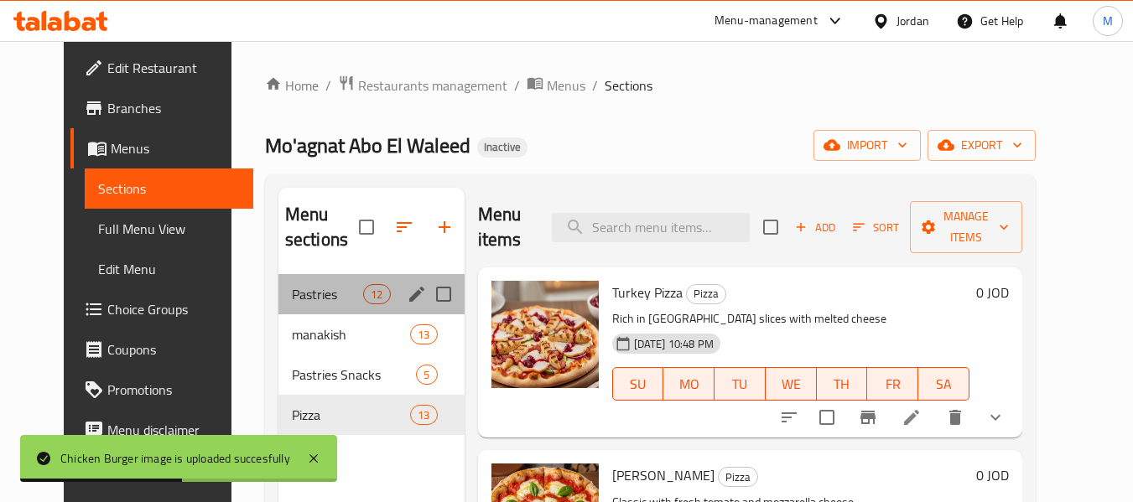
click at [302, 276] on div "Pastries 12" at bounding box center [371, 294] width 186 height 40
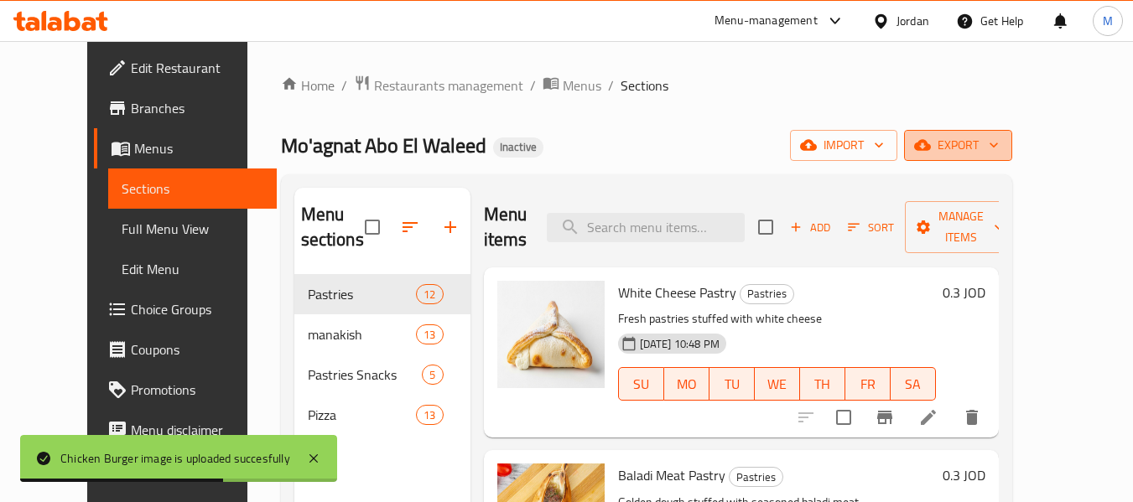
click at [999, 148] on span "export" at bounding box center [957, 145] width 81 height 21
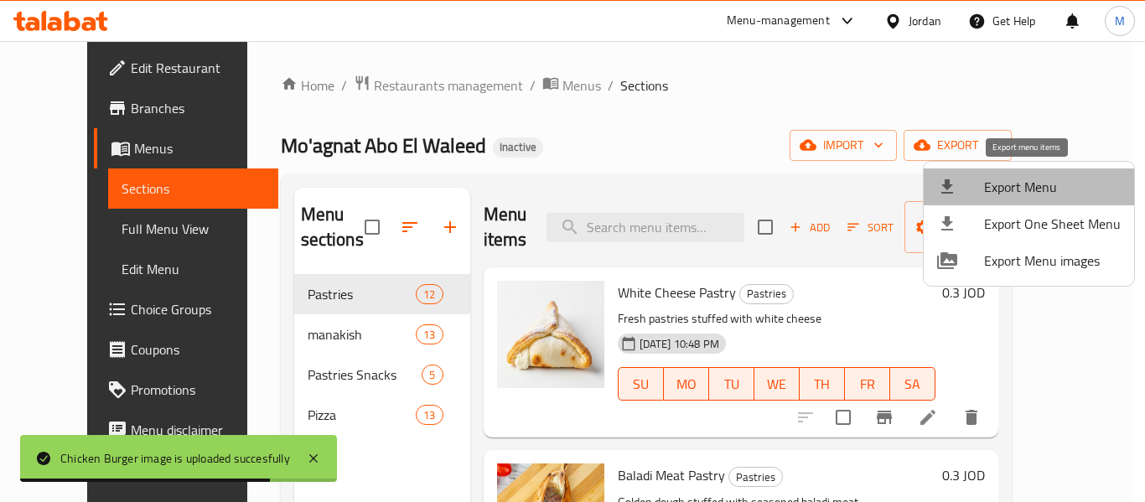
click at [1036, 182] on span "Export Menu" at bounding box center [1052, 187] width 137 height 20
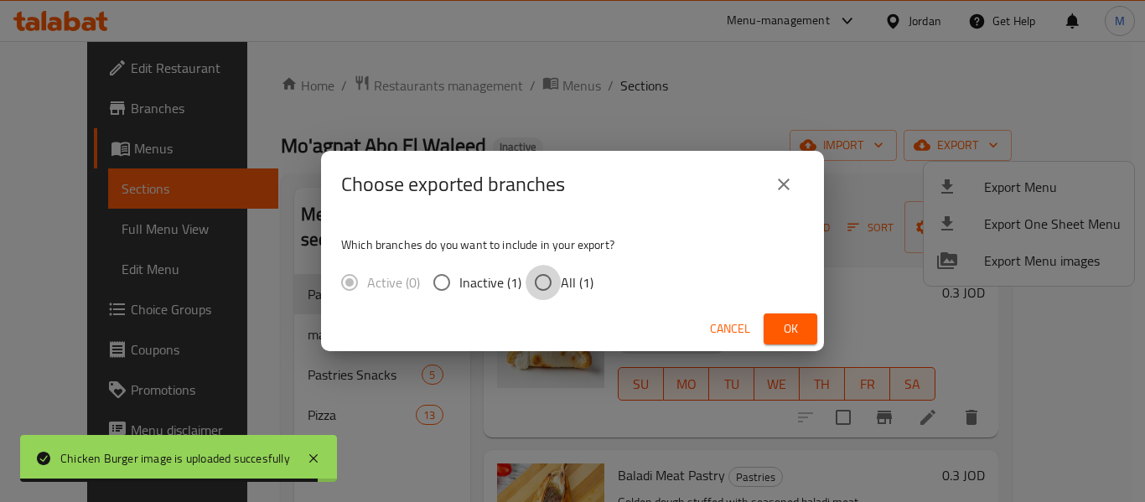
drag, startPoint x: 553, startPoint y: 283, endPoint x: 810, endPoint y: 325, distance: 260.8
click at [554, 283] on input "All (1)" at bounding box center [543, 282] width 35 height 35
radio input "true"
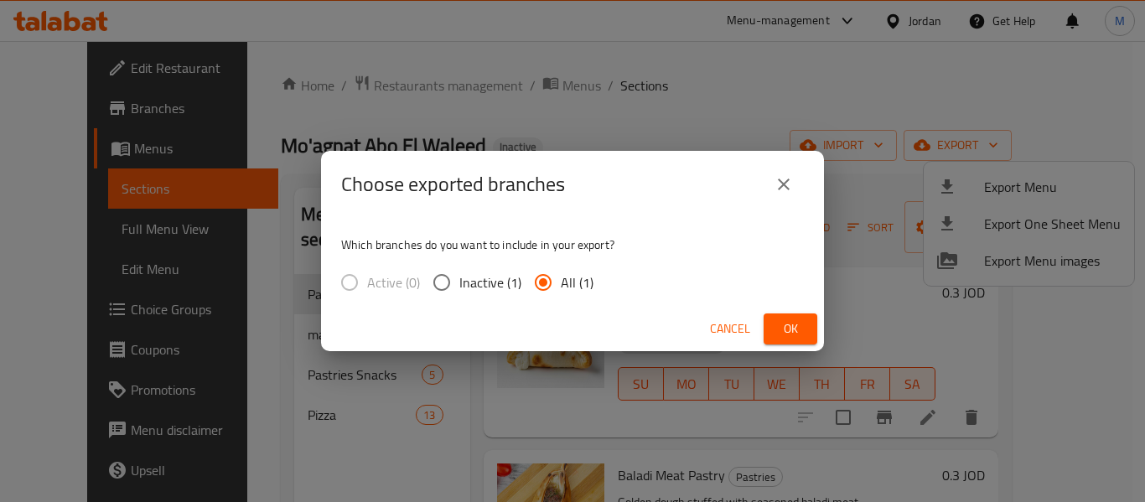
click at [802, 325] on button "Ok" at bounding box center [791, 329] width 54 height 31
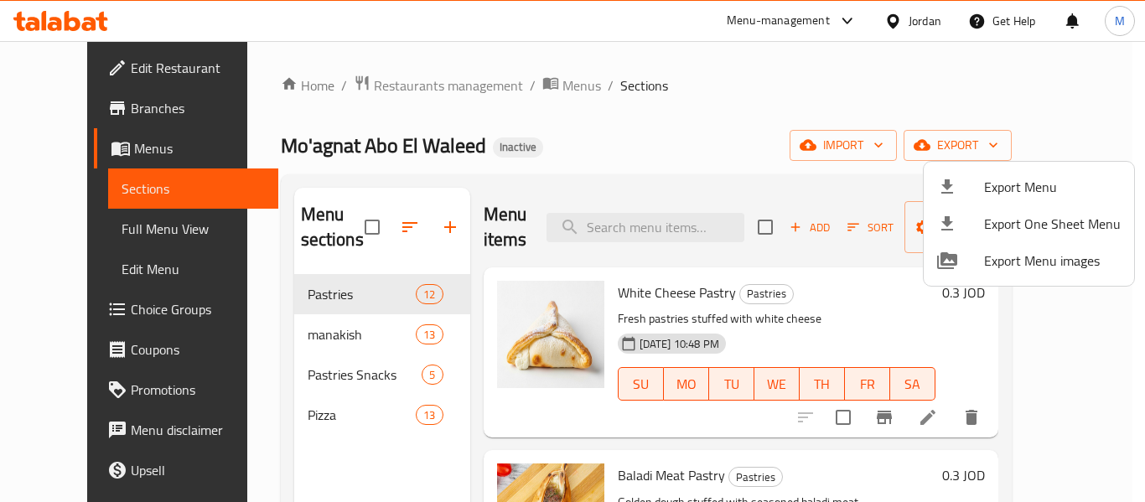
click at [400, 84] on div at bounding box center [572, 251] width 1145 height 502
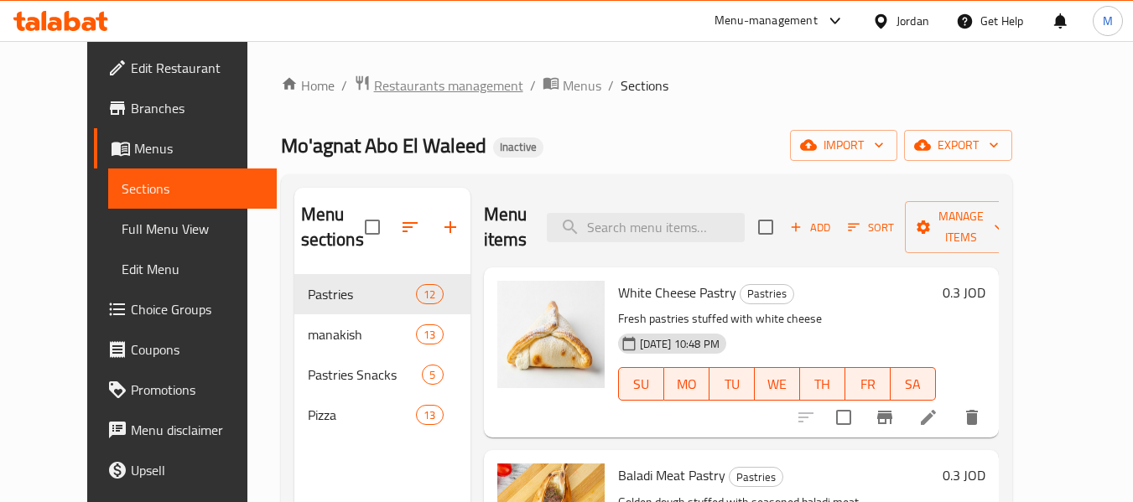
drag, startPoint x: 400, startPoint y: 84, endPoint x: 410, endPoint y: 85, distance: 10.1
click at [410, 85] on span "Restaurants management" at bounding box center [448, 85] width 149 height 20
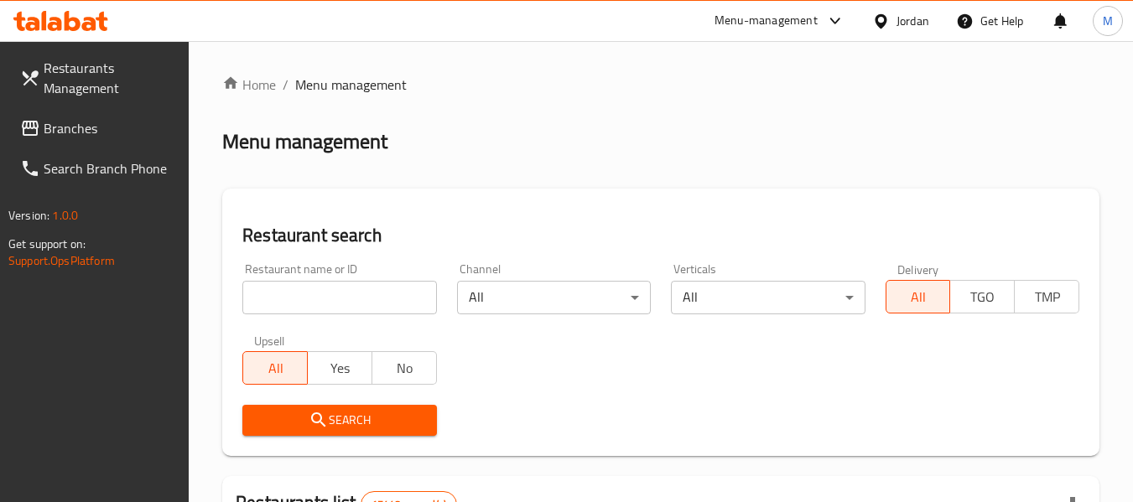
click at [883, 21] on icon at bounding box center [880, 20] width 12 height 14
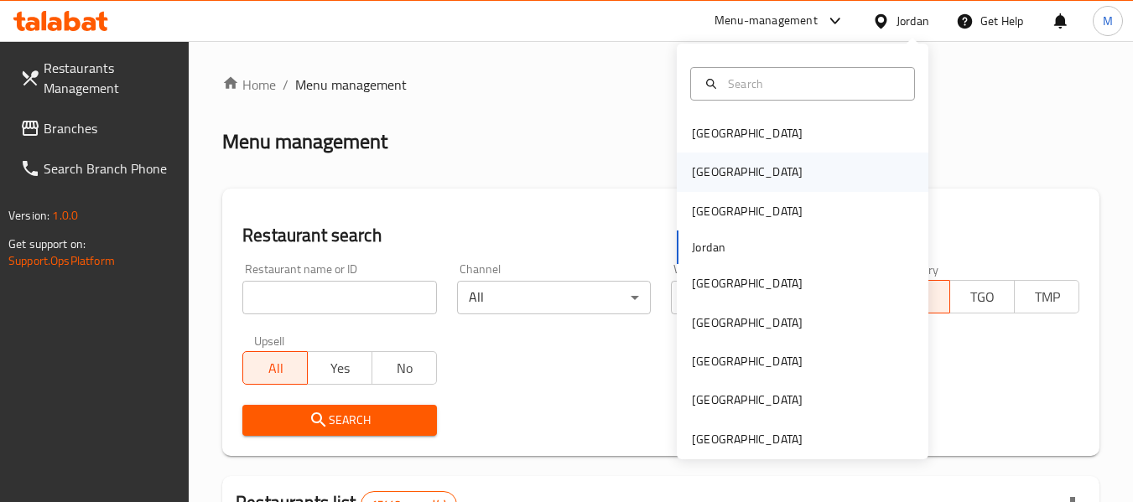
click at [735, 175] on div "[GEOGRAPHIC_DATA]" at bounding box center [803, 172] width 252 height 39
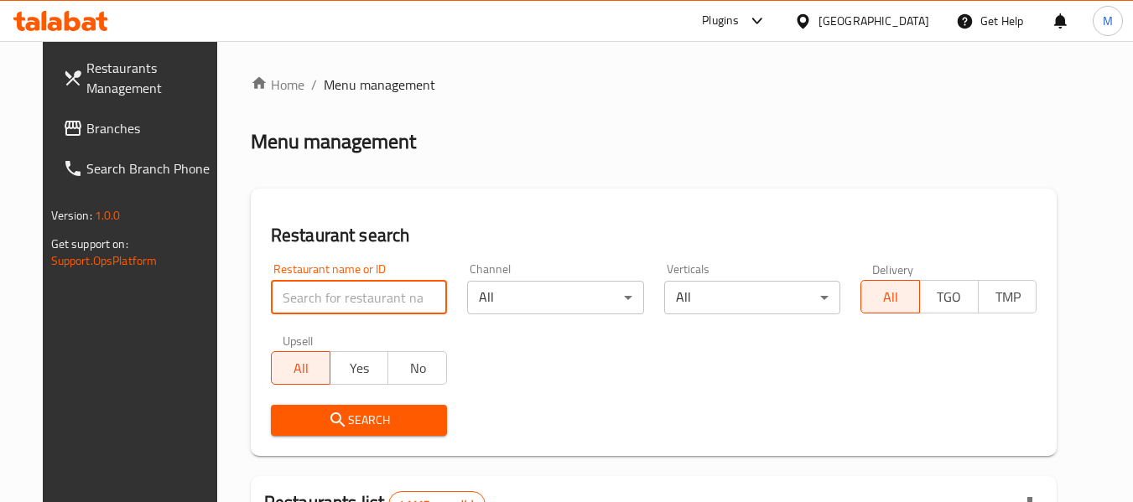
click at [288, 285] on input "search" at bounding box center [359, 298] width 176 height 34
click at [63, 137] on span at bounding box center [74, 128] width 23 height 20
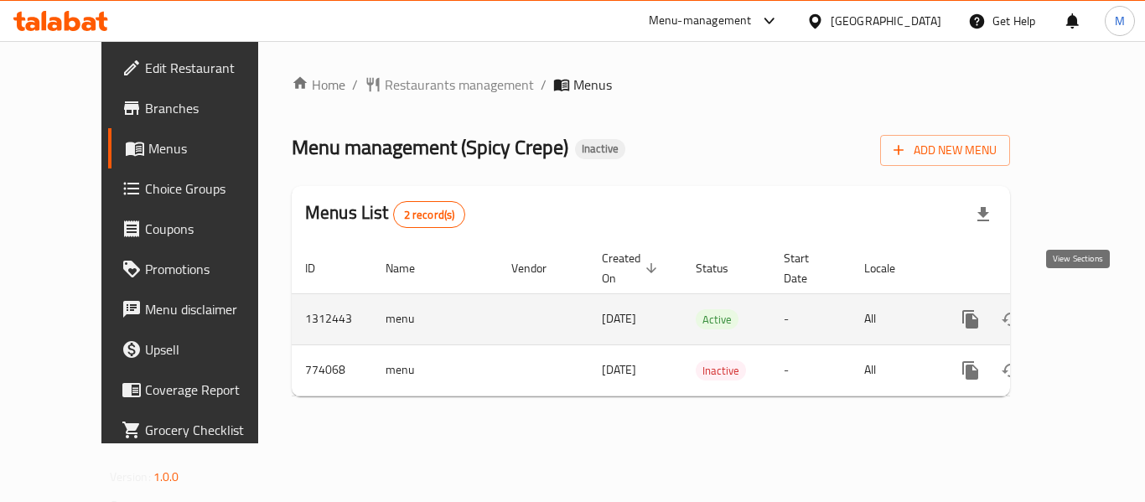
click at [1082, 309] on icon "enhanced table" at bounding box center [1092, 319] width 20 height 20
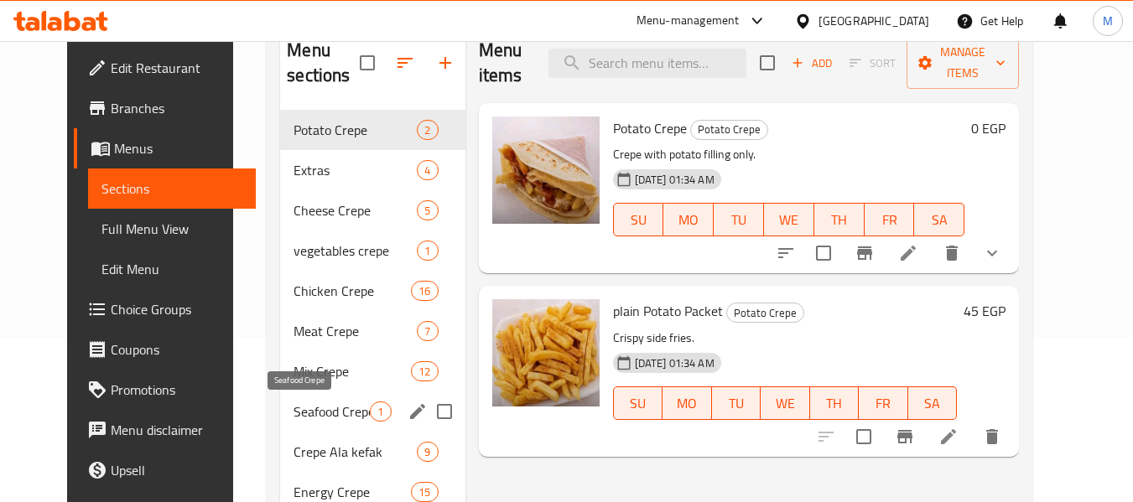
scroll to position [235, 0]
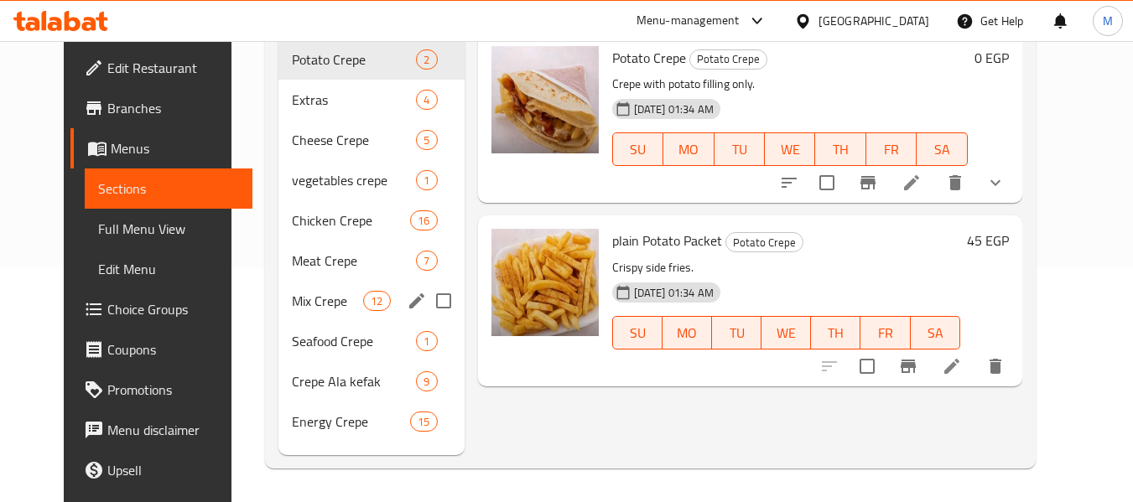
click at [333, 281] on div "Mix Crepe 12" at bounding box center [371, 301] width 186 height 40
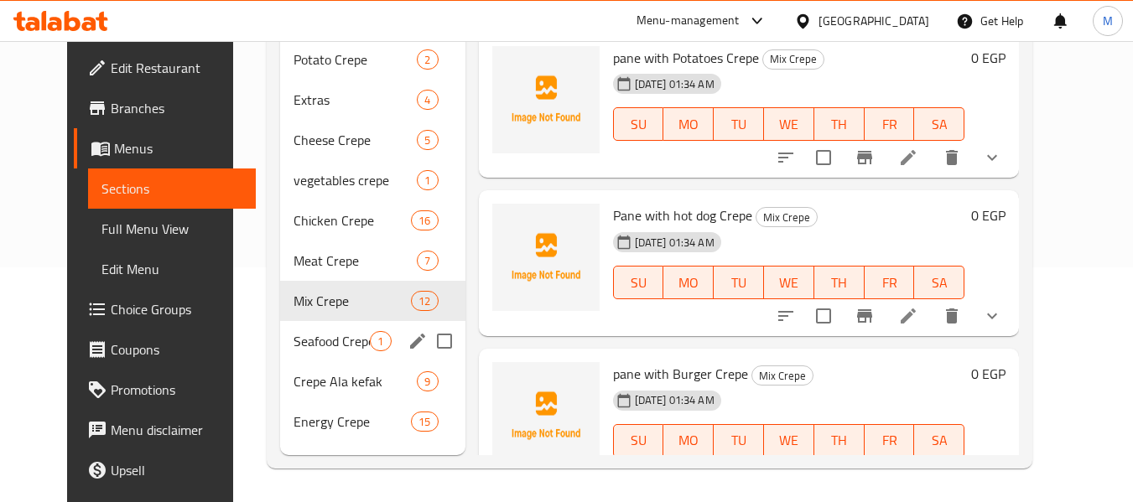
click at [316, 357] on div "Seafood Crepe 1" at bounding box center [372, 341] width 184 height 40
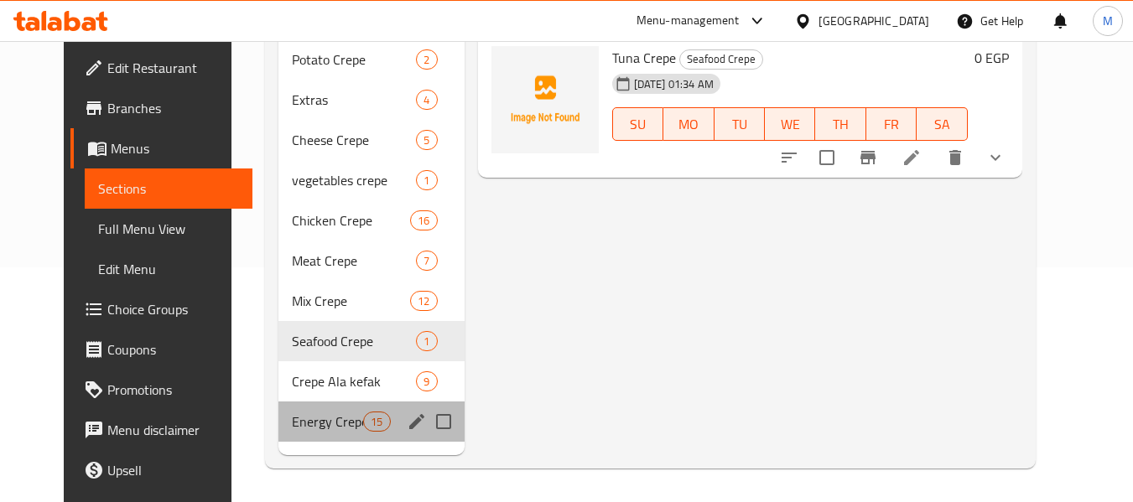
click at [348, 433] on div "Energy Crepe 15" at bounding box center [371, 422] width 186 height 40
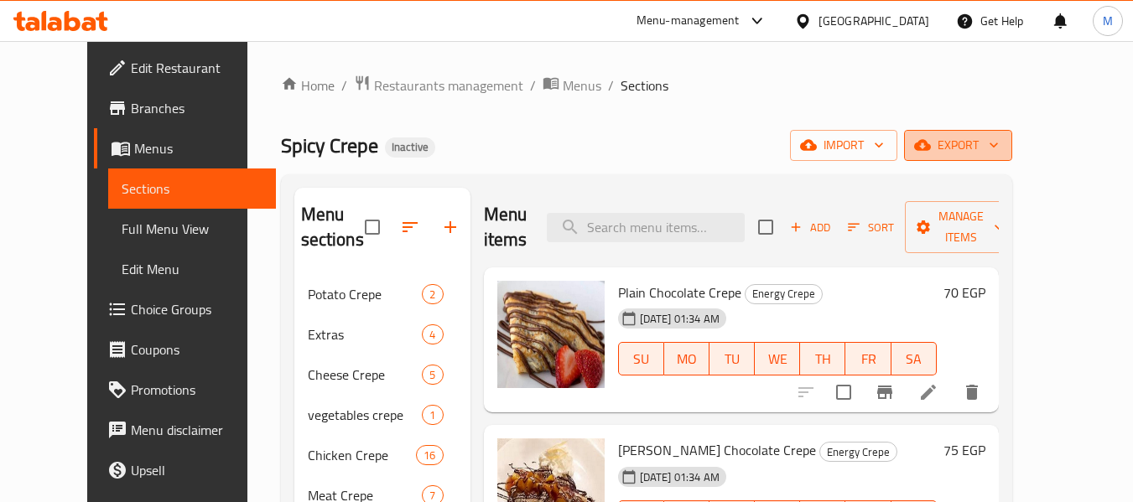
click at [999, 144] on span "export" at bounding box center [957, 145] width 81 height 21
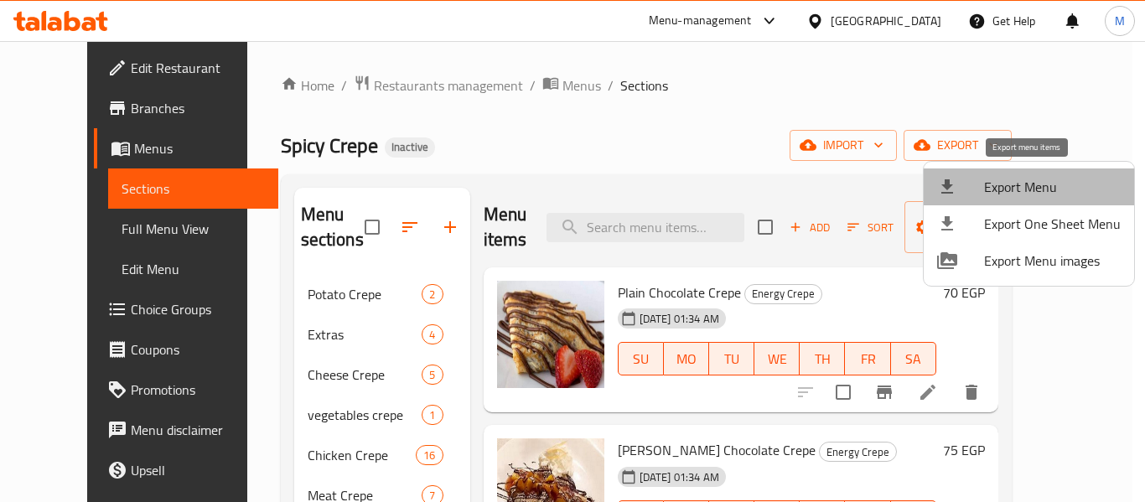
click at [1031, 180] on span "Export Menu" at bounding box center [1052, 187] width 137 height 20
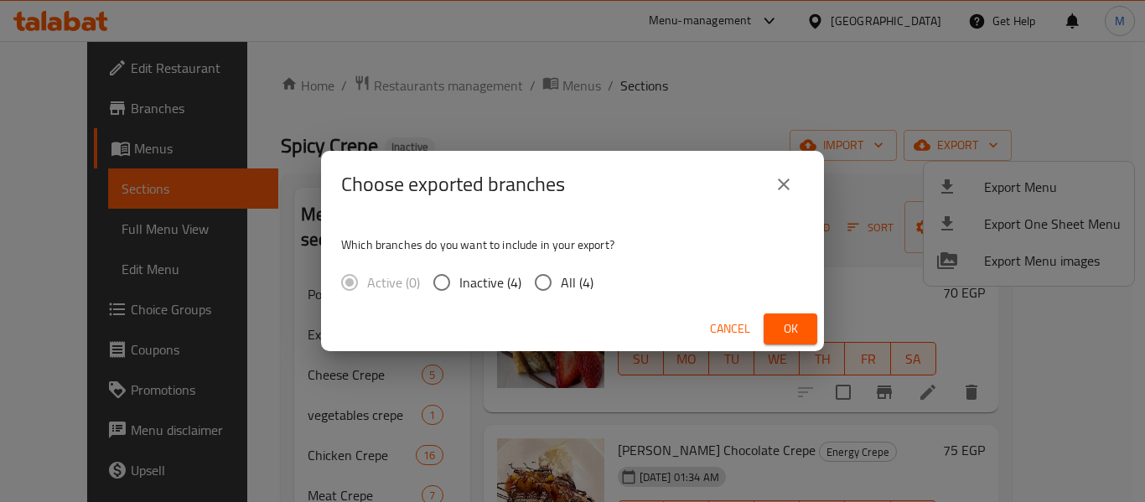
click at [564, 280] on span "All (4)" at bounding box center [577, 282] width 33 height 20
click at [561, 280] on input "All (4)" at bounding box center [543, 282] width 35 height 35
radio input "true"
click at [800, 331] on span "Ok" at bounding box center [790, 329] width 27 height 21
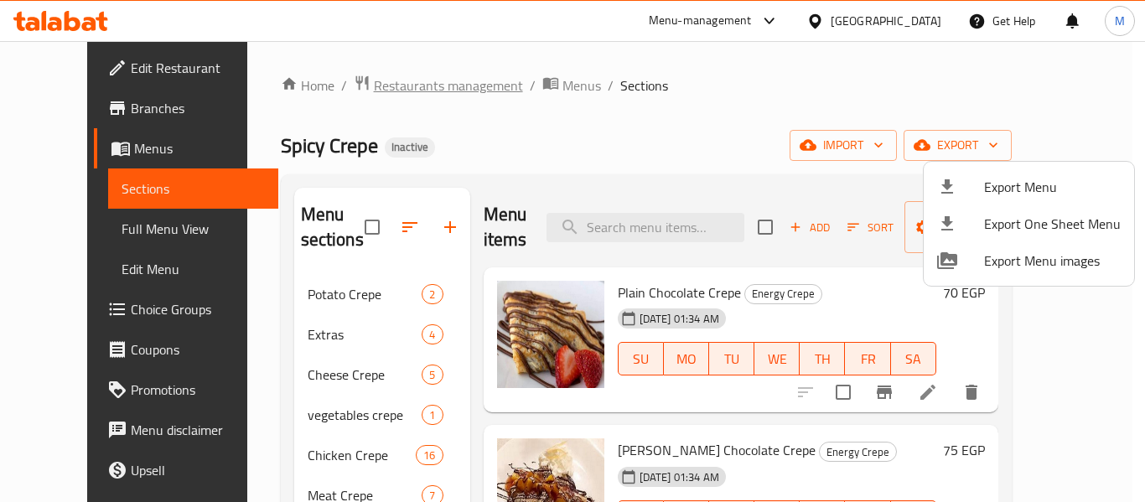
drag, startPoint x: 582, startPoint y: 145, endPoint x: 338, endPoint y: 80, distance: 252.6
click at [581, 145] on div at bounding box center [572, 251] width 1145 height 502
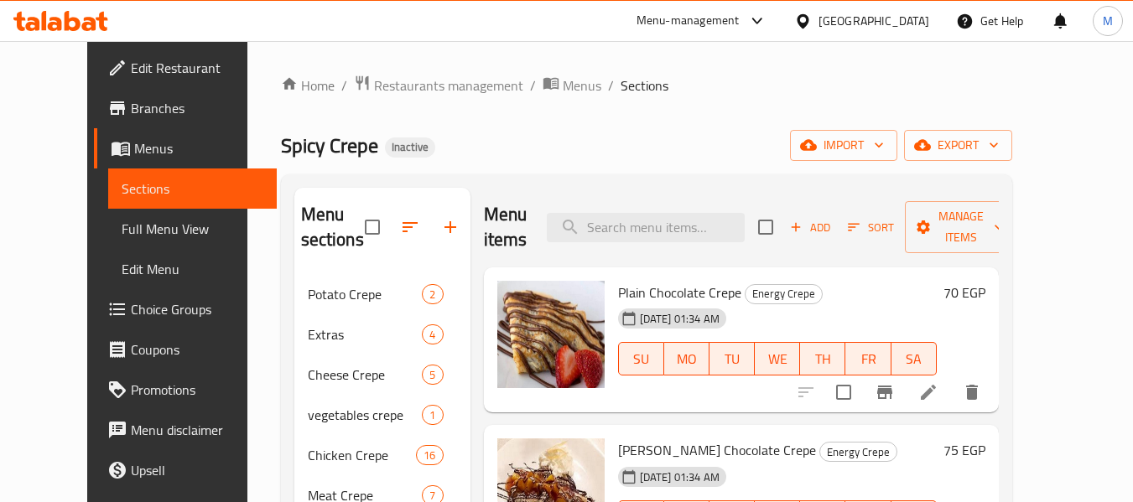
click at [818, 21] on div at bounding box center [806, 21] width 24 height 18
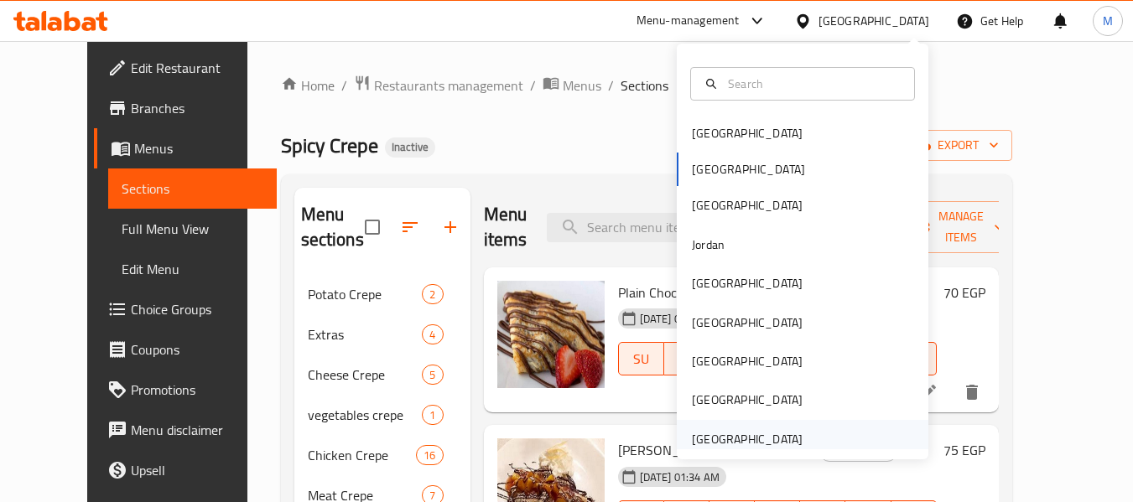
click at [724, 433] on div "[GEOGRAPHIC_DATA]" at bounding box center [747, 439] width 111 height 18
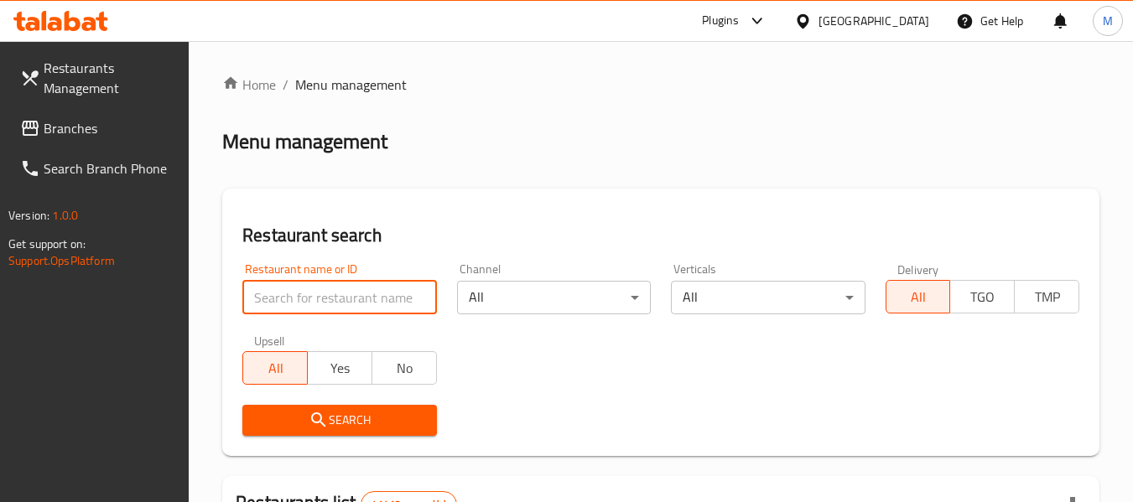
paste input "Tuk Tuk Restaur"
type input "Tuk Tuk Restaur"
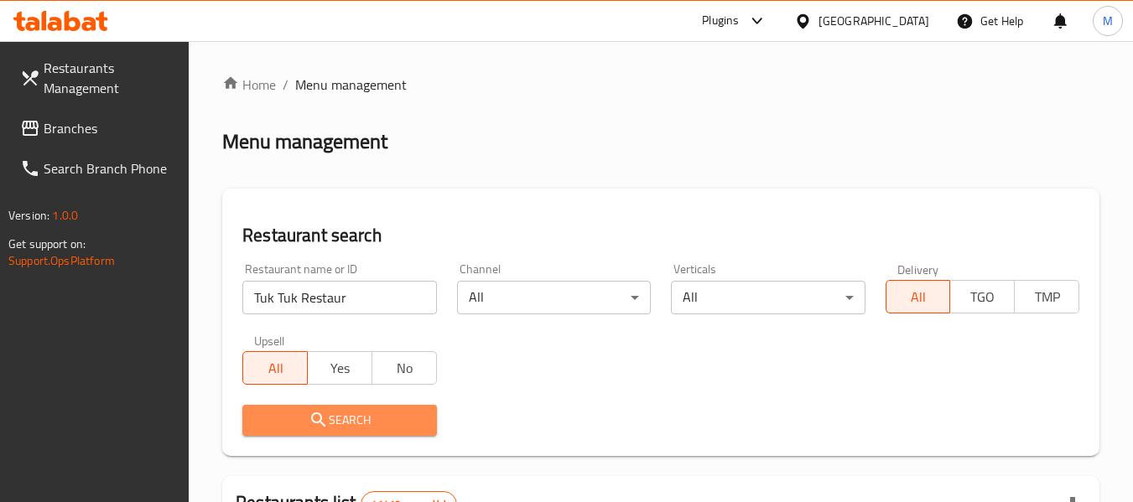
click at [327, 410] on icon "submit" at bounding box center [319, 420] width 20 height 20
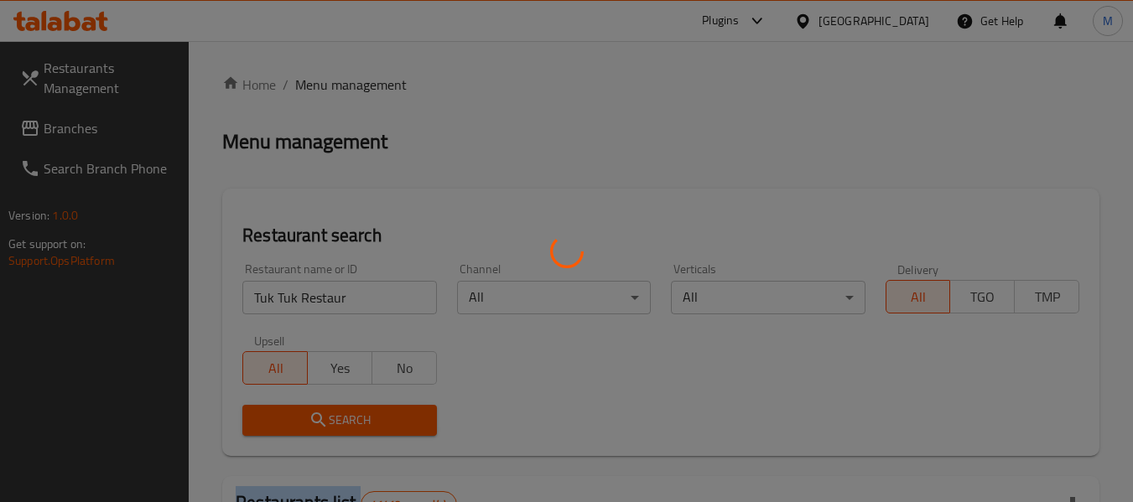
click at [327, 410] on div at bounding box center [566, 251] width 1133 height 502
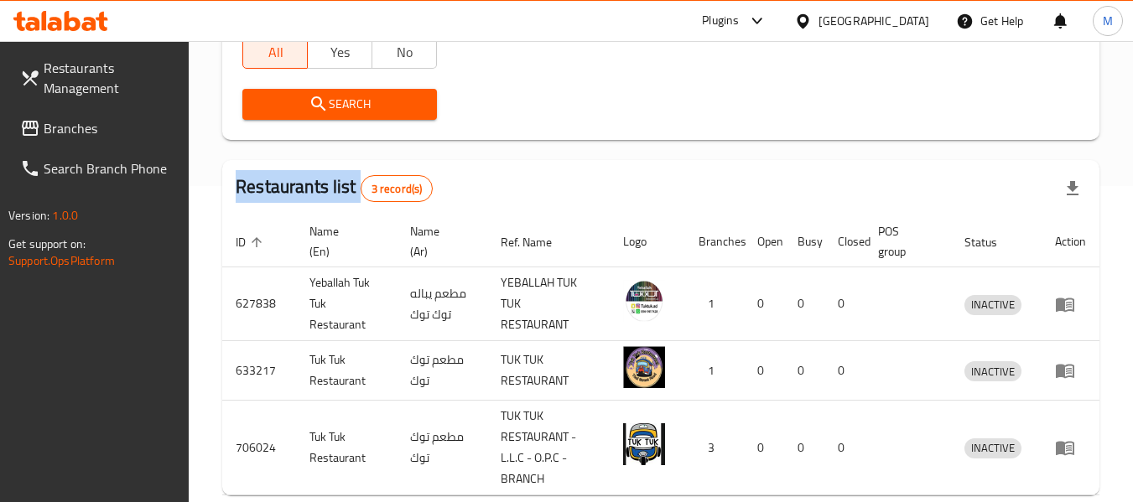
click at [343, 100] on span "Search" at bounding box center [339, 104] width 167 height 21
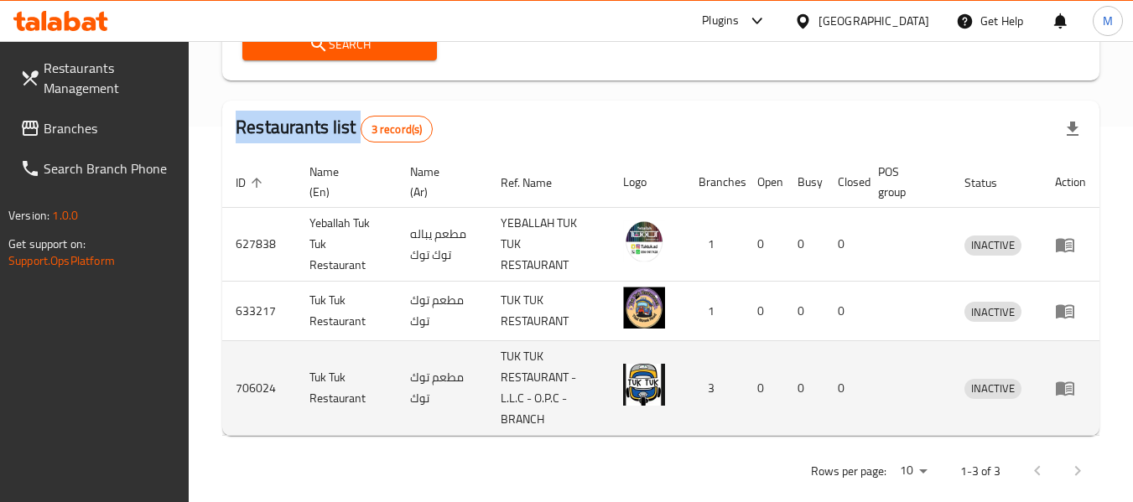
scroll to position [400, 0]
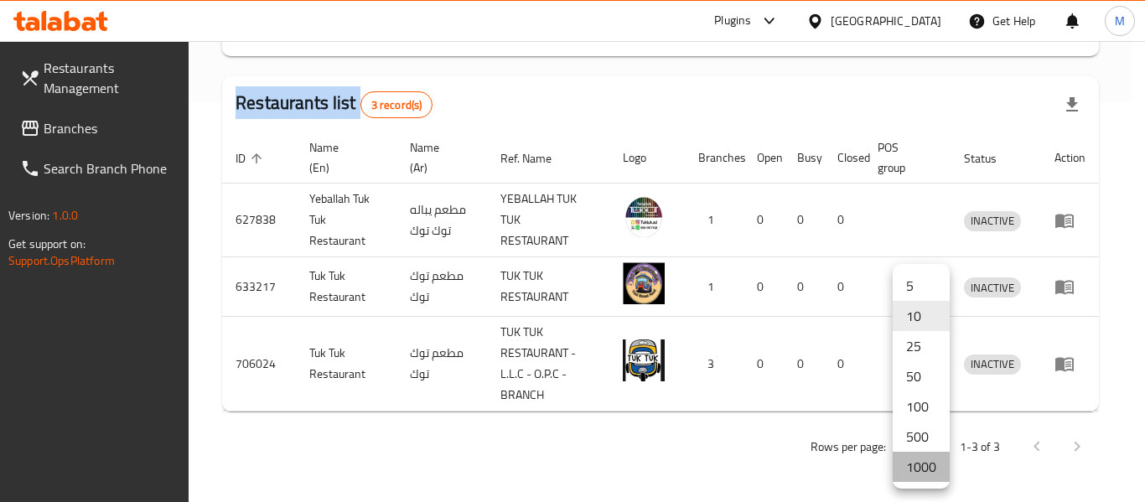
click at [918, 468] on li "1000" at bounding box center [921, 467] width 57 height 30
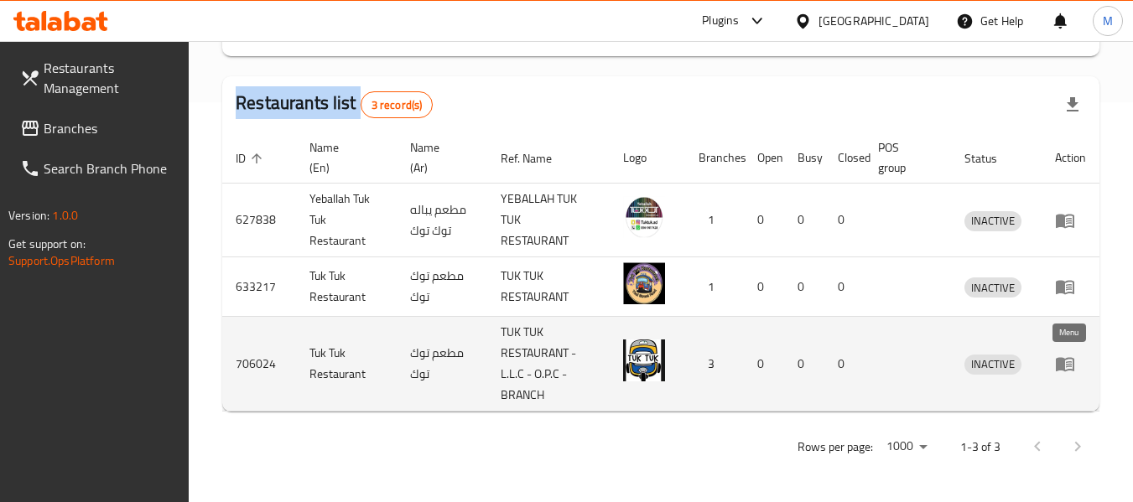
click at [1071, 366] on icon "enhanced table" at bounding box center [1069, 364] width 6 height 7
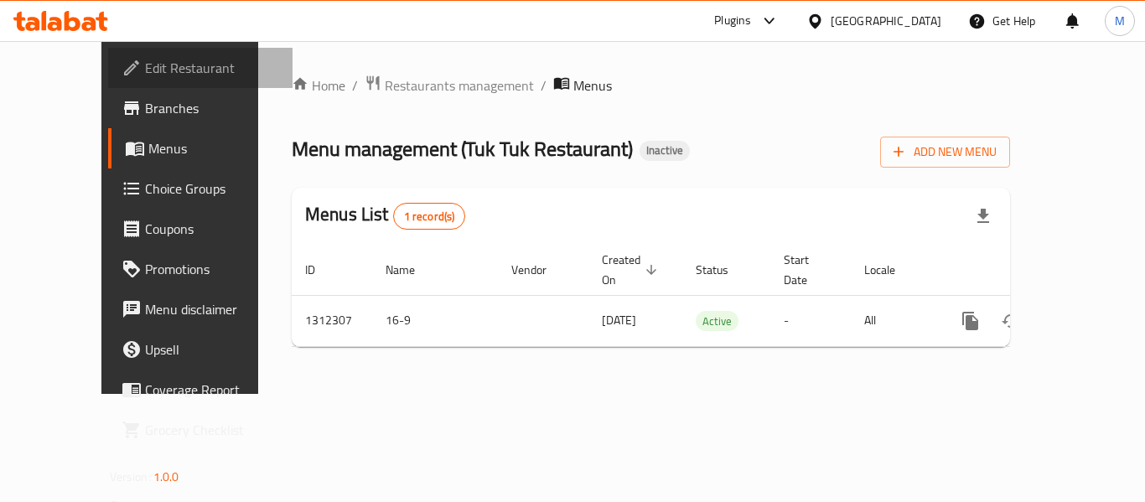
click at [145, 60] on span "Edit Restaurant" at bounding box center [212, 68] width 134 height 20
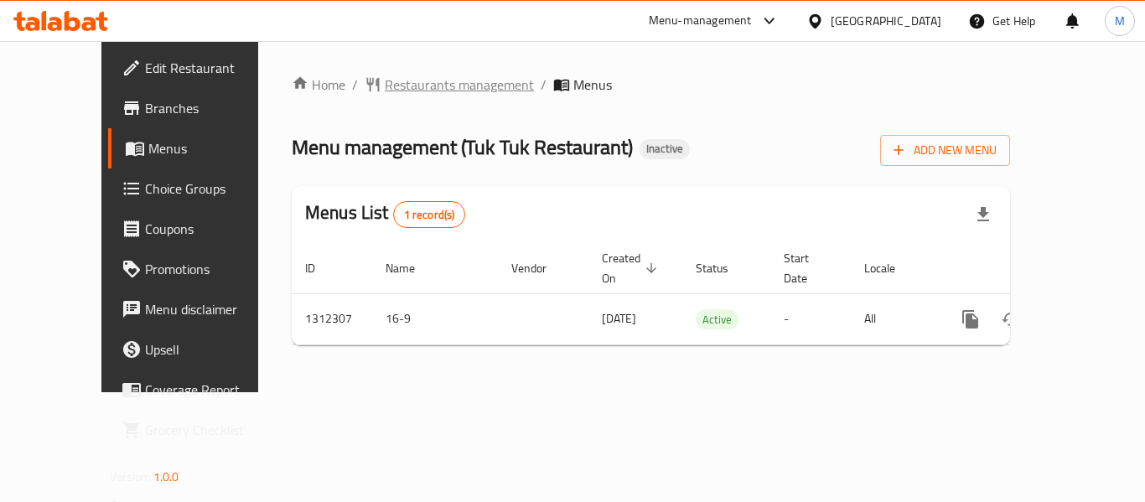
click at [435, 84] on span "Restaurants management" at bounding box center [459, 85] width 149 height 20
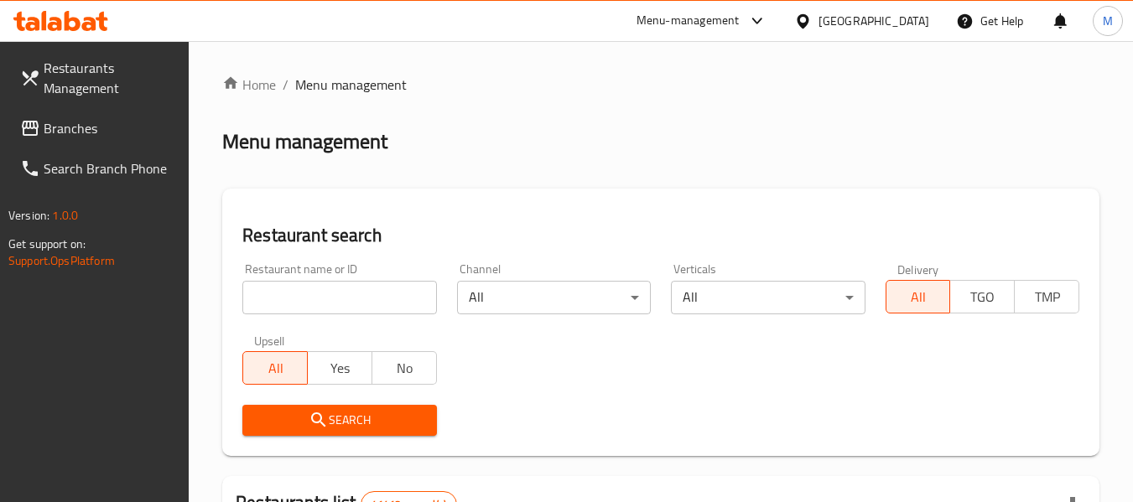
click at [369, 304] on input "search" at bounding box center [339, 298] width 194 height 34
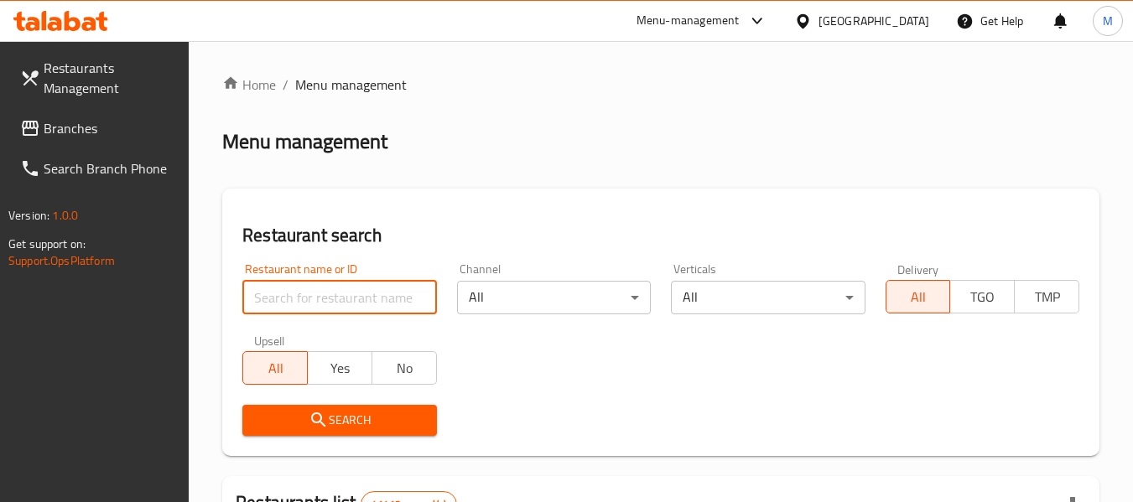
paste input "AL HANI CAFETERIA AND RESTAURANT"
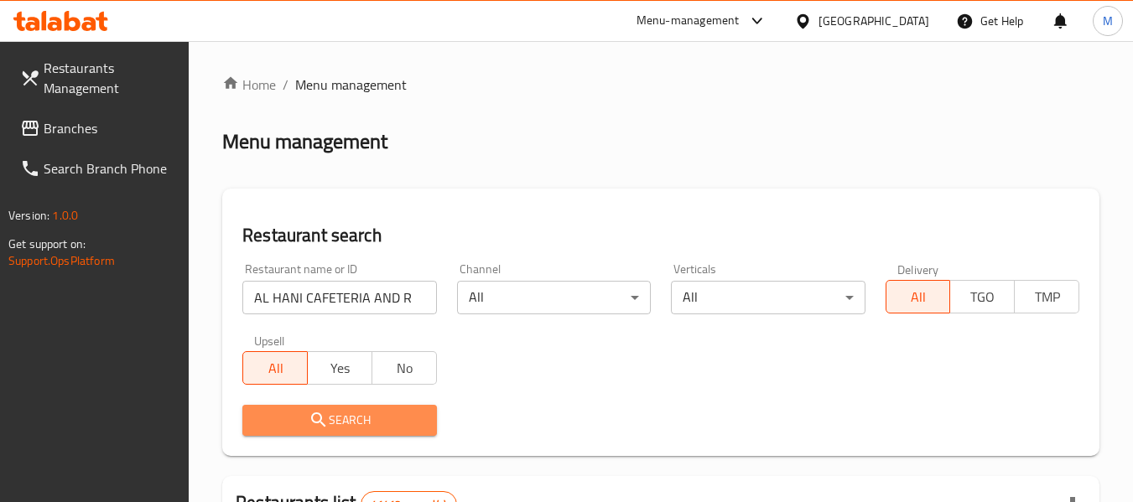
click at [330, 411] on span "Search" at bounding box center [339, 420] width 167 height 21
drag, startPoint x: 330, startPoint y: 411, endPoint x: 143, endPoint y: 39, distance: 417.0
click at [328, 409] on div at bounding box center [566, 251] width 1133 height 502
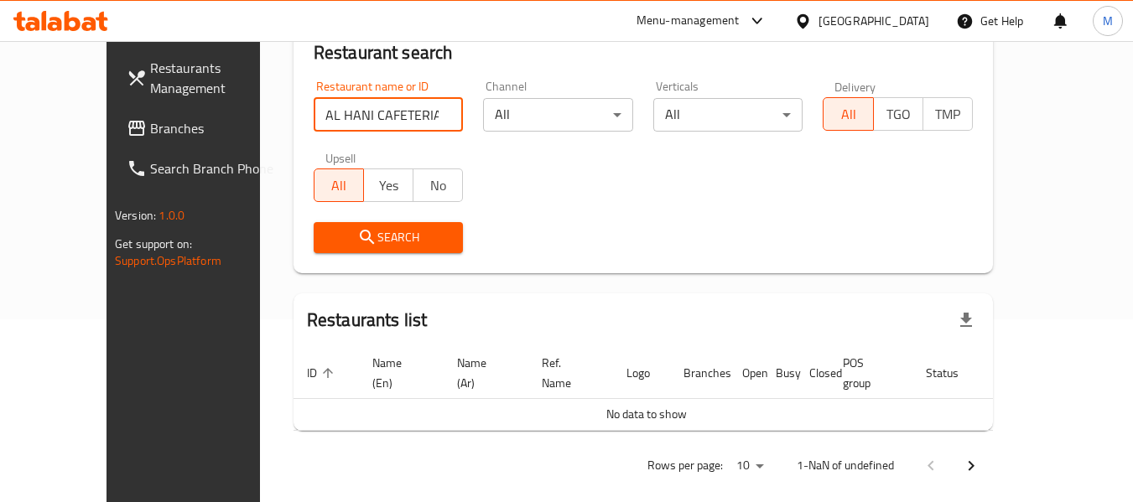
scroll to position [0, 65]
drag, startPoint x: 387, startPoint y: 106, endPoint x: 480, endPoint y: 135, distance: 96.8
click at [480, 135] on div "Restaurant name or ID AL HANI CAFETERIA AND RESTAURANT Restaurant name or ID Ch…" at bounding box center [643, 166] width 679 height 193
type input "AL HANI CAFETERIA AN"
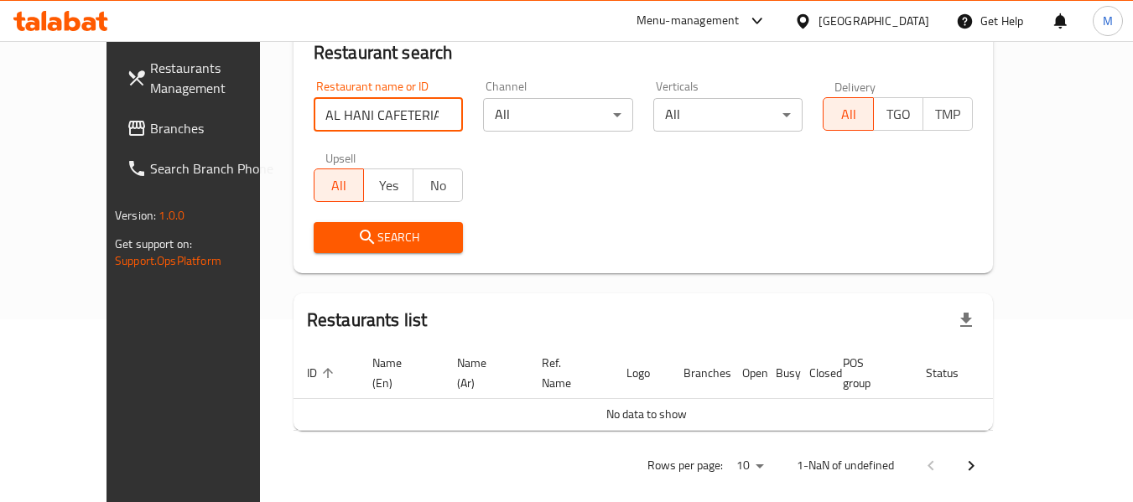
click button "Search" at bounding box center [389, 237] width 150 height 31
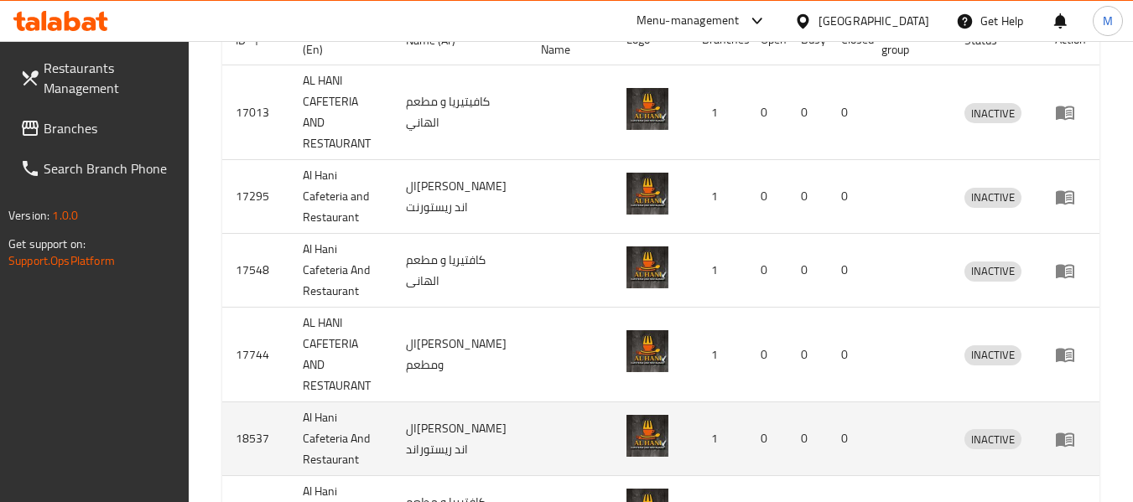
scroll to position [881, 0]
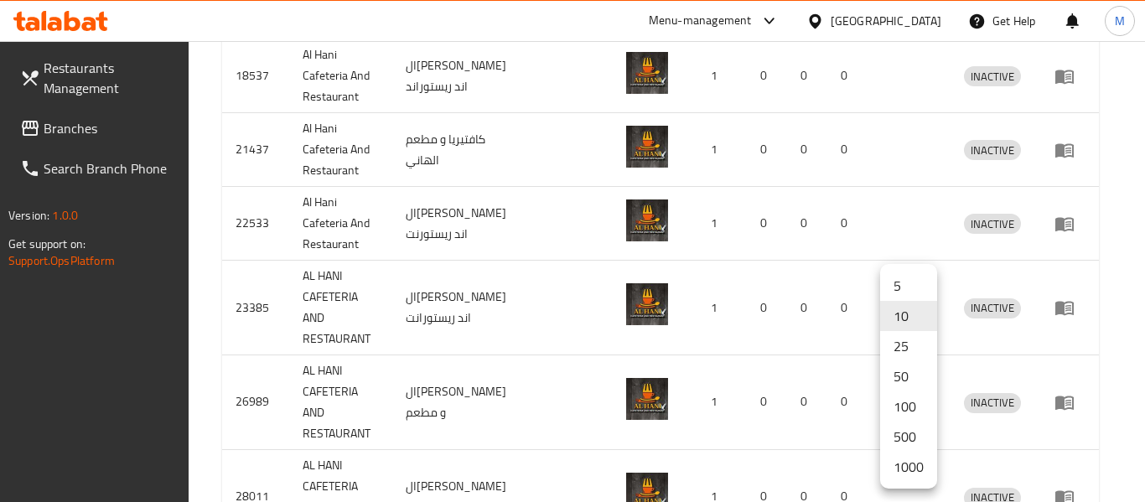
click at [912, 469] on li "1000" at bounding box center [908, 467] width 57 height 30
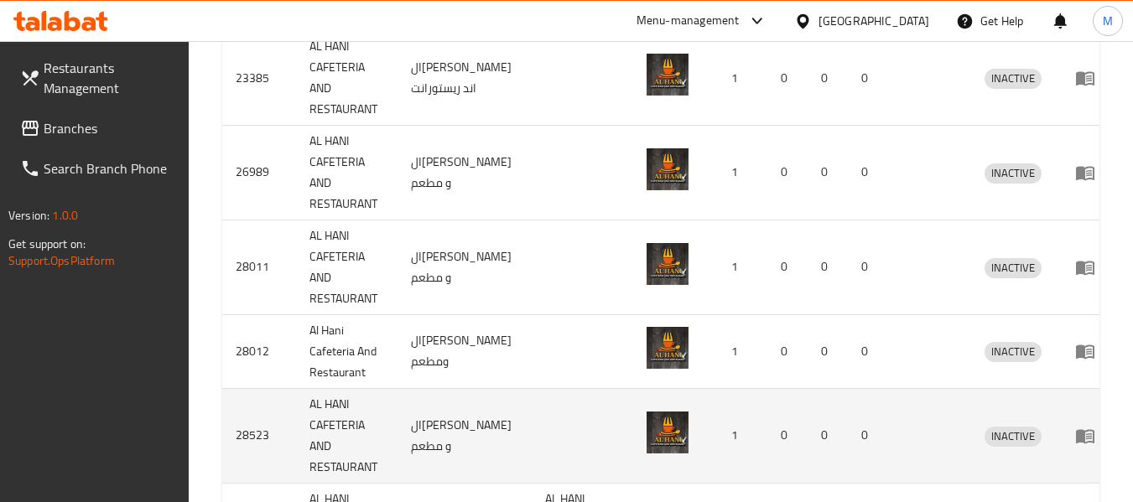
scroll to position [1278, 0]
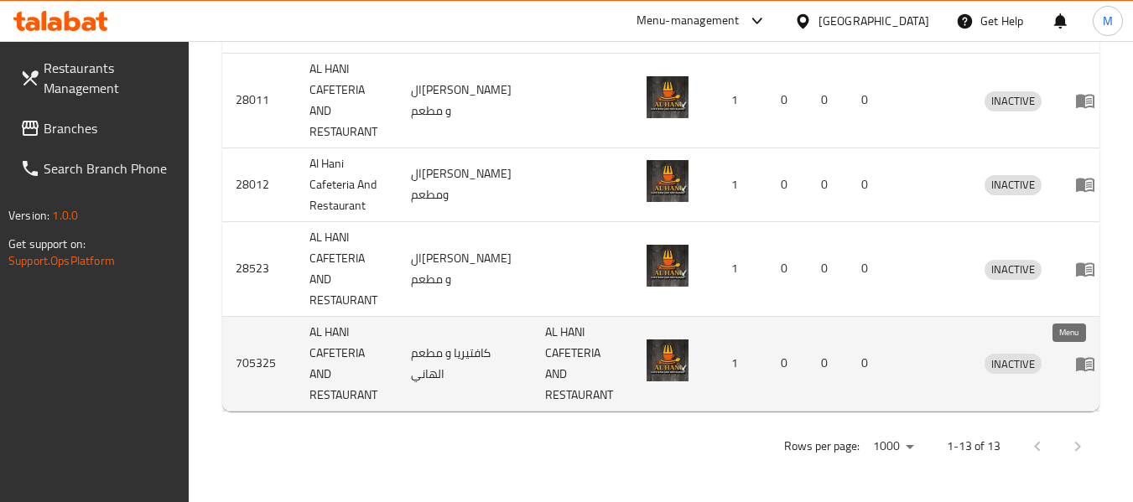
click at [1076, 361] on icon "enhanced table" at bounding box center [1085, 364] width 18 height 14
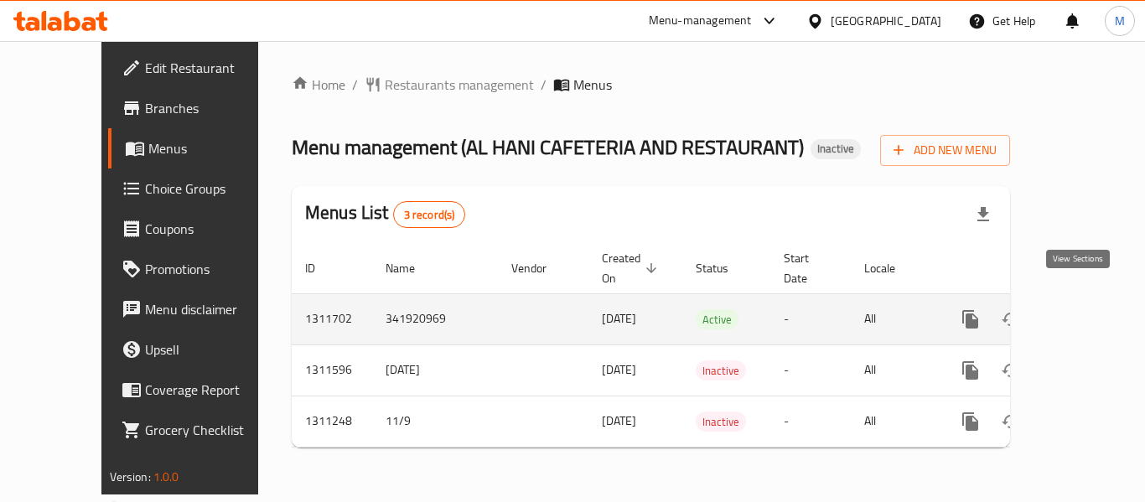
click at [1082, 309] on icon "enhanced table" at bounding box center [1092, 319] width 20 height 20
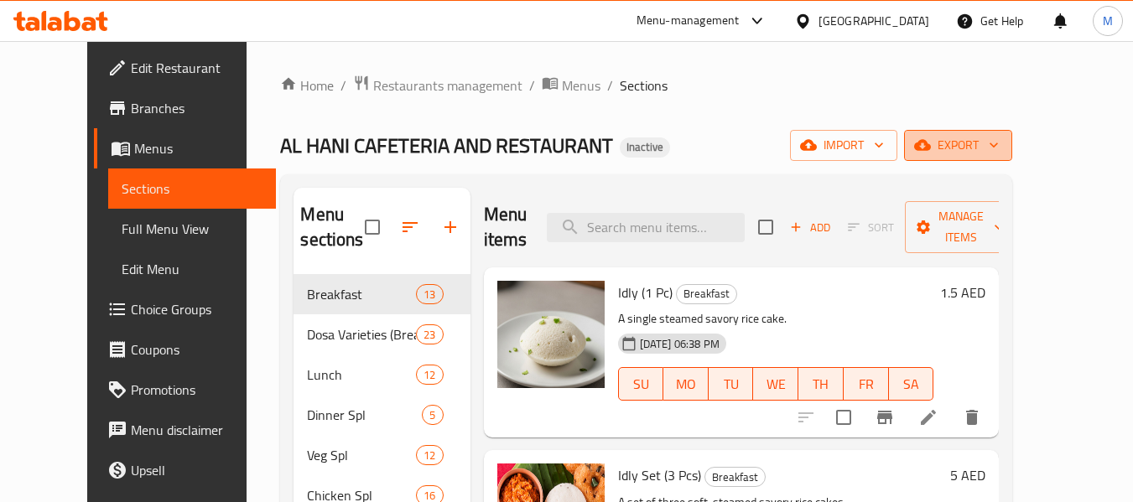
click at [999, 151] on span "export" at bounding box center [957, 145] width 81 height 21
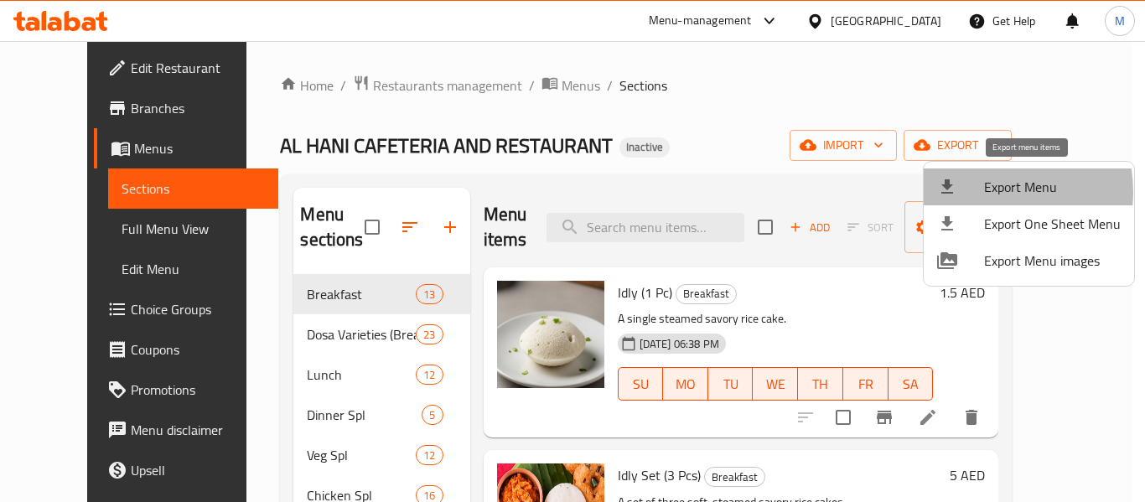
click at [989, 190] on span "Export Menu" at bounding box center [1052, 187] width 137 height 20
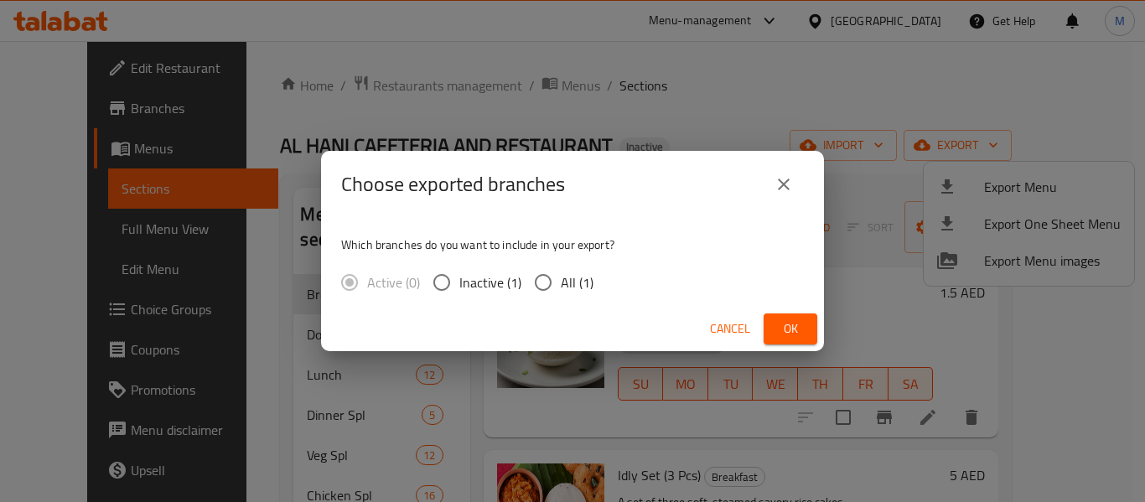
click at [563, 279] on span "All (1)" at bounding box center [577, 282] width 33 height 20
click at [561, 279] on input "All (1)" at bounding box center [543, 282] width 35 height 35
radio input "true"
click at [786, 330] on span "Ok" at bounding box center [790, 329] width 27 height 21
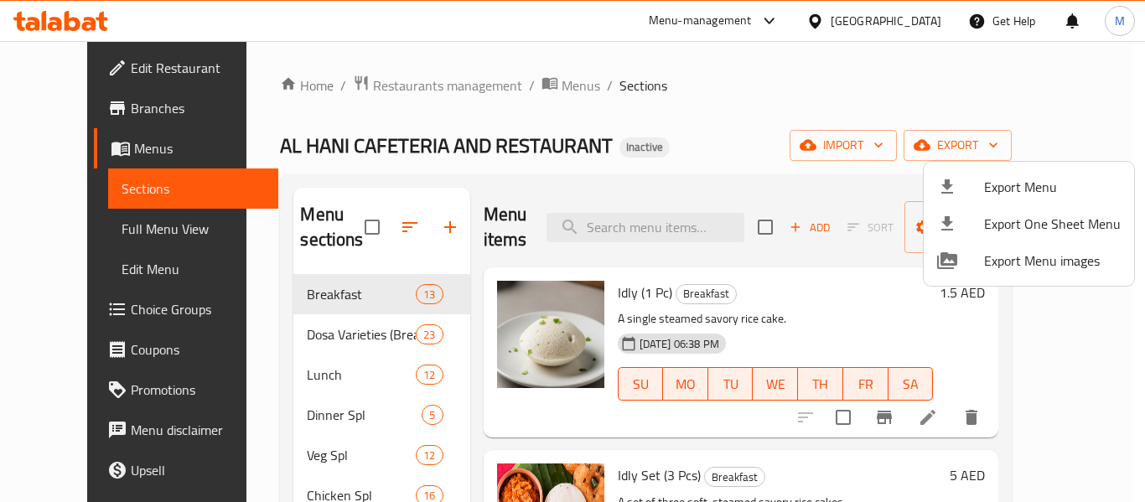
click at [478, 146] on div at bounding box center [572, 251] width 1145 height 502
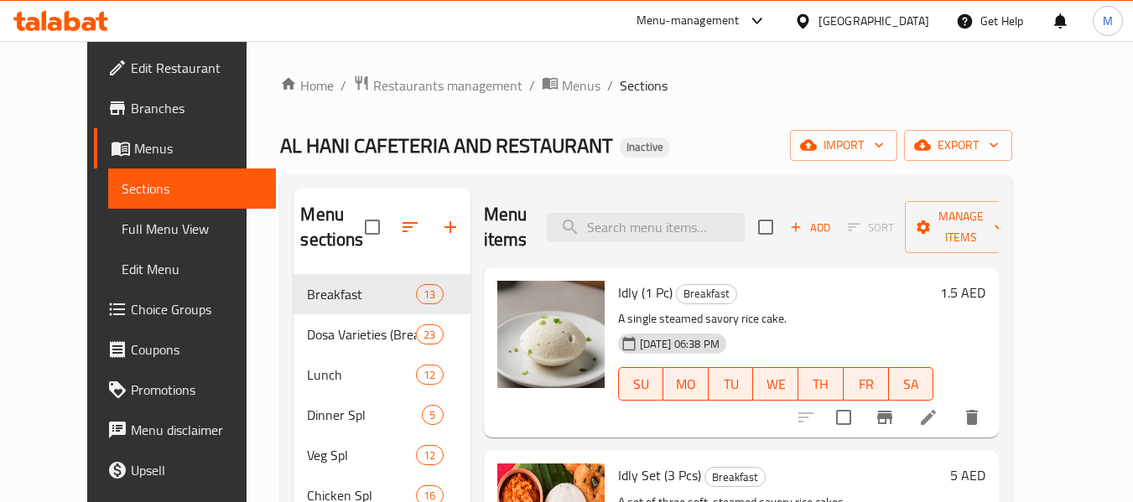
click at [131, 67] on span "Edit Restaurant" at bounding box center [197, 68] width 132 height 20
